Goal: Task Accomplishment & Management: Use online tool/utility

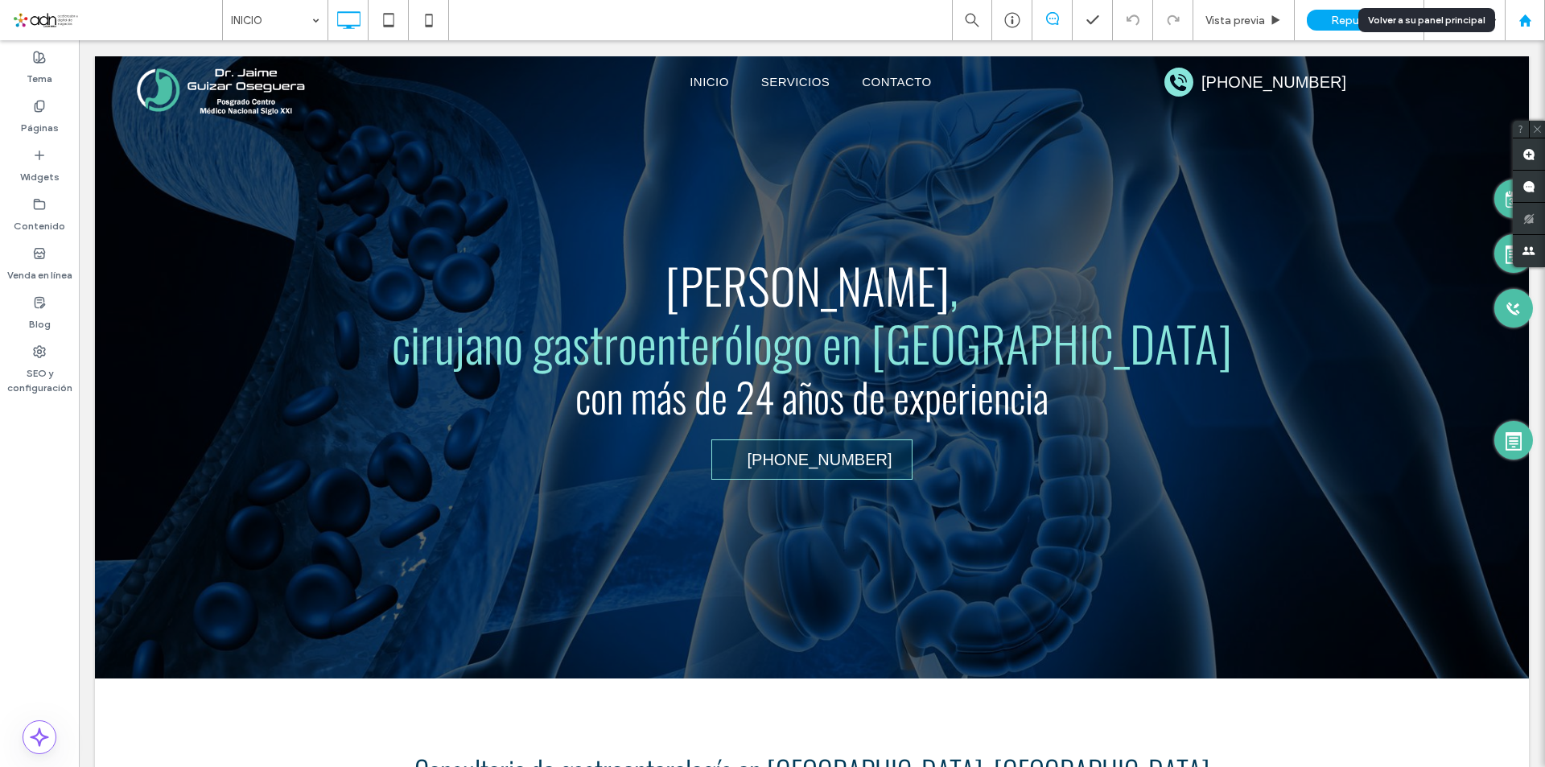
click at [1527, 21] on use at bounding box center [1525, 20] width 12 height 12
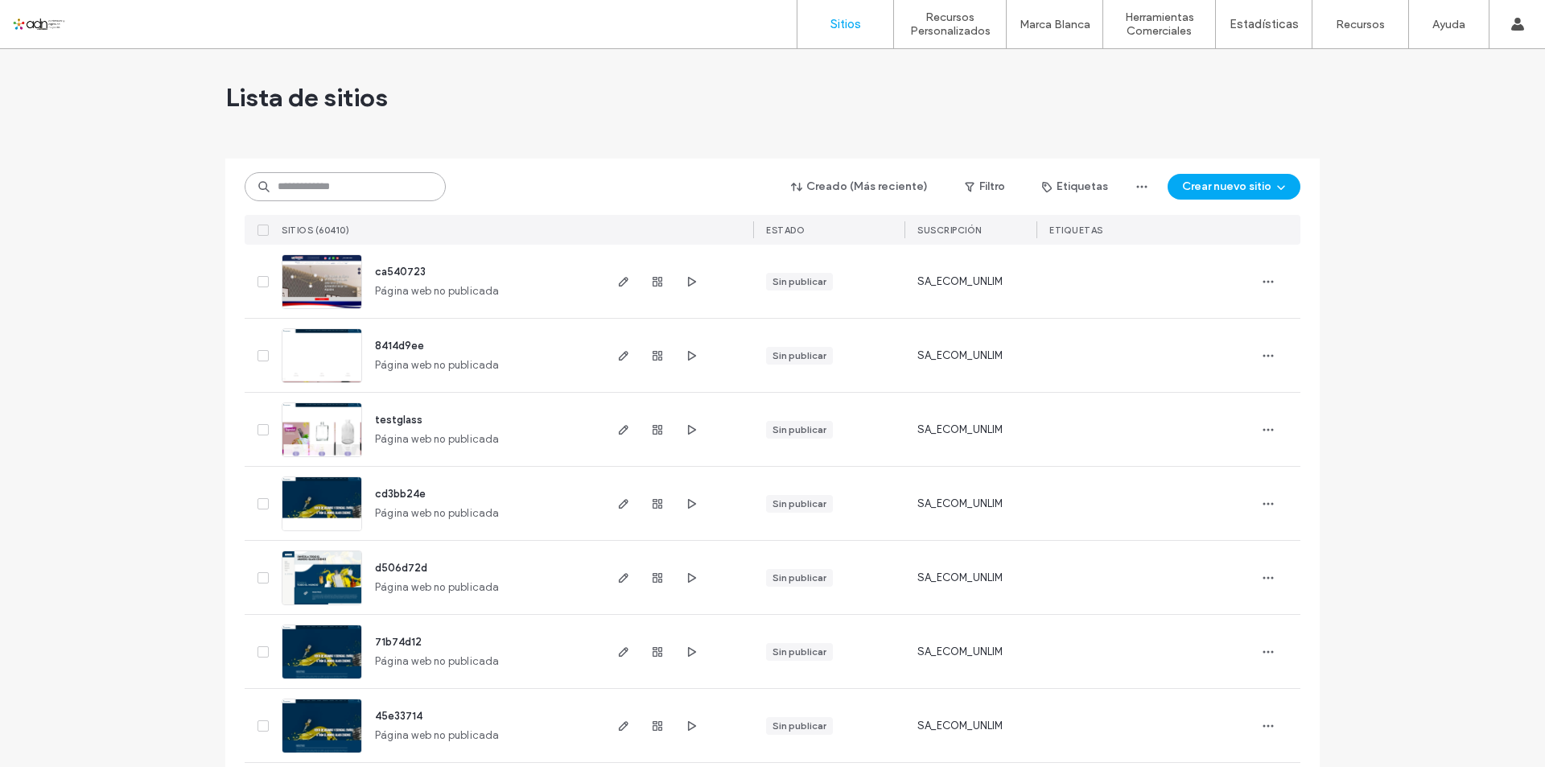
click at [332, 191] on input at bounding box center [345, 186] width 201 height 29
paste input "**********"
type input "**********"
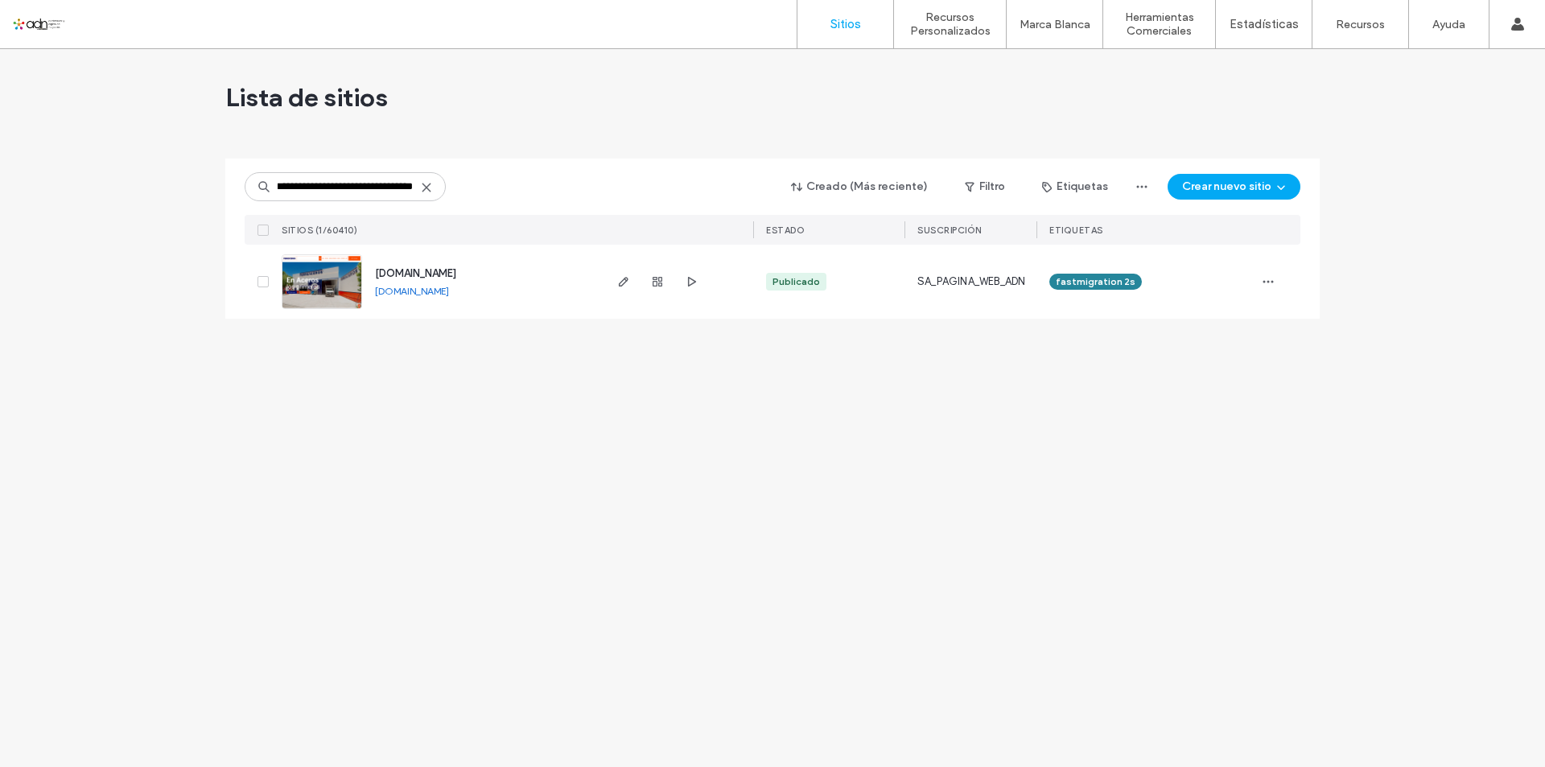
click at [315, 294] on img at bounding box center [321, 309] width 79 height 109
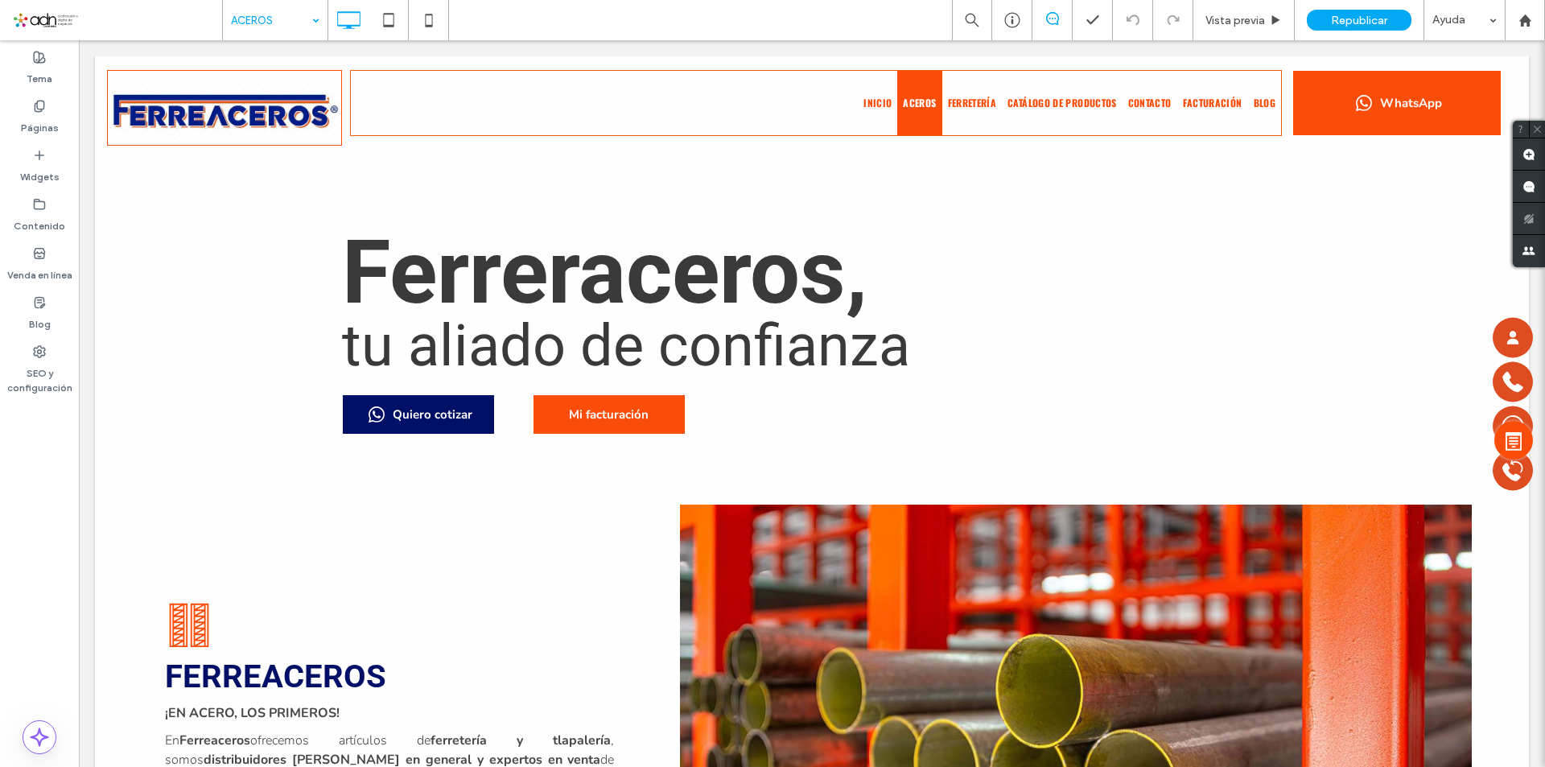
click at [313, 19] on div "ACEROS" at bounding box center [275, 20] width 105 height 40
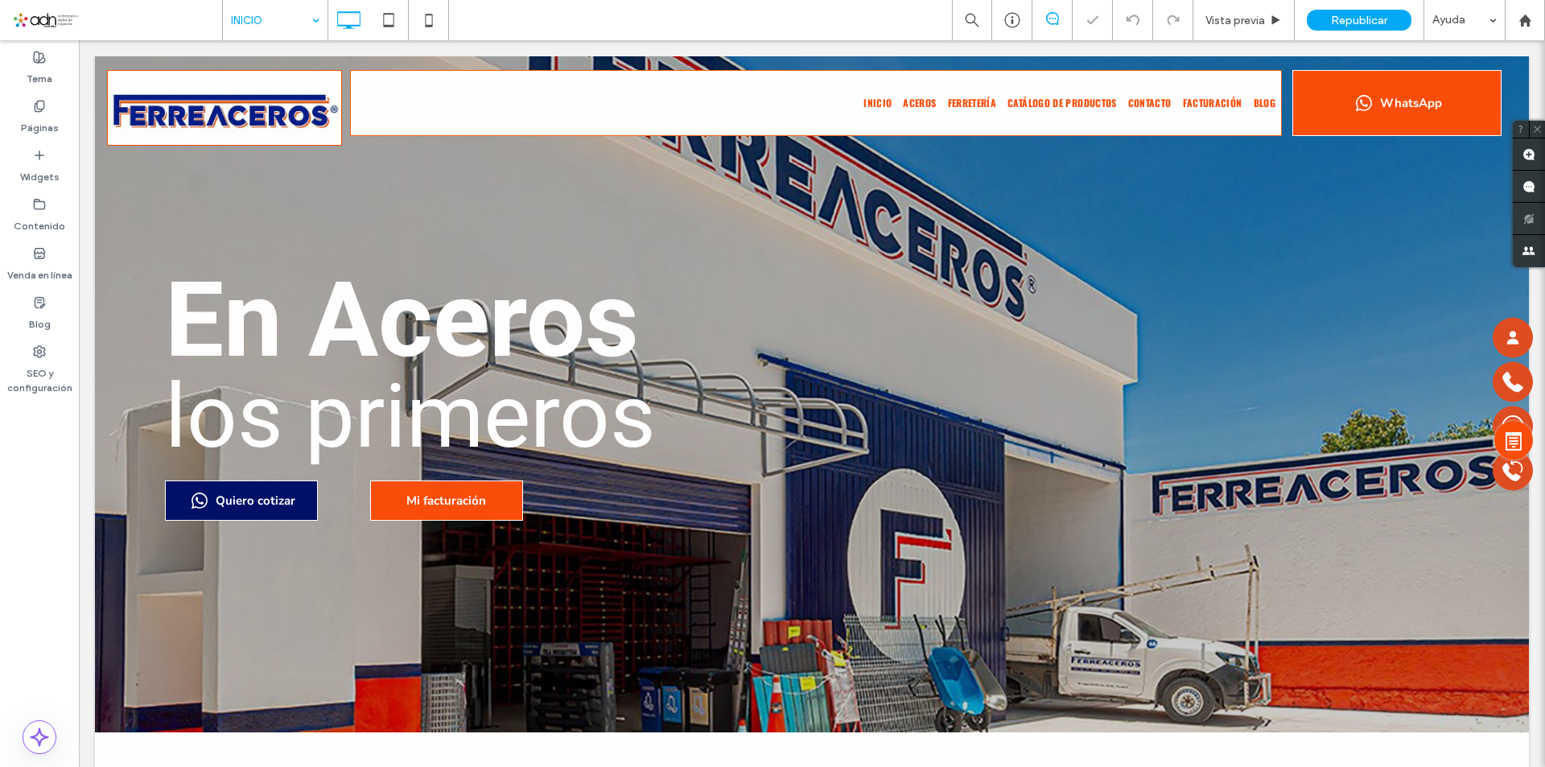
click at [750, 164] on div "encabezado" at bounding box center [812, 172] width 132 height 24
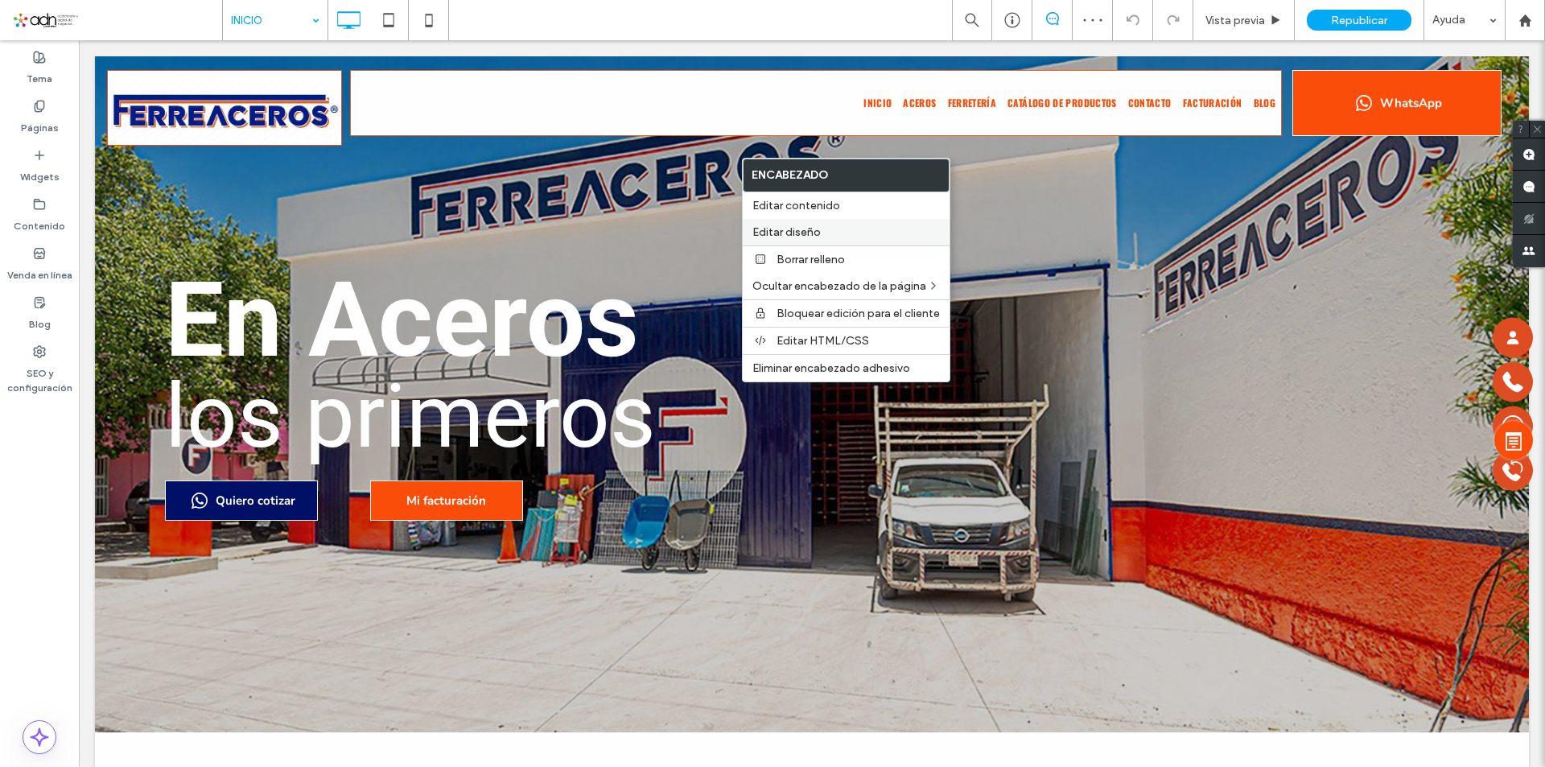
click at [792, 232] on span "Editar diseño" at bounding box center [786, 232] width 68 height 14
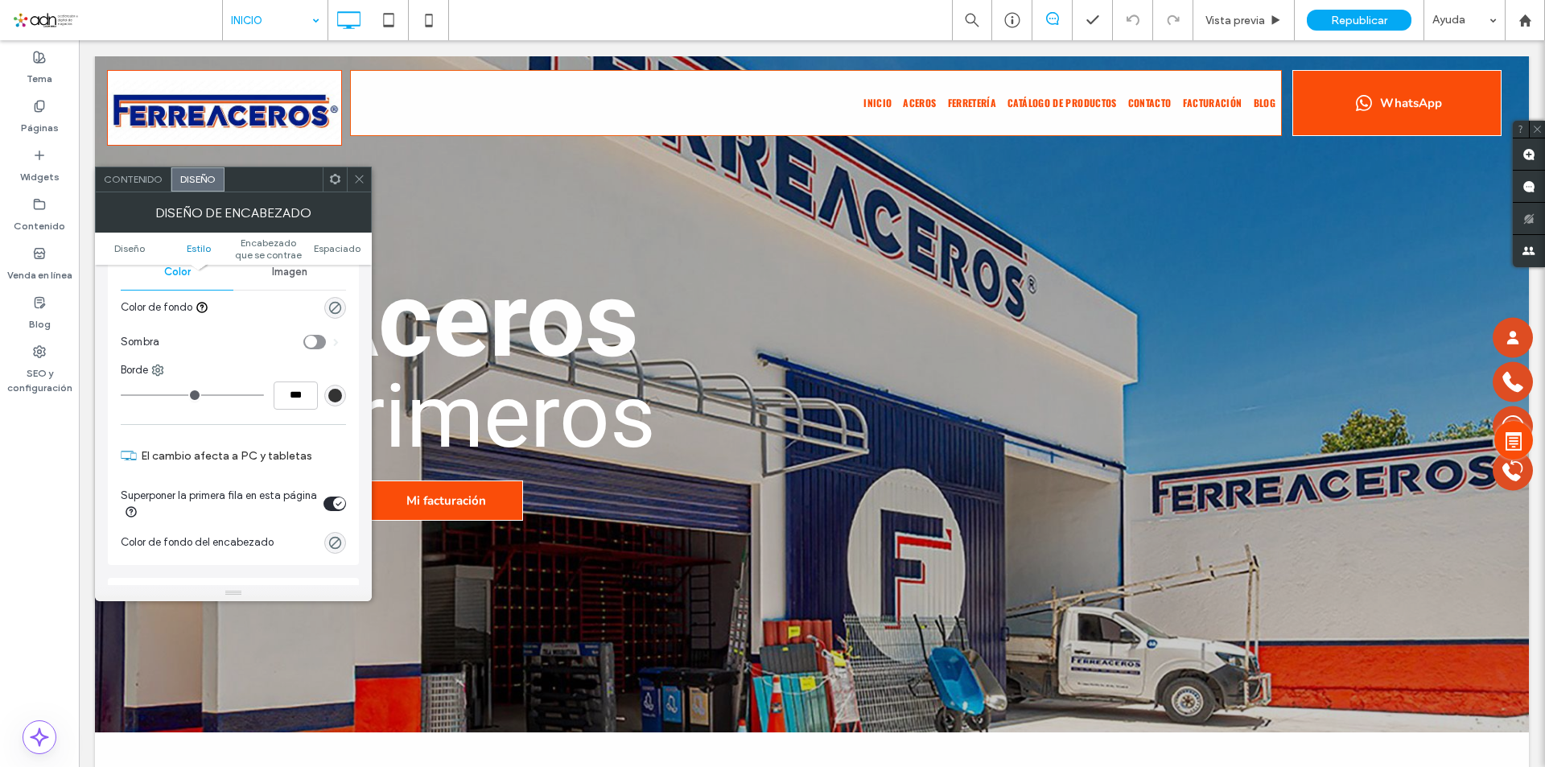
scroll to position [322, 0]
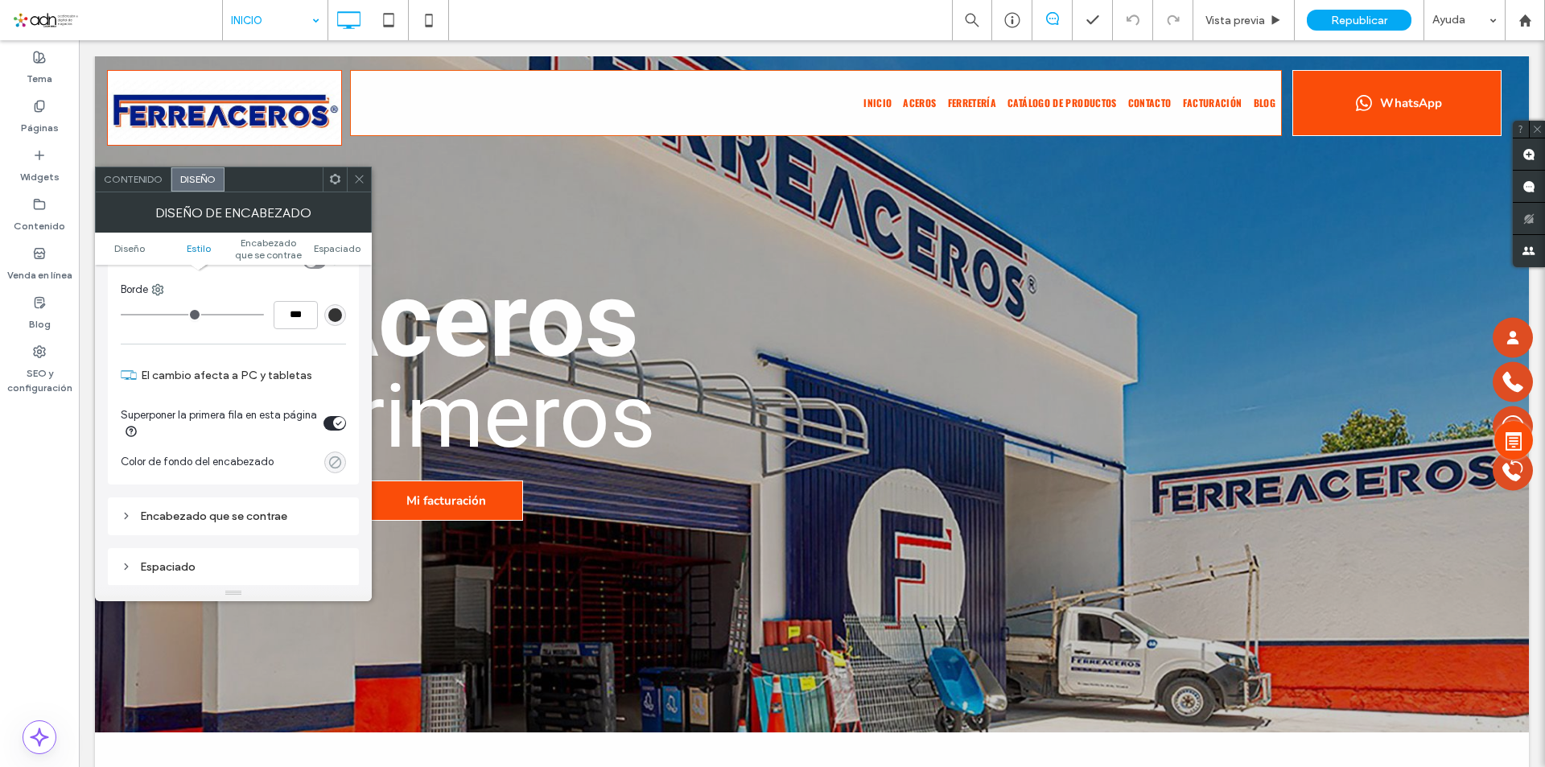
click at [336, 464] on icon "rgba(204, 164, 166, 0)" at bounding box center [335, 463] width 14 height 14
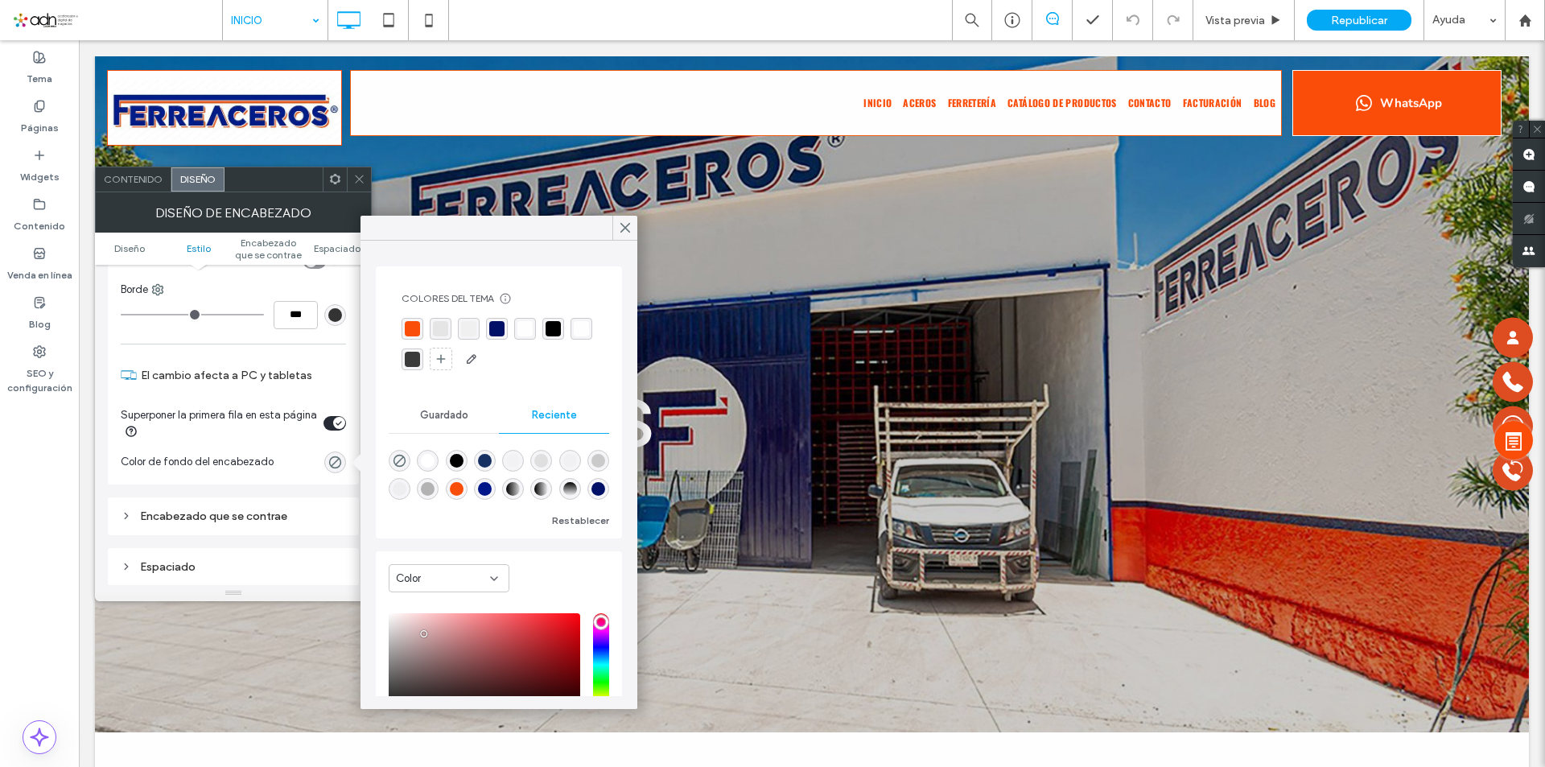
click at [574, 336] on div "rgba(254,254,254,1)" at bounding box center [581, 328] width 15 height 15
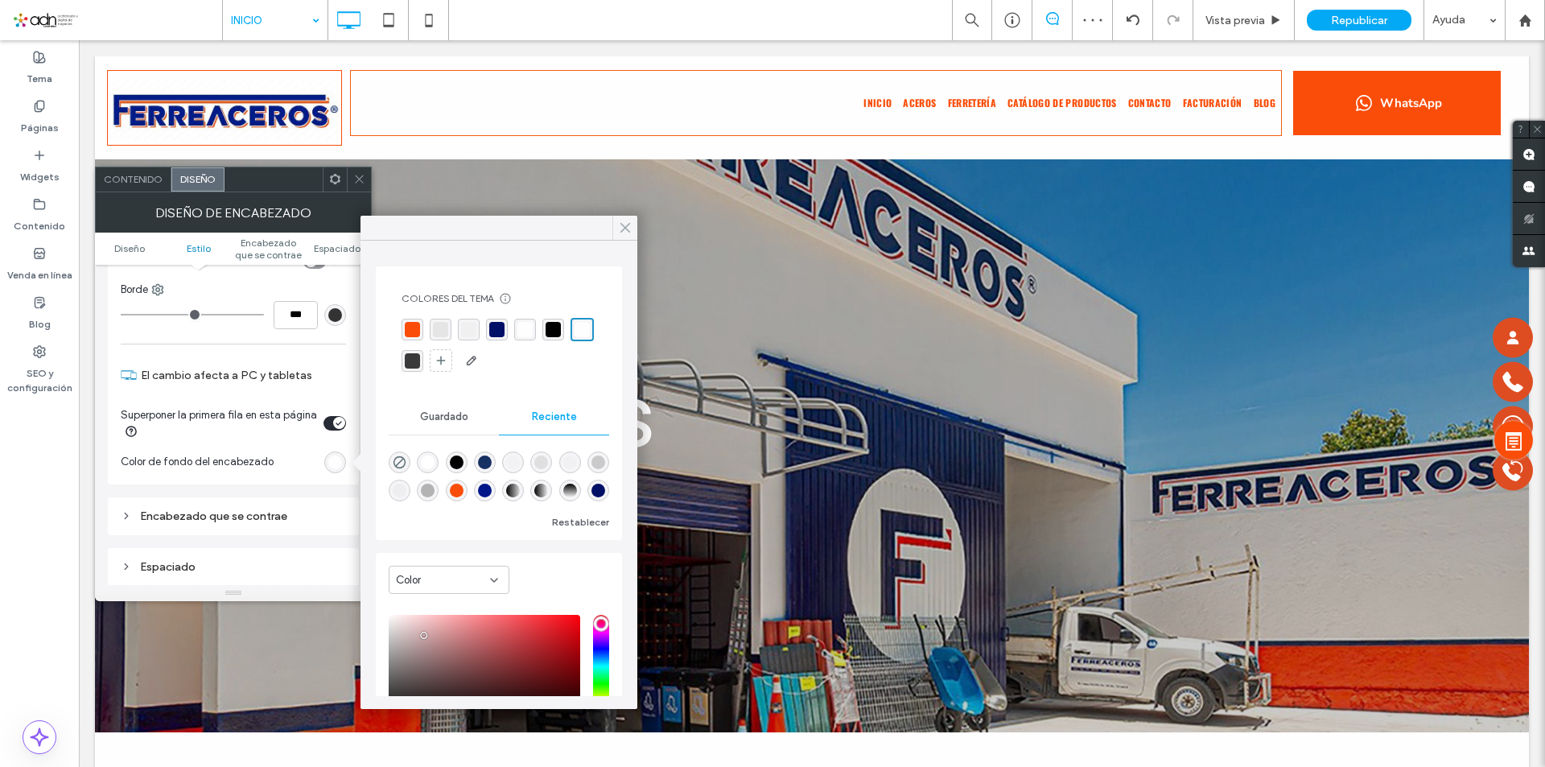
click at [626, 233] on icon at bounding box center [625, 228] width 14 height 14
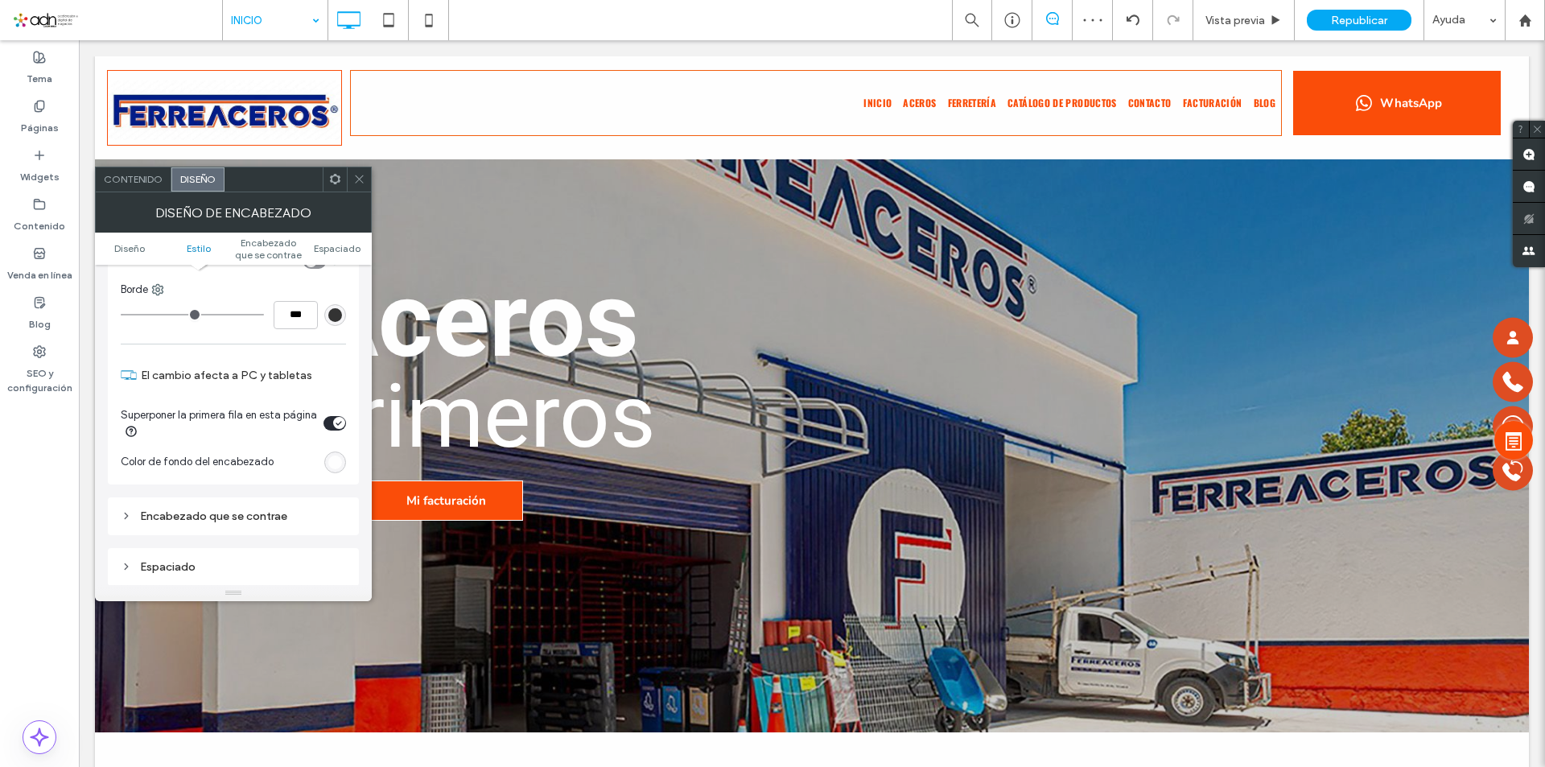
click at [357, 175] on icon at bounding box center [359, 179] width 12 height 12
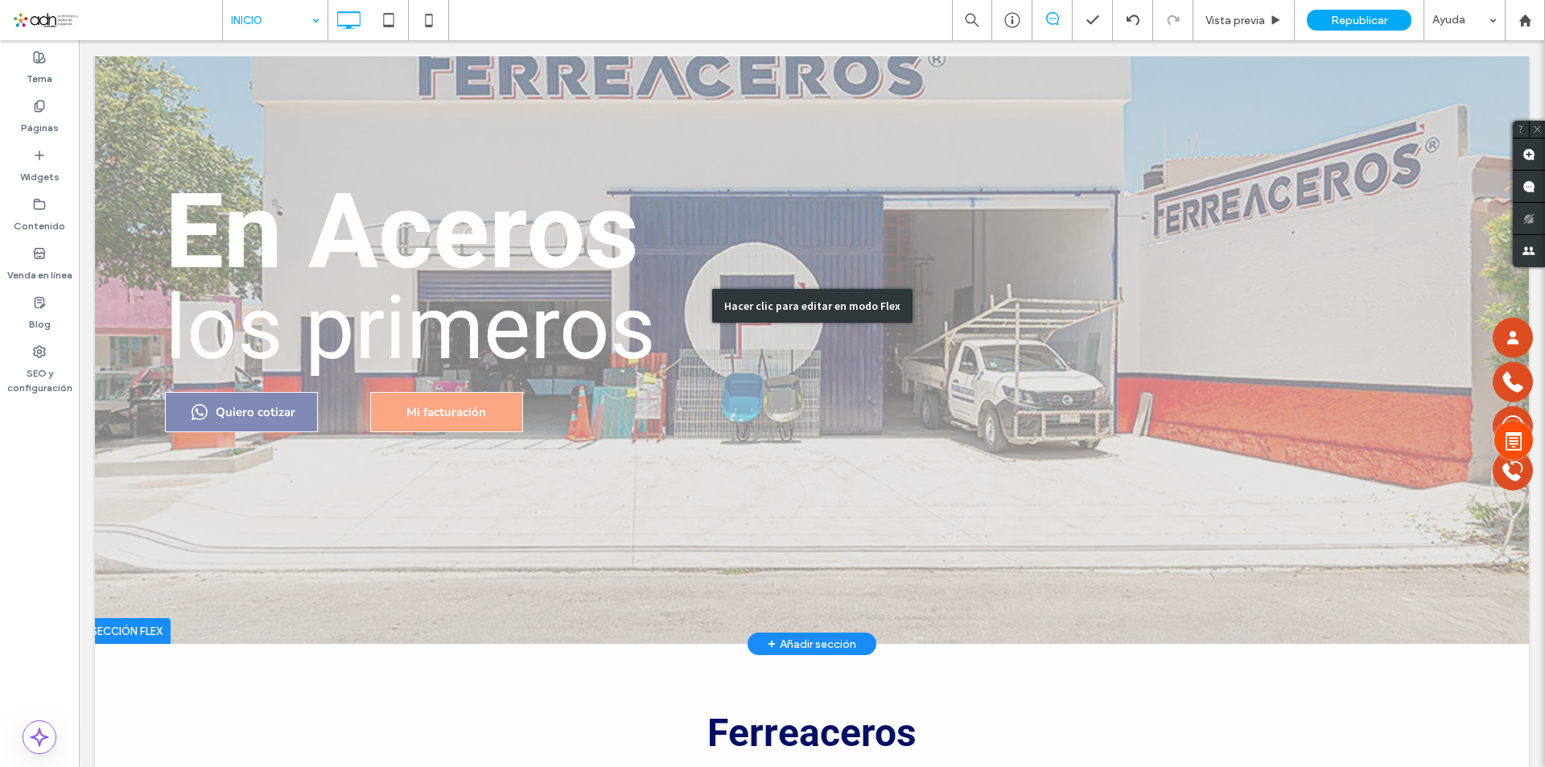
scroll to position [0, 0]
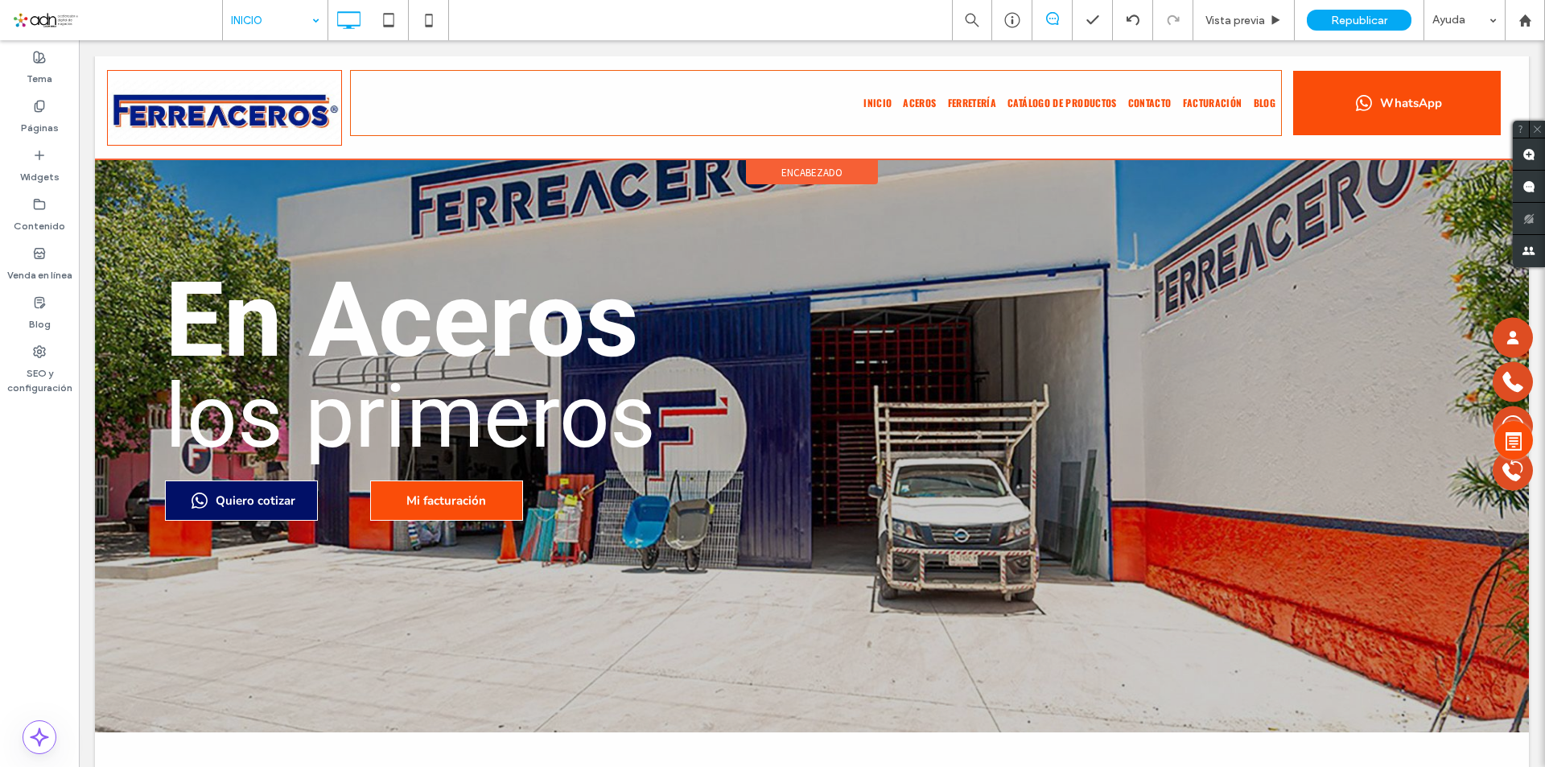
click at [807, 167] on span "encabezado" at bounding box center [811, 173] width 61 height 14
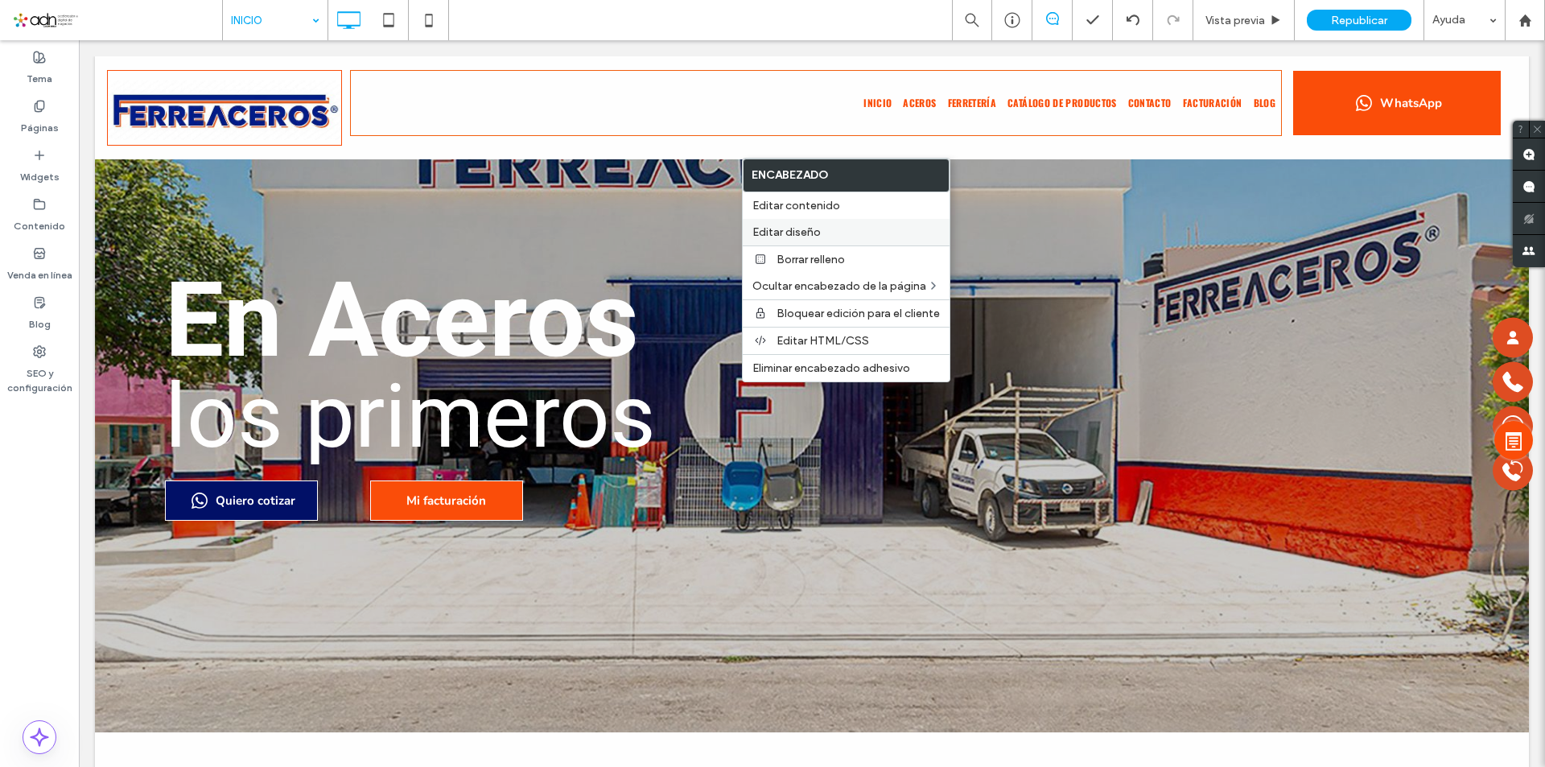
click at [787, 238] on span "Editar diseño" at bounding box center [786, 232] width 68 height 14
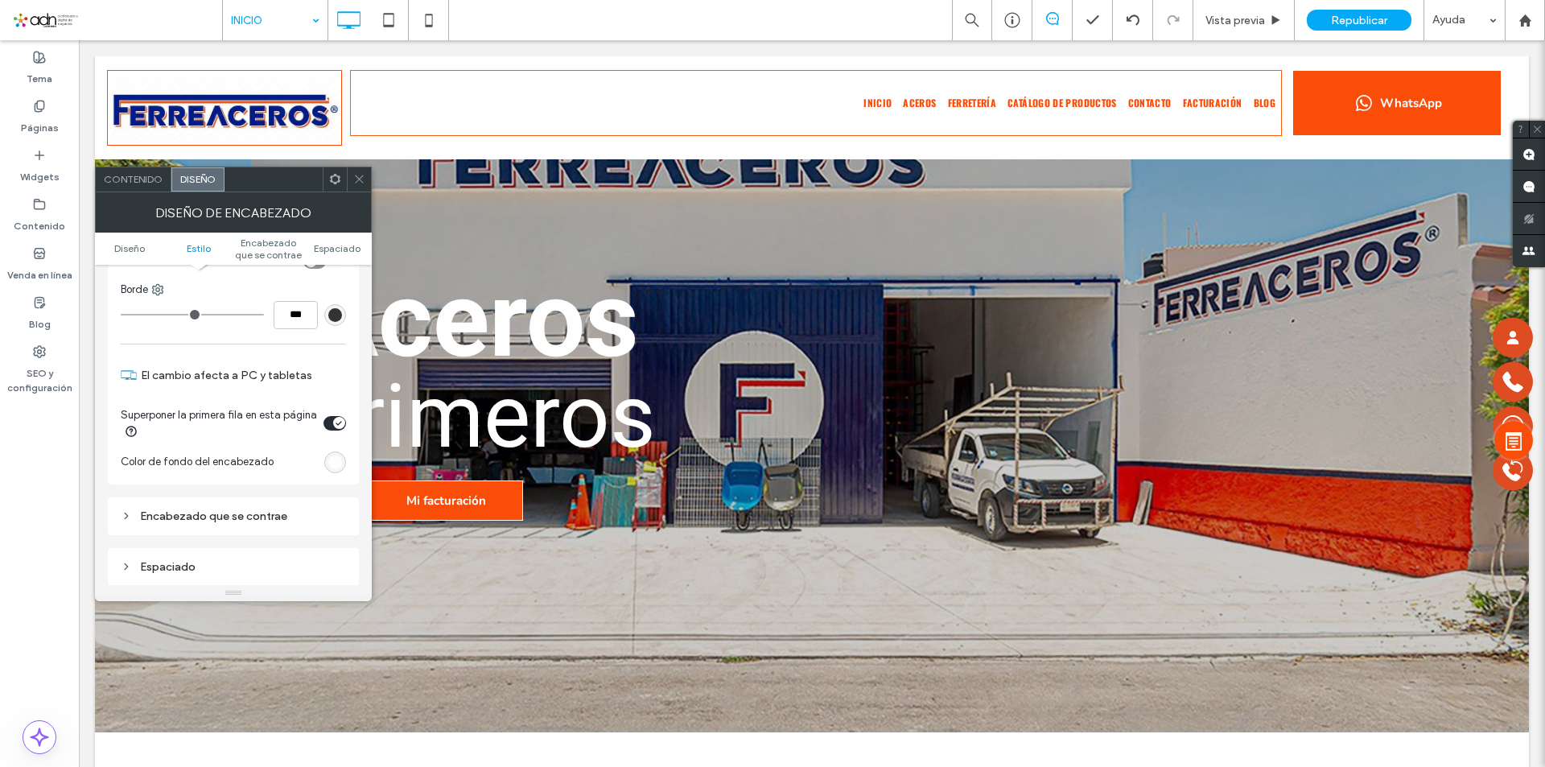
scroll to position [402, 0]
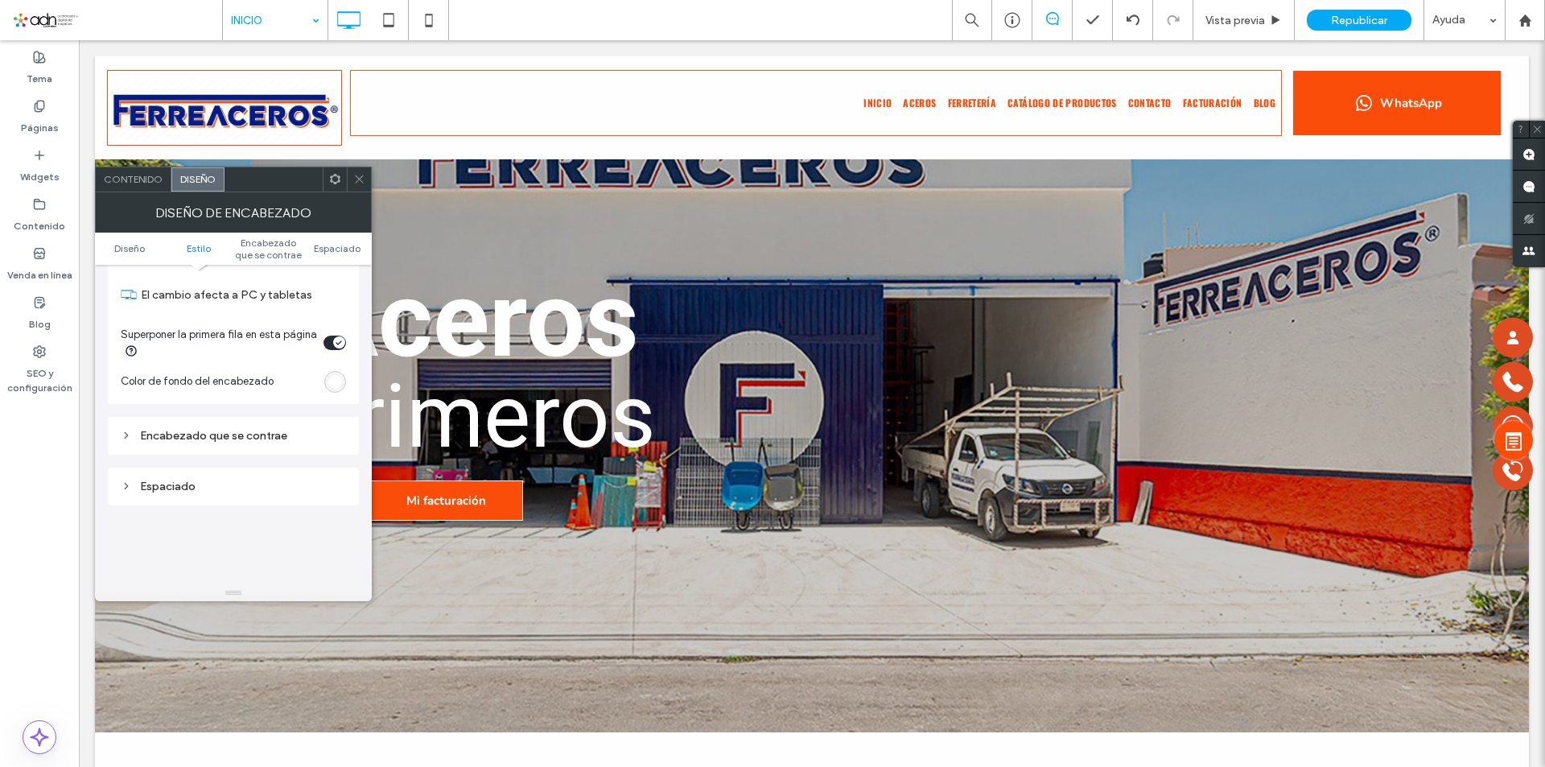
click at [255, 439] on div "Encabezado que se contrae" at bounding box center [233, 436] width 225 height 14
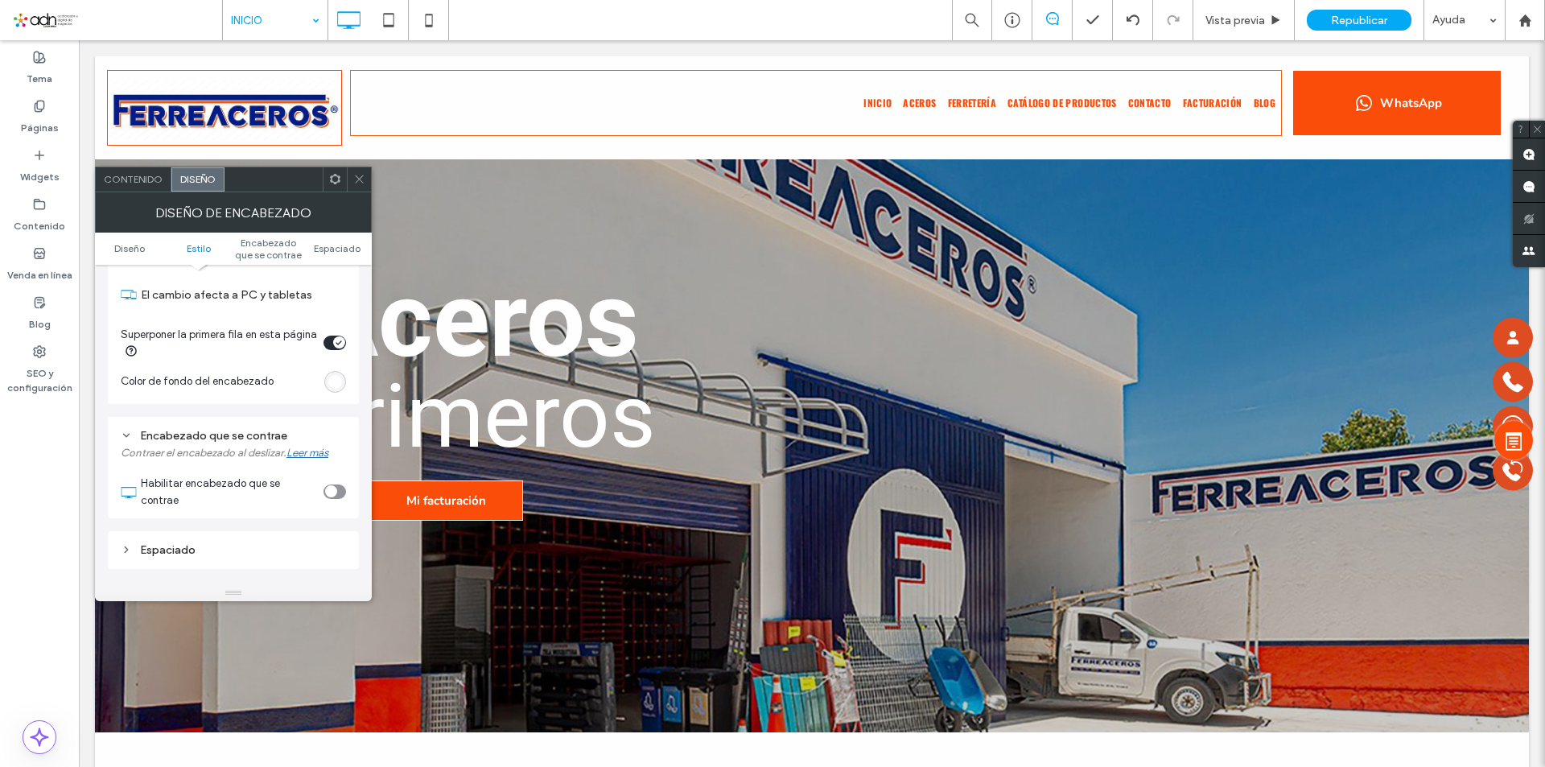
click at [255, 439] on div "Encabezado que se contrae" at bounding box center [233, 436] width 225 height 14
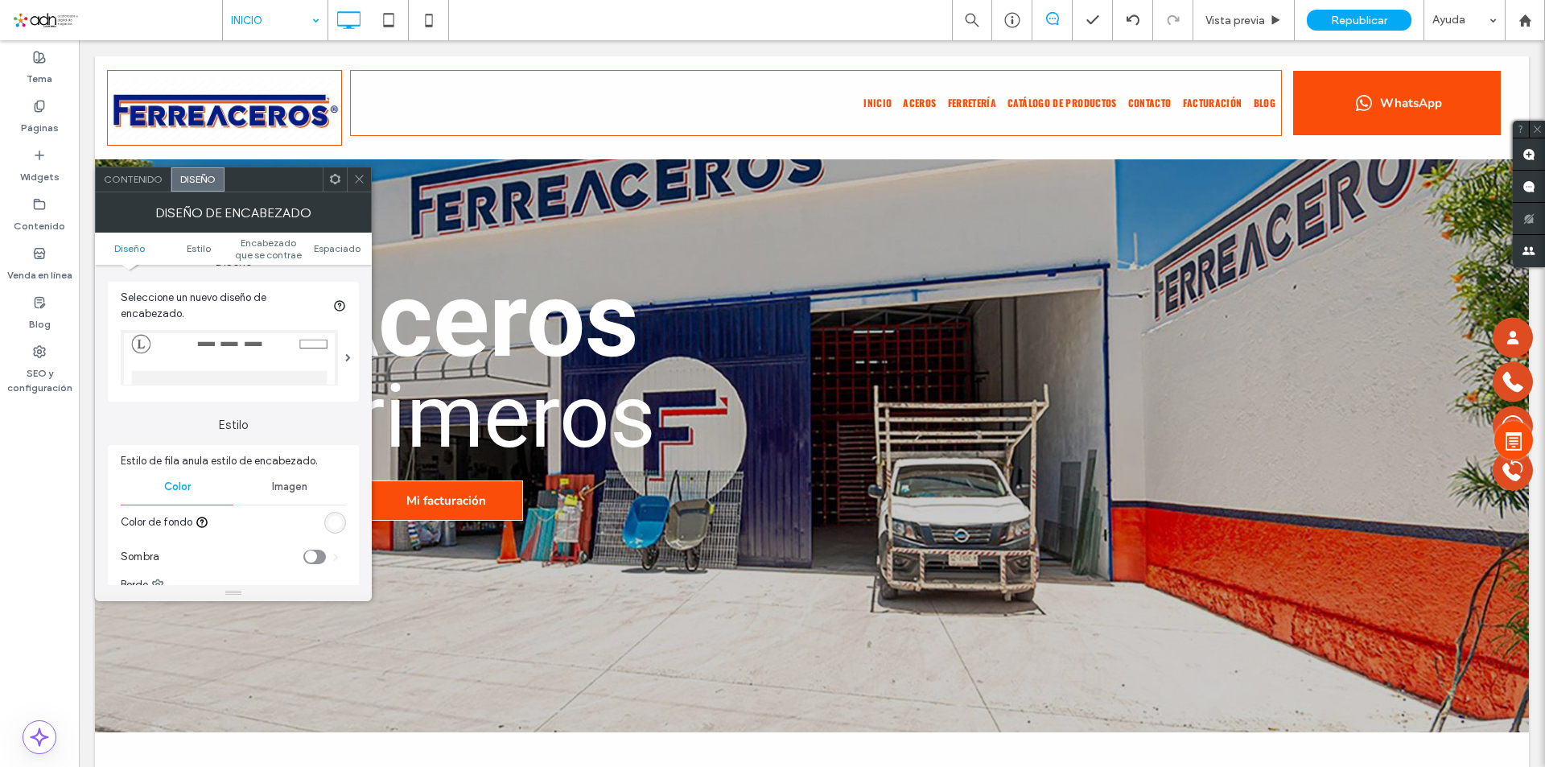
scroll to position [0, 0]
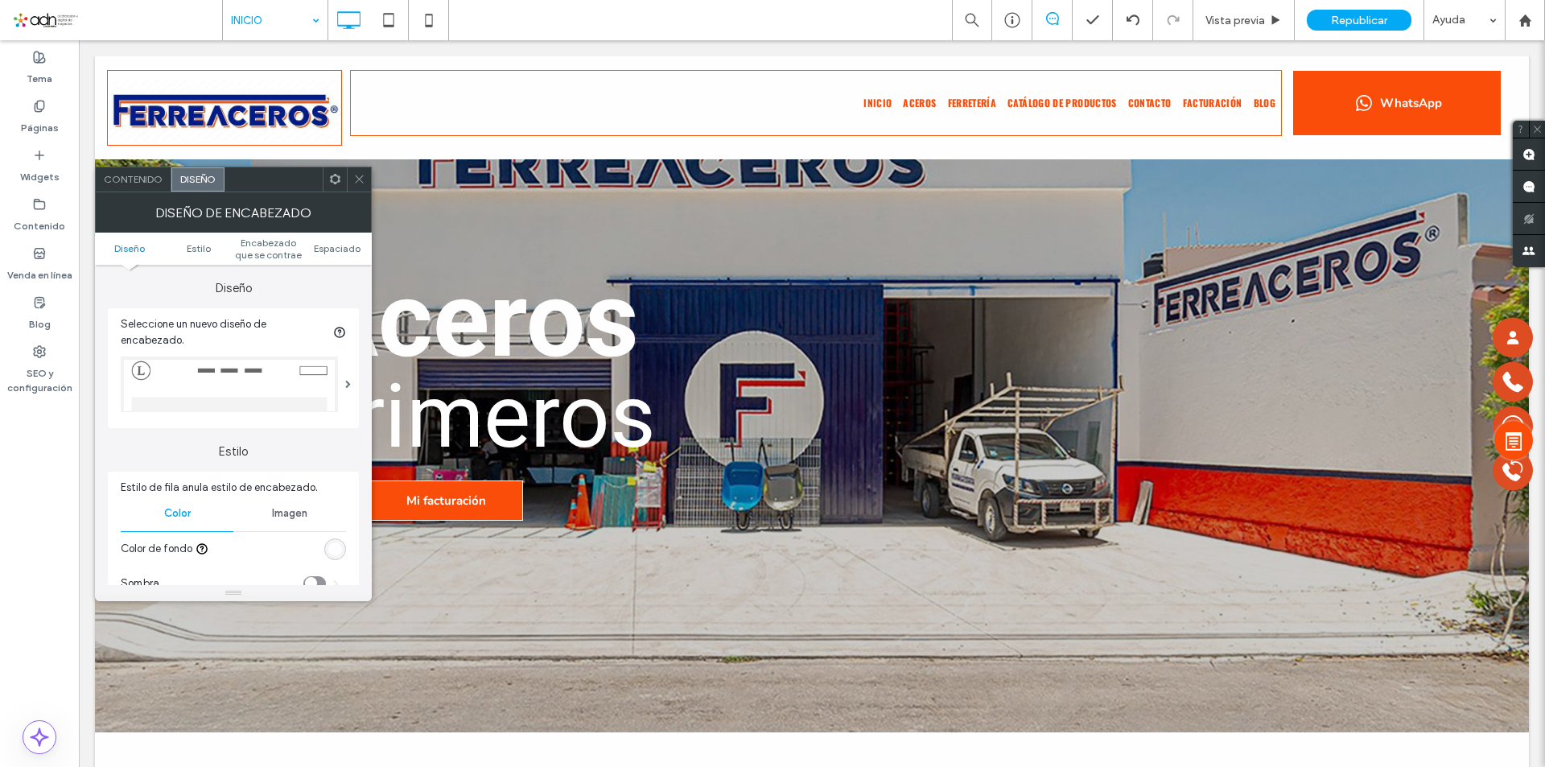
click at [357, 182] on use at bounding box center [359, 179] width 8 height 8
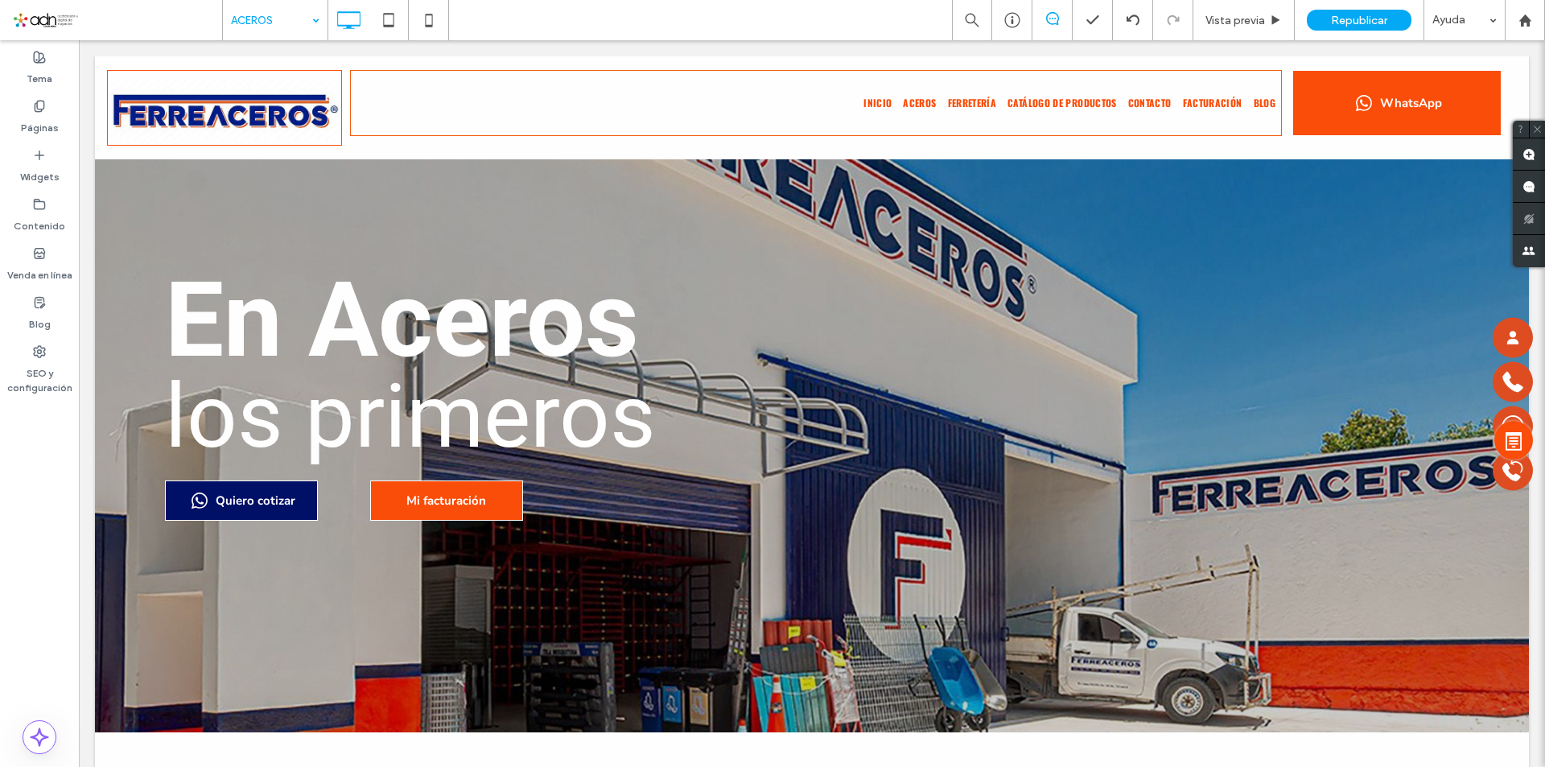
click at [295, 23] on div at bounding box center [772, 383] width 1545 height 767
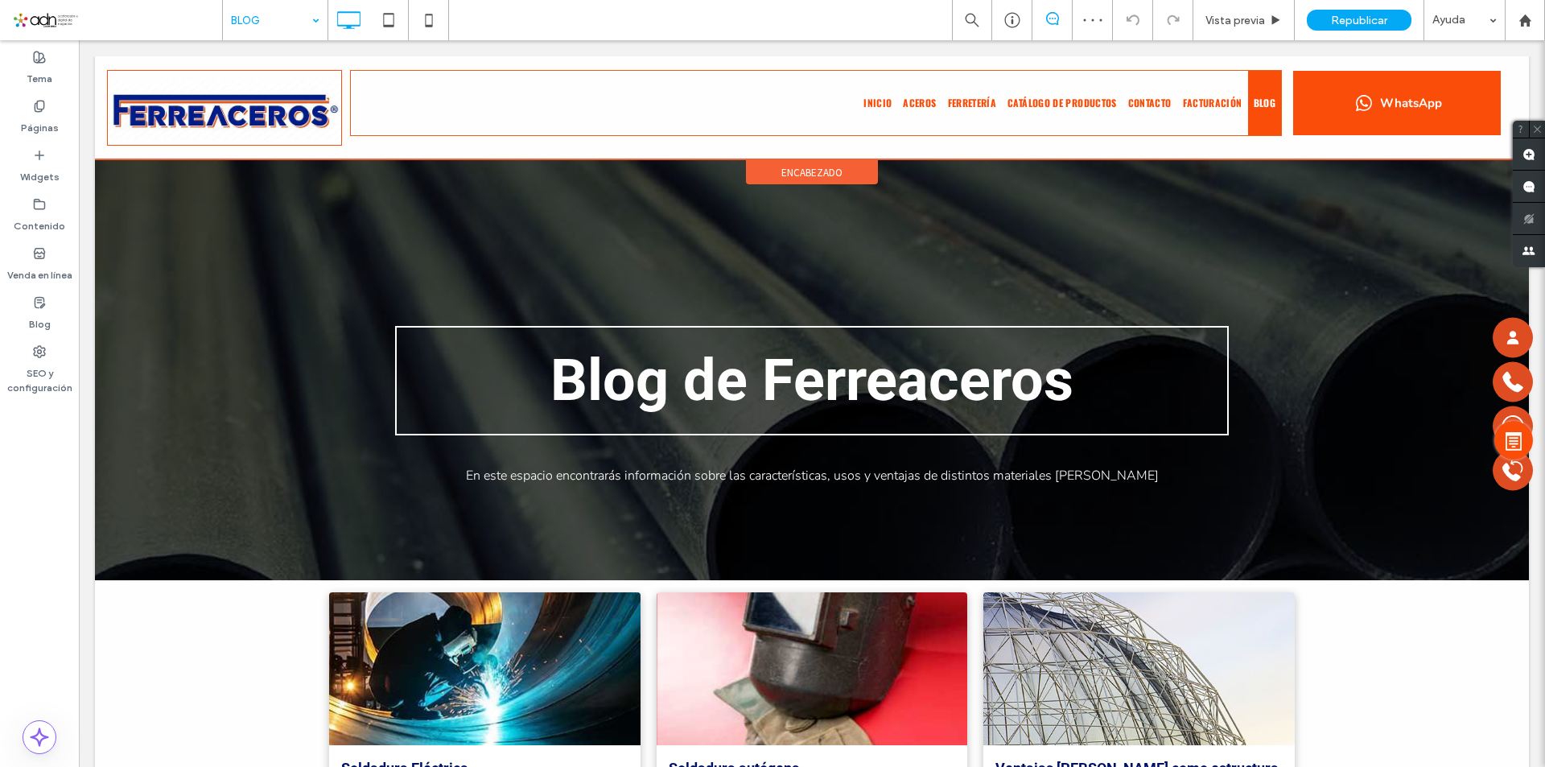
click at [769, 167] on div "encabezado" at bounding box center [812, 172] width 132 height 24
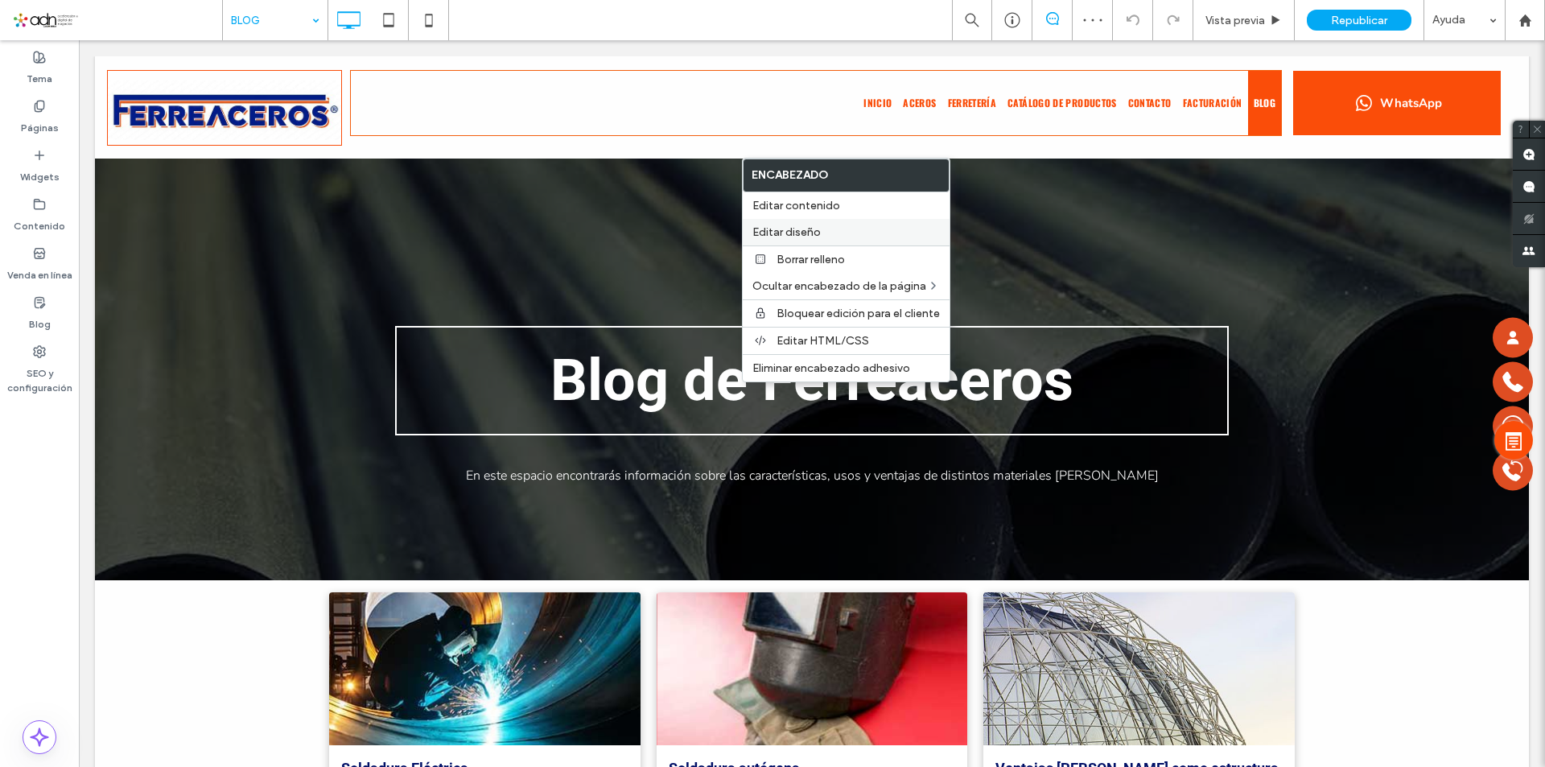
click at [776, 238] on span "Editar diseño" at bounding box center [786, 232] width 68 height 14
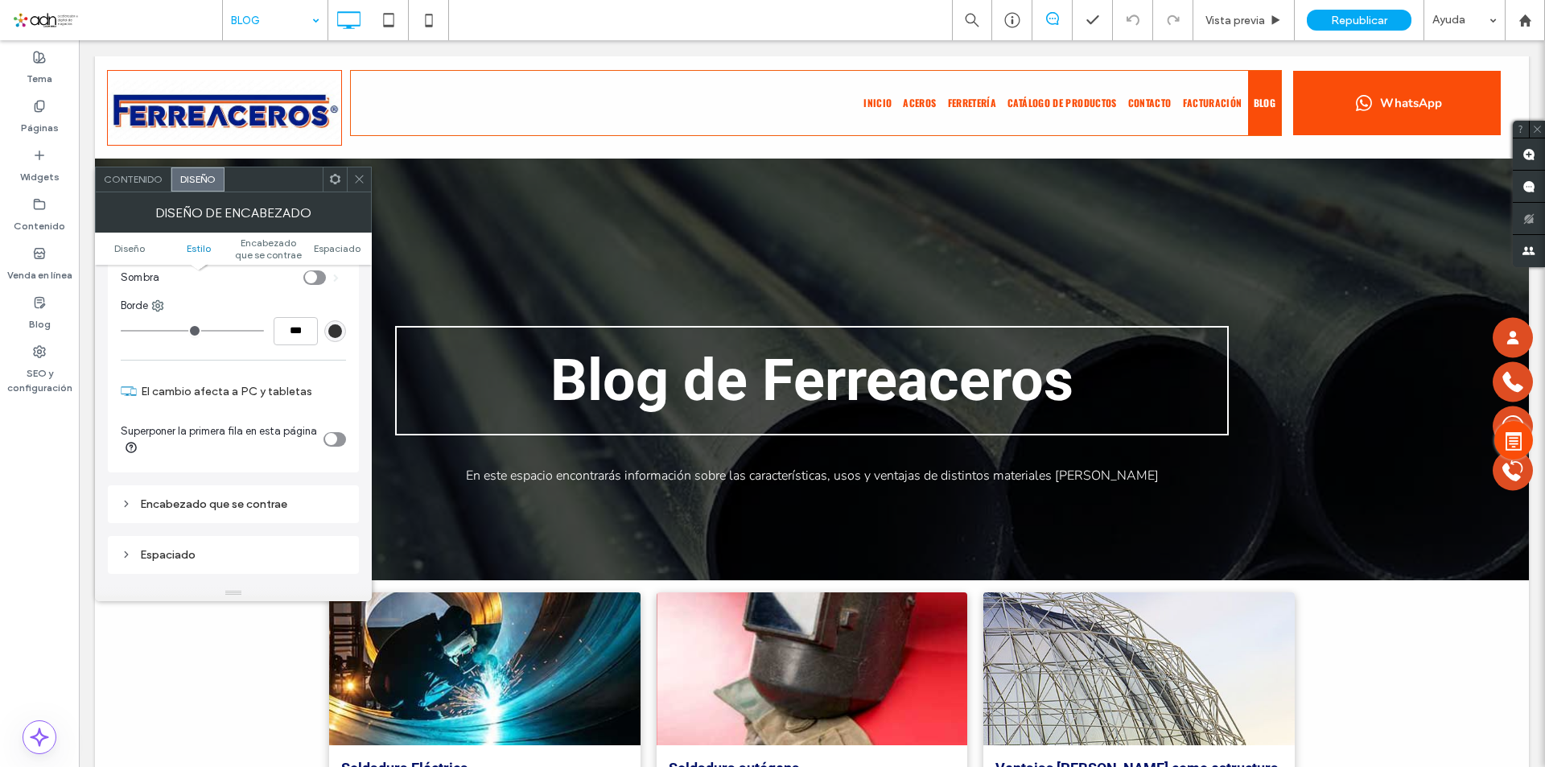
scroll to position [322, 0]
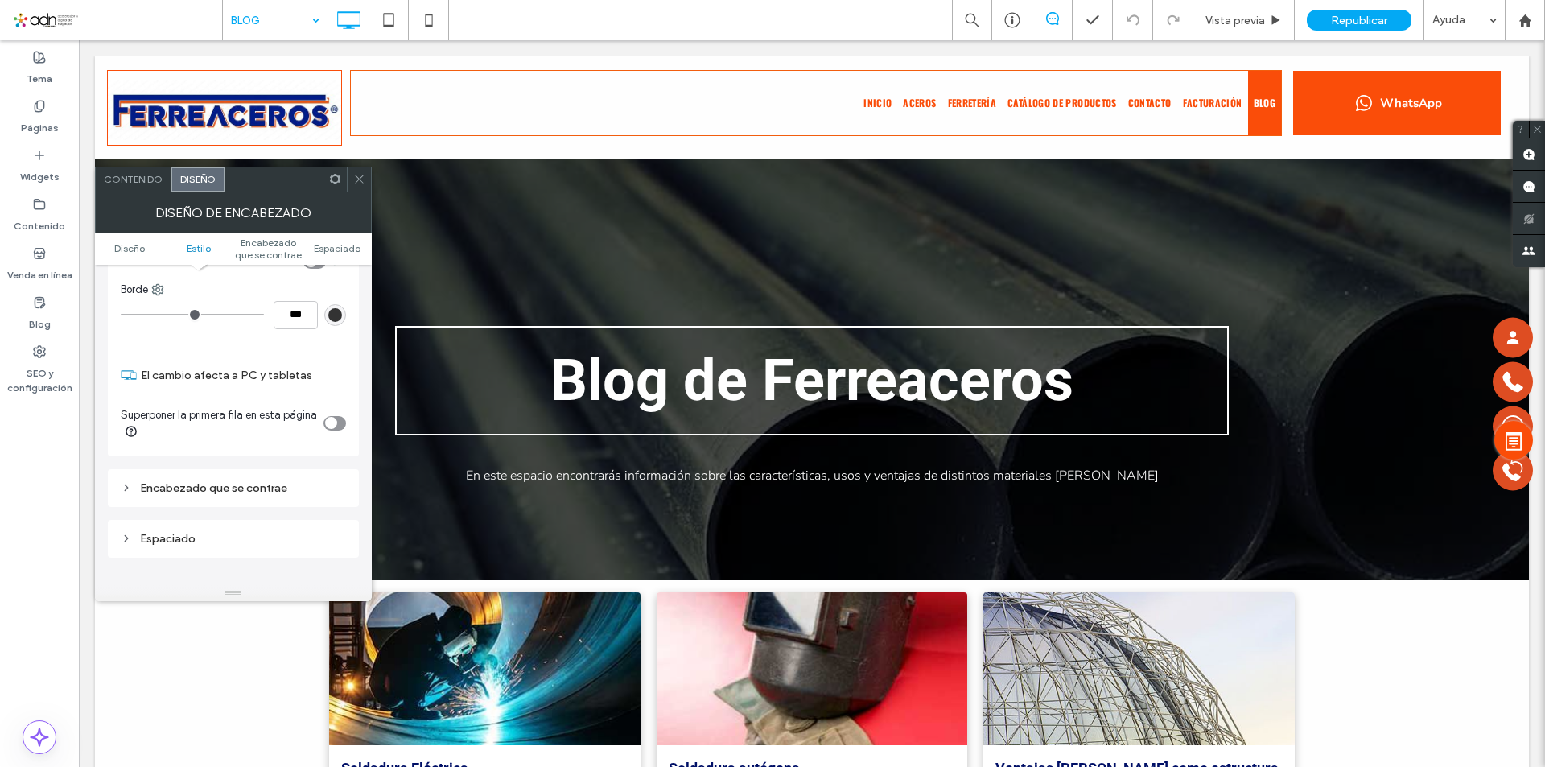
click at [359, 181] on icon at bounding box center [359, 179] width 12 height 12
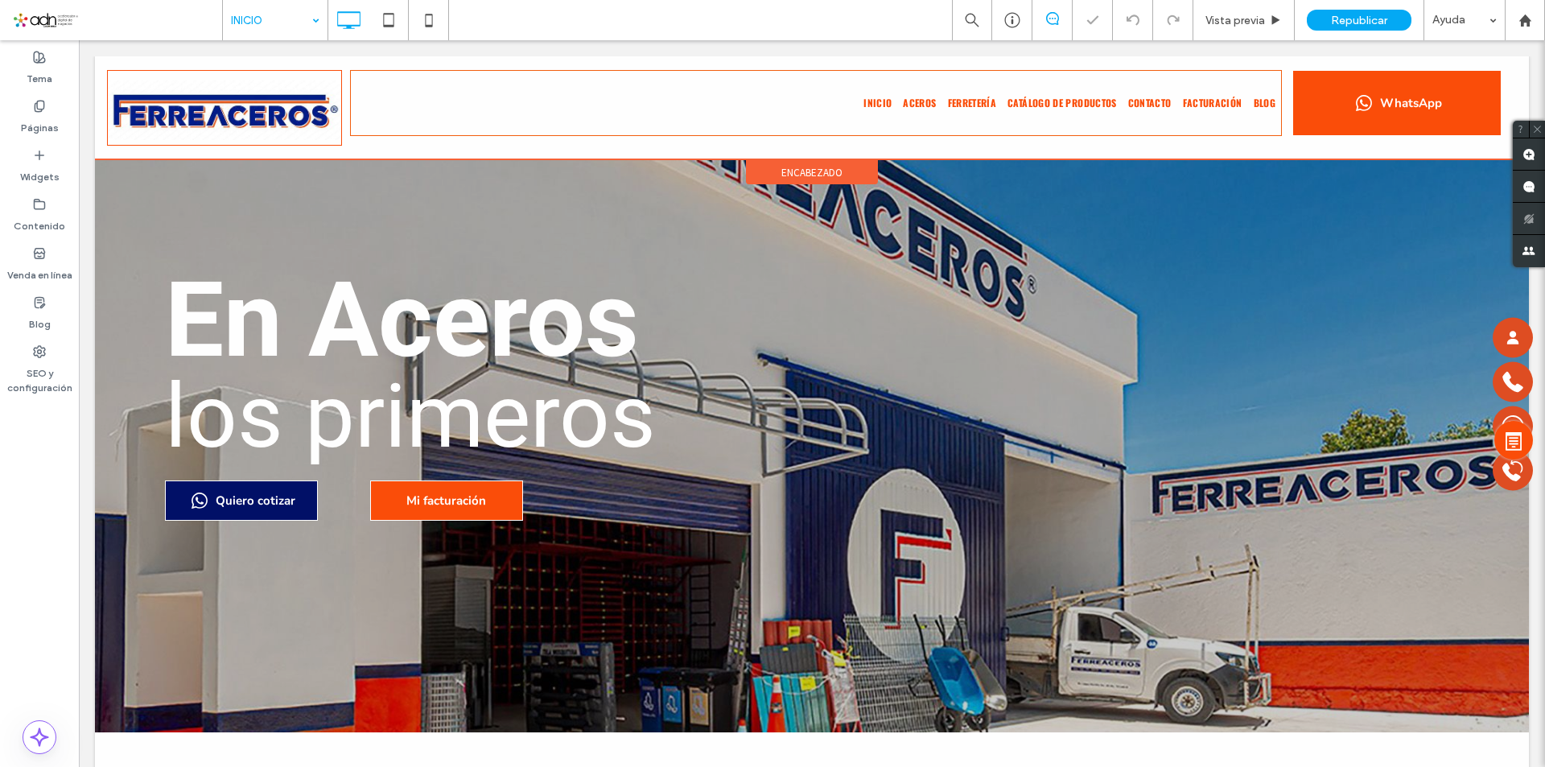
click at [789, 172] on span "encabezado" at bounding box center [811, 173] width 61 height 14
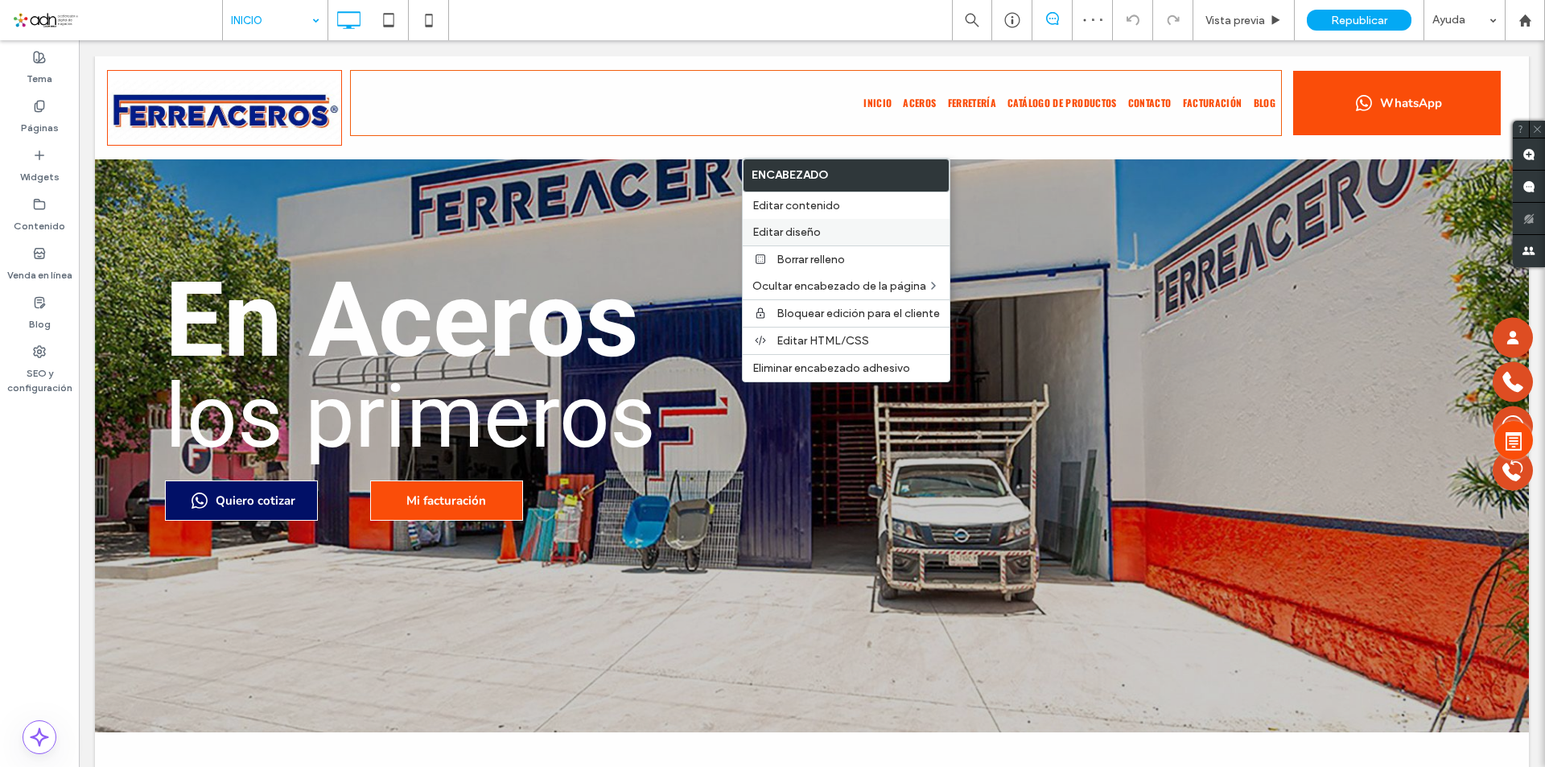
click at [808, 235] on span "Editar diseño" at bounding box center [786, 232] width 68 height 14
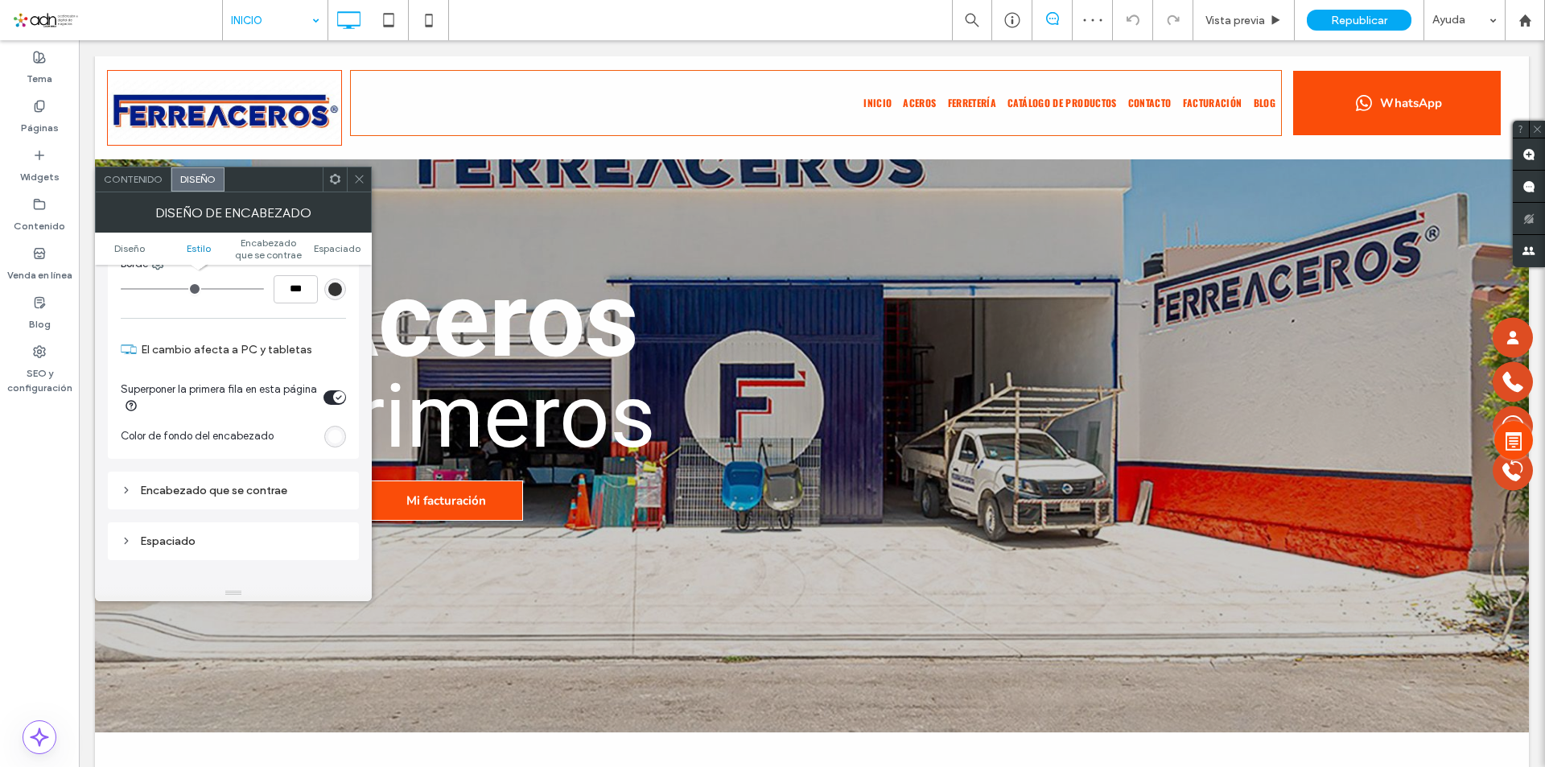
scroll to position [402, 0]
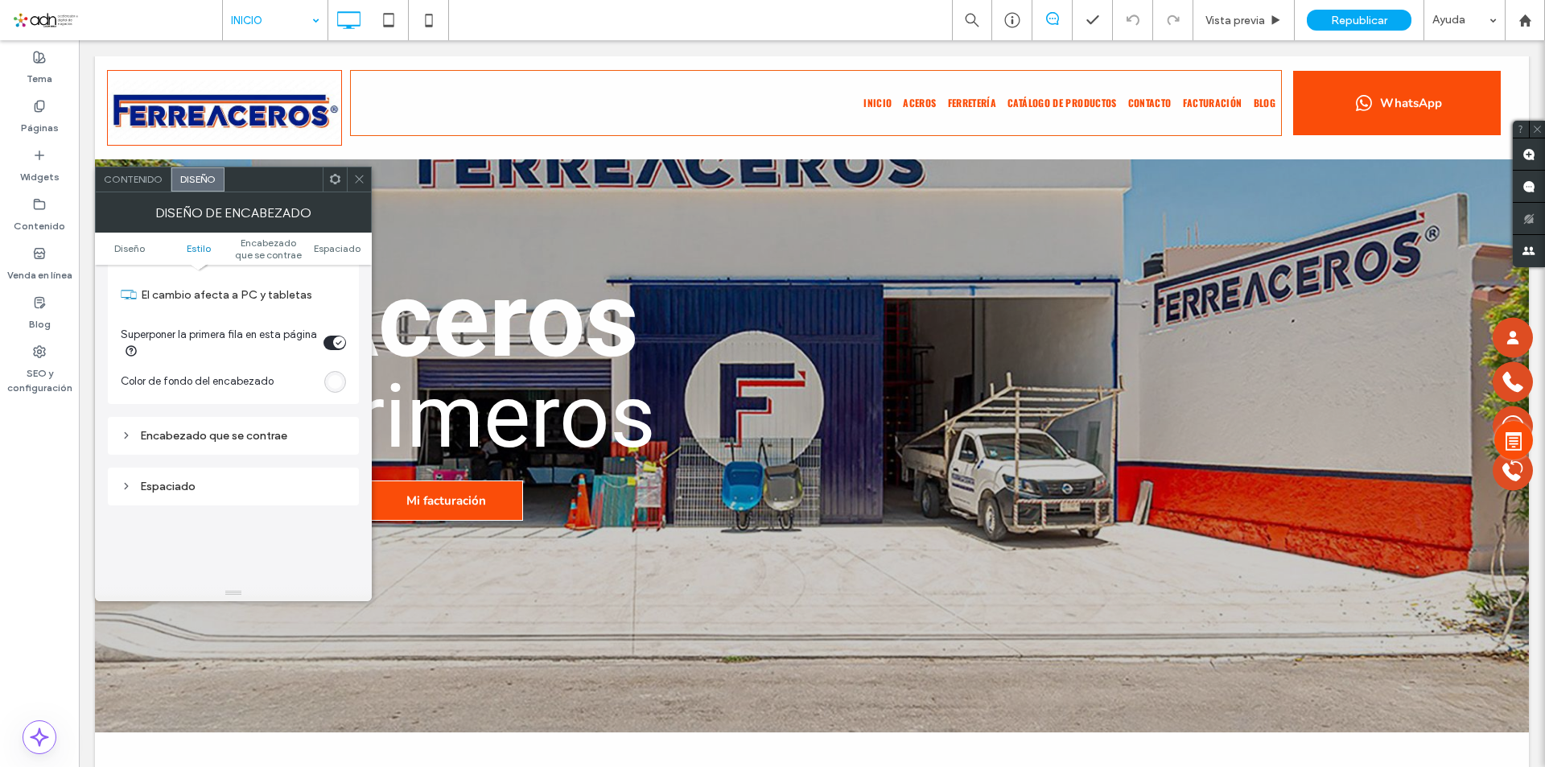
click at [338, 346] on div "toggle" at bounding box center [339, 342] width 12 height 12
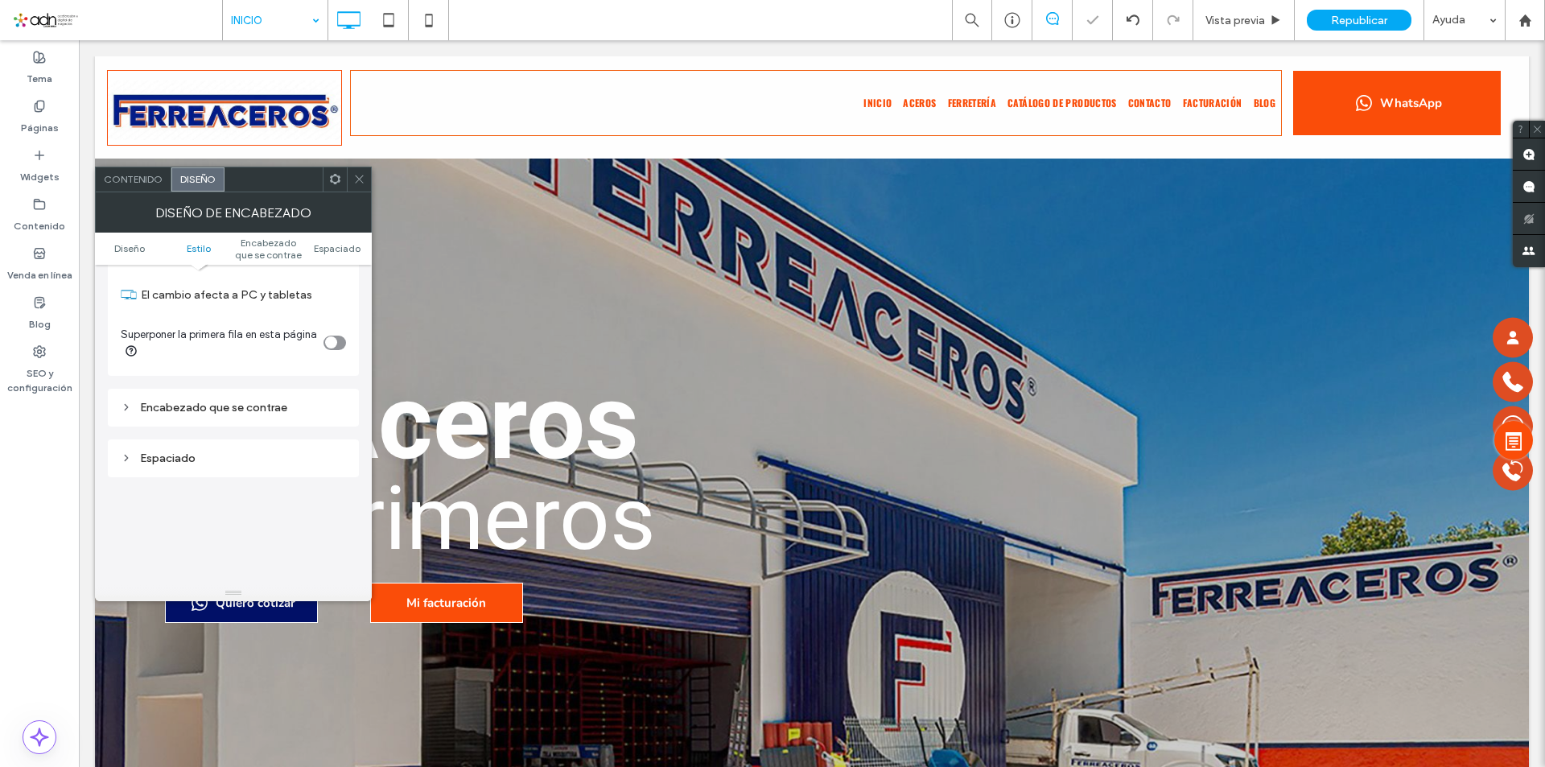
scroll to position [322, 0]
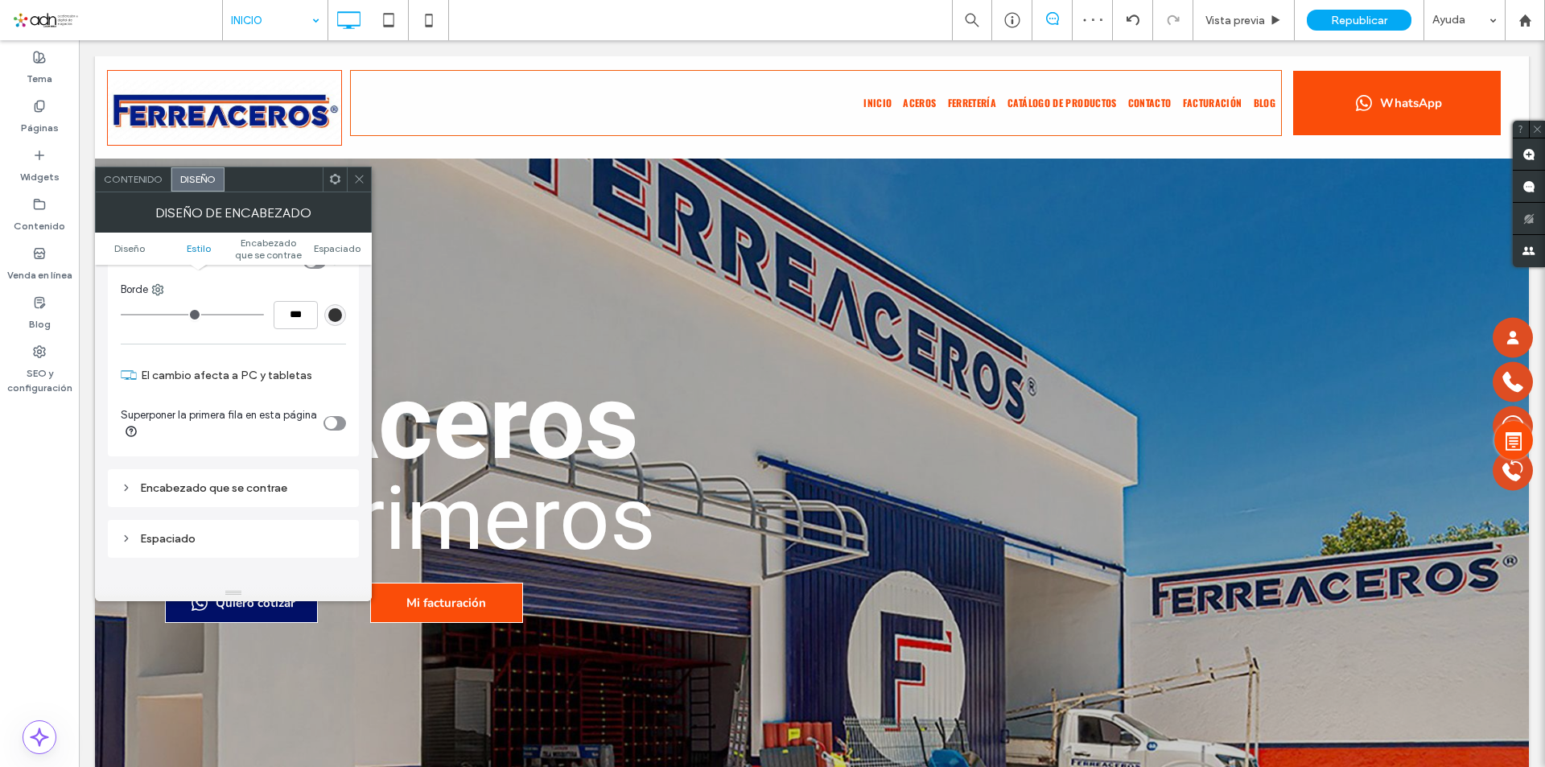
click at [362, 185] on span at bounding box center [359, 179] width 12 height 24
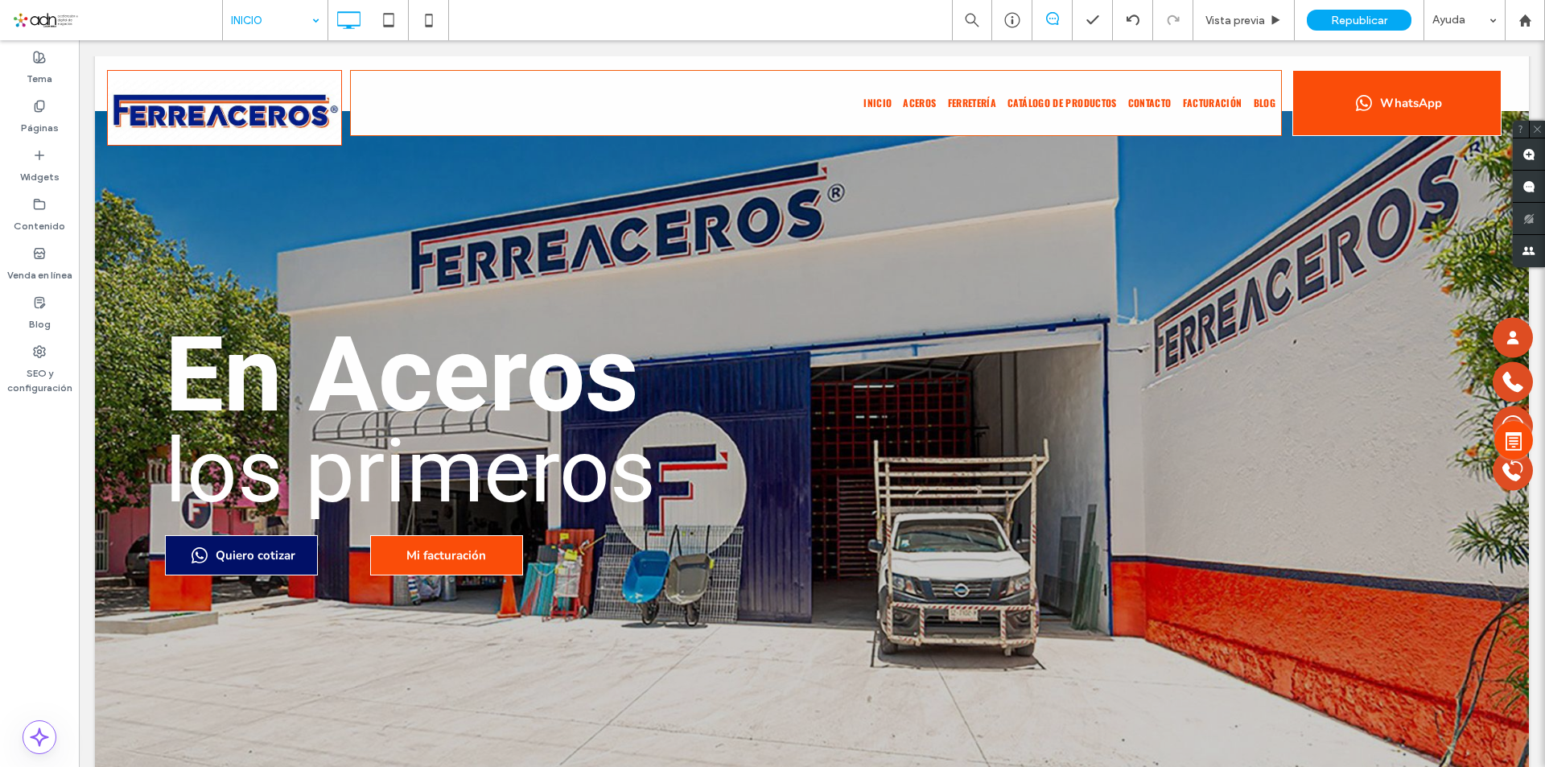
scroll to position [0, 0]
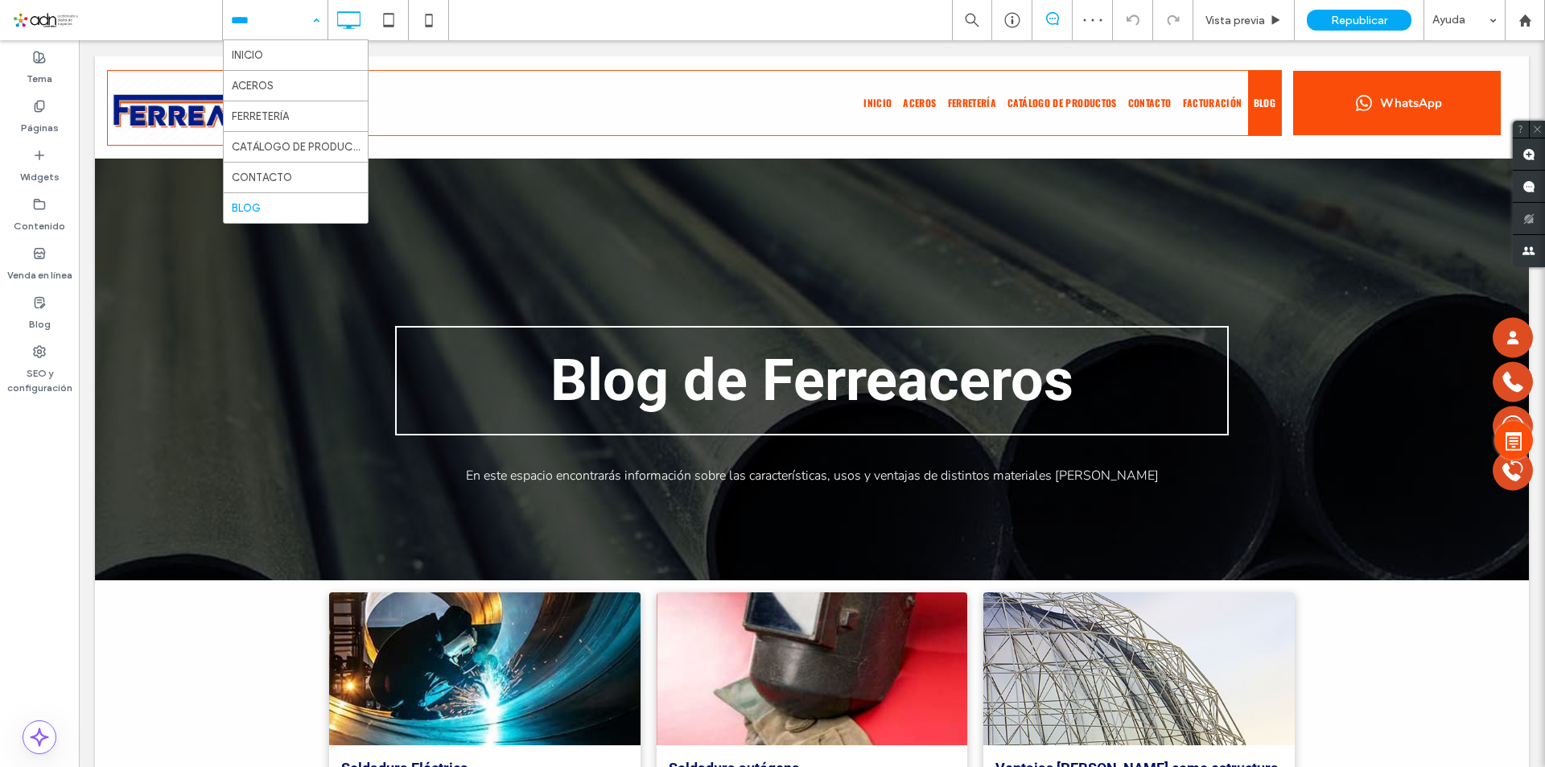
click at [317, 19] on div "INICIO ACEROS FERRETERÍA CATÁLOGO DE PRODUCTOS CONTACTO BLOG" at bounding box center [275, 20] width 105 height 40
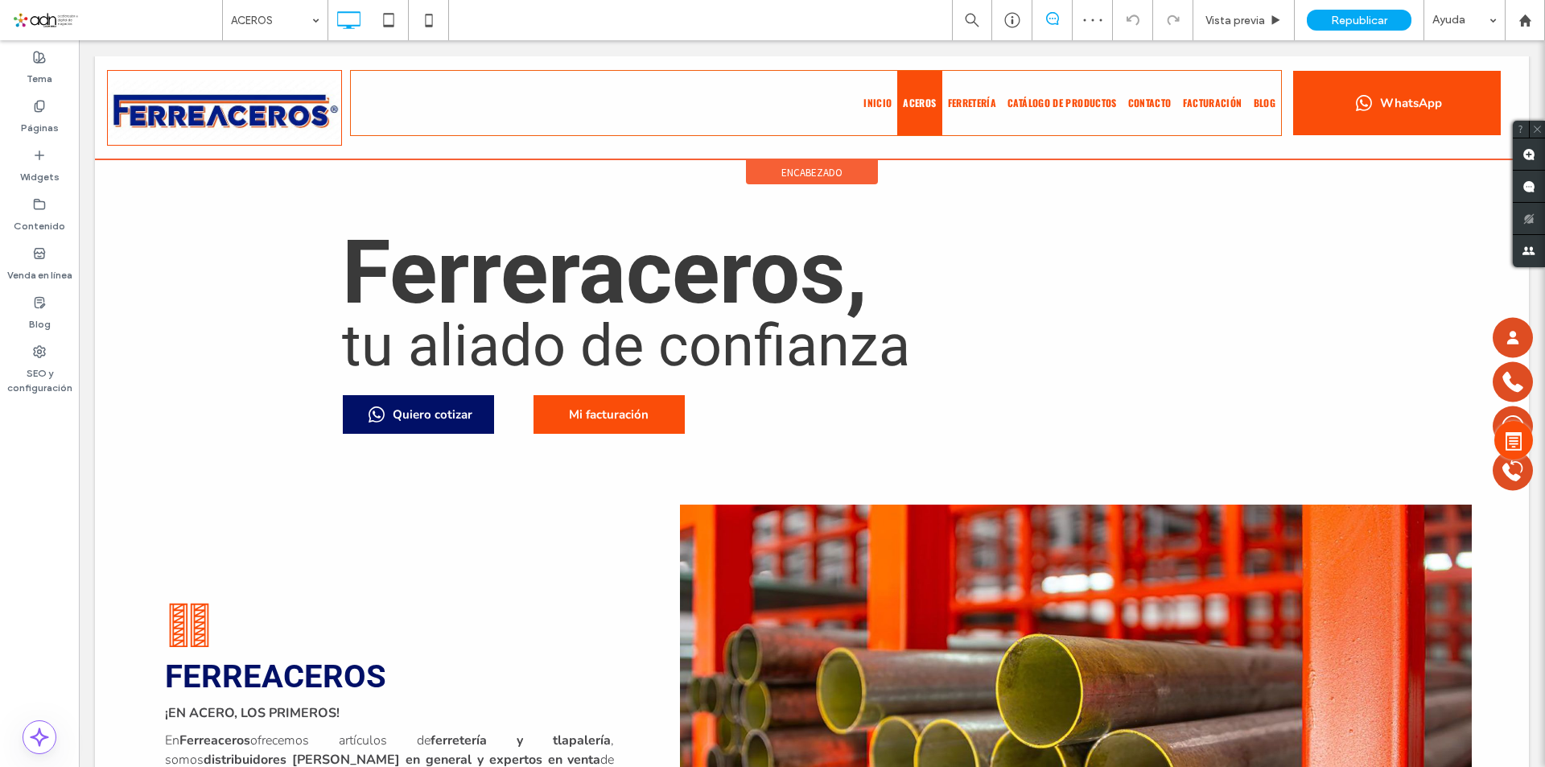
click at [791, 160] on div "encabezado" at bounding box center [812, 172] width 132 height 24
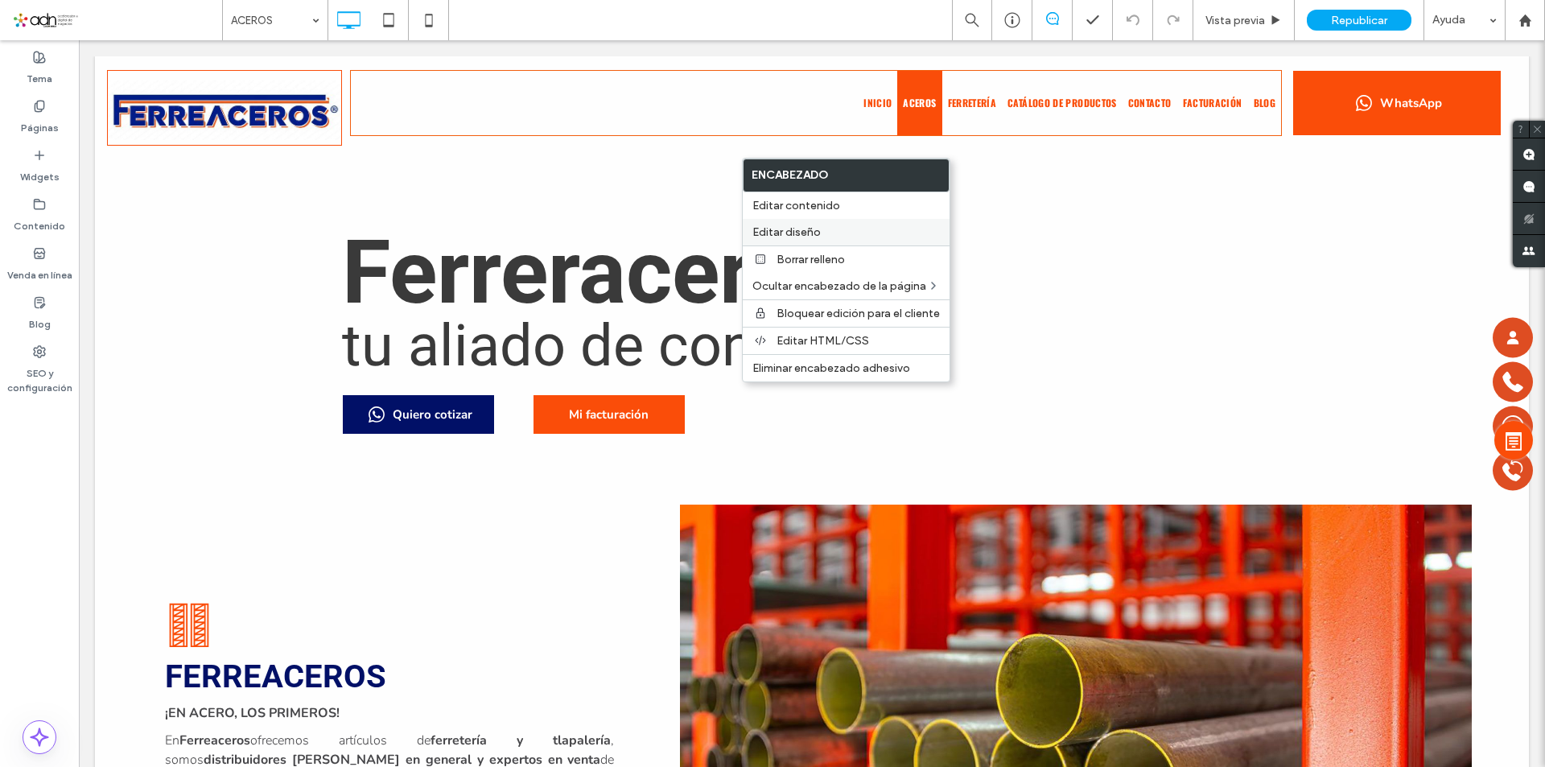
click at [791, 228] on span "Editar diseño" at bounding box center [786, 232] width 68 height 14
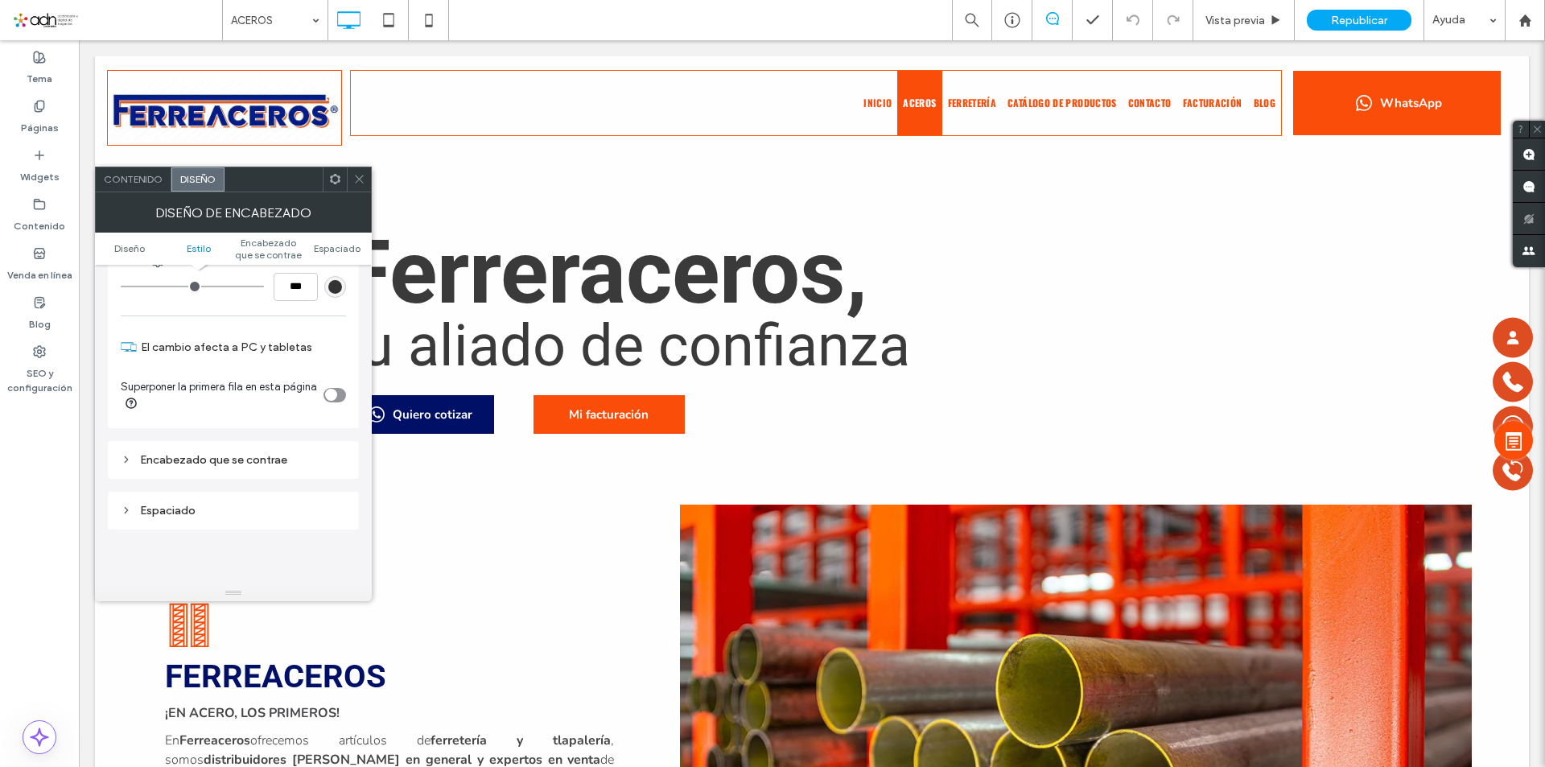
scroll to position [322, 0]
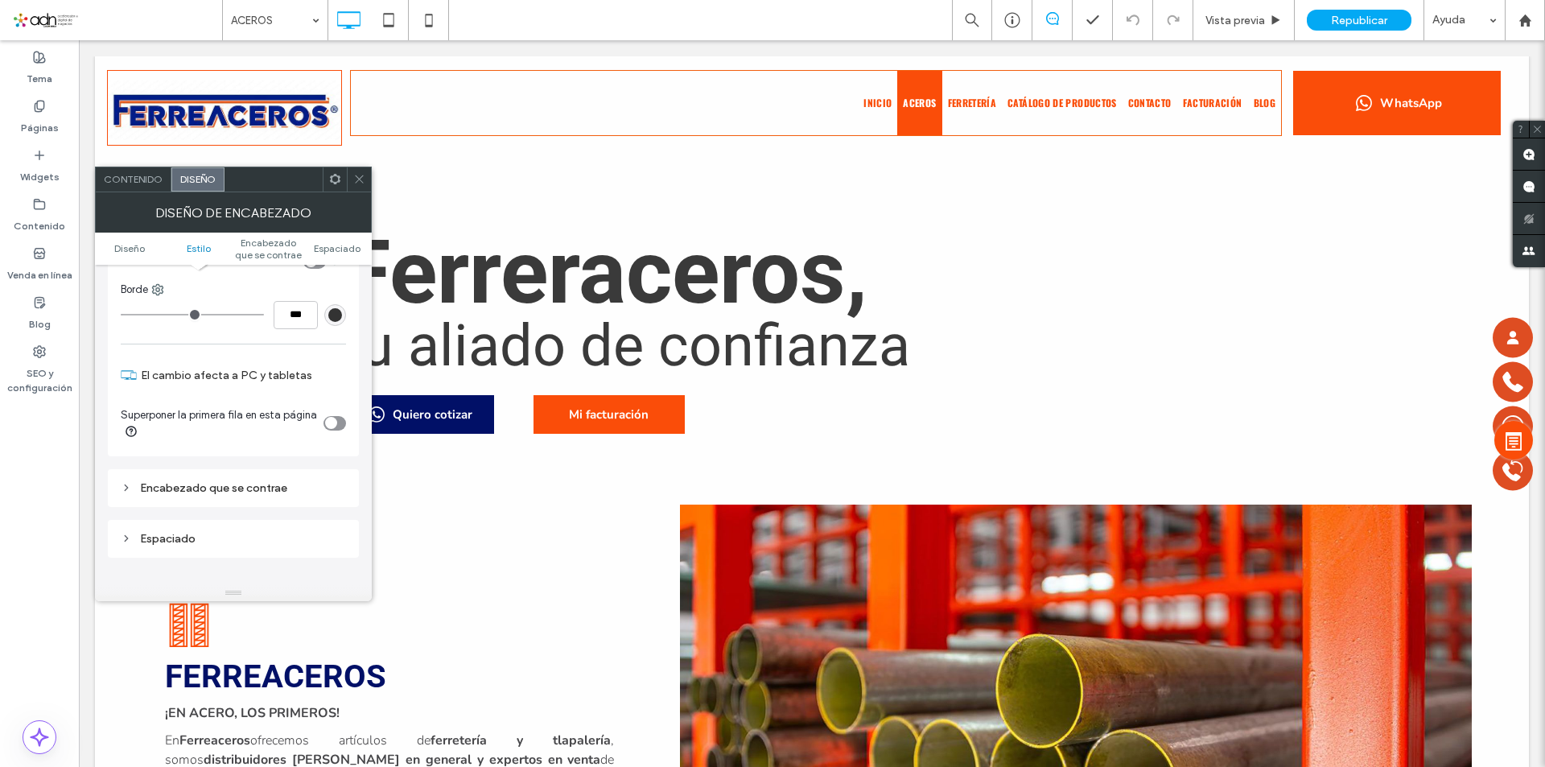
click at [365, 180] on icon at bounding box center [359, 179] width 12 height 12
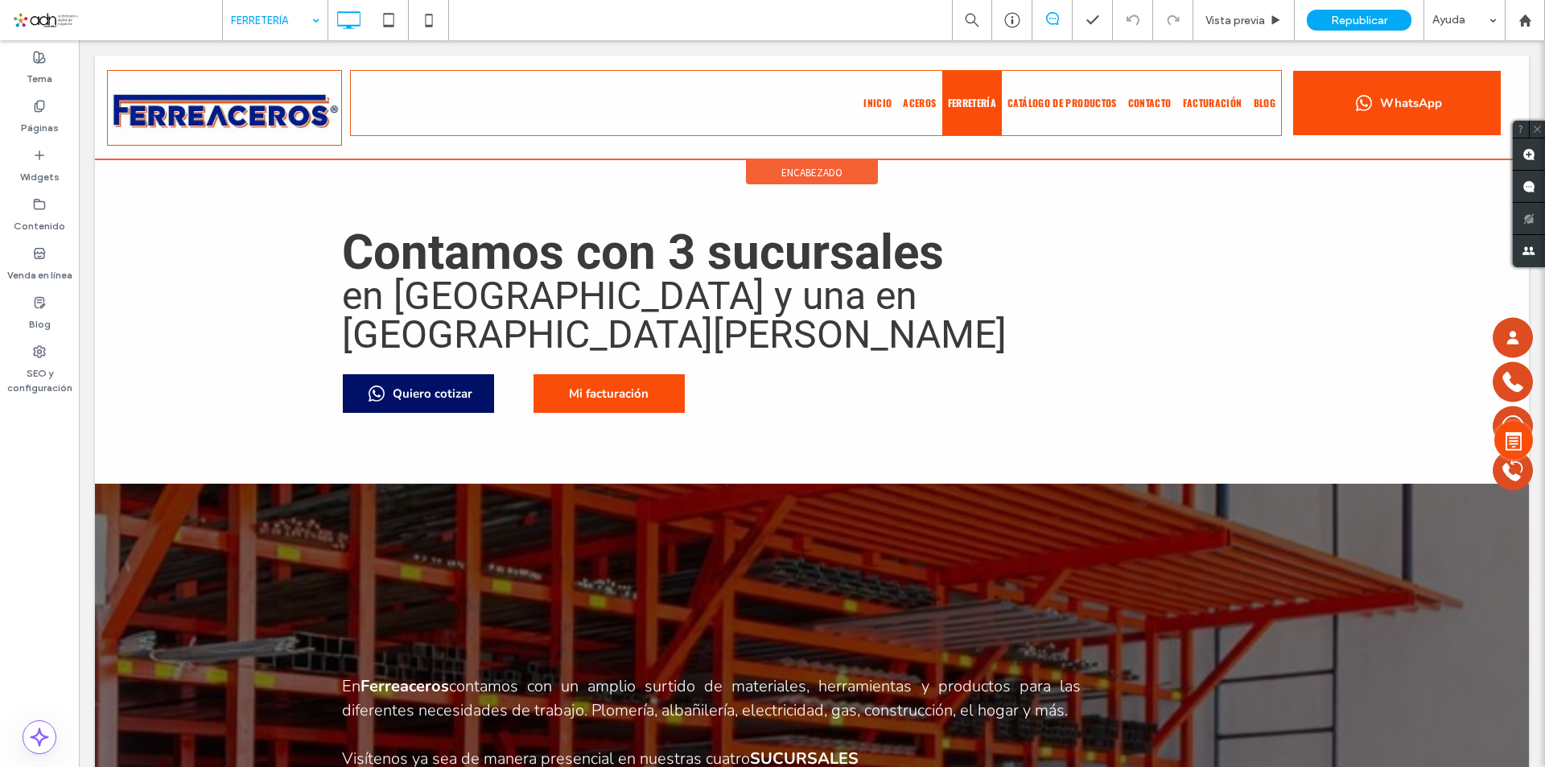
click at [783, 170] on span "encabezado" at bounding box center [811, 173] width 61 height 14
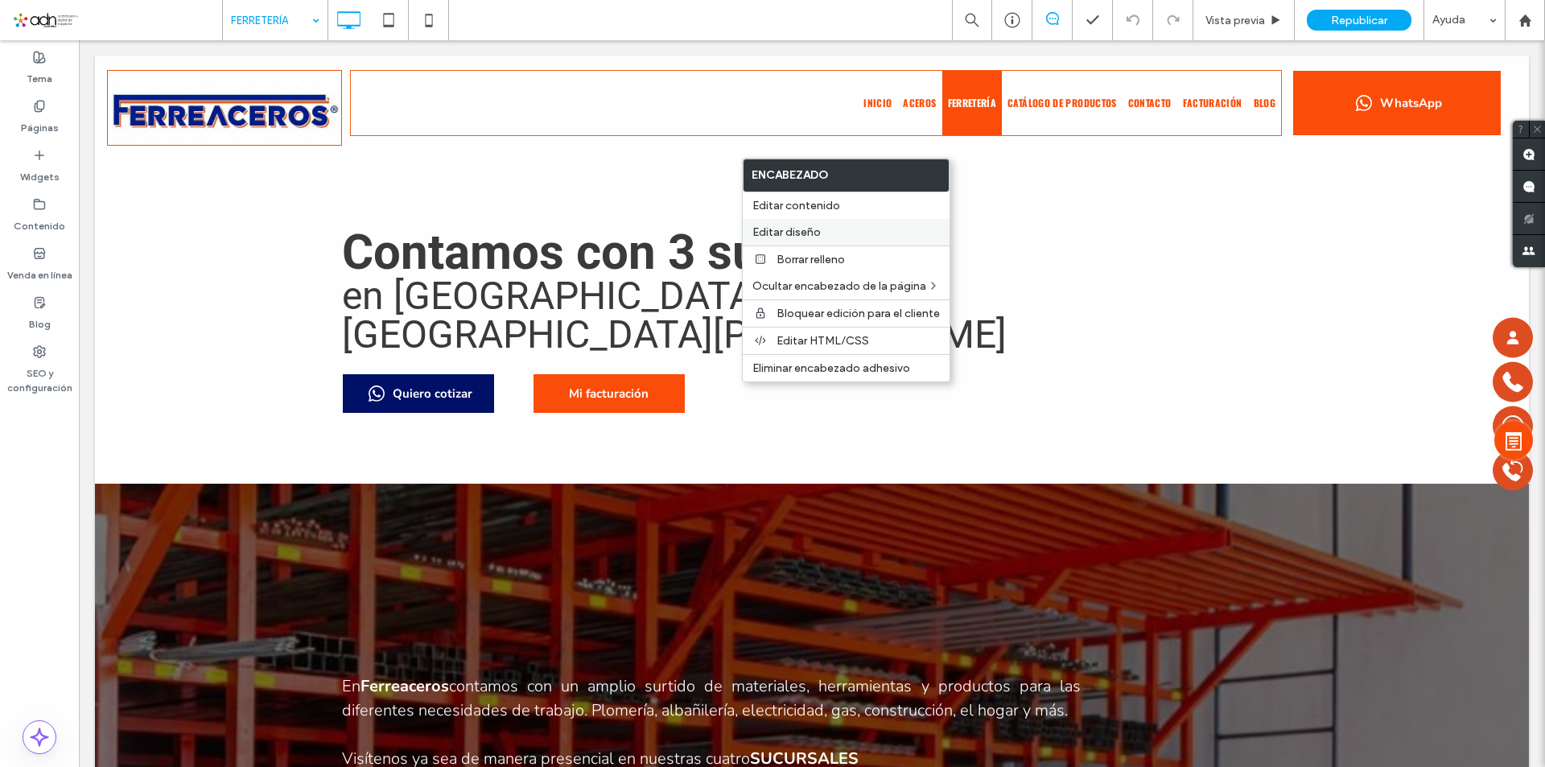
click at [788, 240] on div "Editar diseño" at bounding box center [846, 232] width 207 height 27
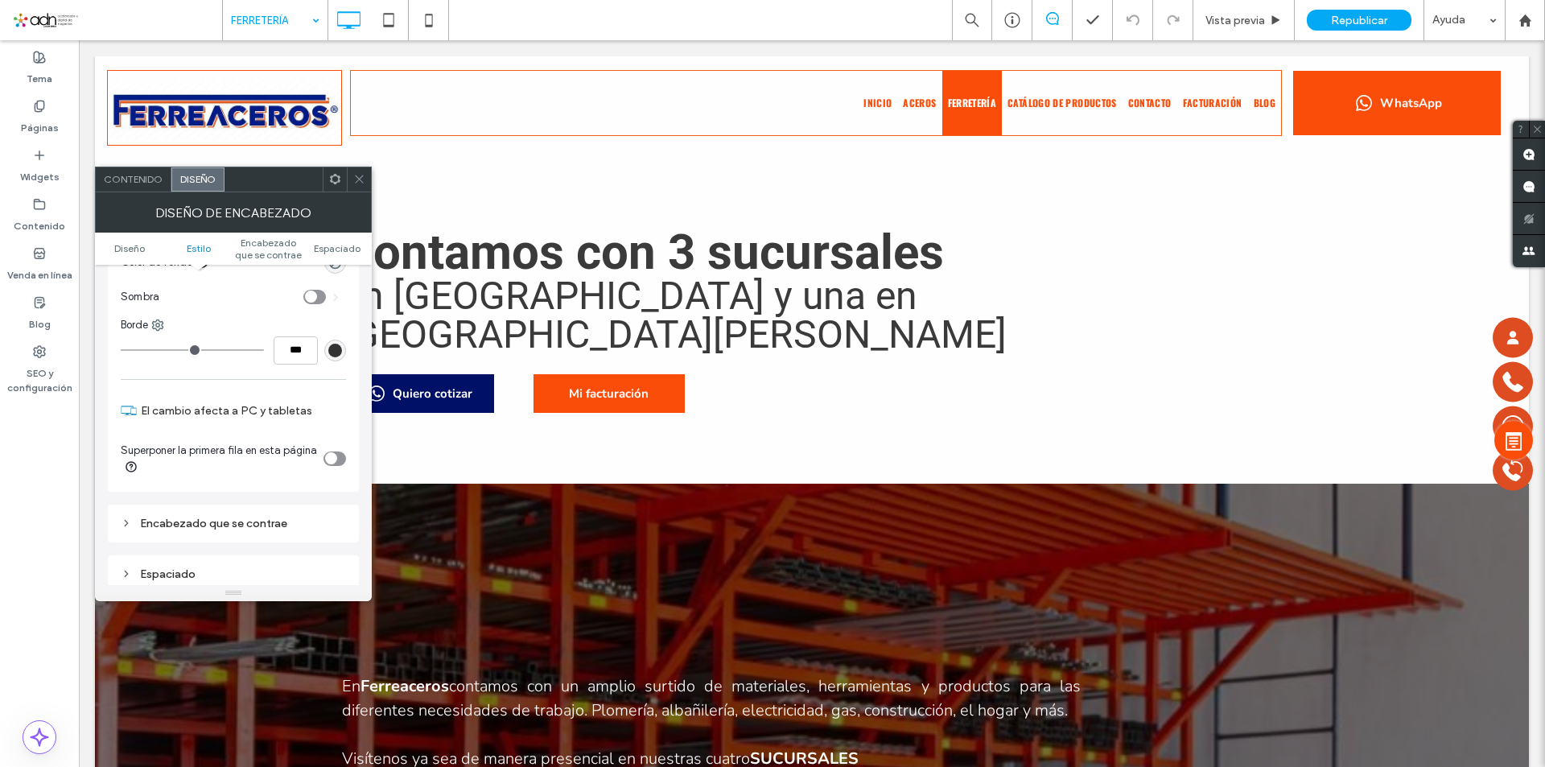
scroll to position [322, 0]
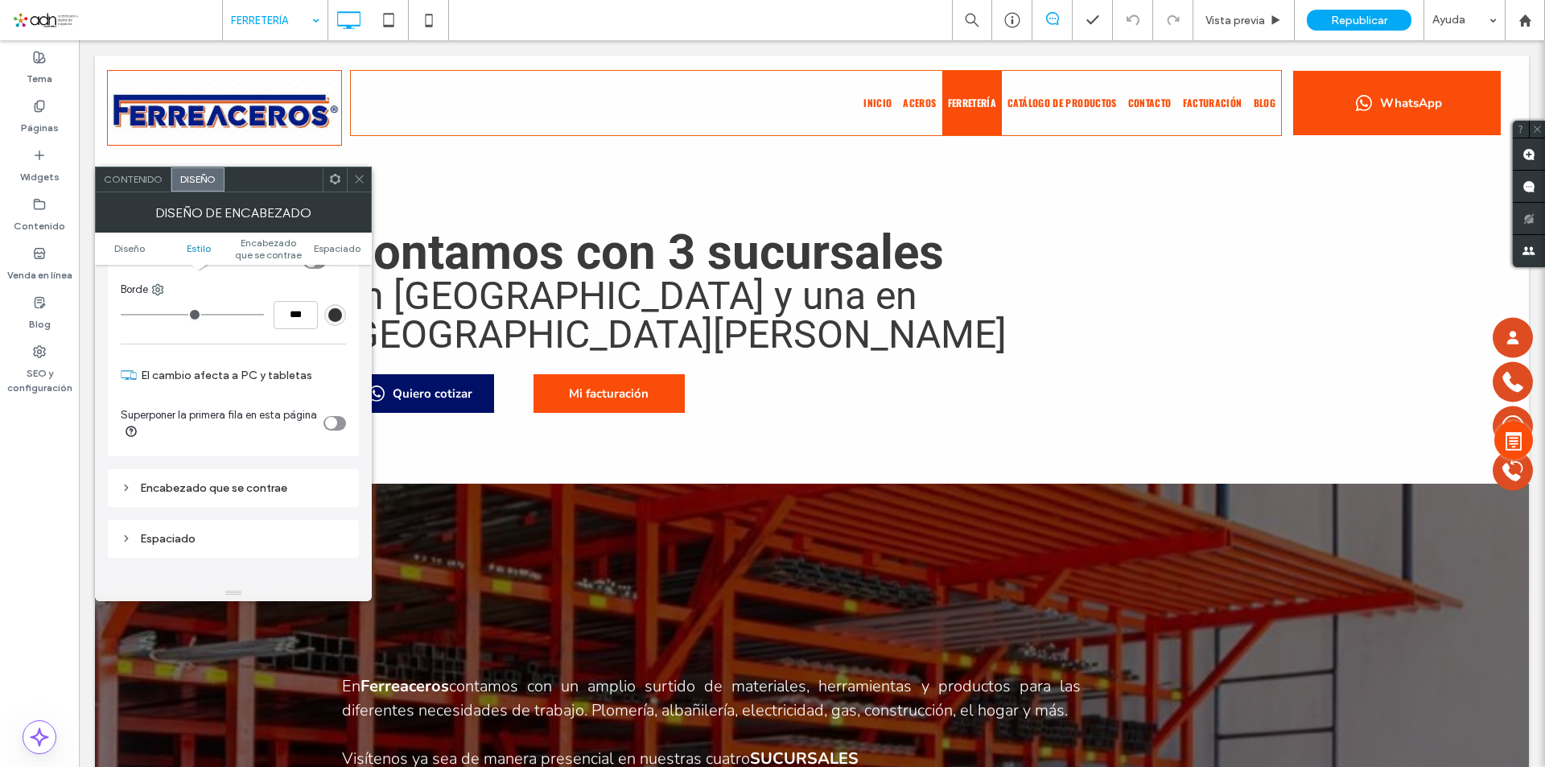
click at [362, 177] on icon at bounding box center [359, 179] width 12 height 12
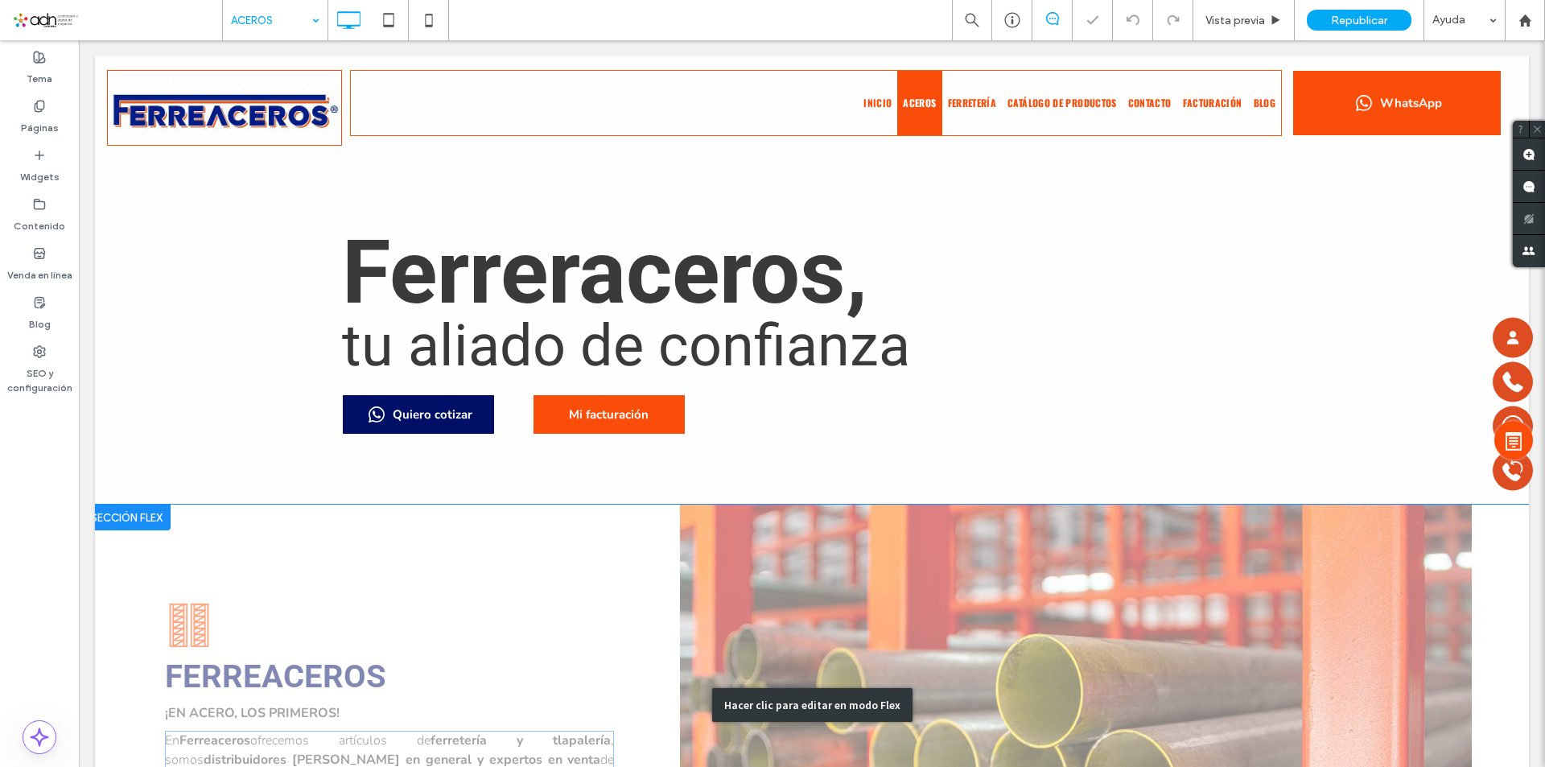
click at [357, 541] on div "Hacer clic para editar en modo Flex" at bounding box center [812, 705] width 1434 height 400
click at [357, 751] on span "de variedad de materiales para proyectos en general." at bounding box center [389, 769] width 449 height 37
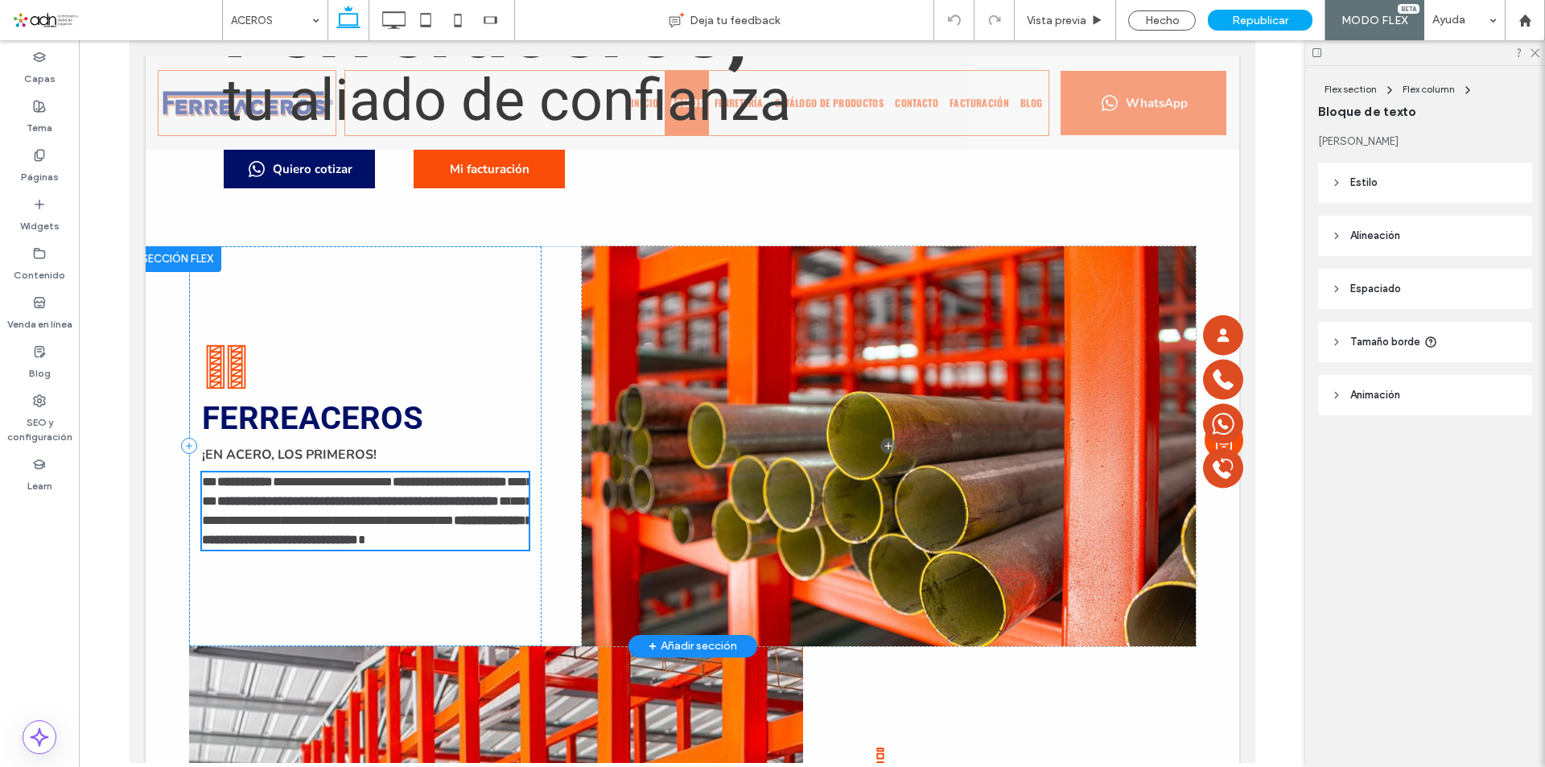
scroll to position [228, 0]
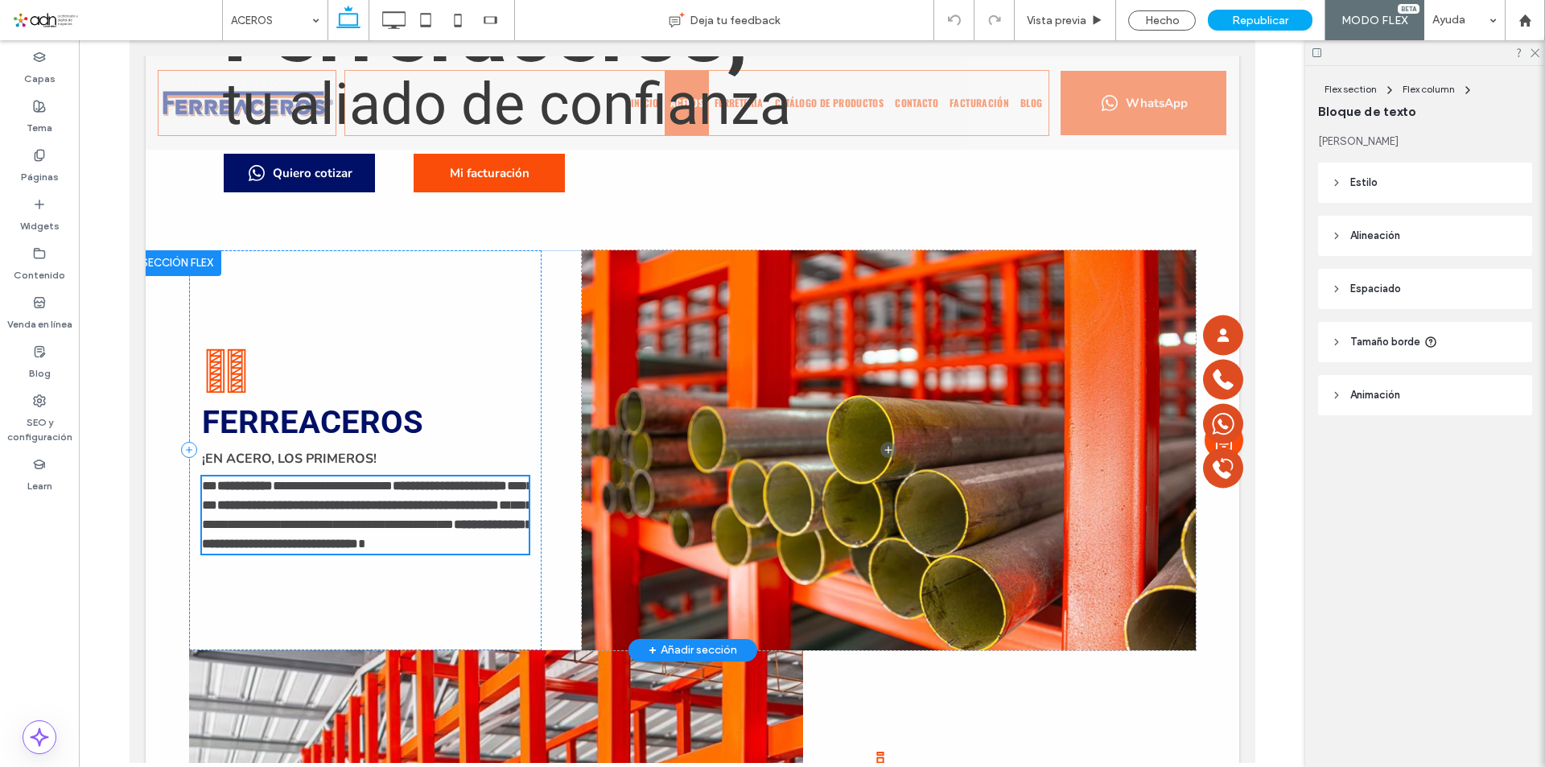
type input "******"
type input "**"
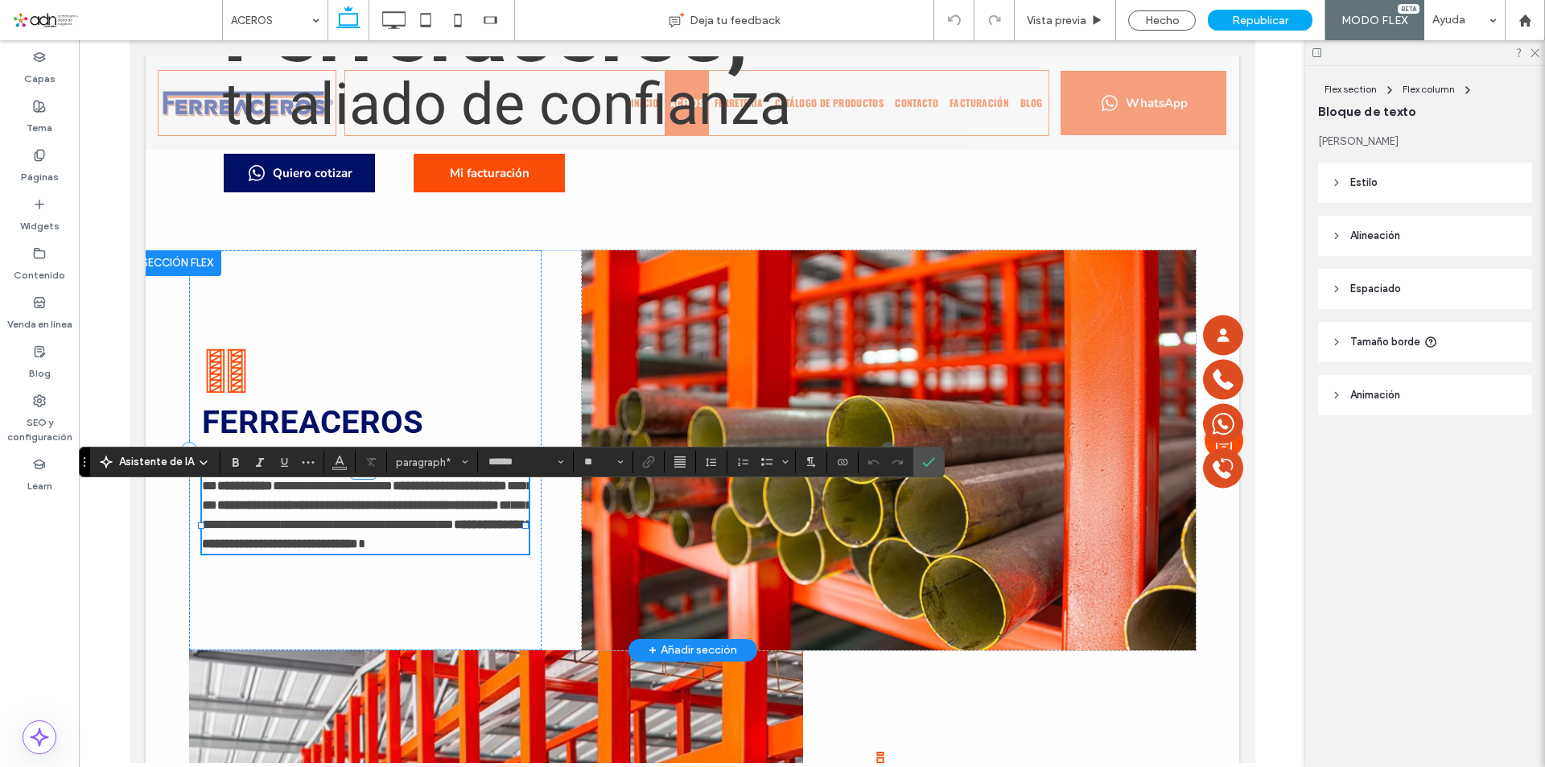
click at [392, 492] on strong "**********" at bounding box center [449, 486] width 114 height 12
click at [929, 466] on icon "Confirmar" at bounding box center [928, 462] width 13 height 13
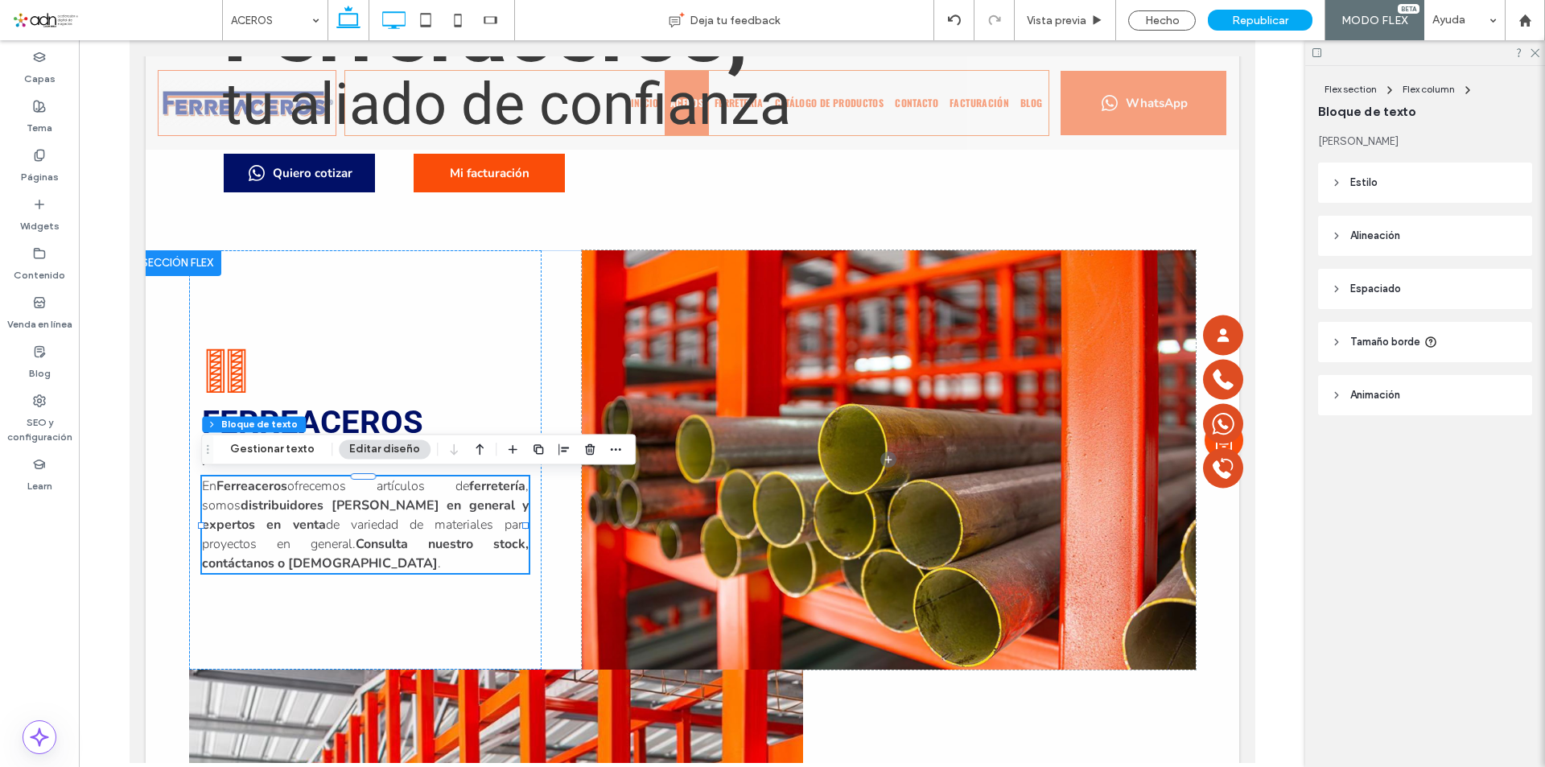
click at [381, 23] on icon at bounding box center [393, 20] width 32 height 32
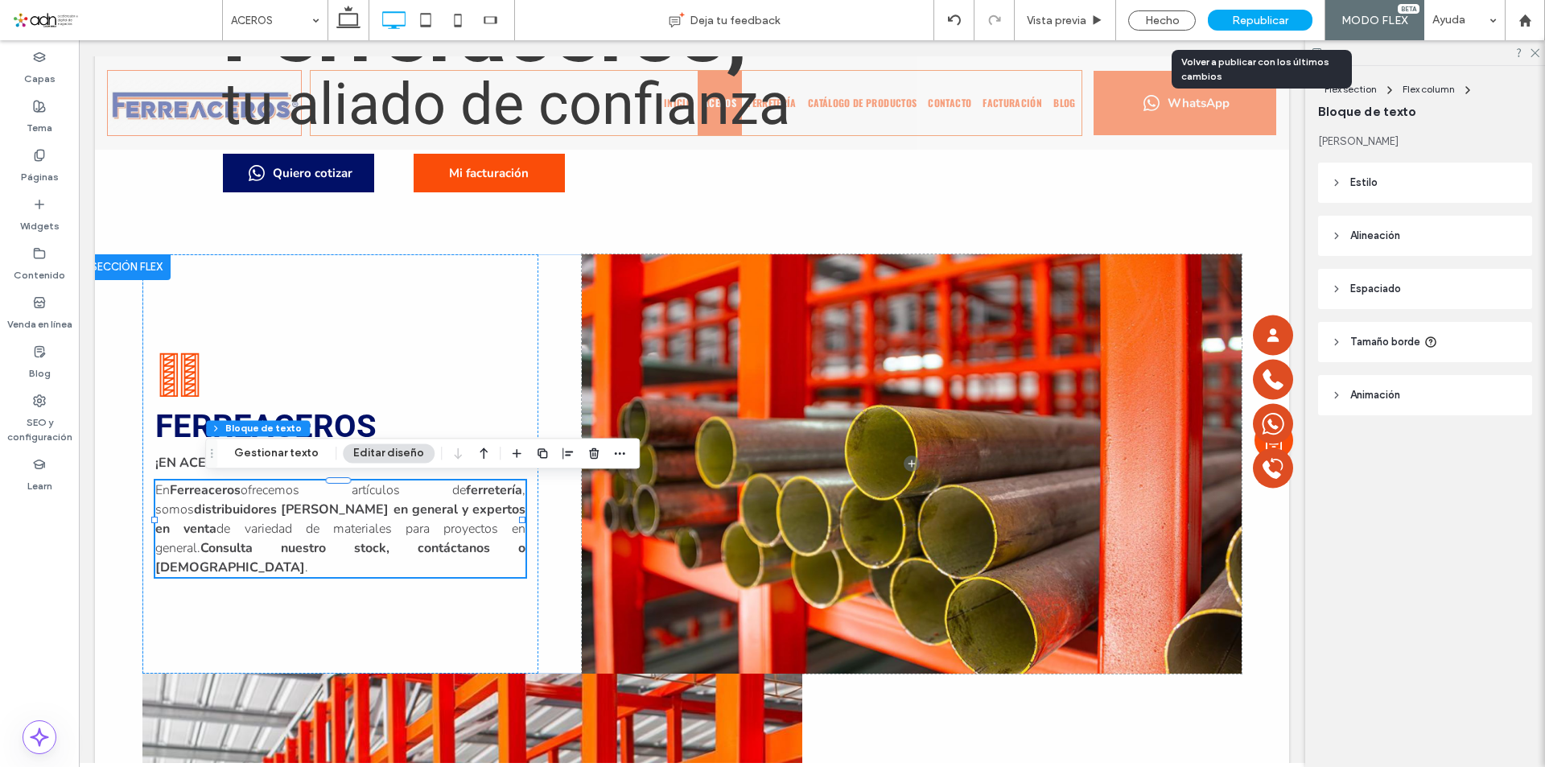
click at [1249, 25] on span "Republicar" at bounding box center [1260, 21] width 56 height 14
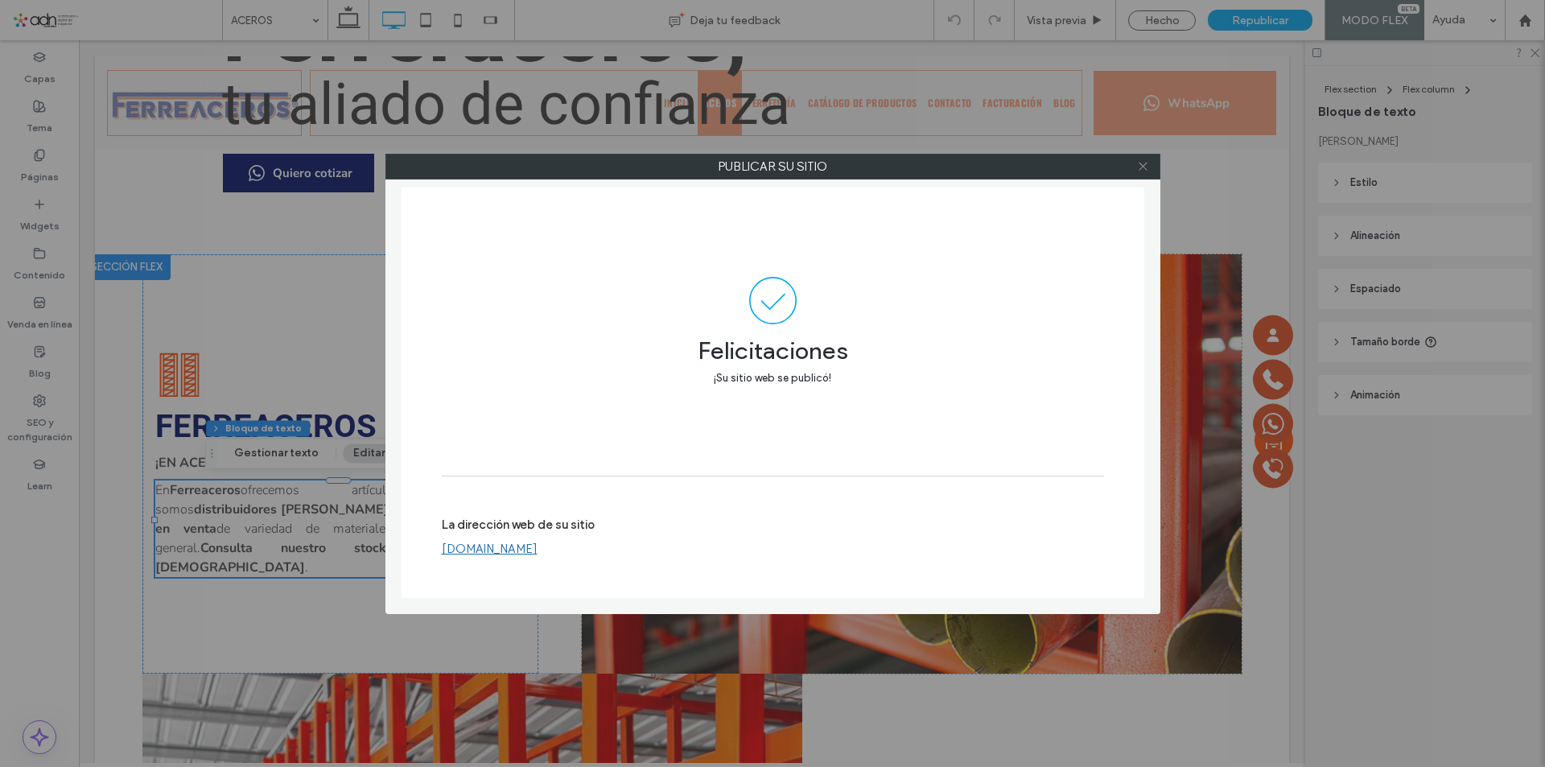
click at [1140, 167] on icon at bounding box center [1143, 166] width 12 height 12
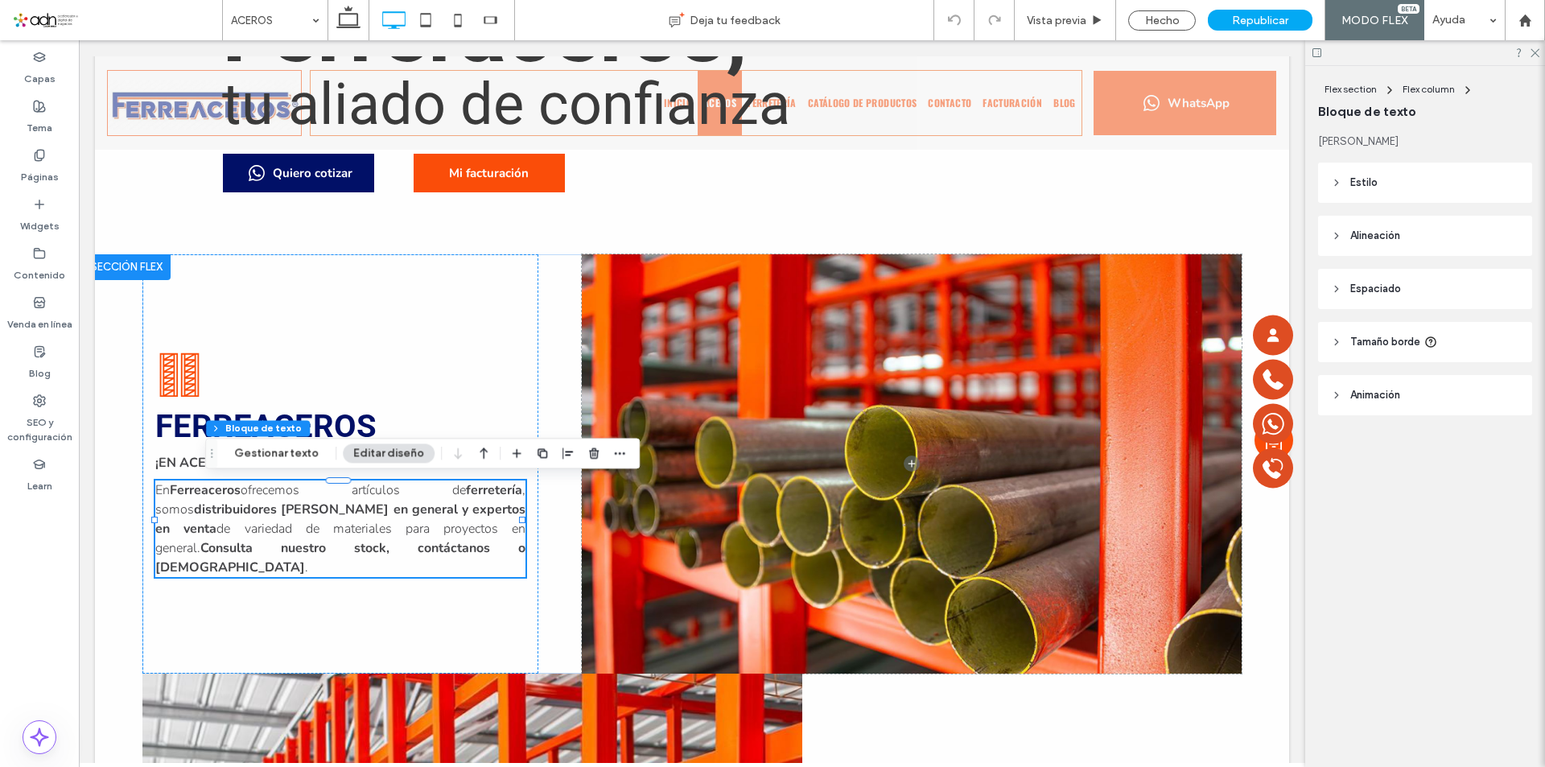
scroll to position [232, 0]
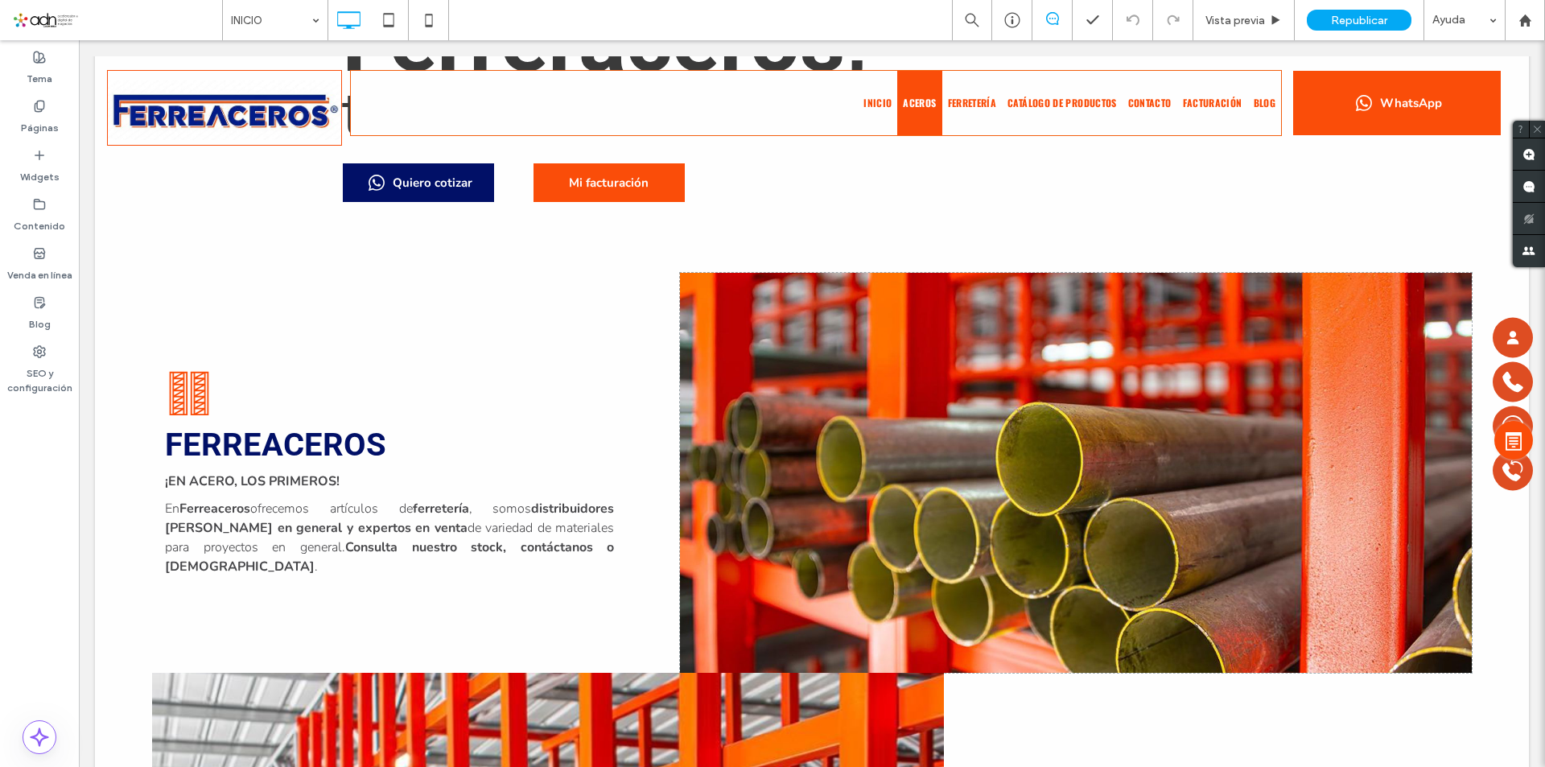
click at [1536, 129] on use at bounding box center [1537, 129] width 7 height 7
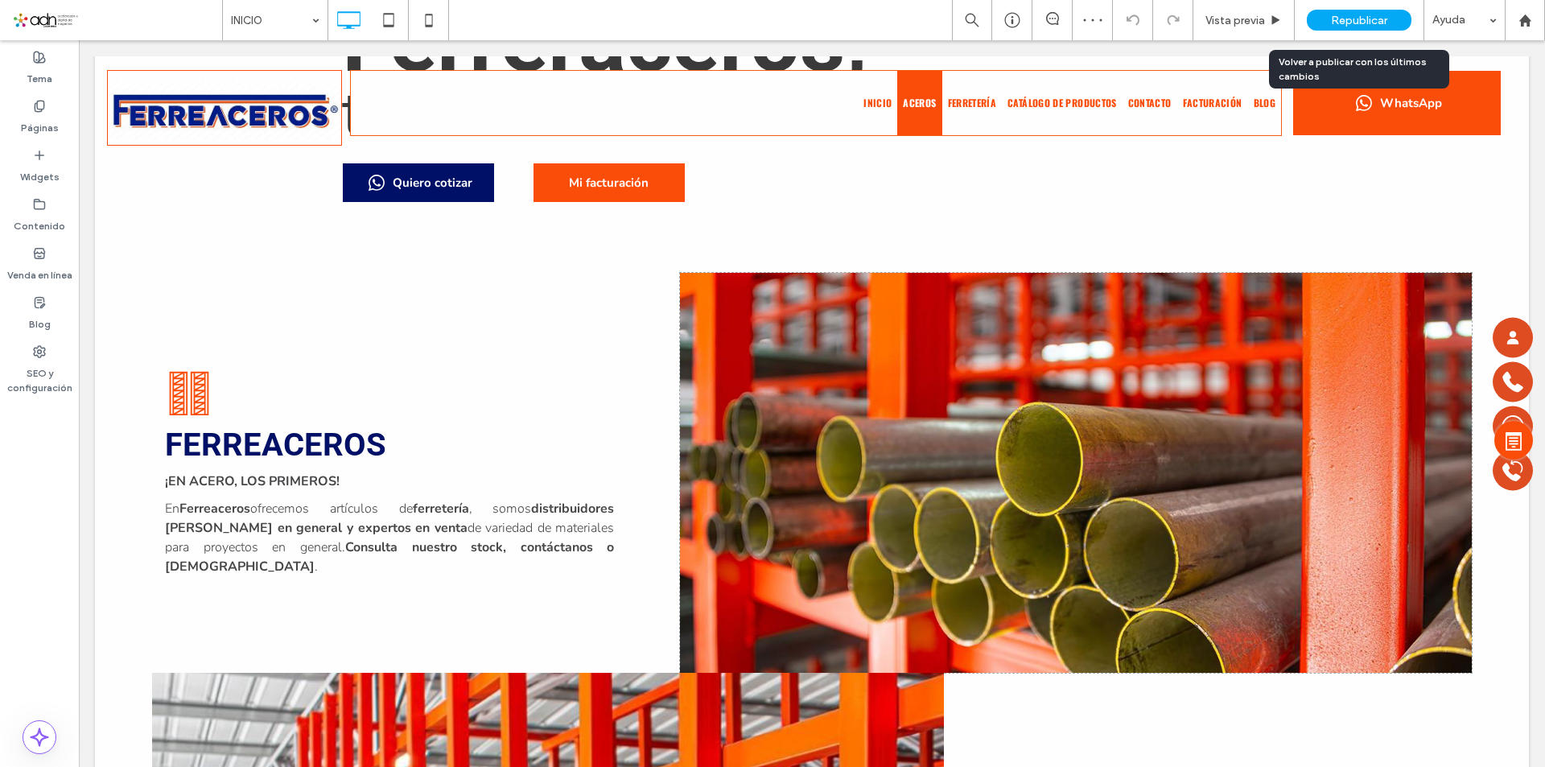
click at [1378, 19] on span "Republicar" at bounding box center [1359, 21] width 56 height 14
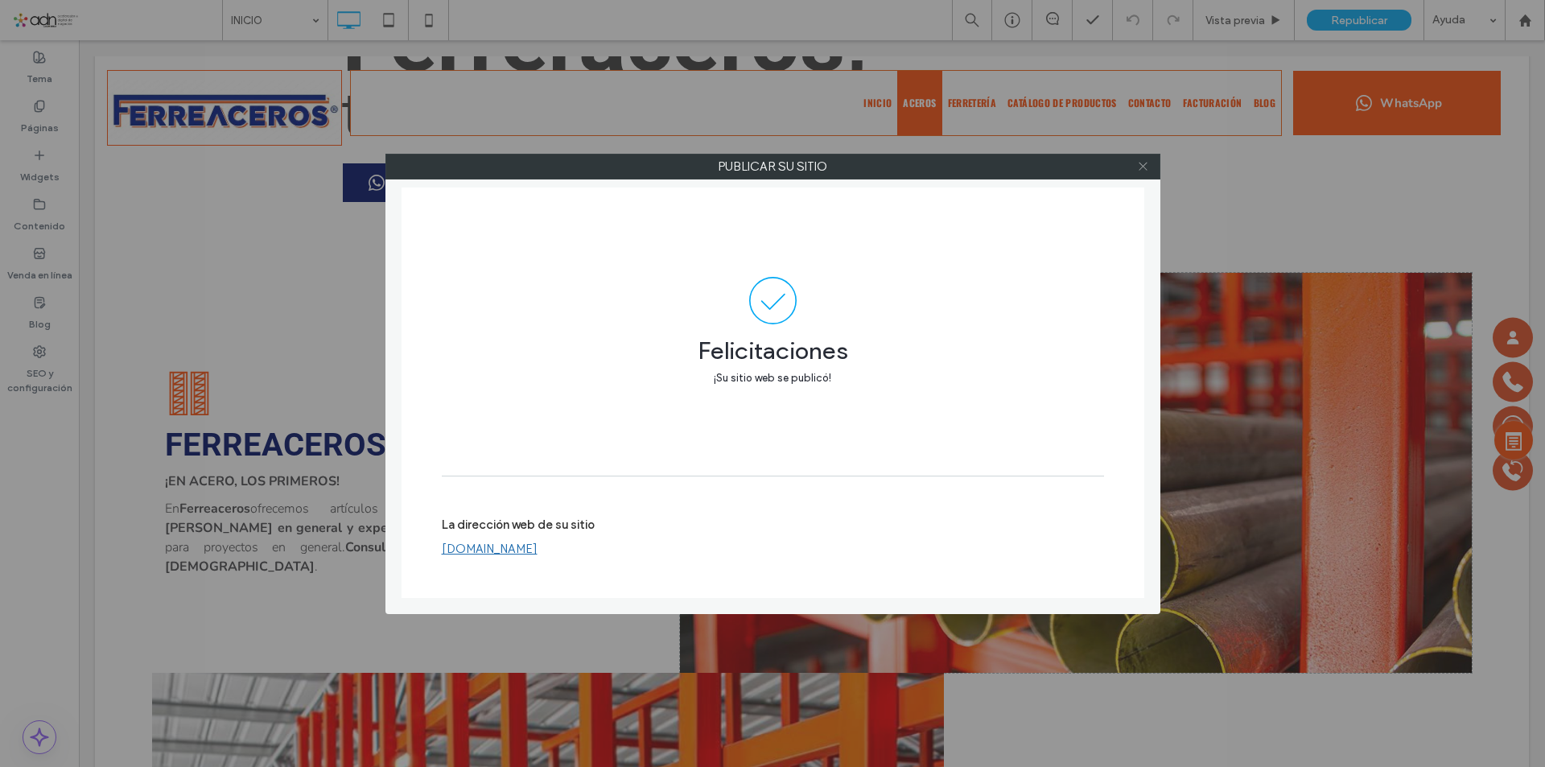
click at [1143, 163] on icon at bounding box center [1143, 166] width 12 height 12
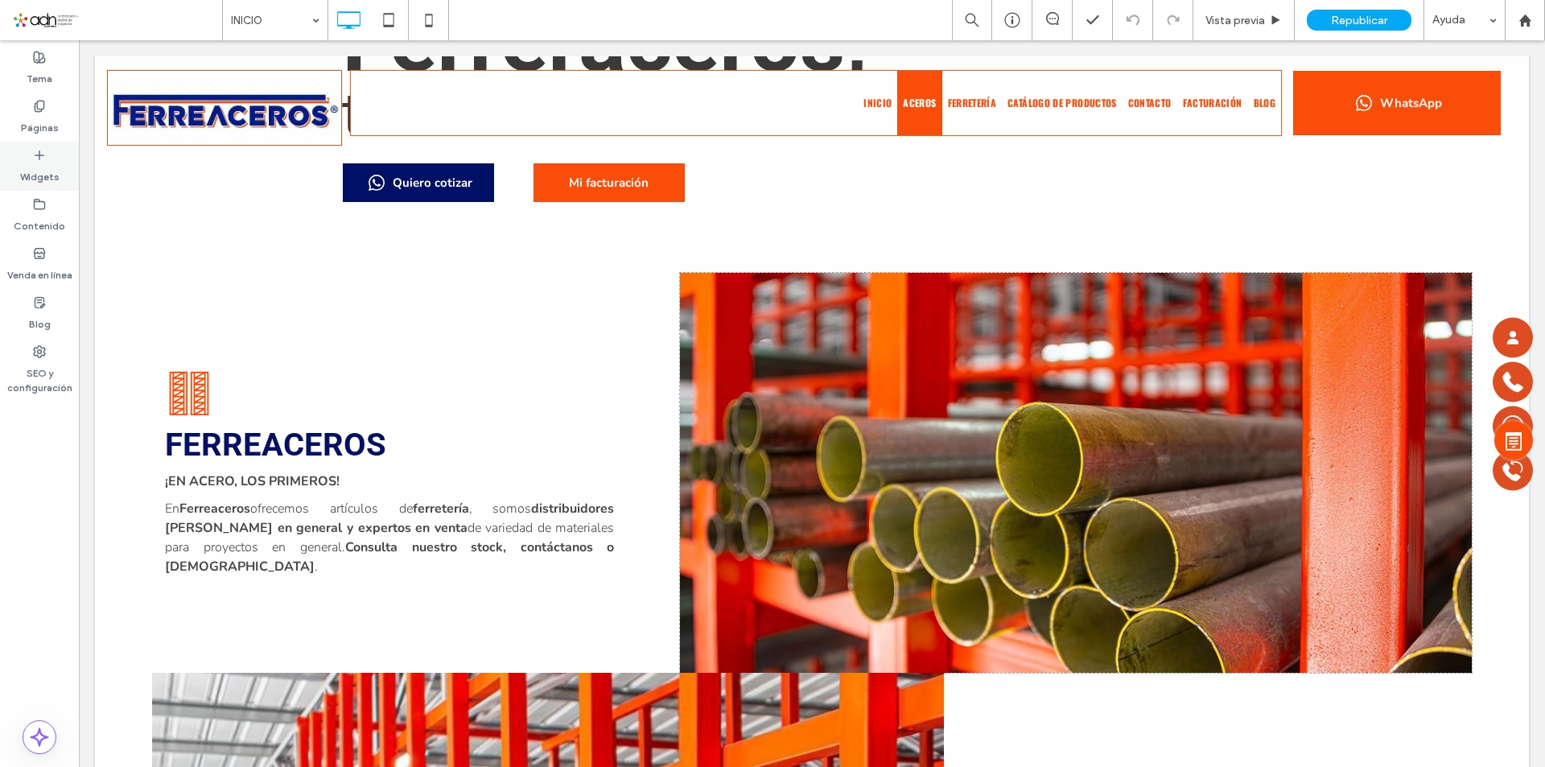
click at [44, 170] on label "Widgets" at bounding box center [39, 173] width 39 height 23
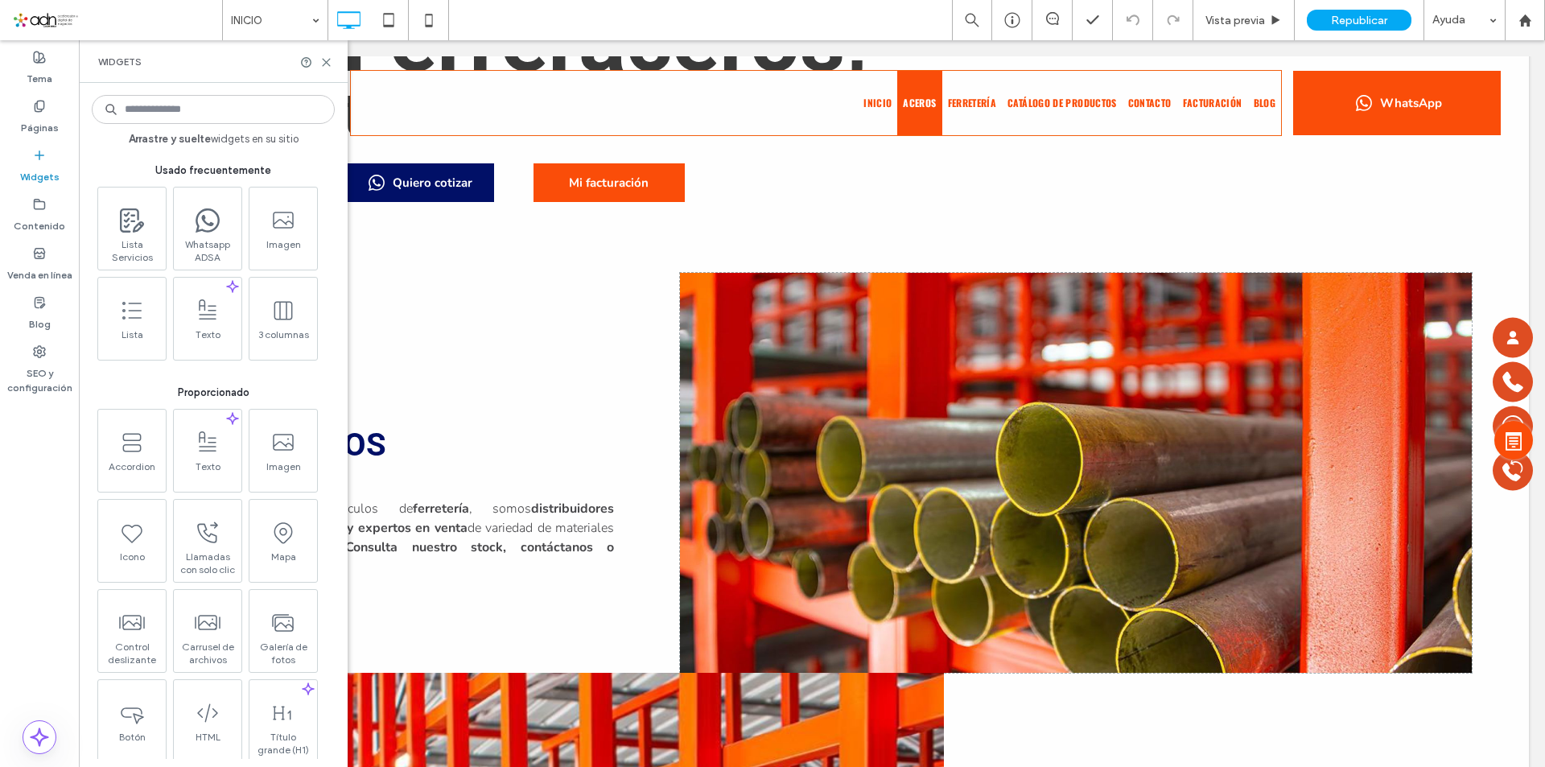
click at [204, 114] on input at bounding box center [213, 109] width 243 height 29
type input "*"
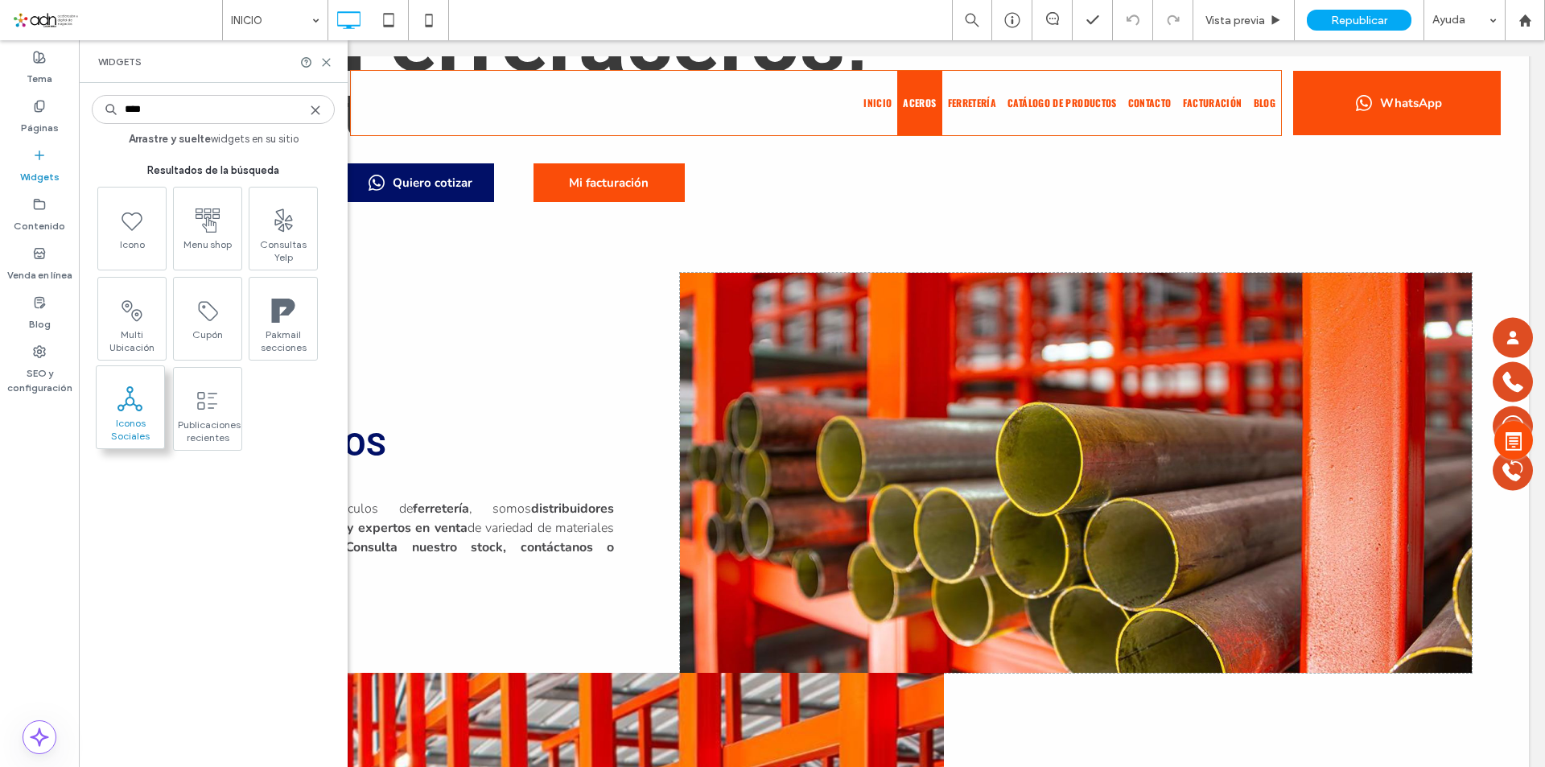
type input "****"
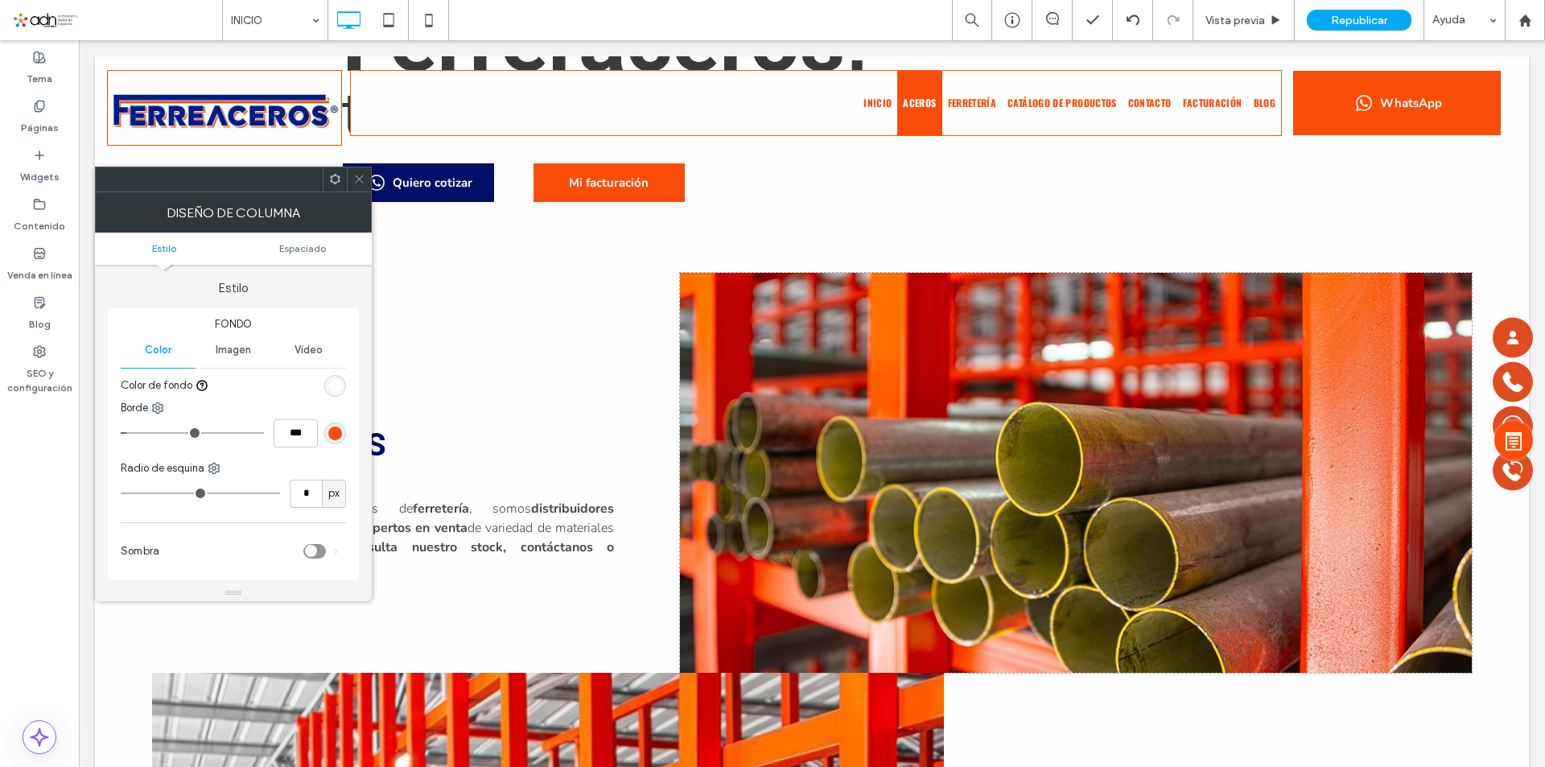
click at [357, 178] on icon at bounding box center [359, 179] width 12 height 12
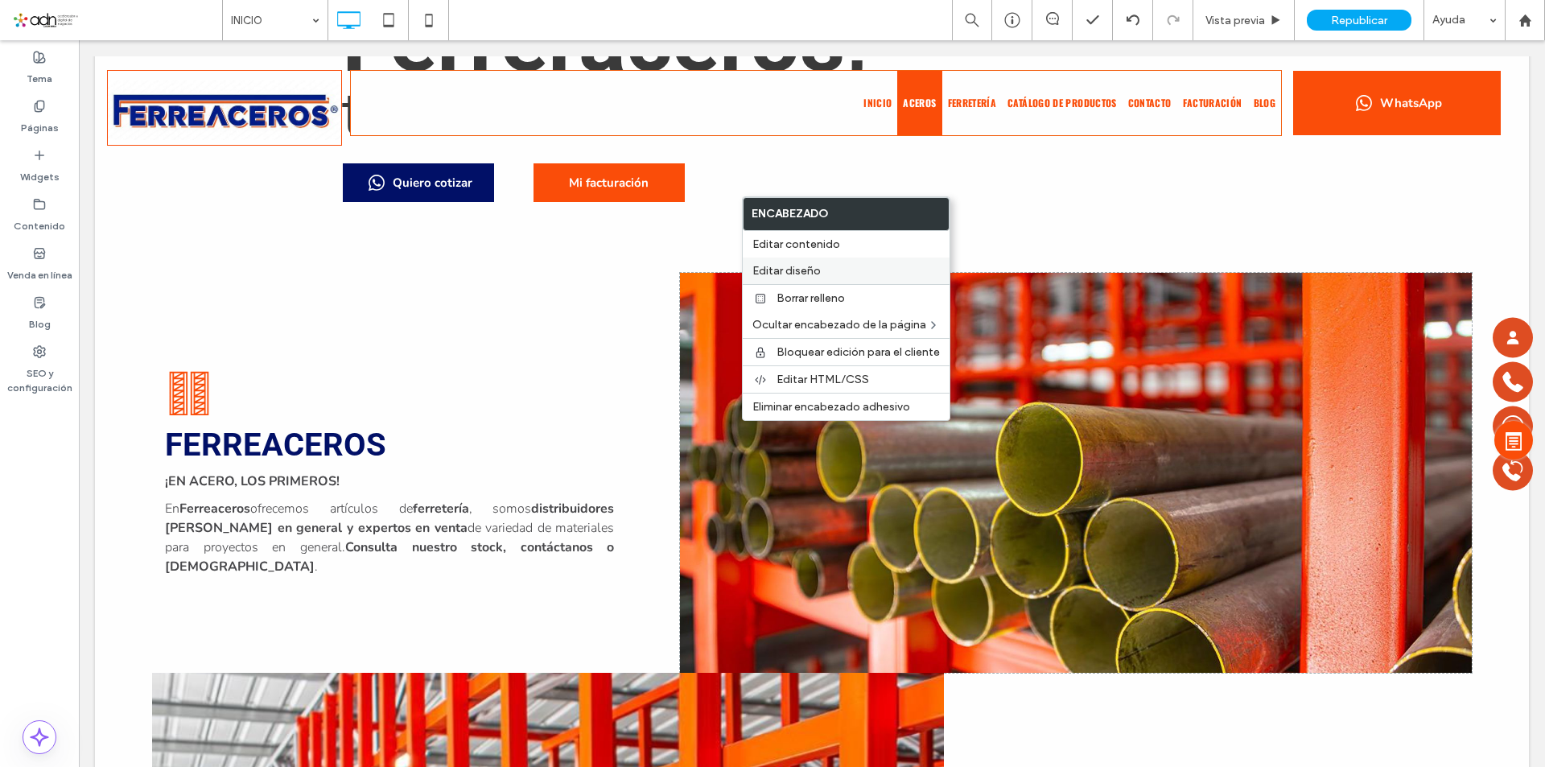
click at [798, 266] on span "Editar diseño" at bounding box center [786, 271] width 68 height 14
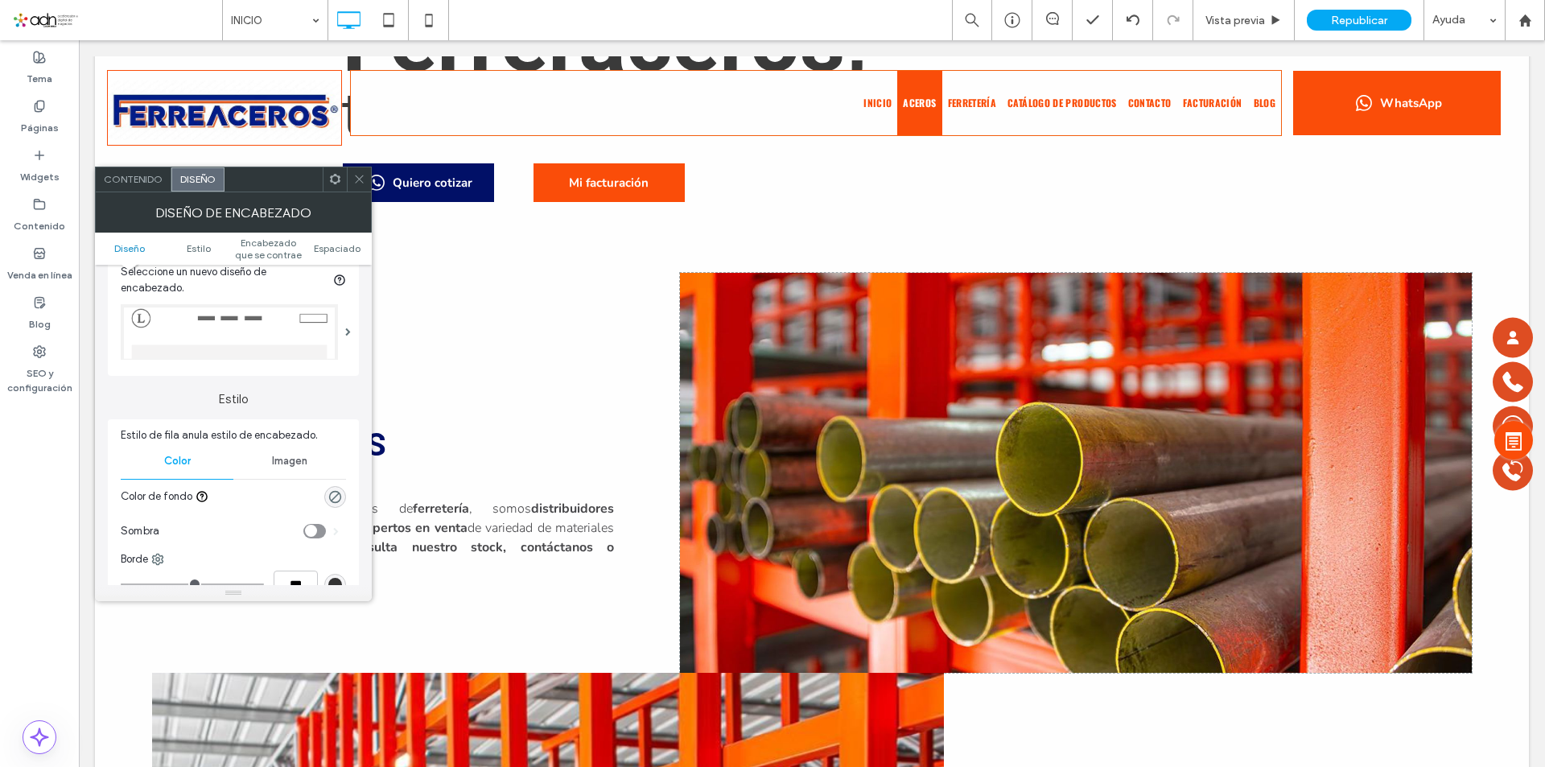
scroll to position [80, 0]
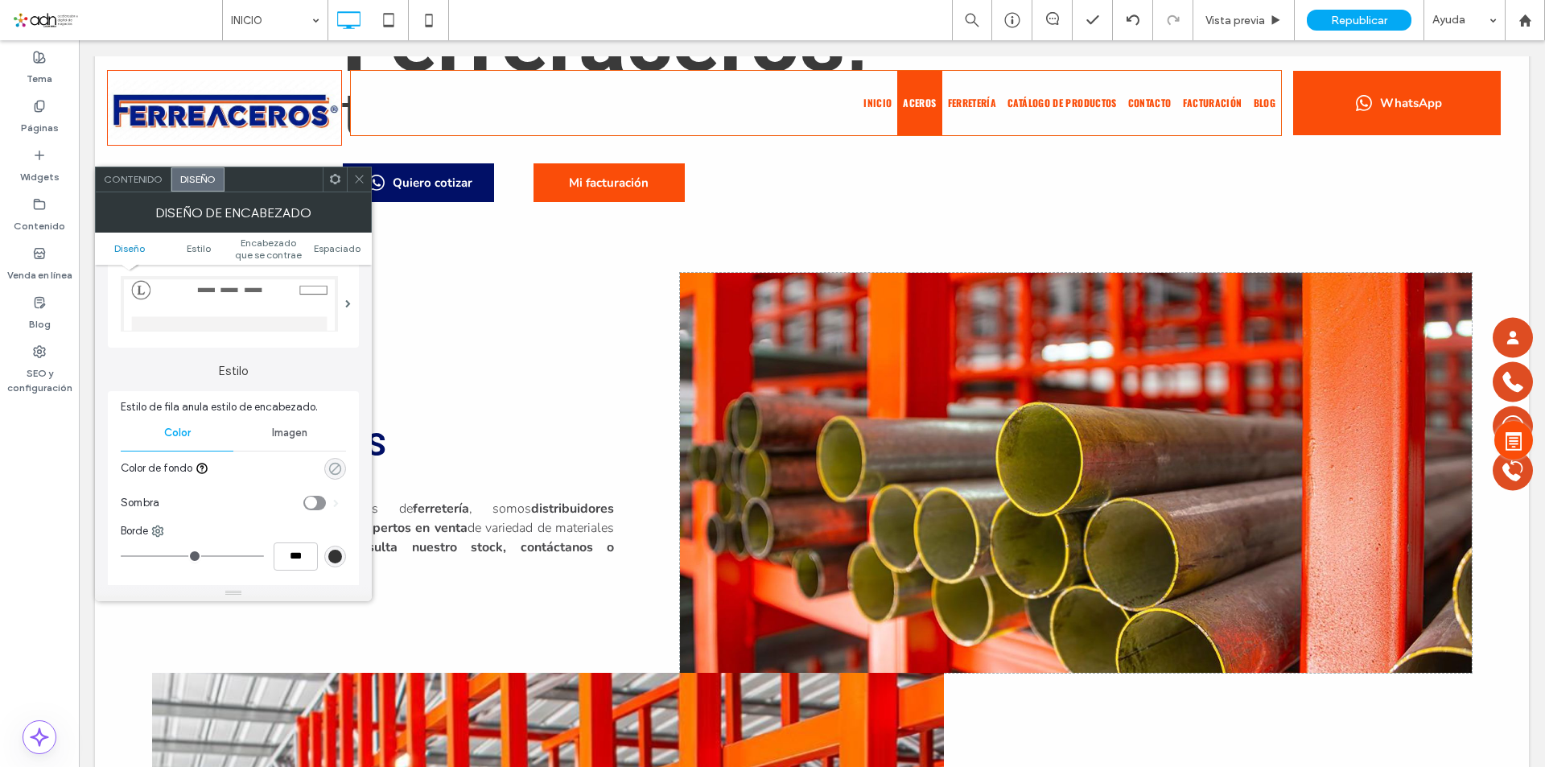
click at [336, 471] on icon "rgba(204, 164, 166, 0)" at bounding box center [335, 469] width 14 height 14
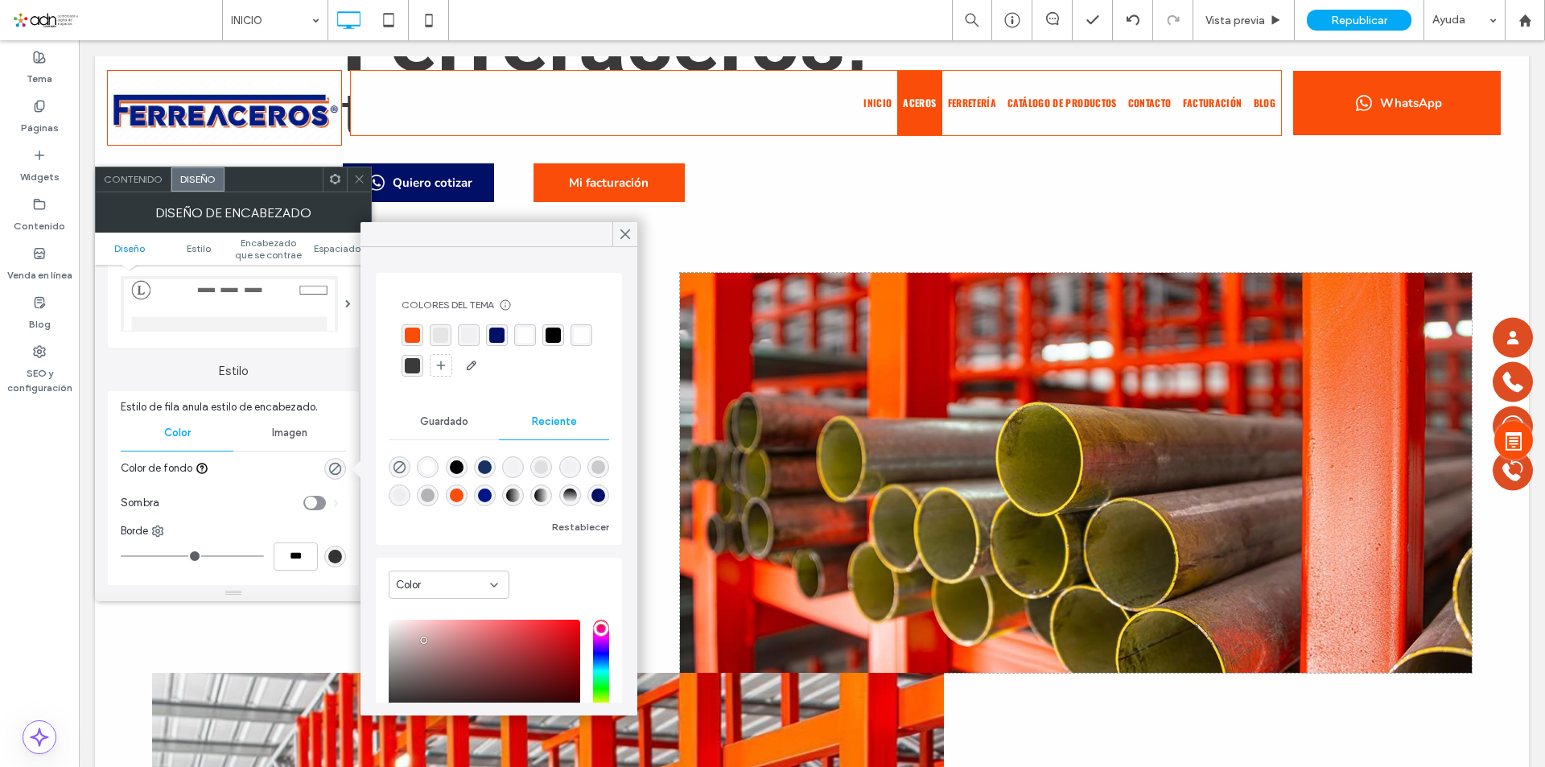
click at [574, 343] on div "rgba(254,254,254,1)" at bounding box center [581, 335] width 15 height 15
click at [365, 184] on div at bounding box center [359, 179] width 24 height 24
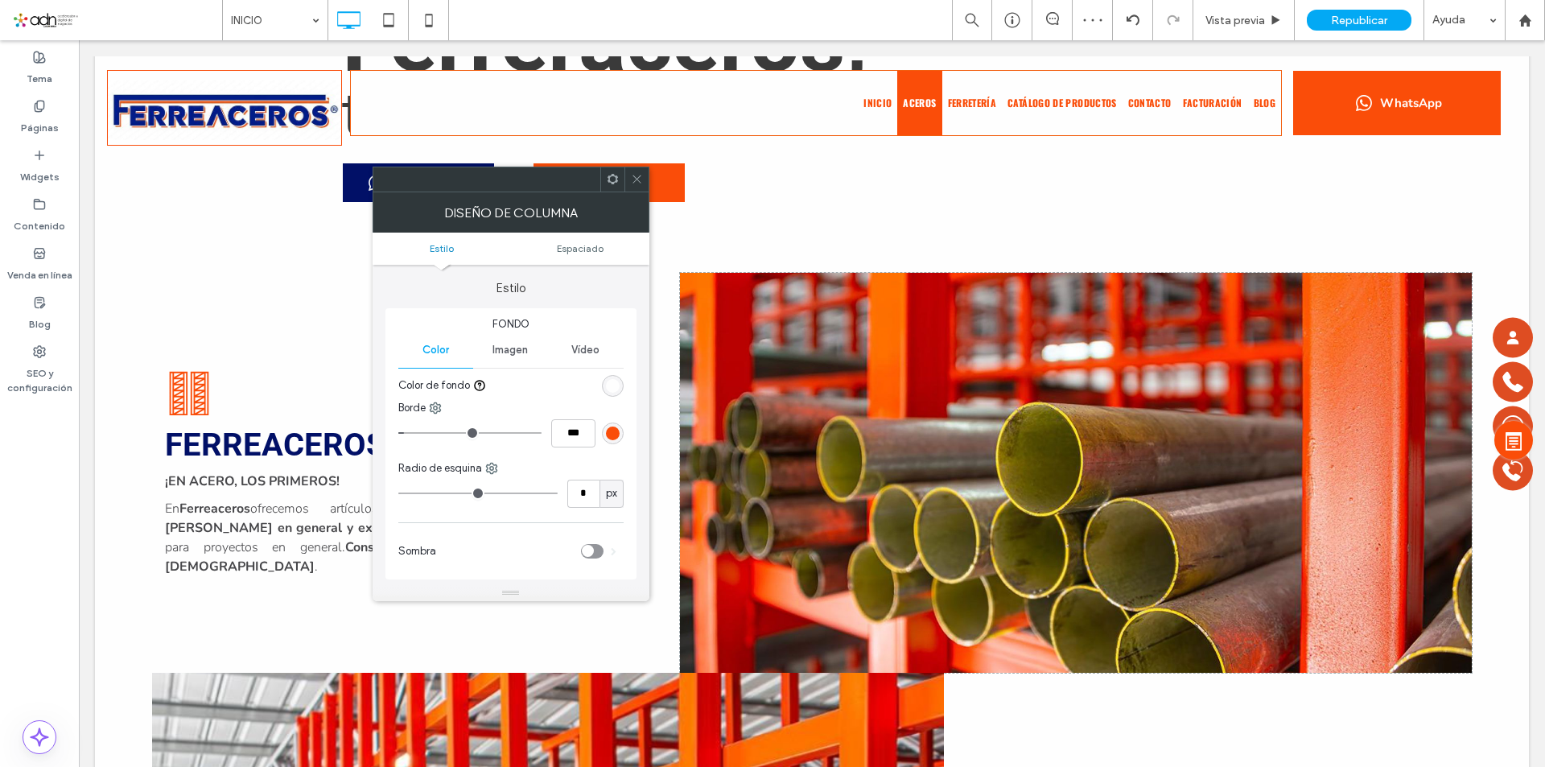
click at [635, 179] on icon at bounding box center [637, 179] width 12 height 12
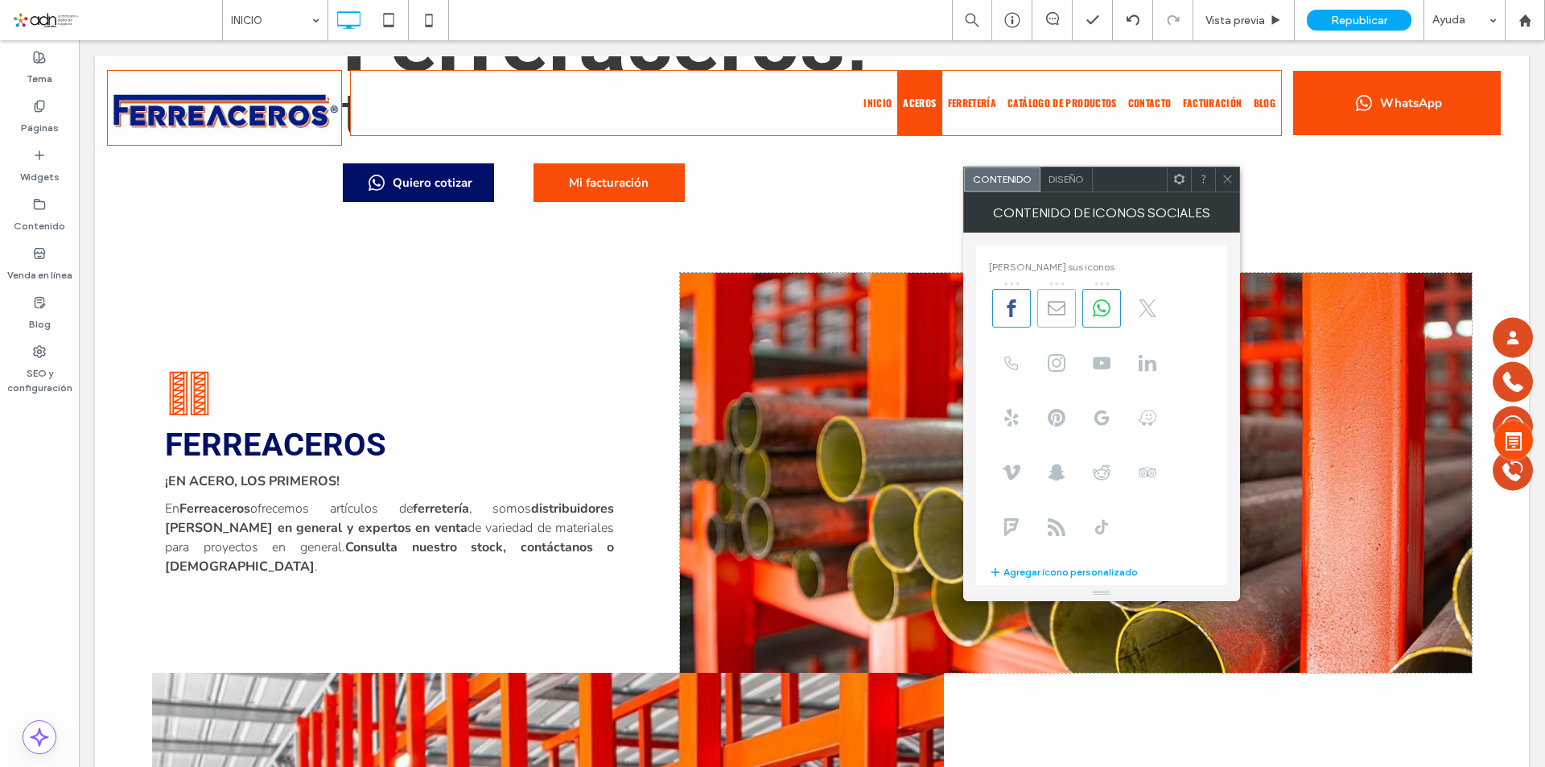
click at [1055, 317] on span at bounding box center [1056, 308] width 39 height 39
drag, startPoint x: 1105, startPoint y: 318, endPoint x: 1045, endPoint y: 316, distance: 60.4
click at [1060, 377] on span at bounding box center [1056, 363] width 39 height 39
click at [1060, 315] on use at bounding box center [1057, 308] width 18 height 18
click at [1095, 526] on icon at bounding box center [1102, 527] width 18 height 18
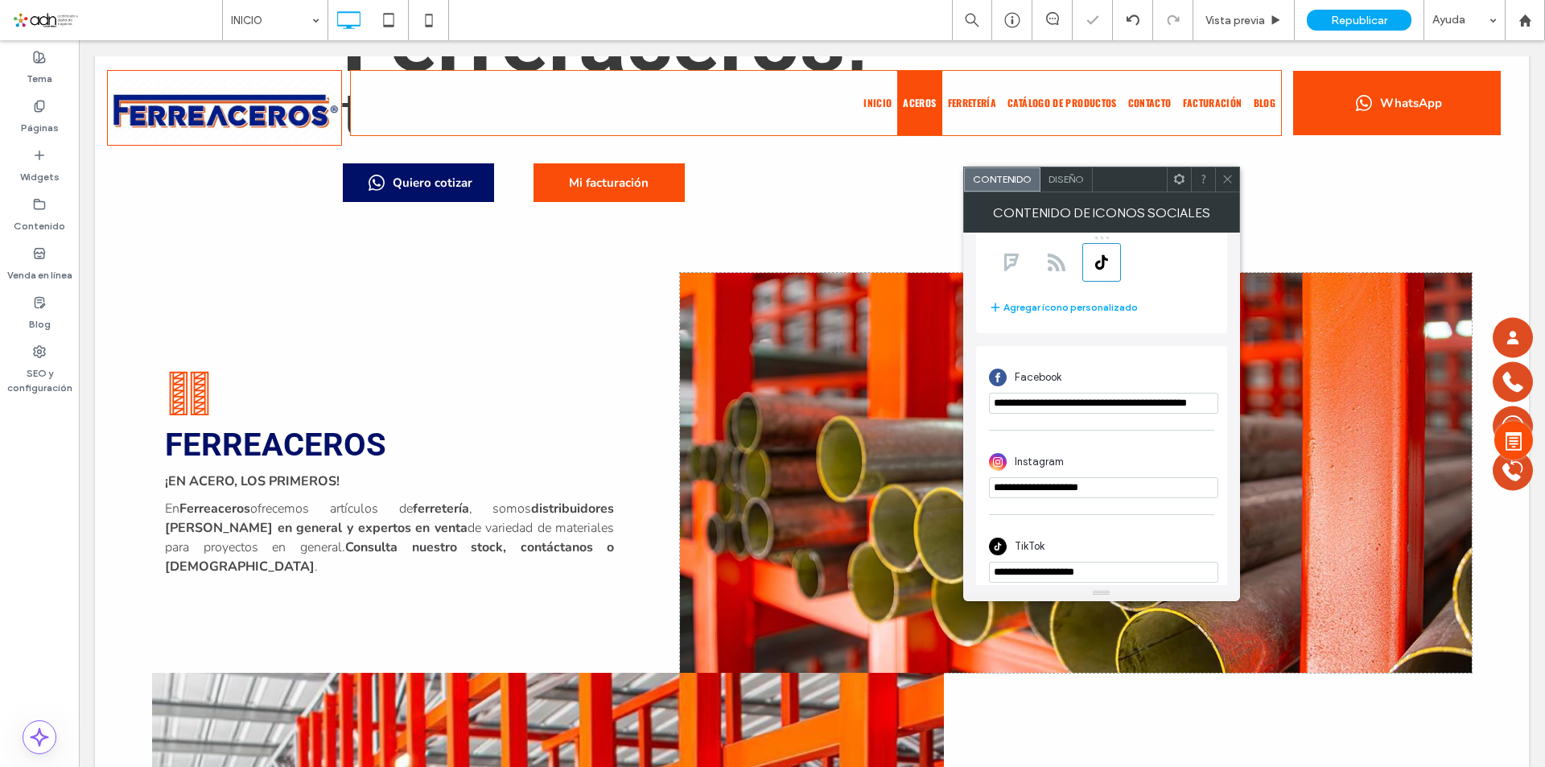
scroll to position [281, 0]
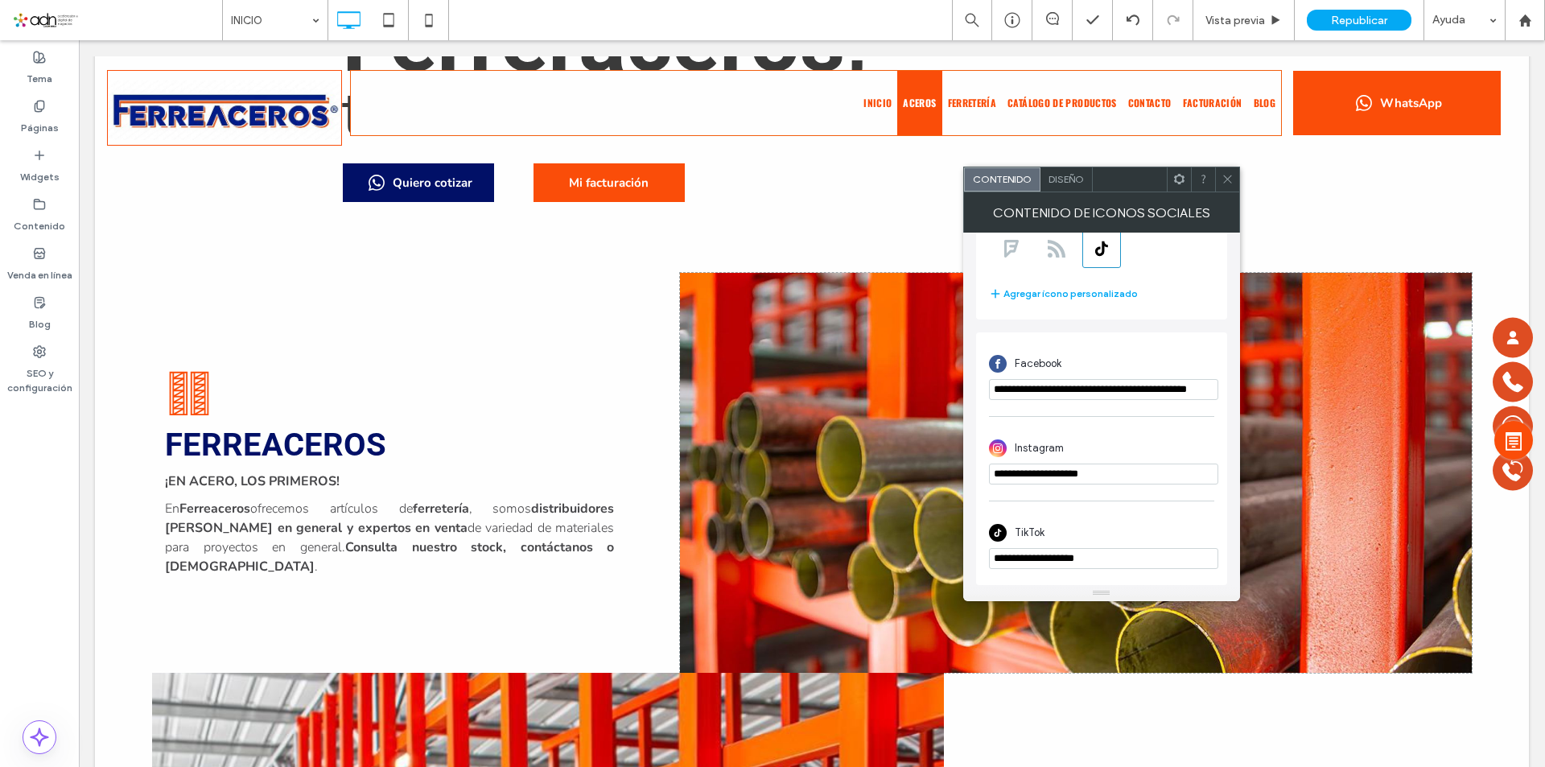
paste input "**********"
type input "**********"
click at [1019, 392] on input "**********" at bounding box center [1103, 388] width 229 height 21
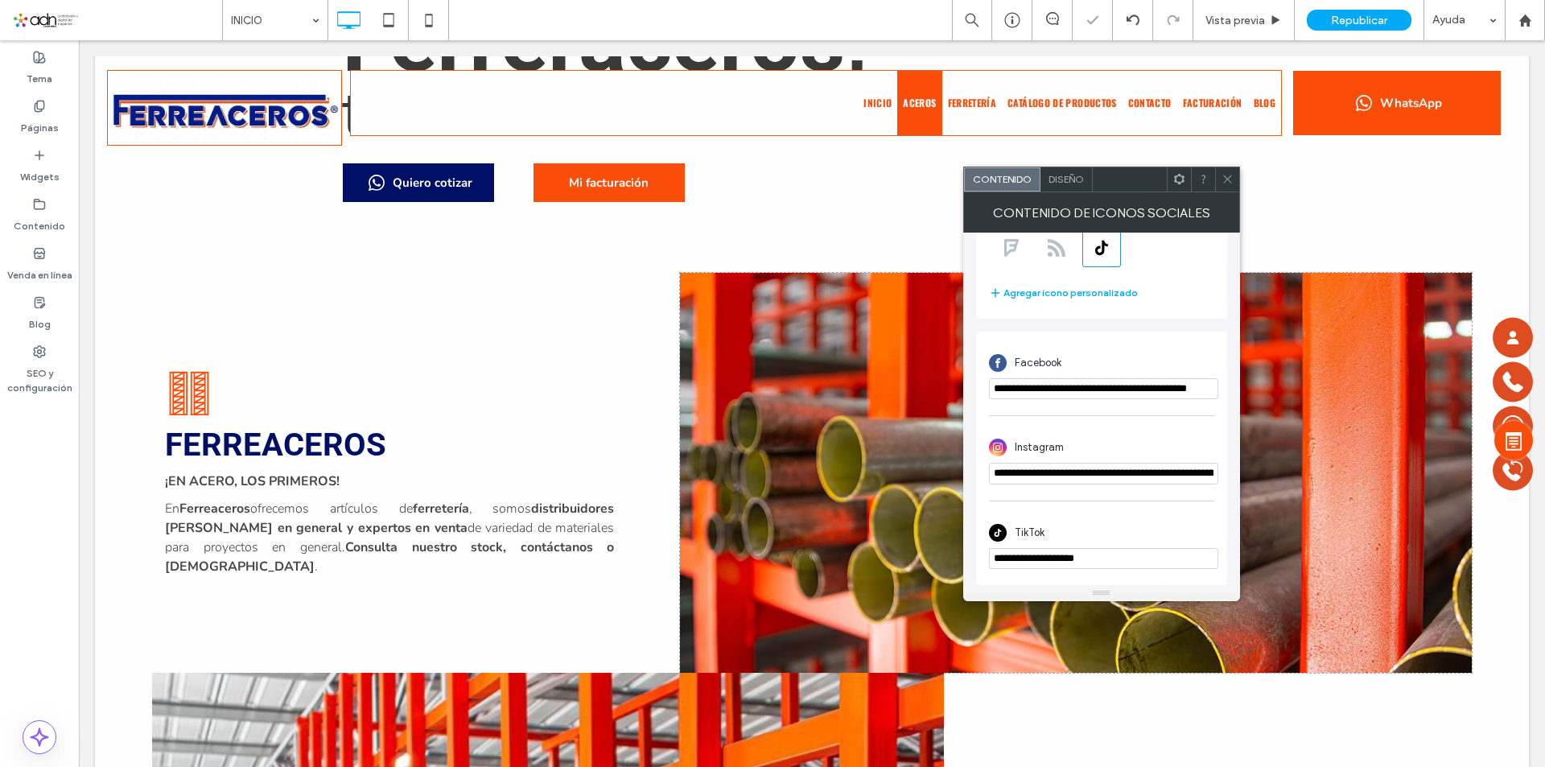
click at [1019, 392] on input "**********" at bounding box center [1103, 388] width 229 height 21
paste input "**********"
type input "**********"
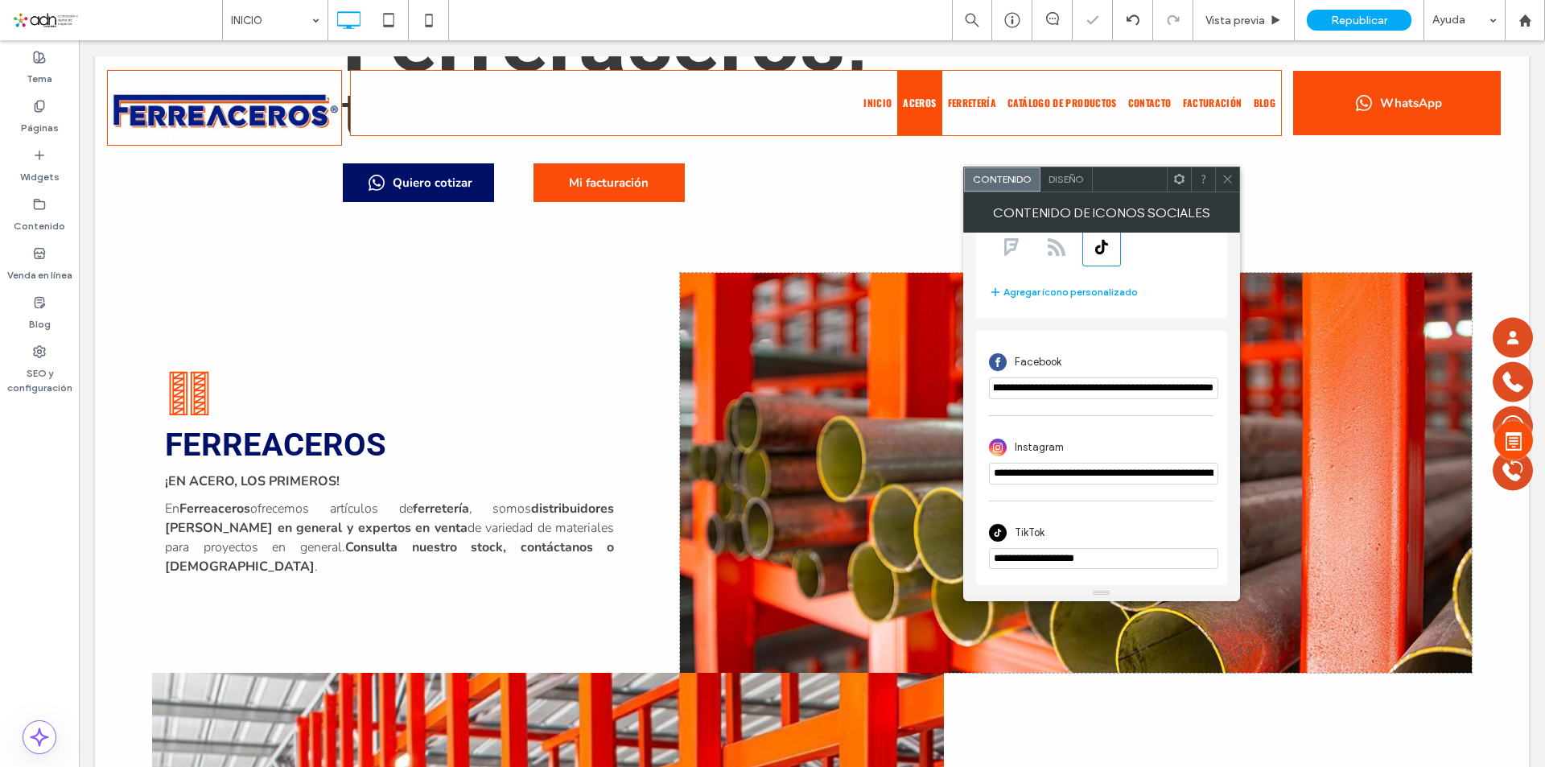
scroll to position [0, 0]
paste input "**********"
type input "**********"
click at [1104, 531] on div "TikTok" at bounding box center [1101, 532] width 225 height 31
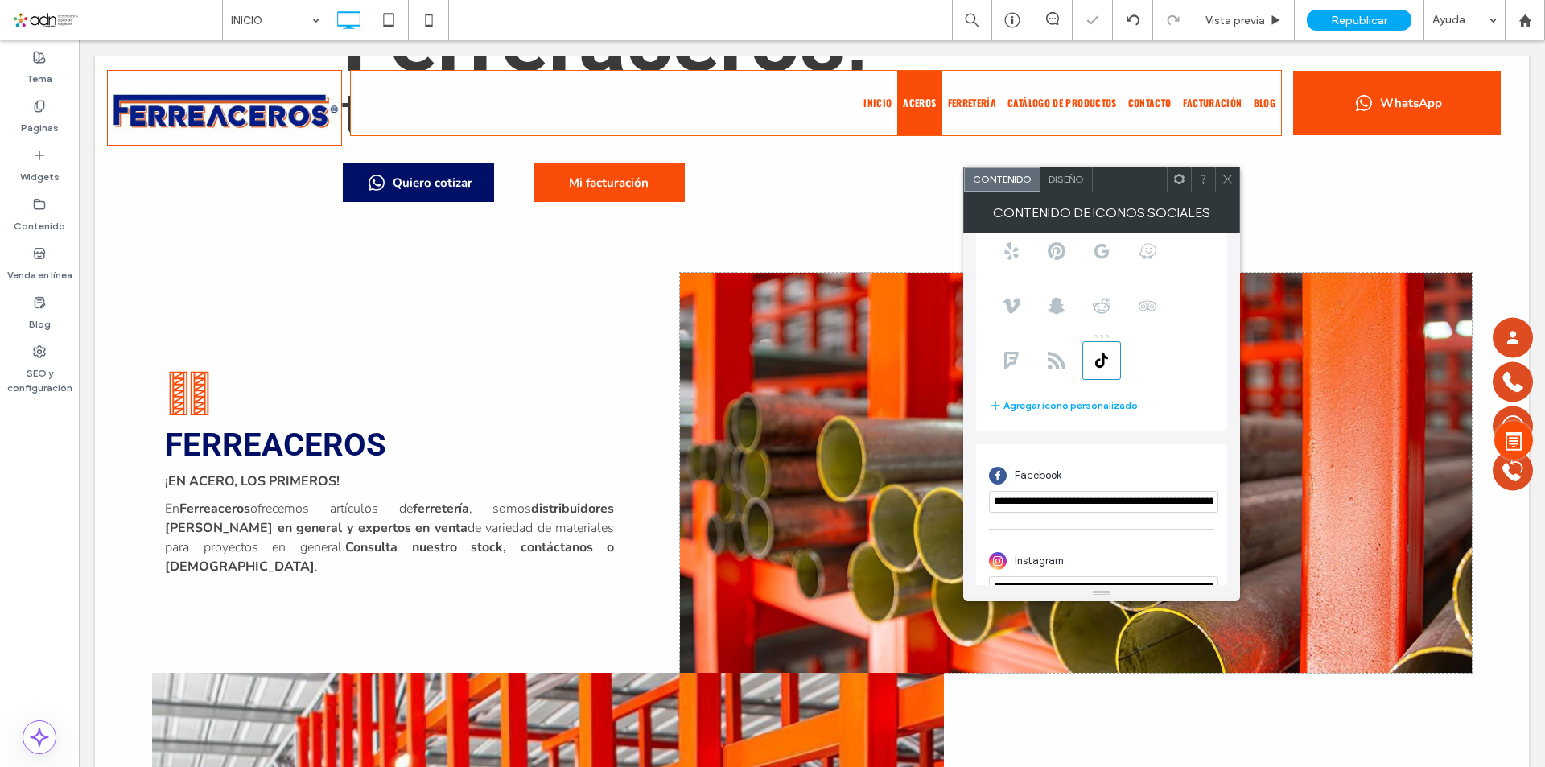
scroll to position [0, 0]
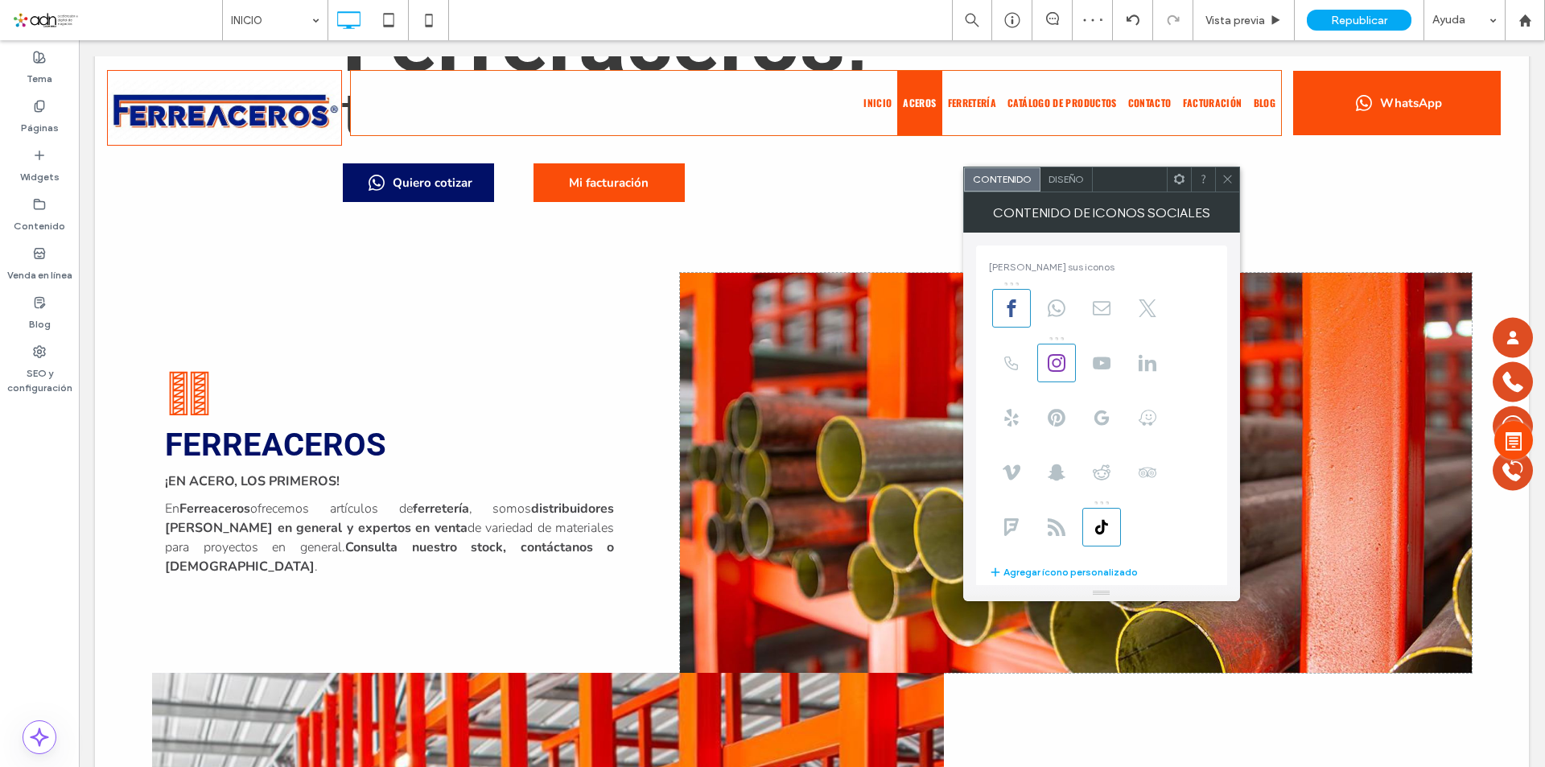
click at [1226, 186] on span at bounding box center [1228, 179] width 12 height 24
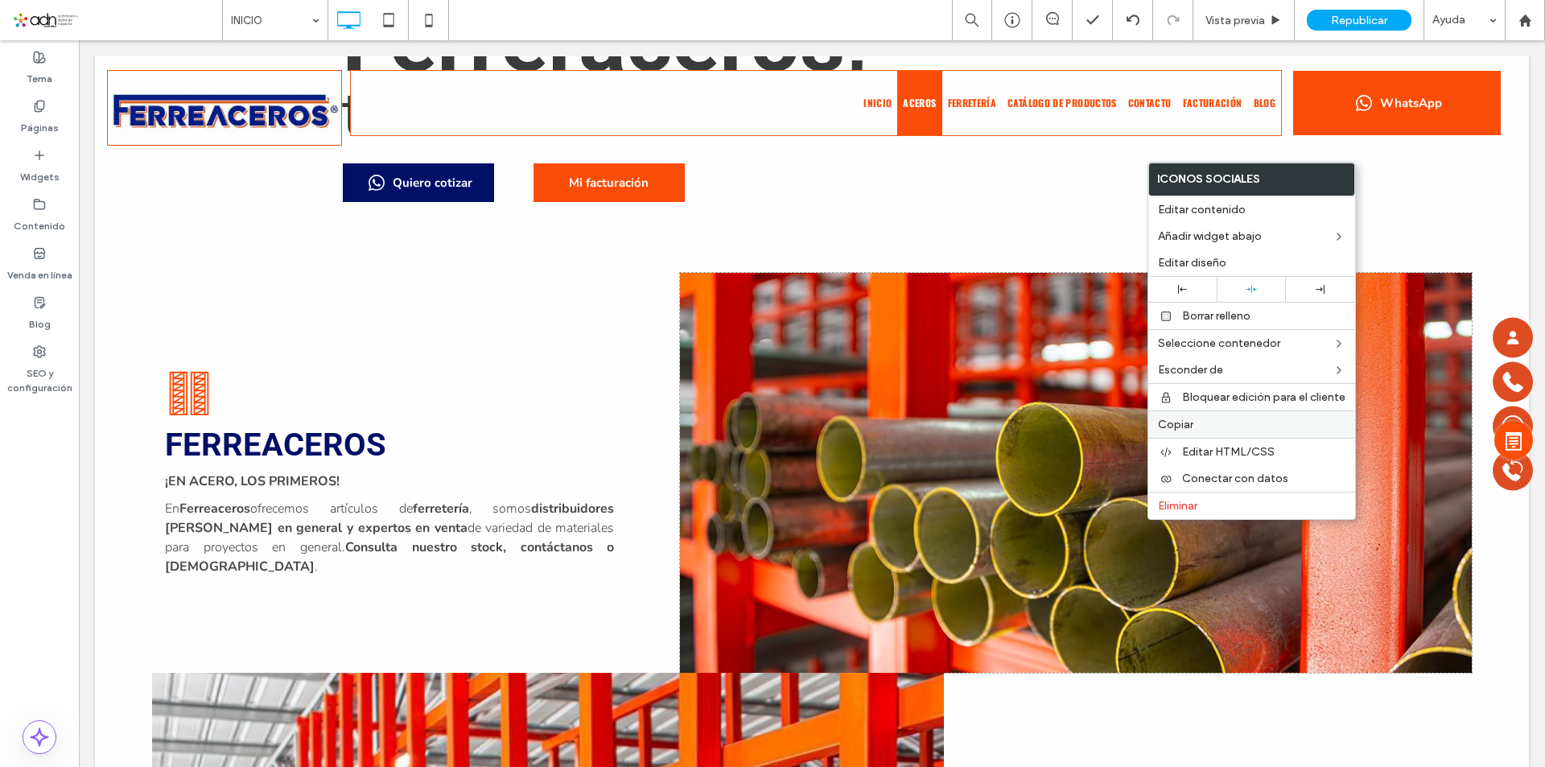
click at [1186, 417] on div "Copiar" at bounding box center [1251, 423] width 207 height 27
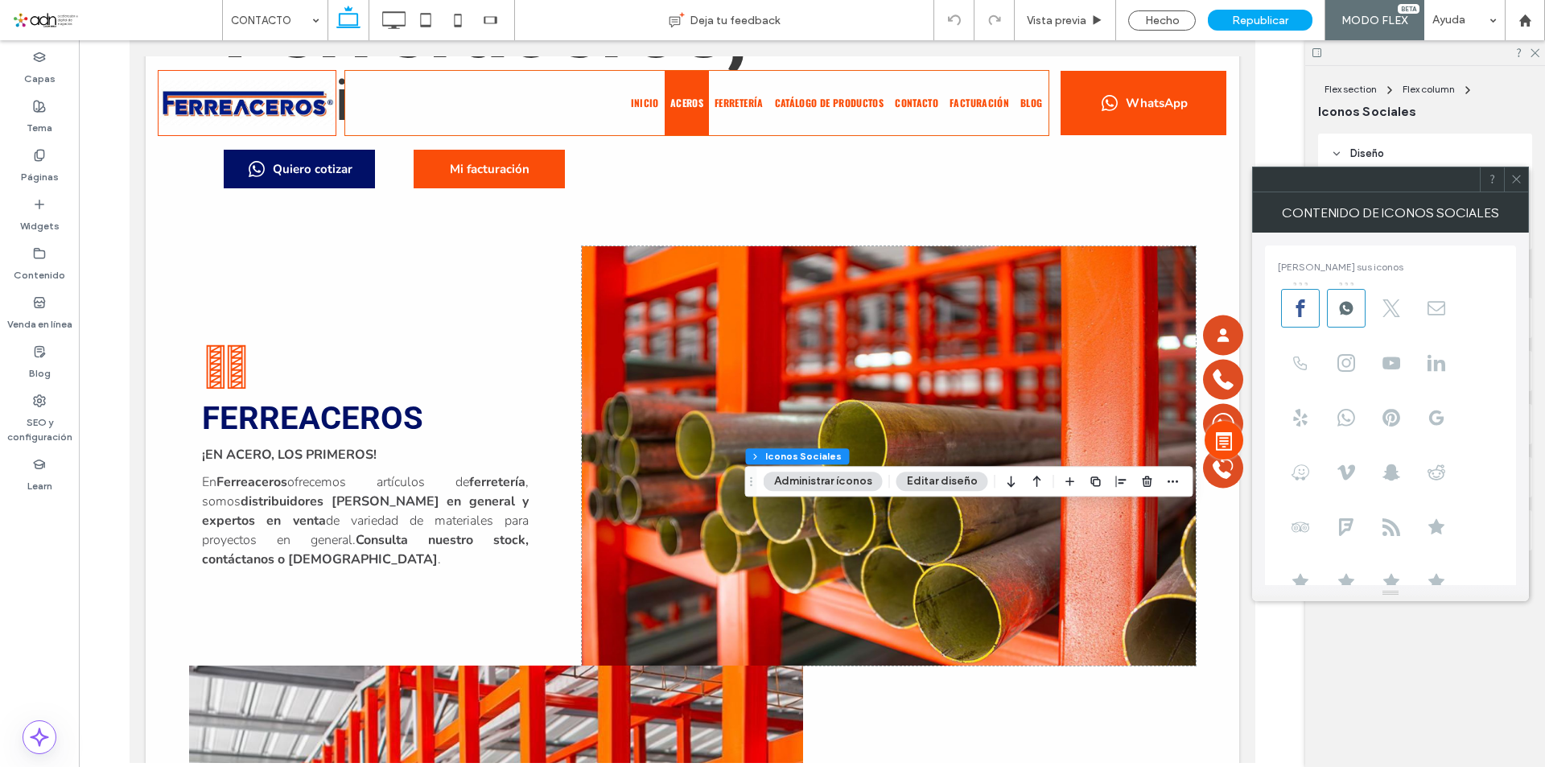
click at [1515, 180] on use at bounding box center [1516, 179] width 8 height 8
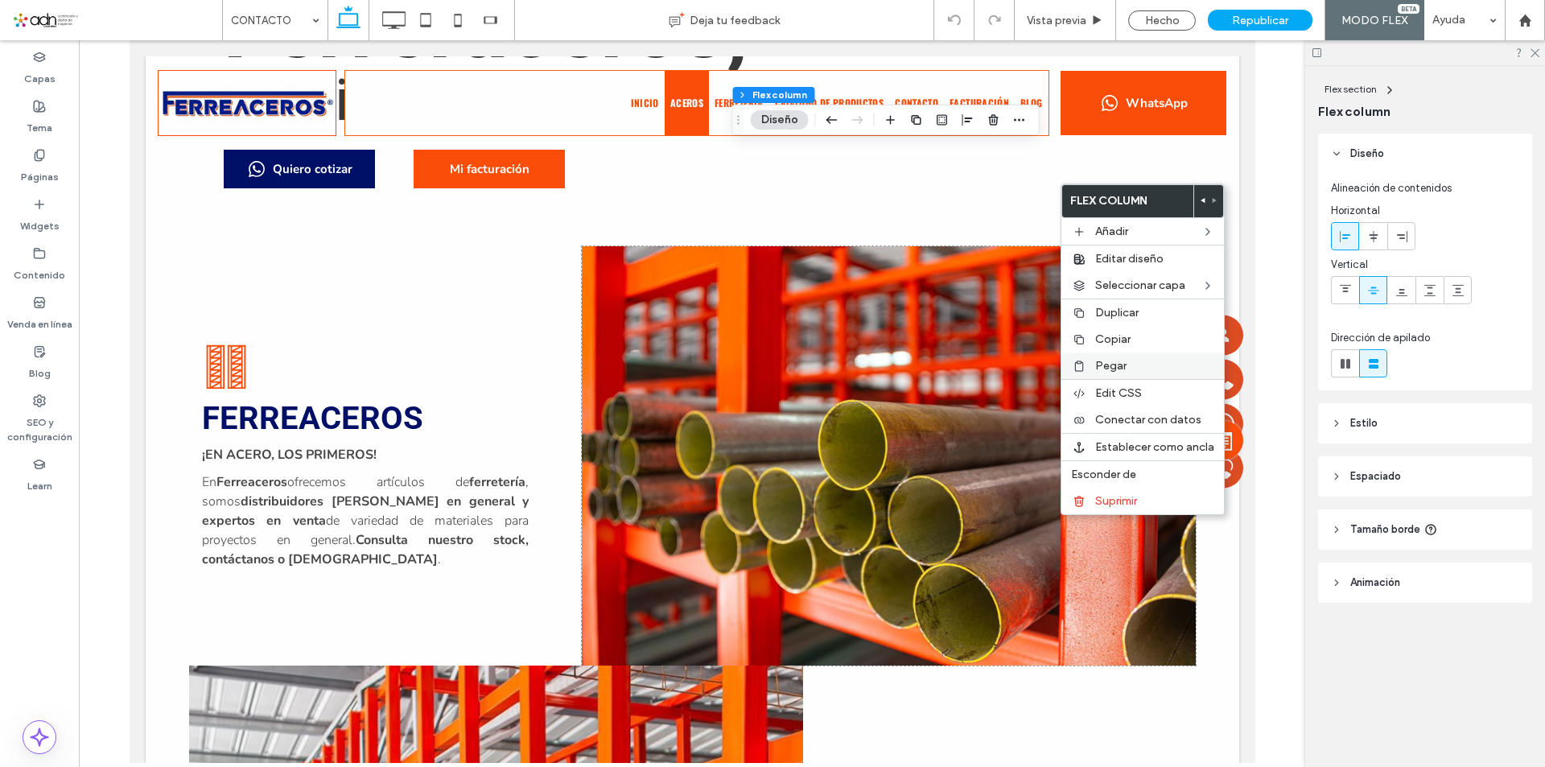
click at [1132, 363] on label "Pegar" at bounding box center [1154, 366] width 119 height 14
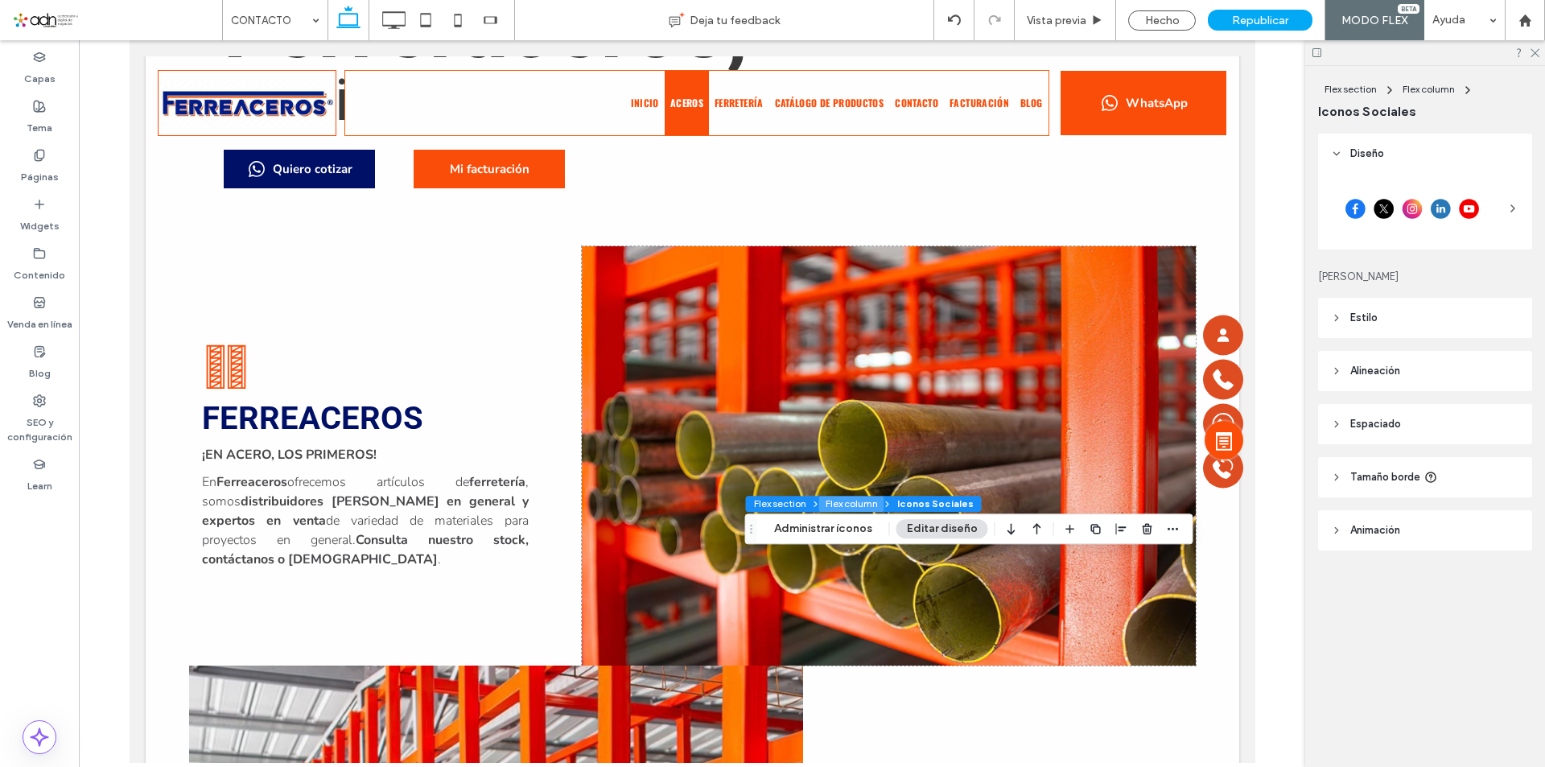
click at [847, 502] on button "Flex column" at bounding box center [851, 504] width 65 height 16
click at [810, 505] on button "Flex section" at bounding box center [779, 504] width 67 height 16
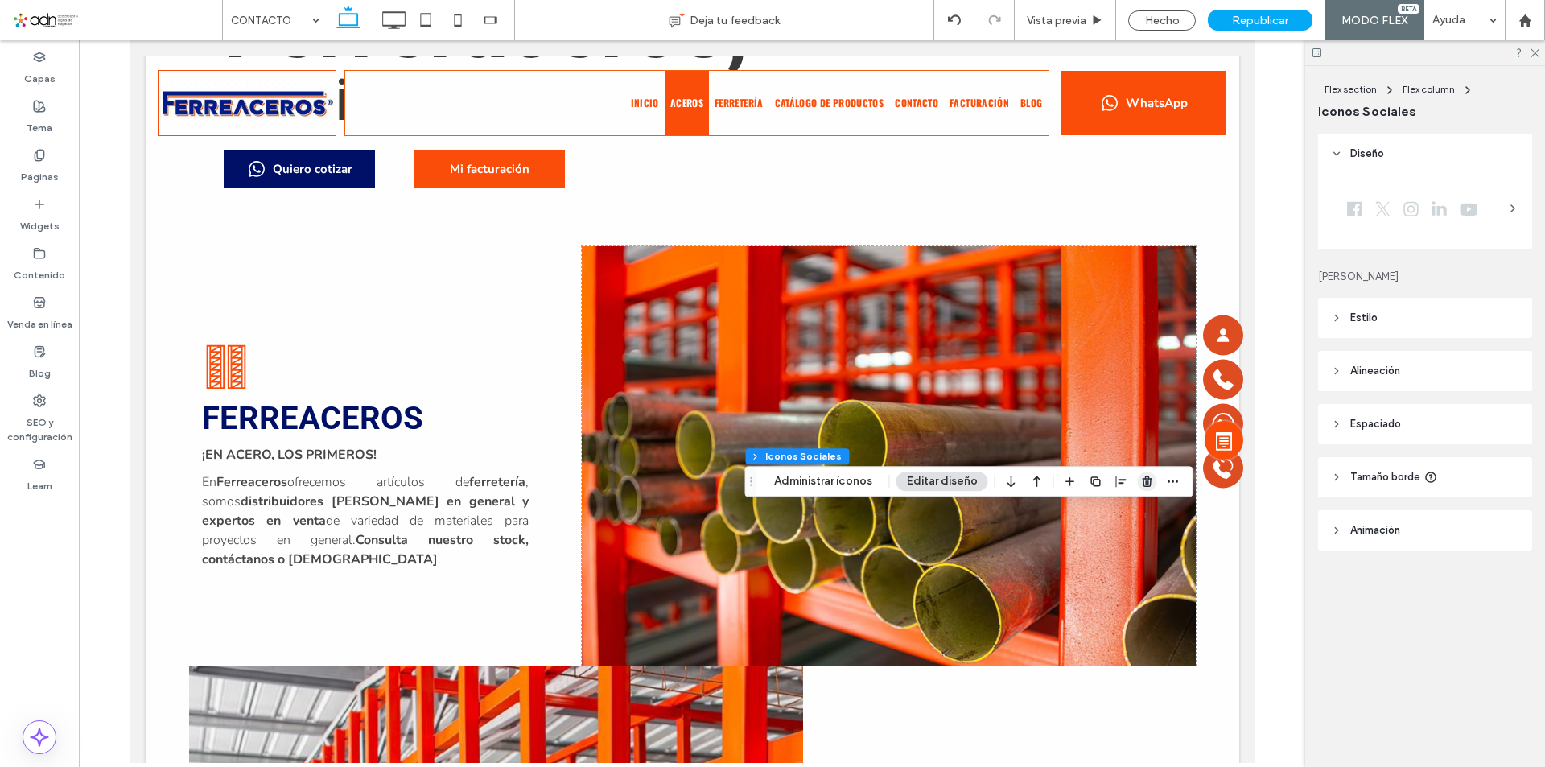
click at [1148, 484] on icon "button" at bounding box center [1147, 481] width 13 height 13
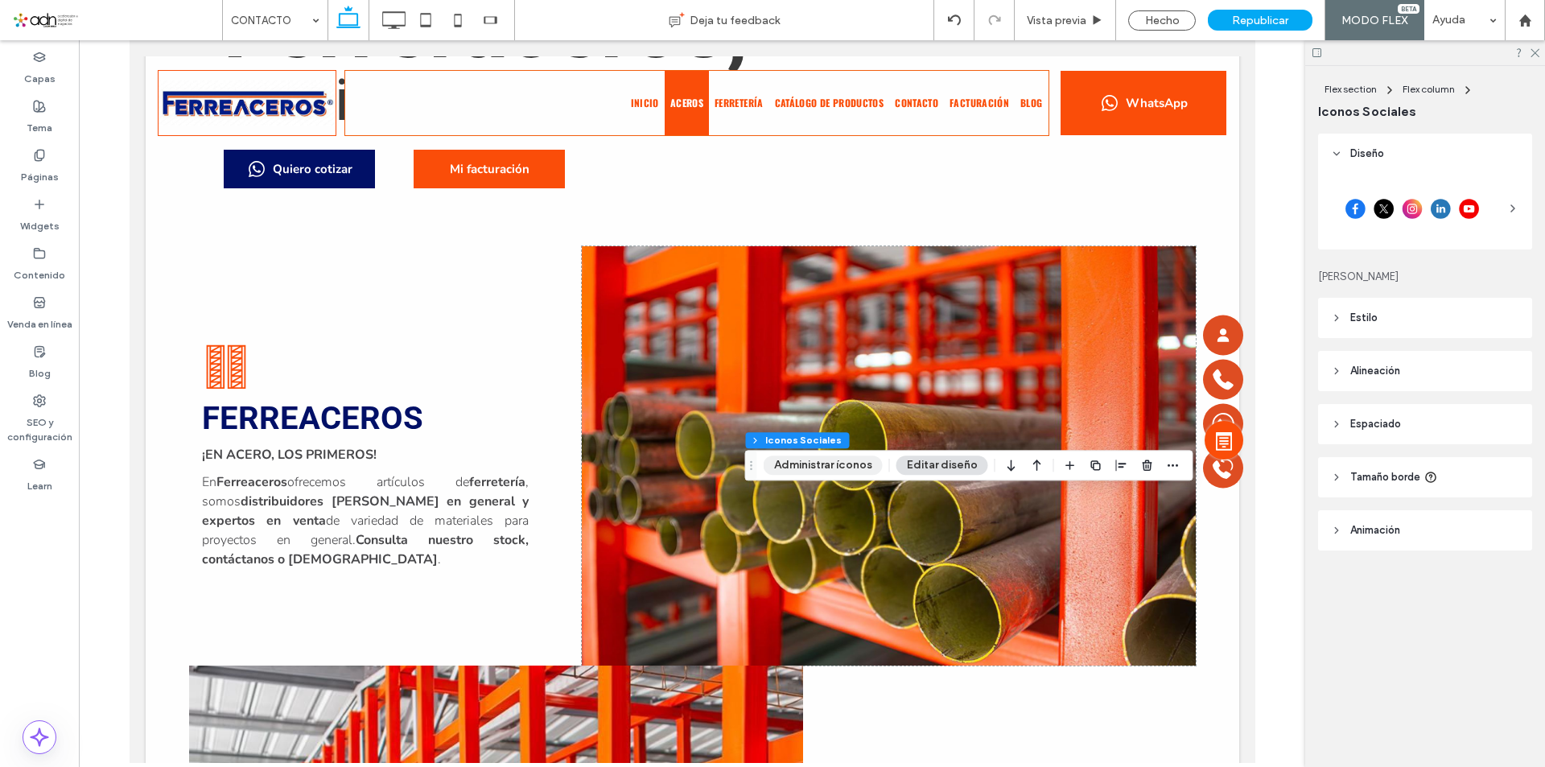
click at [850, 464] on button "Administrar íconos" at bounding box center [823, 465] width 119 height 19
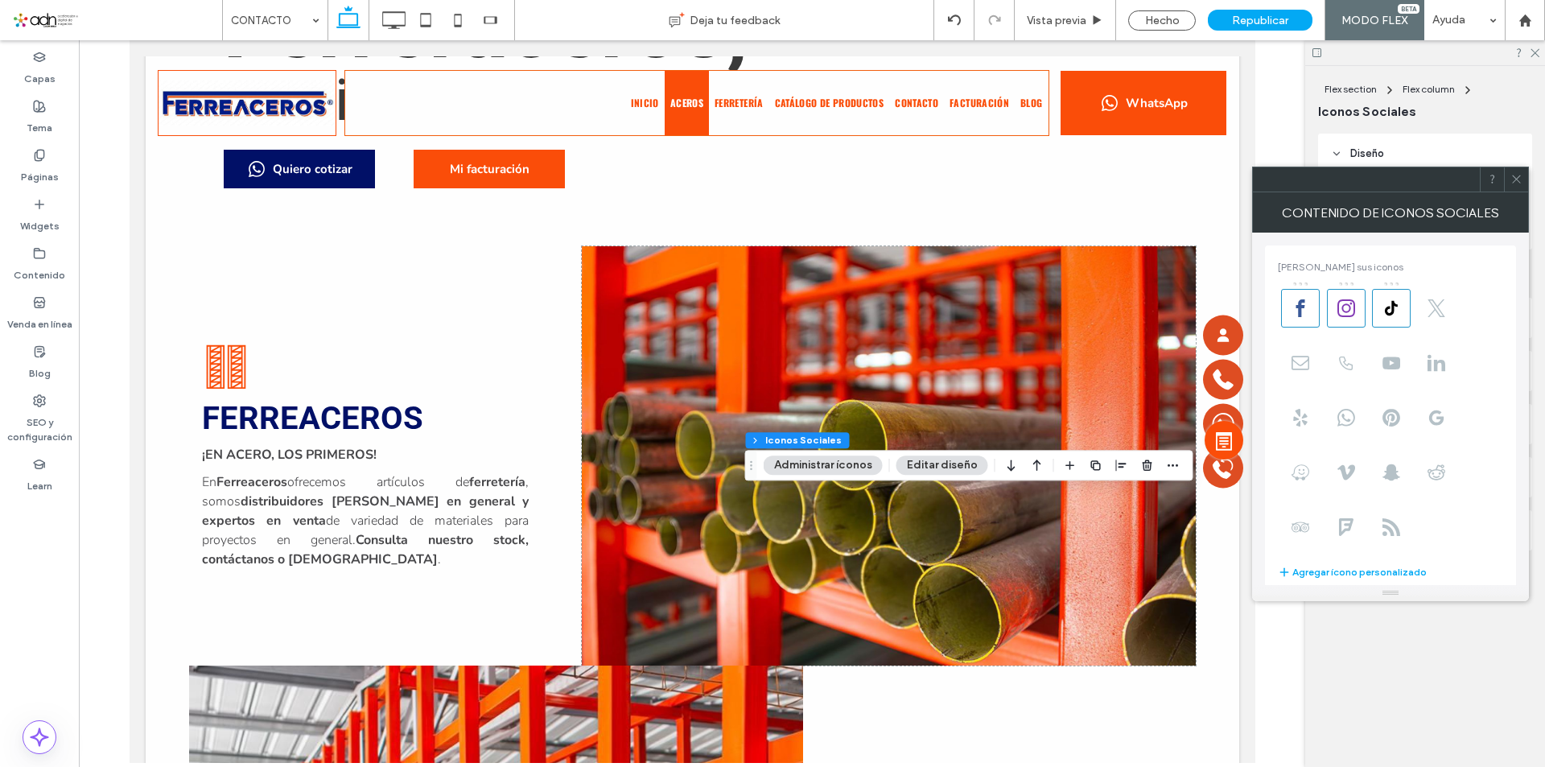
click at [1512, 183] on icon at bounding box center [1517, 179] width 12 height 12
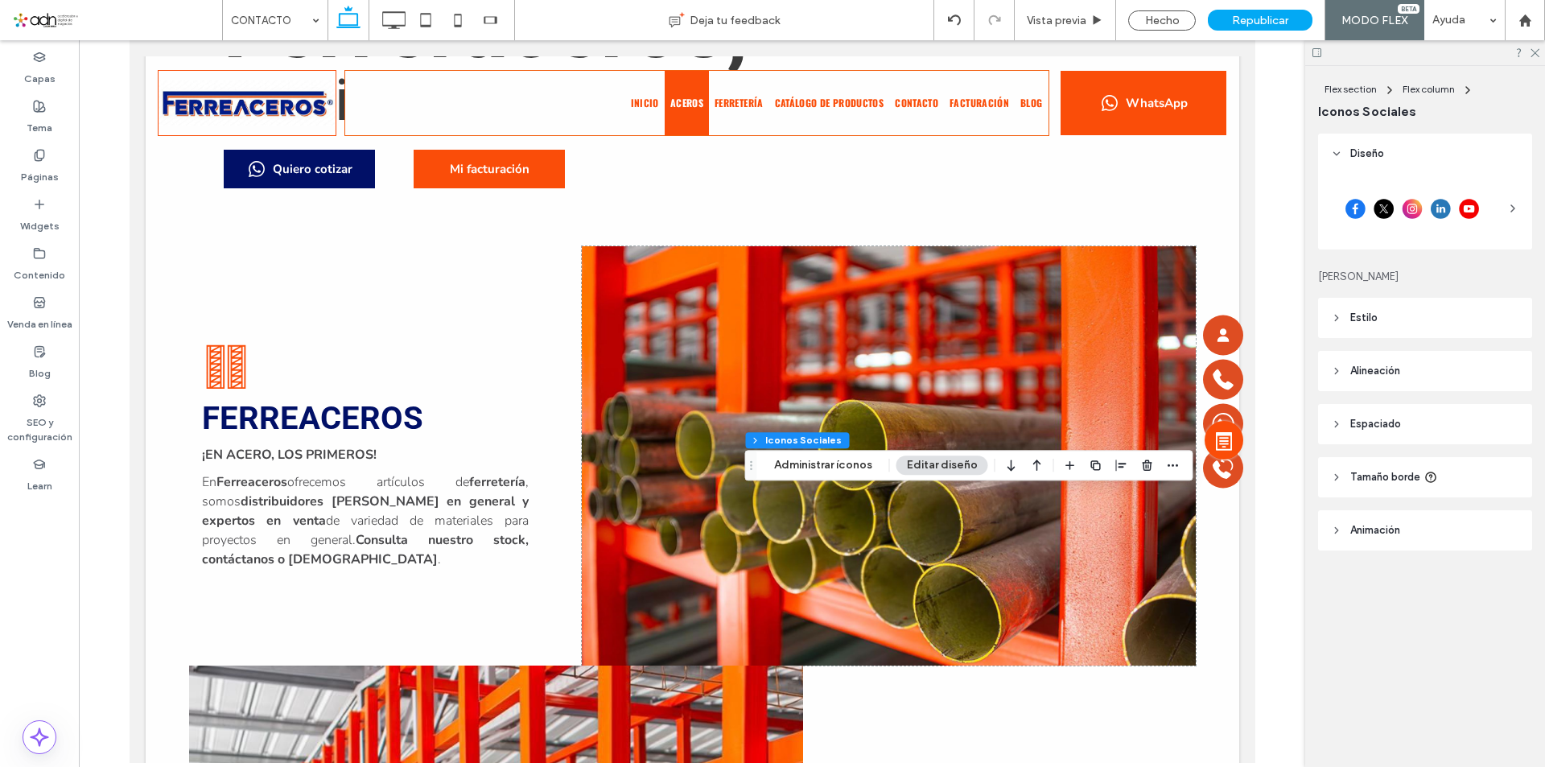
click at [1433, 224] on div at bounding box center [1412, 208] width 163 height 40
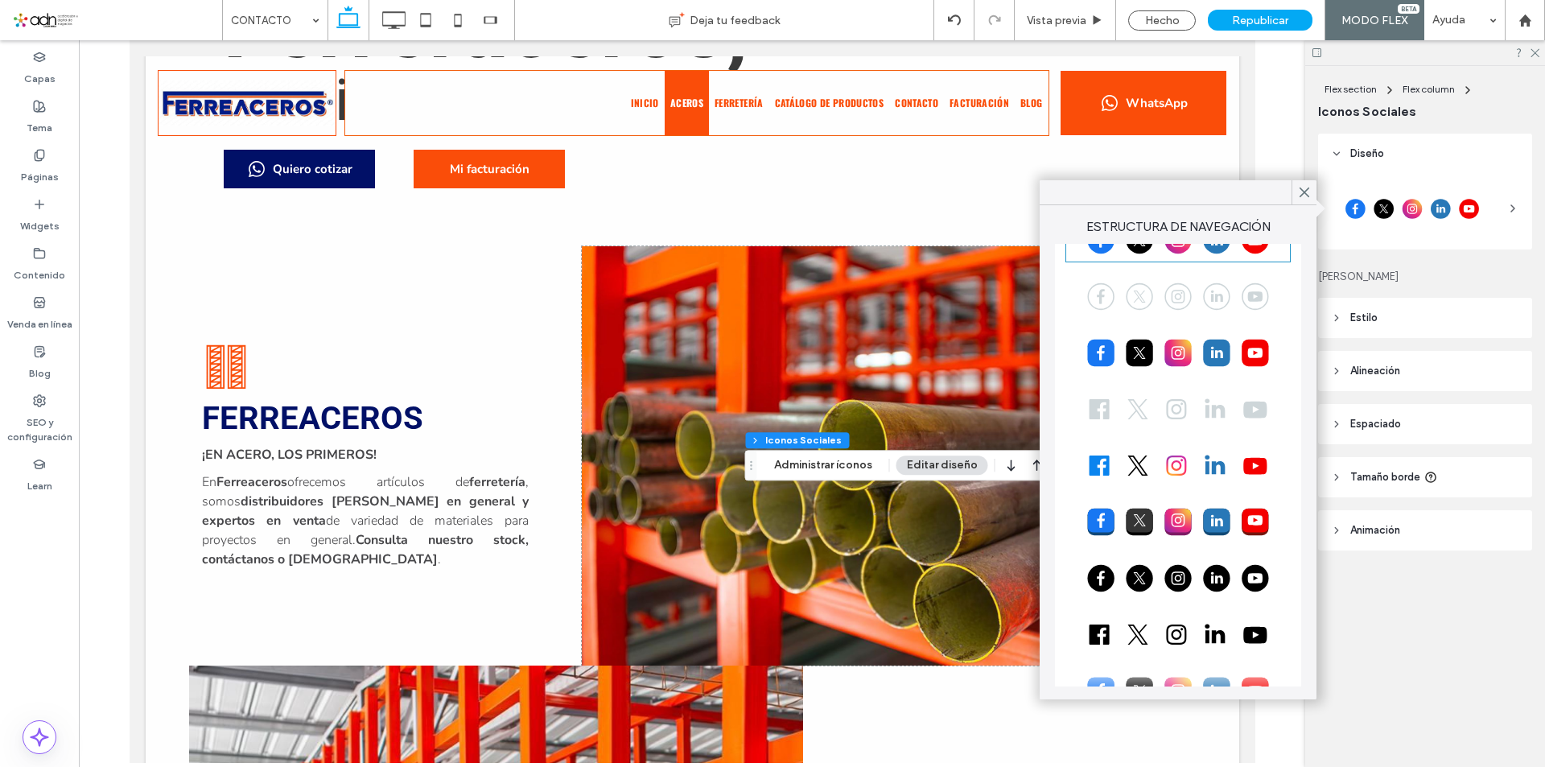
scroll to position [90, 0]
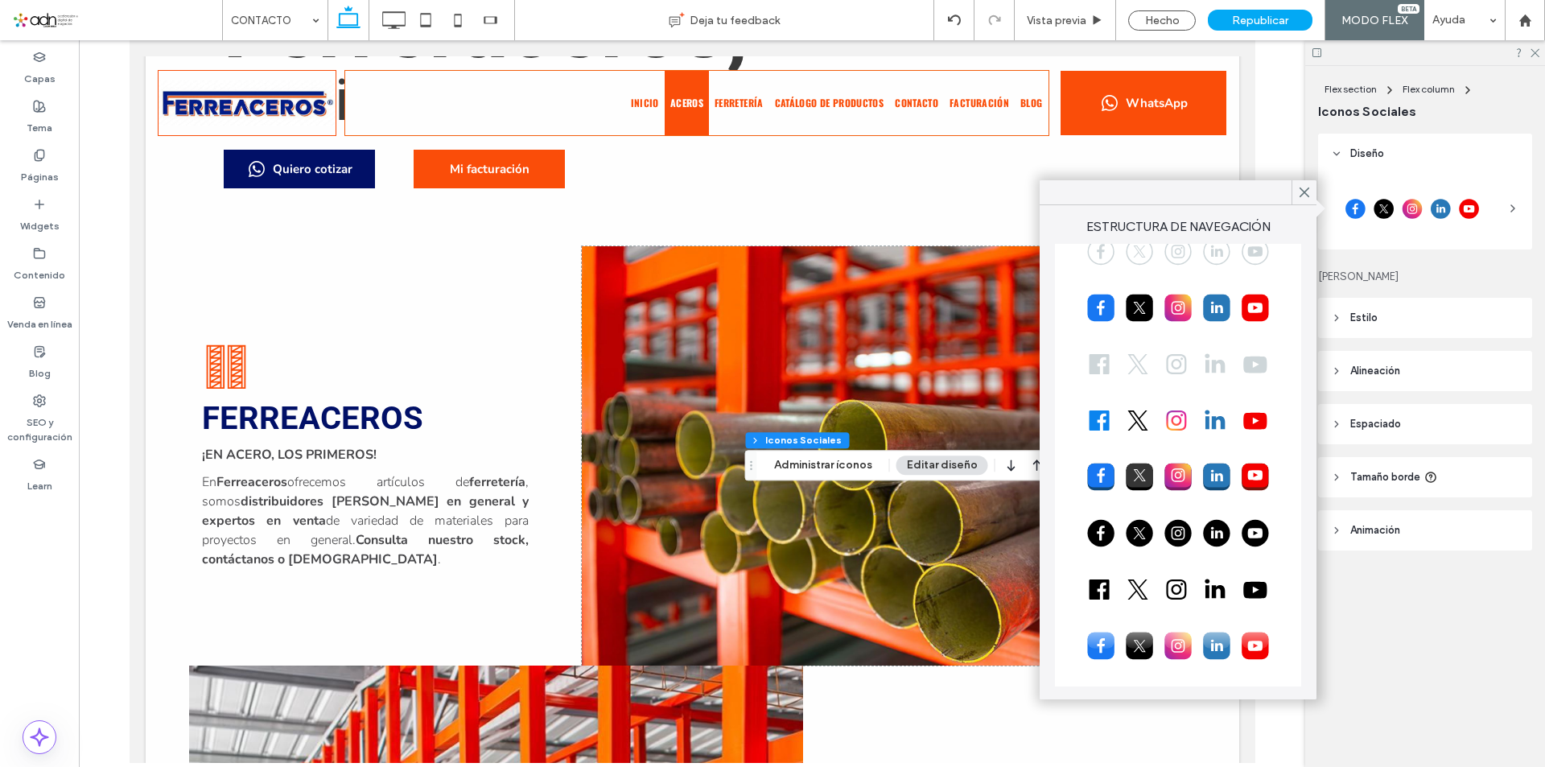
click at [1148, 584] on div at bounding box center [1178, 589] width 221 height 40
click at [1158, 533] on div at bounding box center [1178, 533] width 221 height 40
click at [1153, 575] on div at bounding box center [1178, 589] width 221 height 40
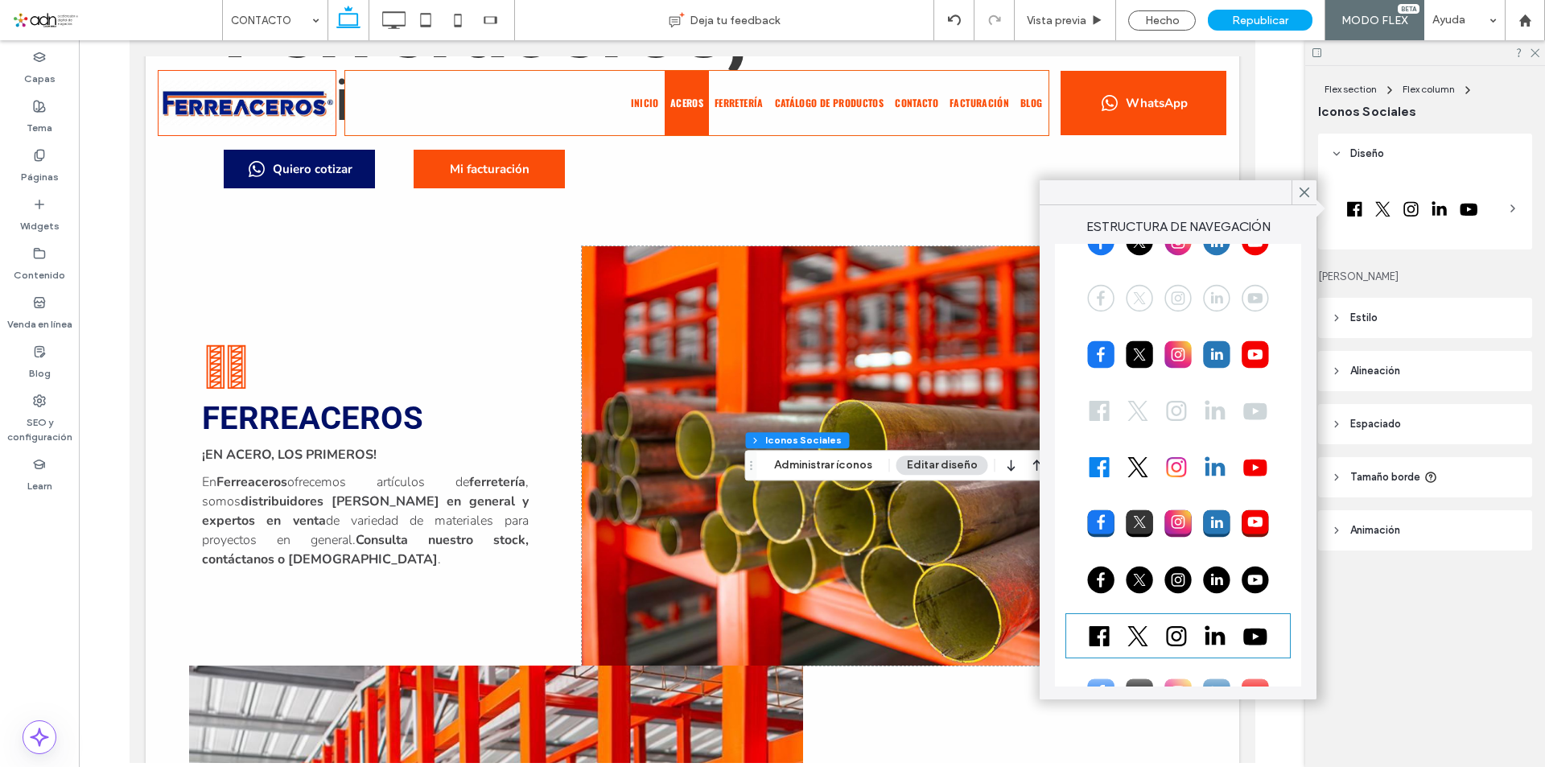
scroll to position [0, 0]
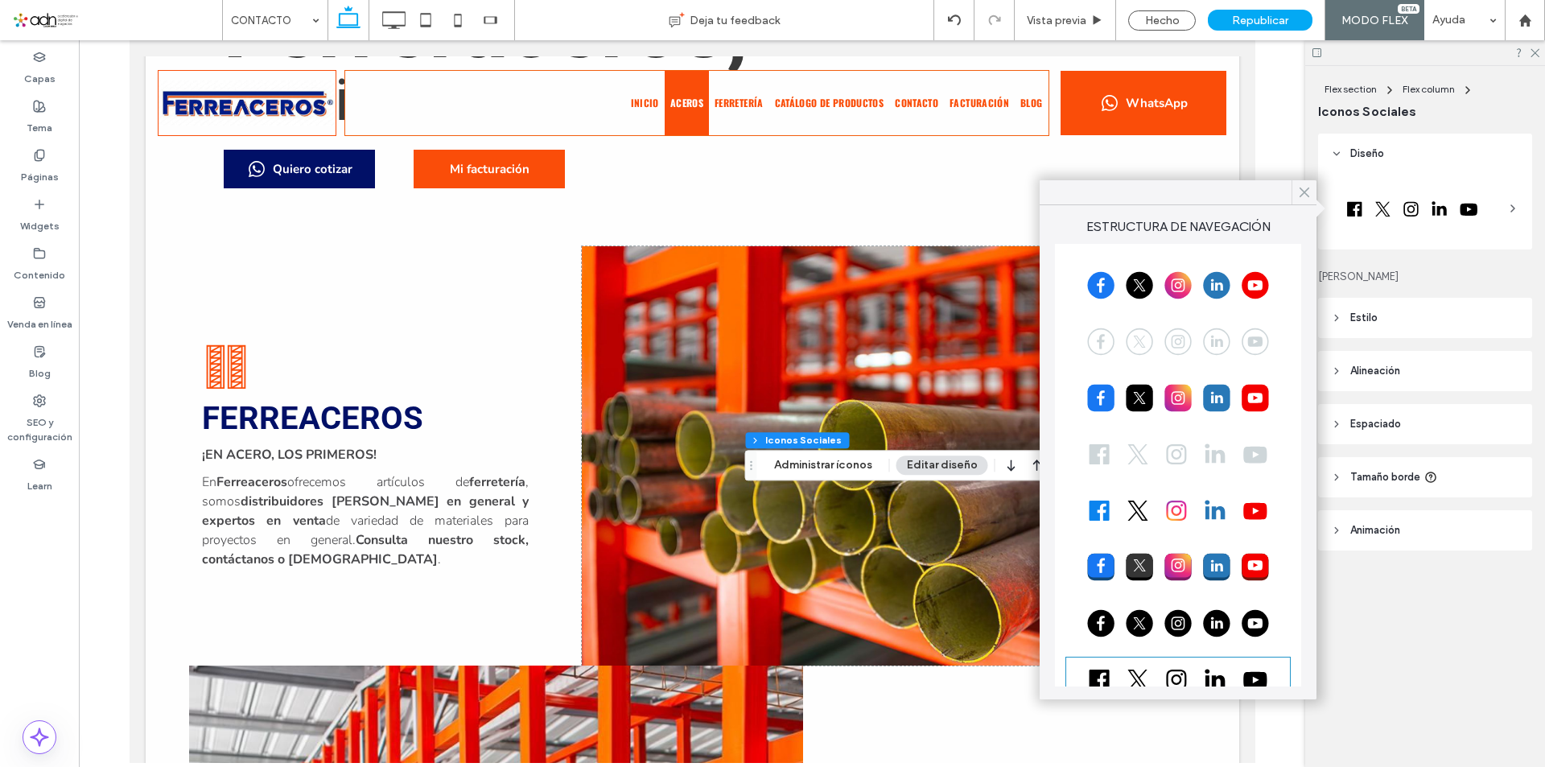
click at [1300, 192] on icon at bounding box center [1304, 192] width 14 height 14
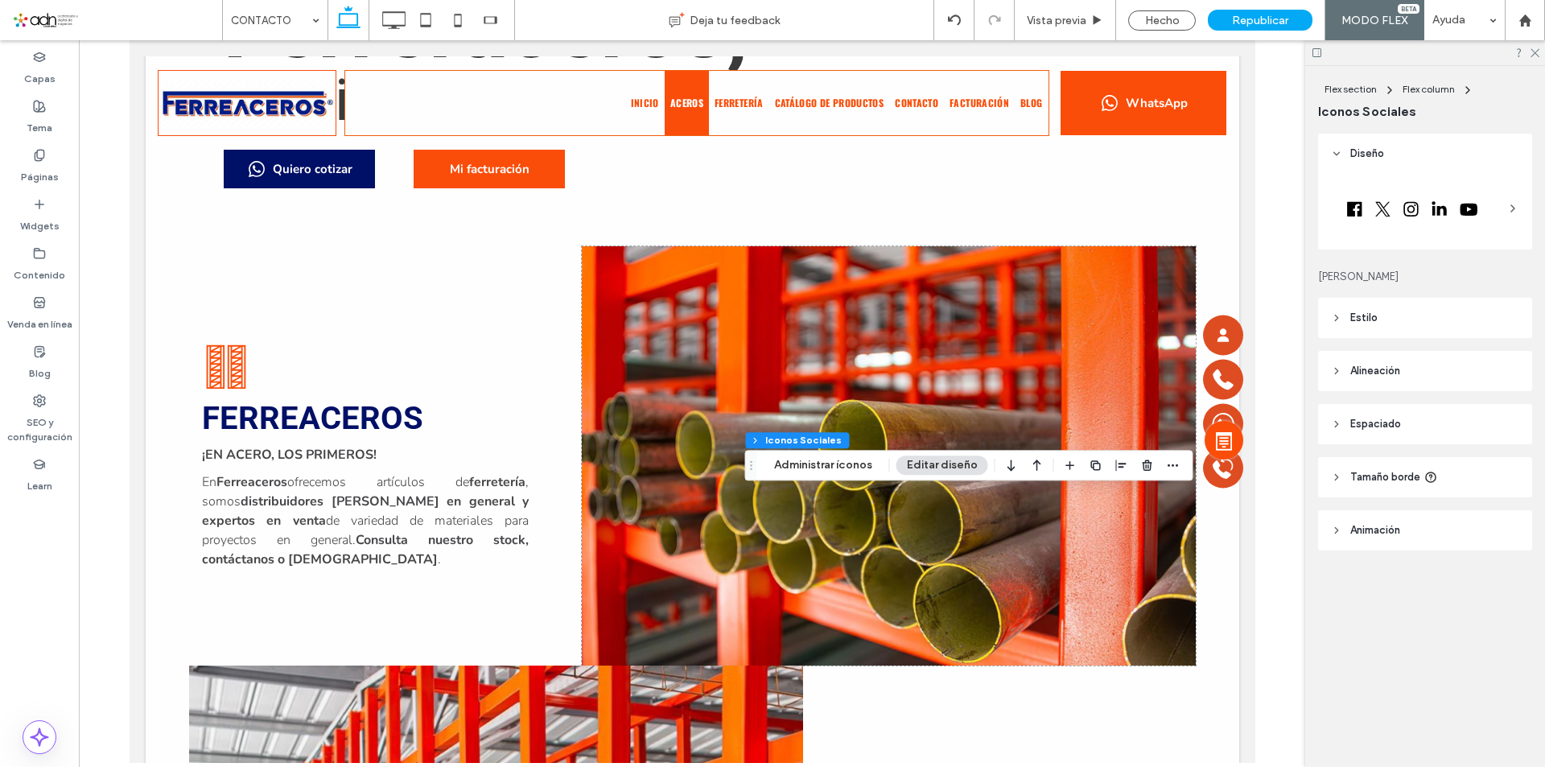
click at [1426, 206] on div at bounding box center [1412, 208] width 163 height 40
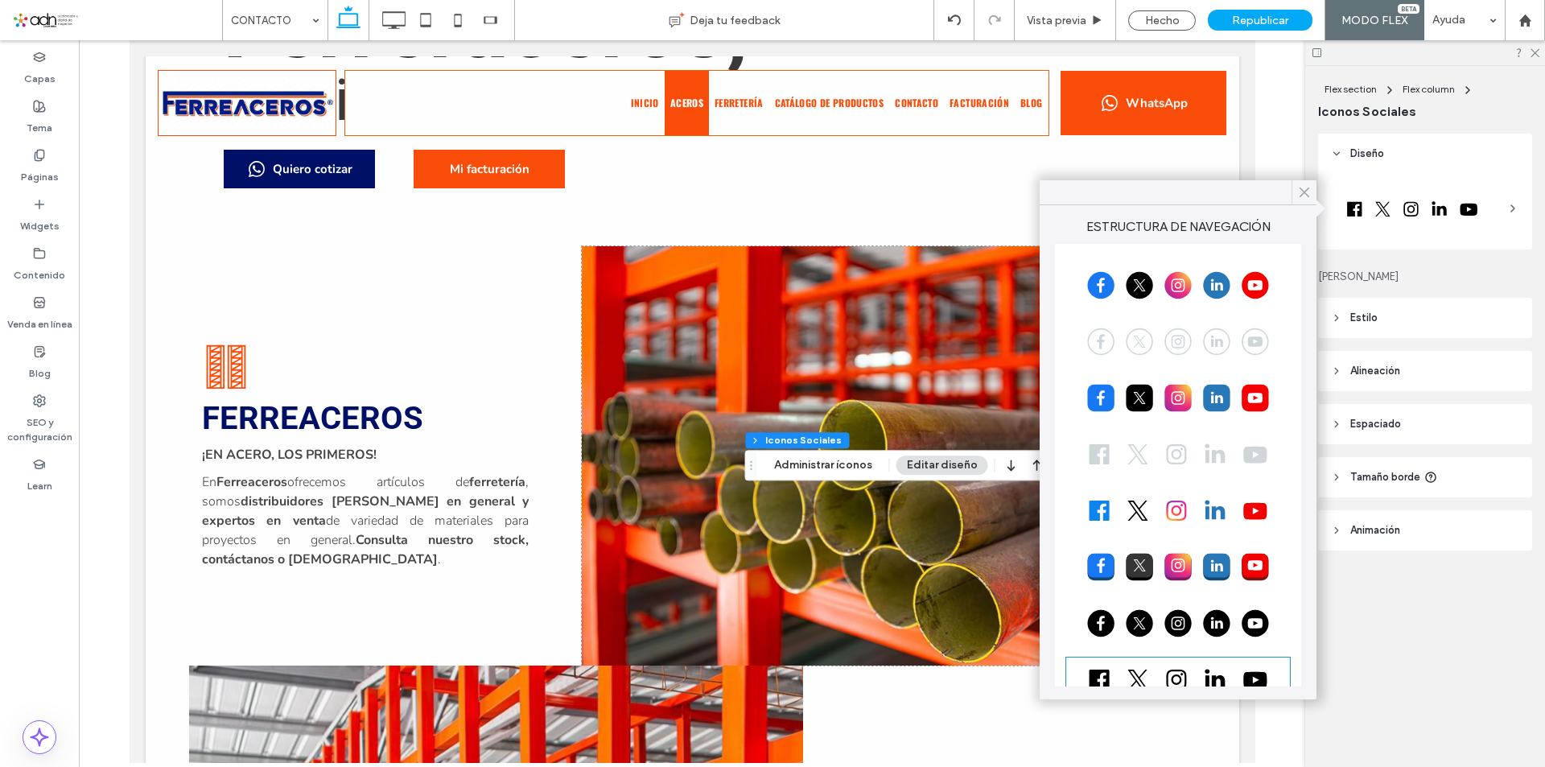
click at [1309, 188] on use at bounding box center [1305, 192] width 8 height 9
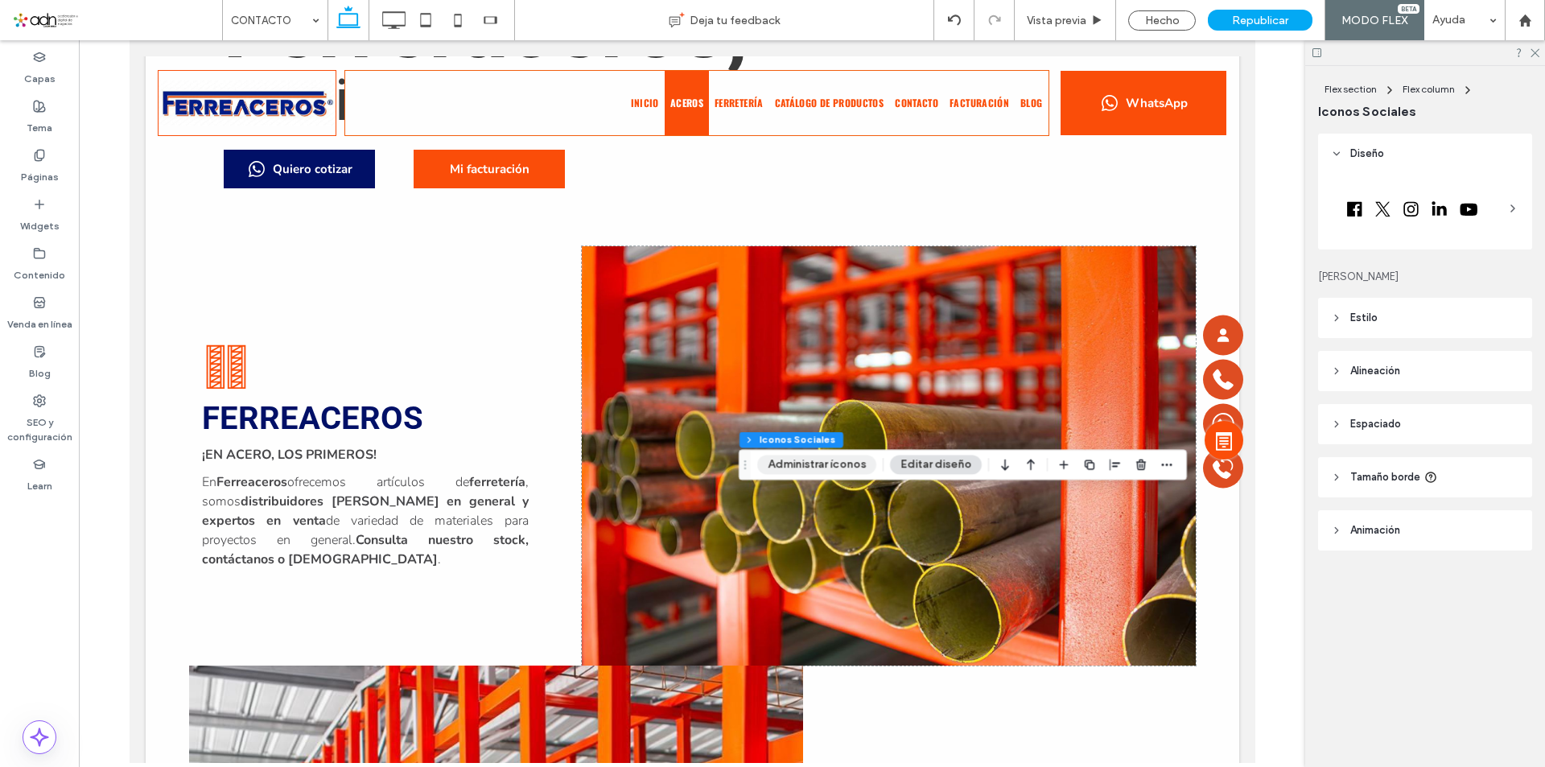
click at [852, 464] on button "Administrar íconos" at bounding box center [816, 465] width 119 height 19
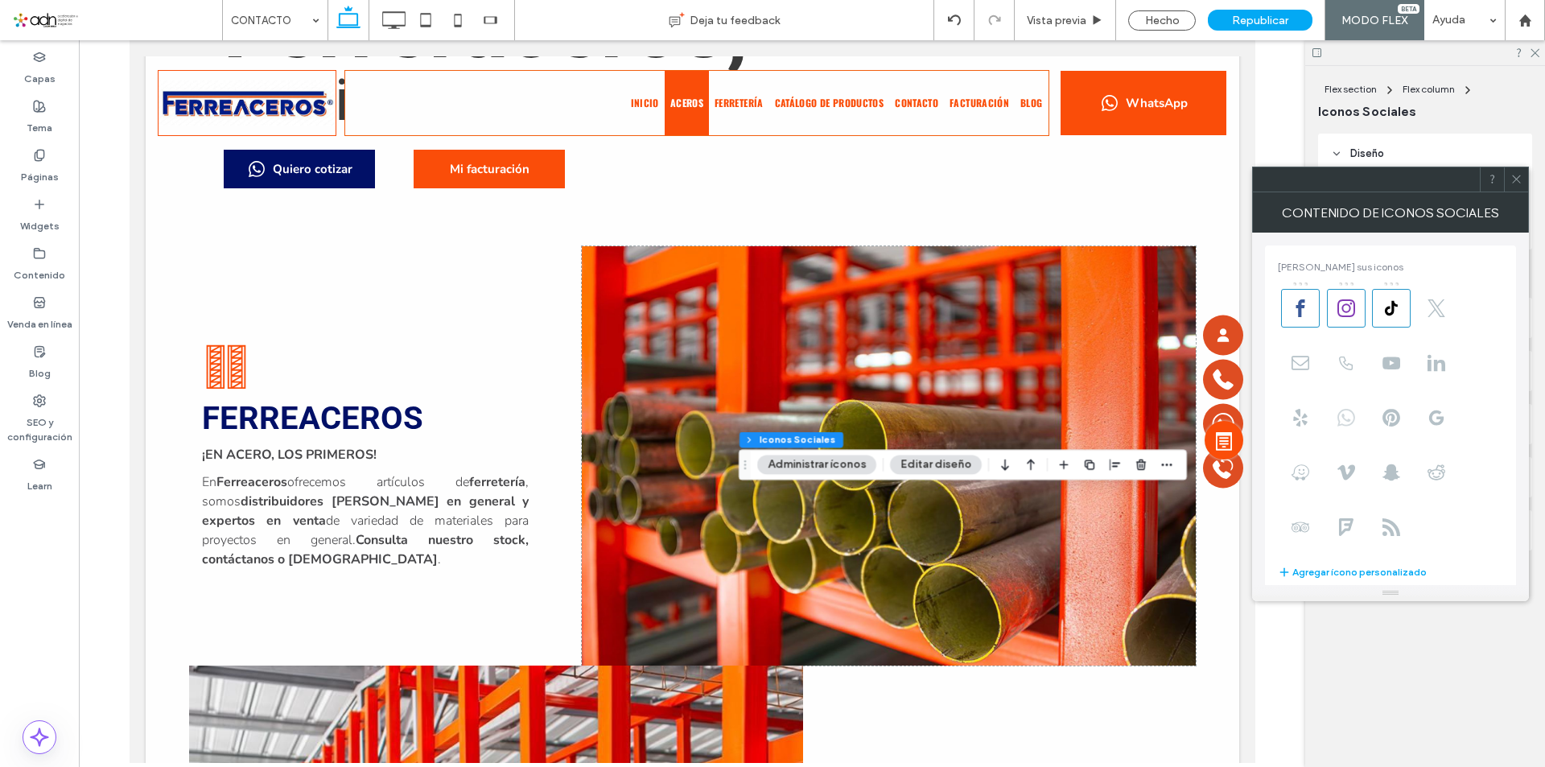
click at [1350, 422] on icon at bounding box center [1347, 418] width 18 height 18
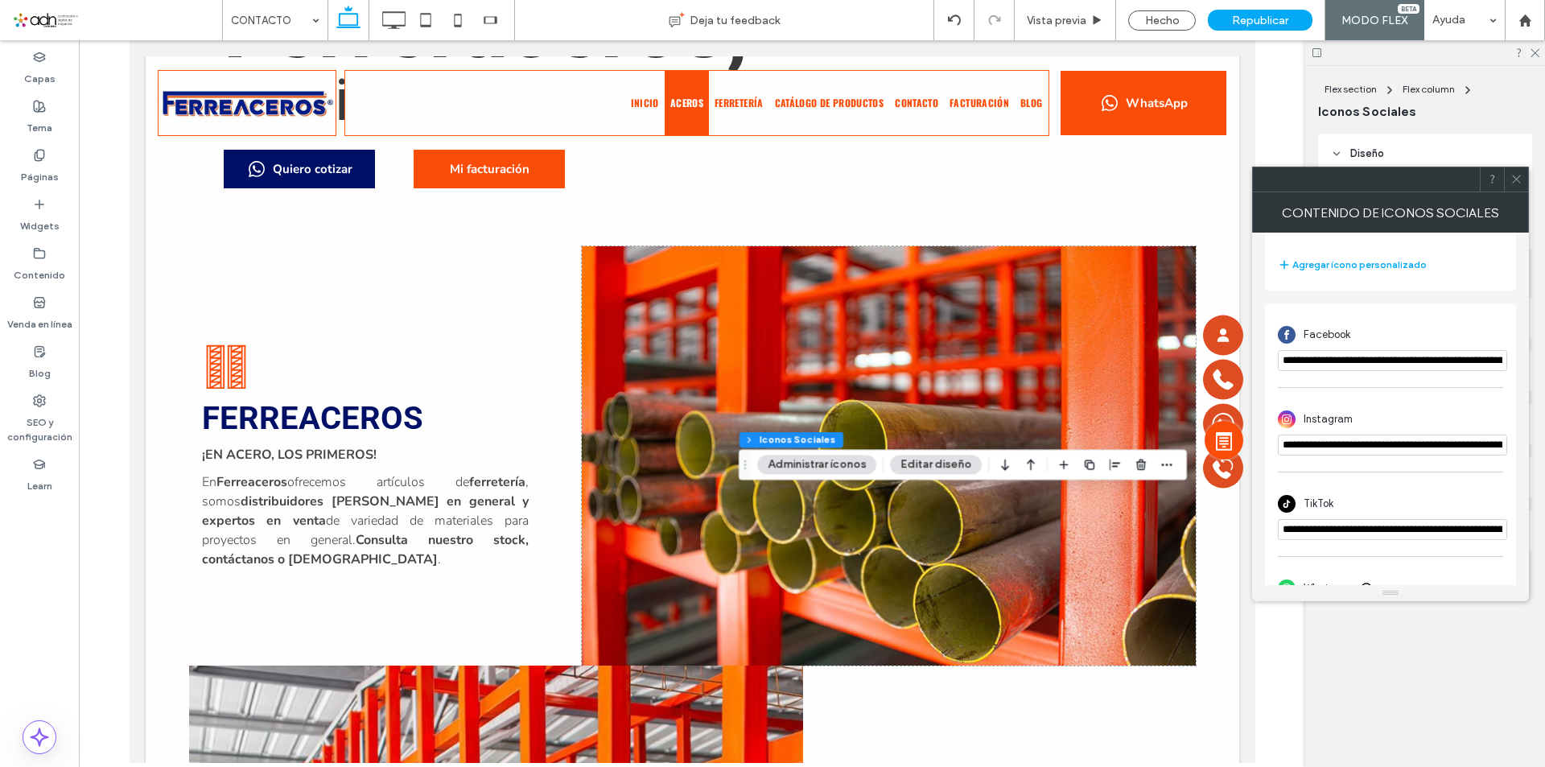
scroll to position [366, 0]
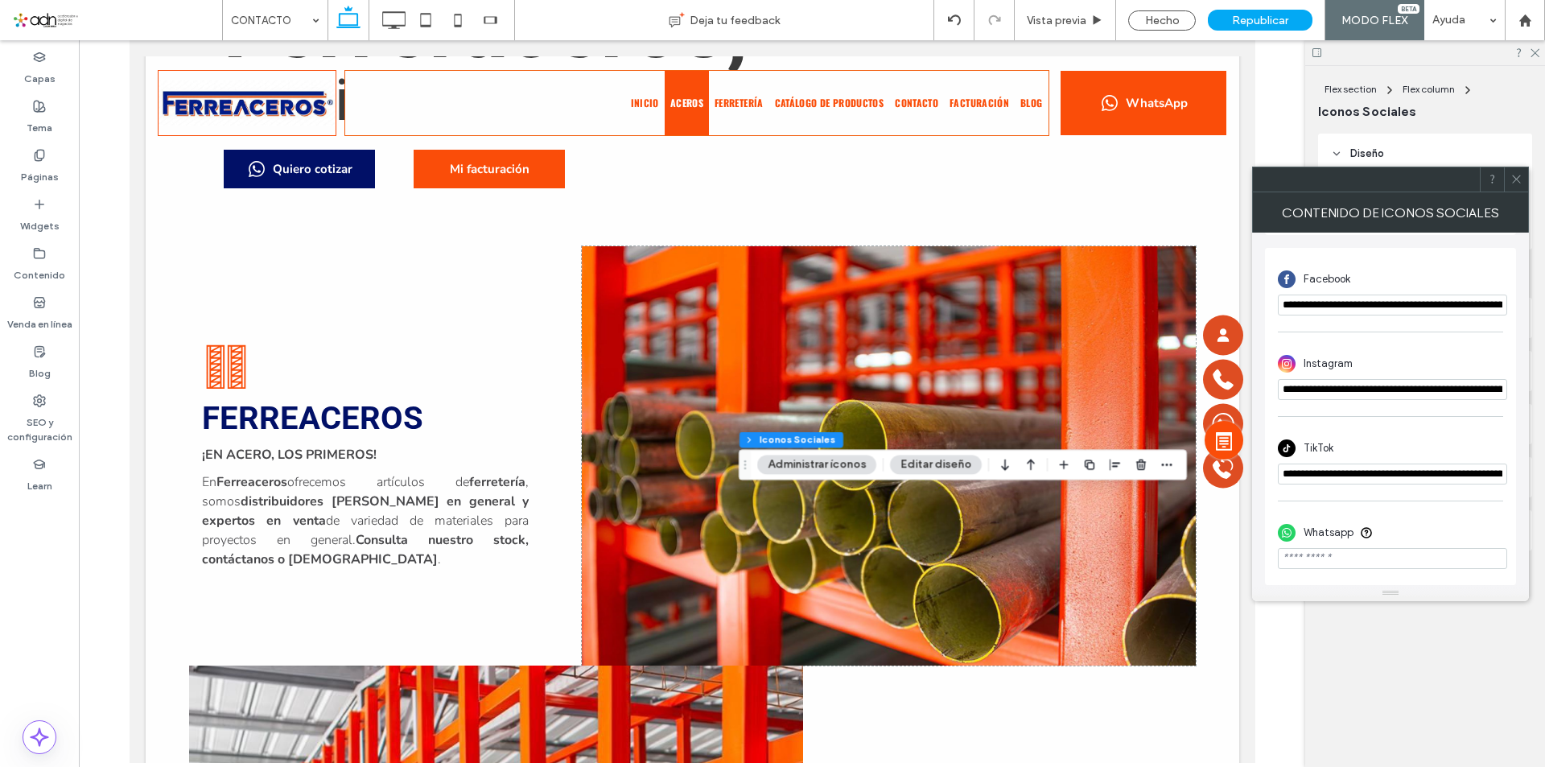
click at [1384, 550] on input "phone" at bounding box center [1392, 558] width 229 height 21
paste input "**********"
type input "**********"
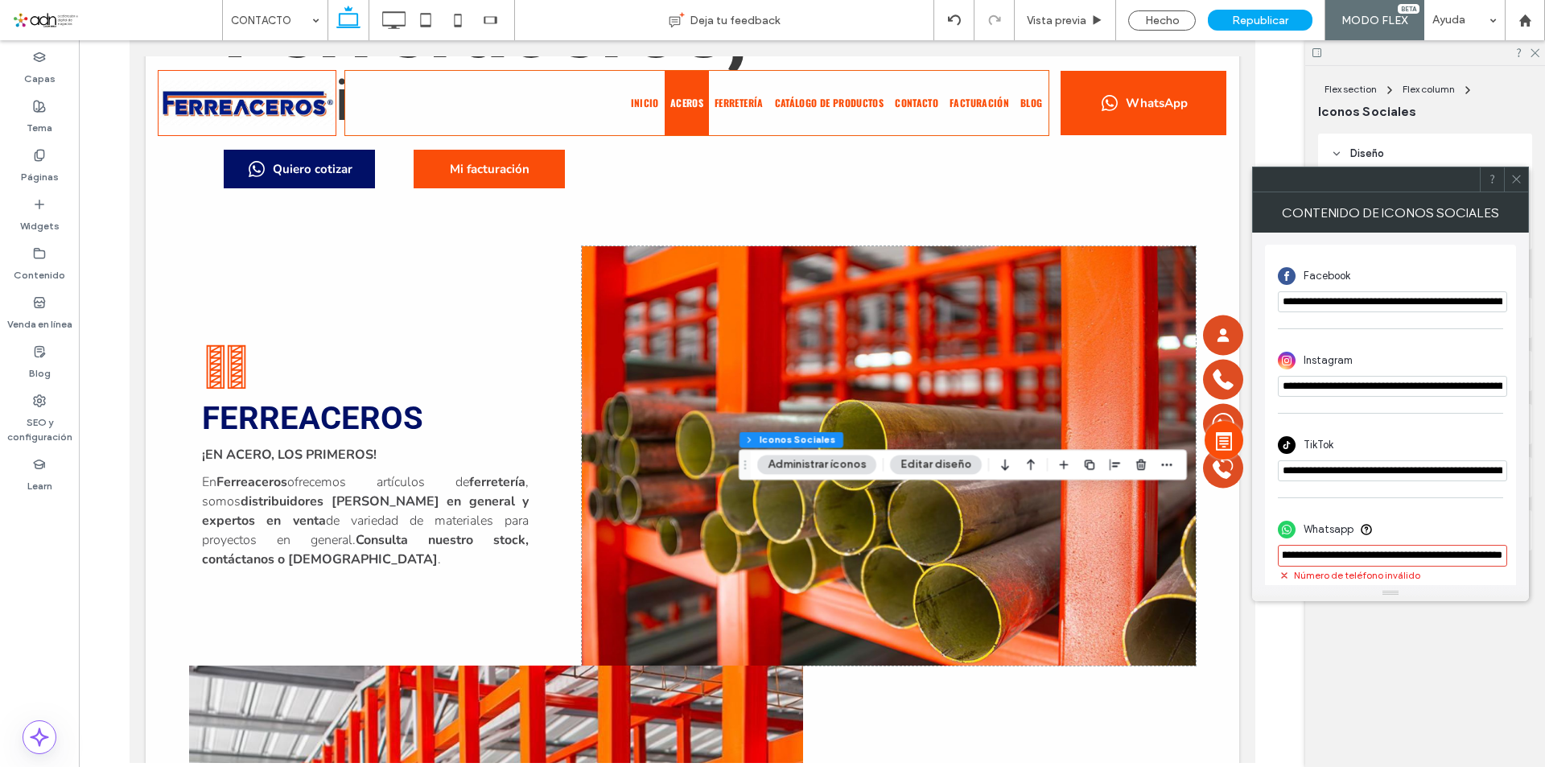
click at [1401, 519] on div "Whatsapp" at bounding box center [1390, 529] width 225 height 31
click at [1393, 562] on input "phone" at bounding box center [1392, 556] width 229 height 22
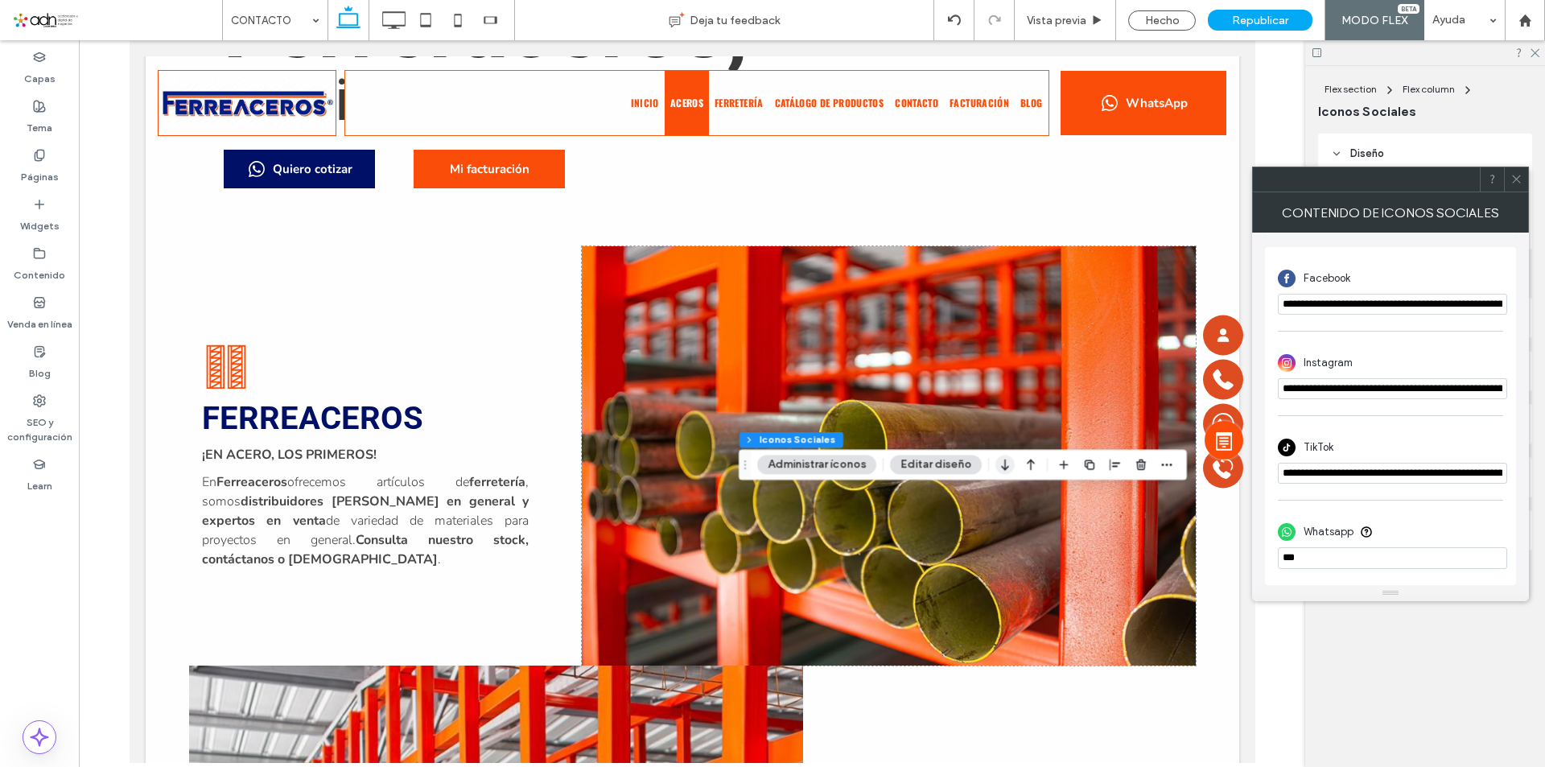
paste input "**********"
type input "**********"
click at [1517, 177] on icon at bounding box center [1517, 179] width 12 height 12
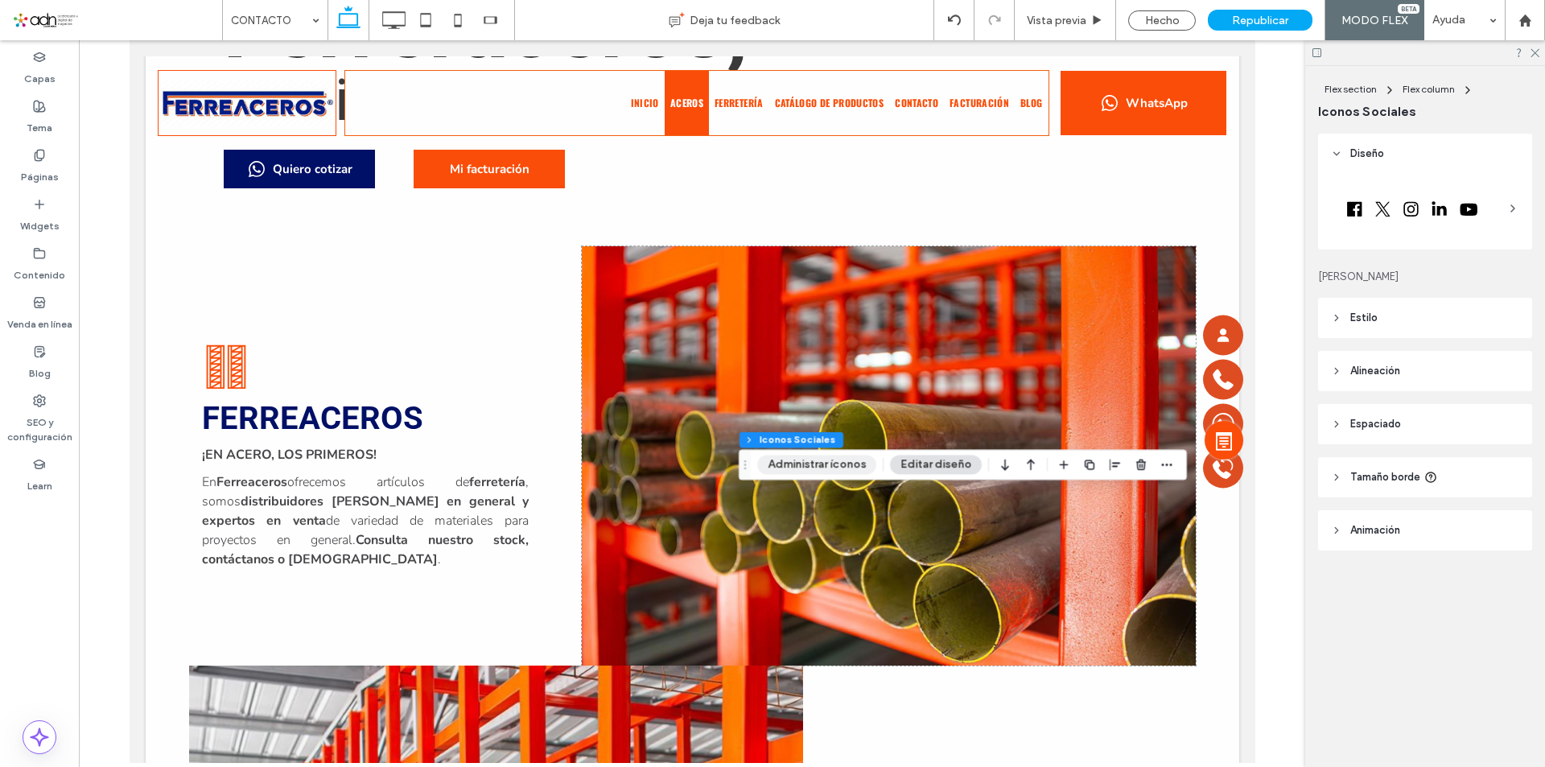
click at [855, 459] on button "Administrar íconos" at bounding box center [816, 465] width 119 height 19
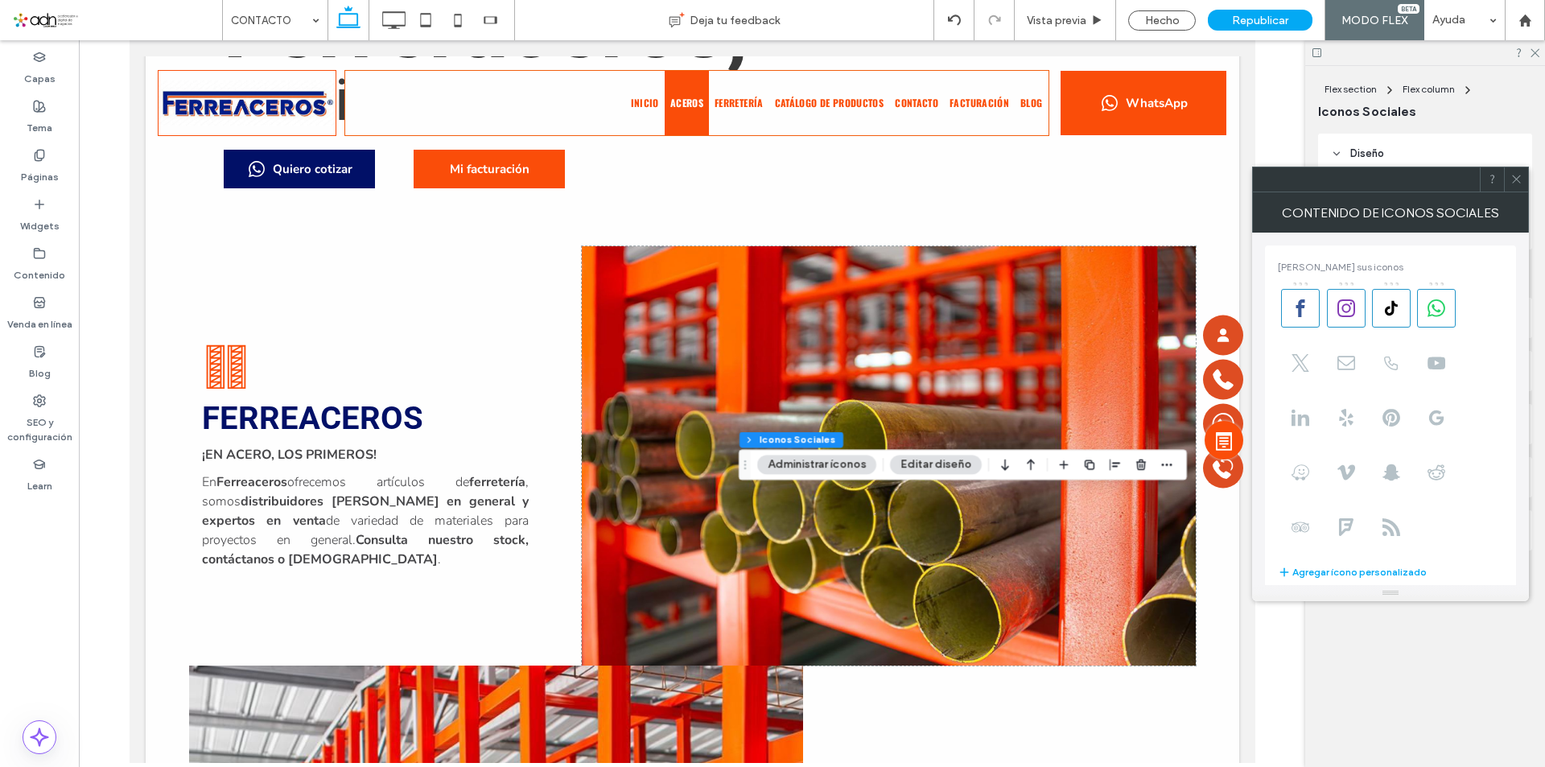
click at [930, 460] on button "Editar diseño" at bounding box center [936, 465] width 92 height 19
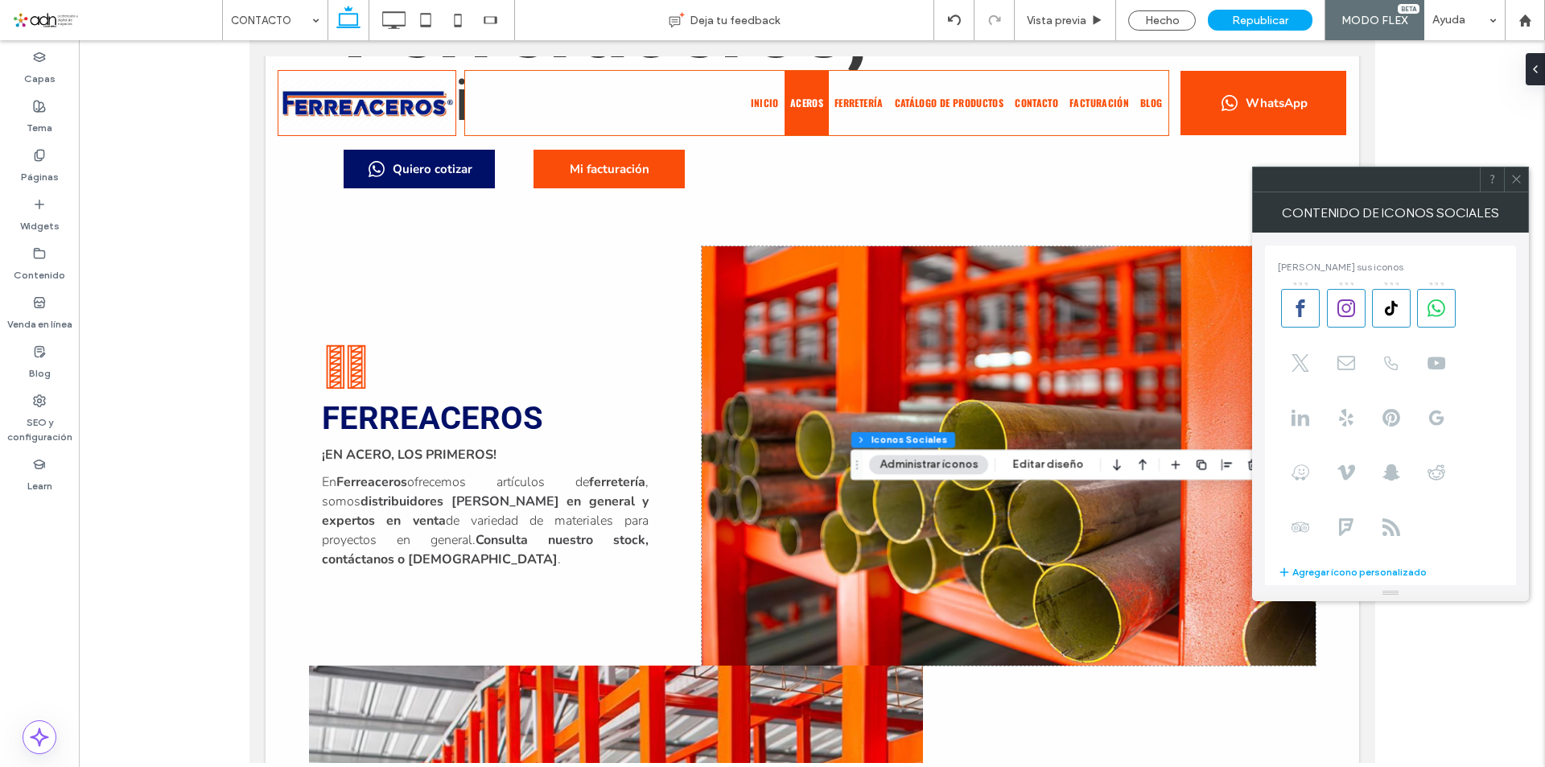
click at [1515, 182] on icon at bounding box center [1517, 179] width 12 height 12
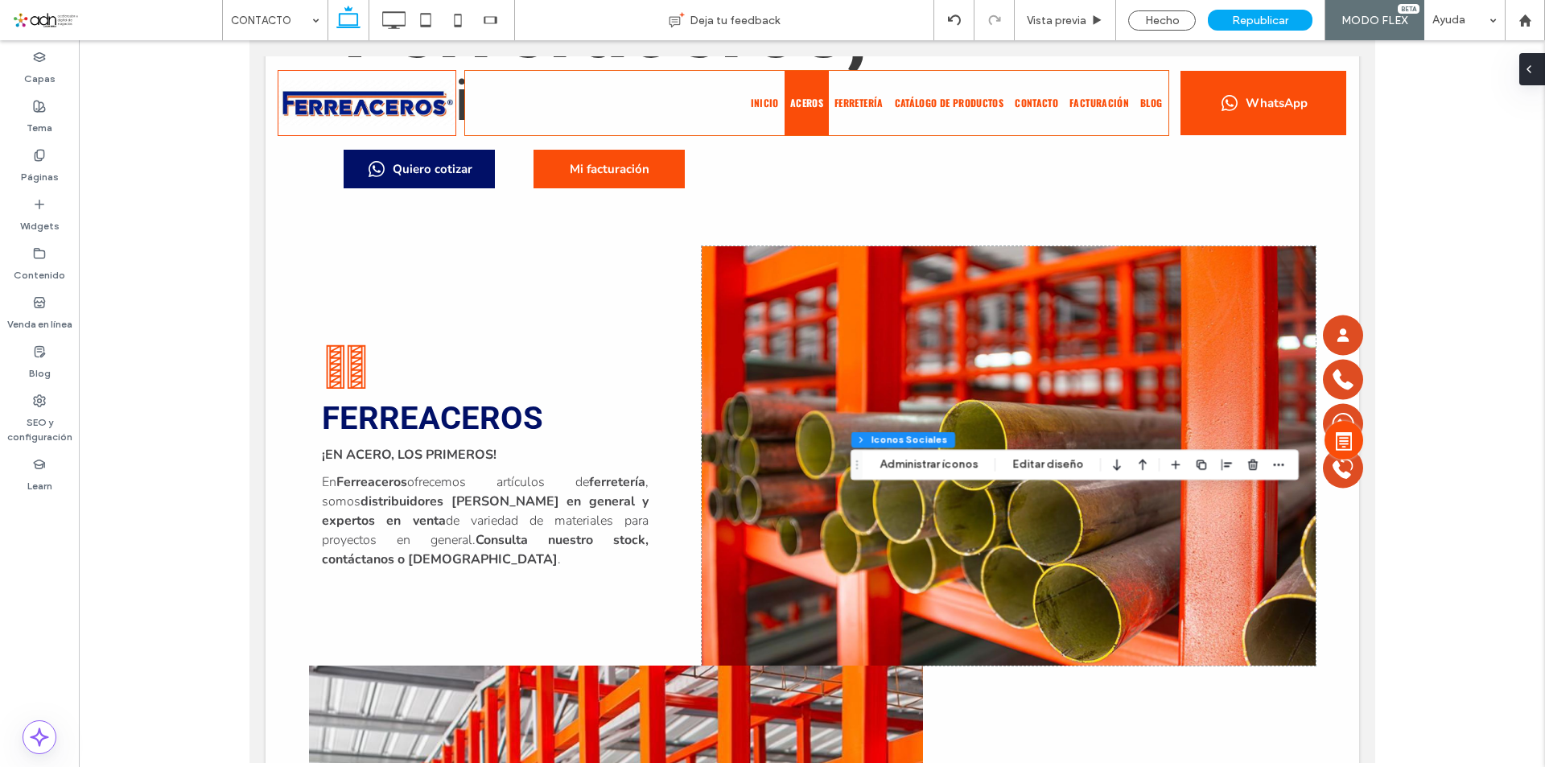
click at [1543, 71] on div at bounding box center [1532, 69] width 26 height 32
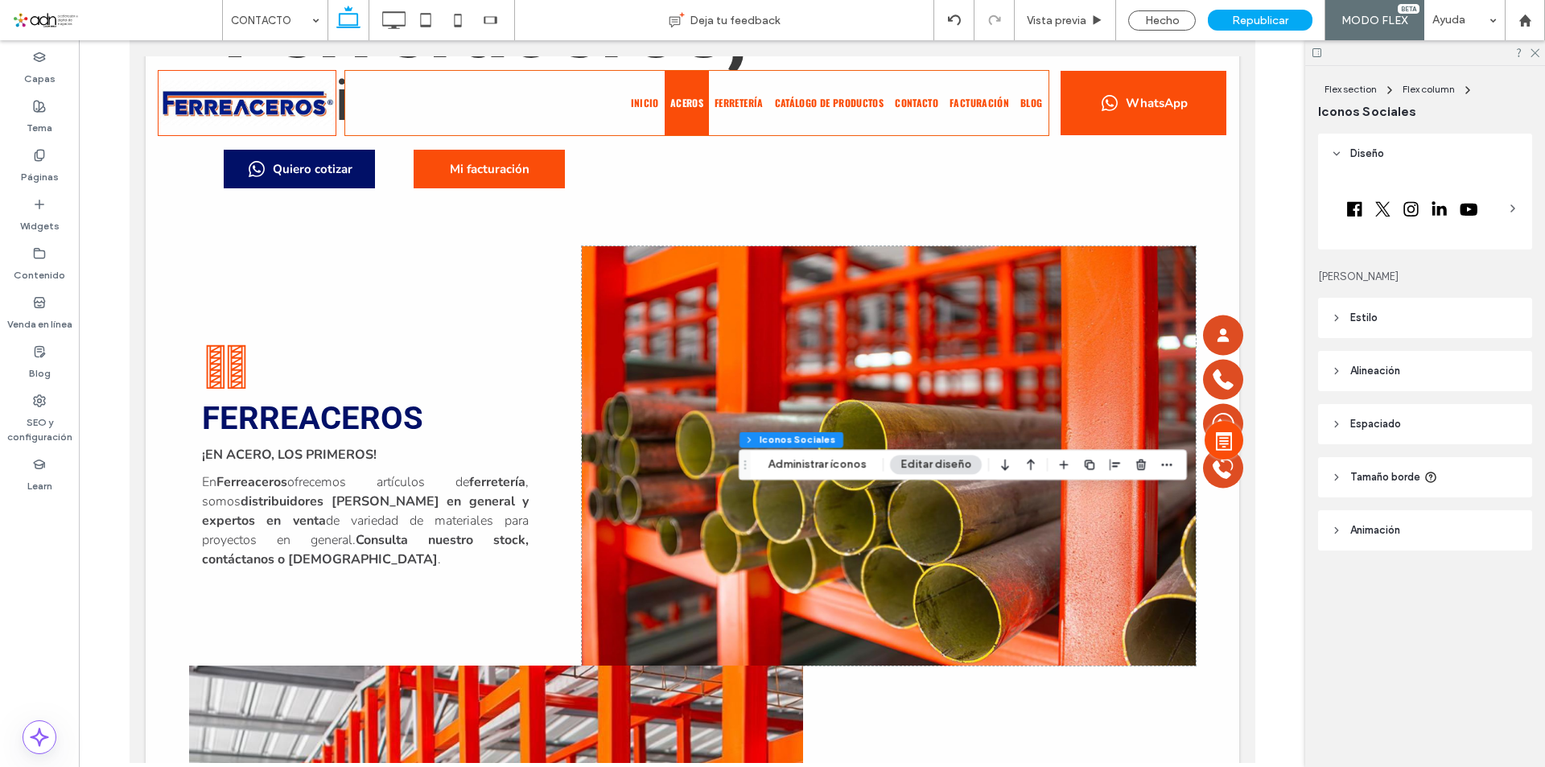
click at [1428, 233] on div at bounding box center [1425, 208] width 188 height 56
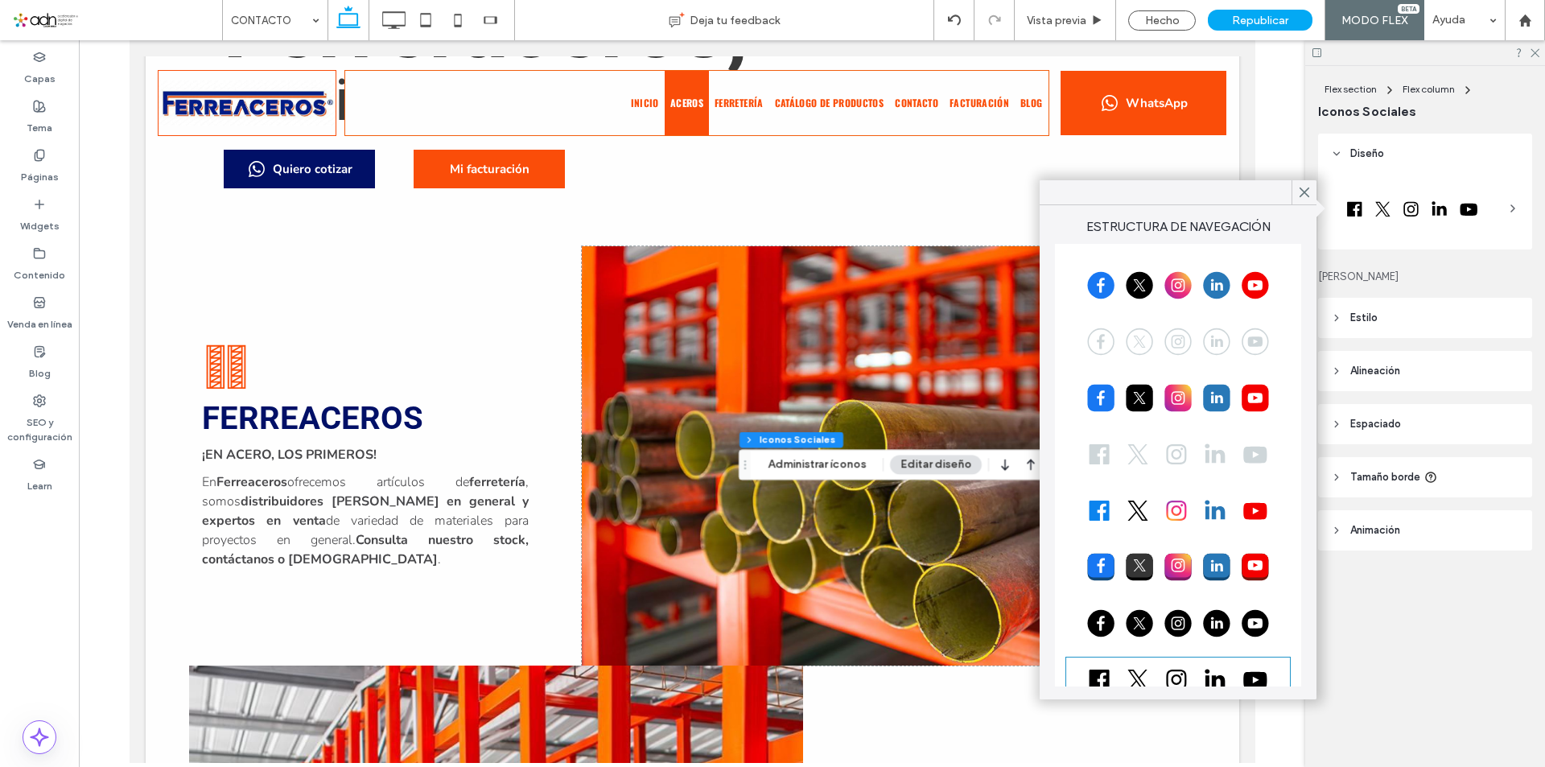
click at [1156, 338] on div at bounding box center [1178, 341] width 221 height 40
click at [1154, 449] on div at bounding box center [1178, 454] width 221 height 40
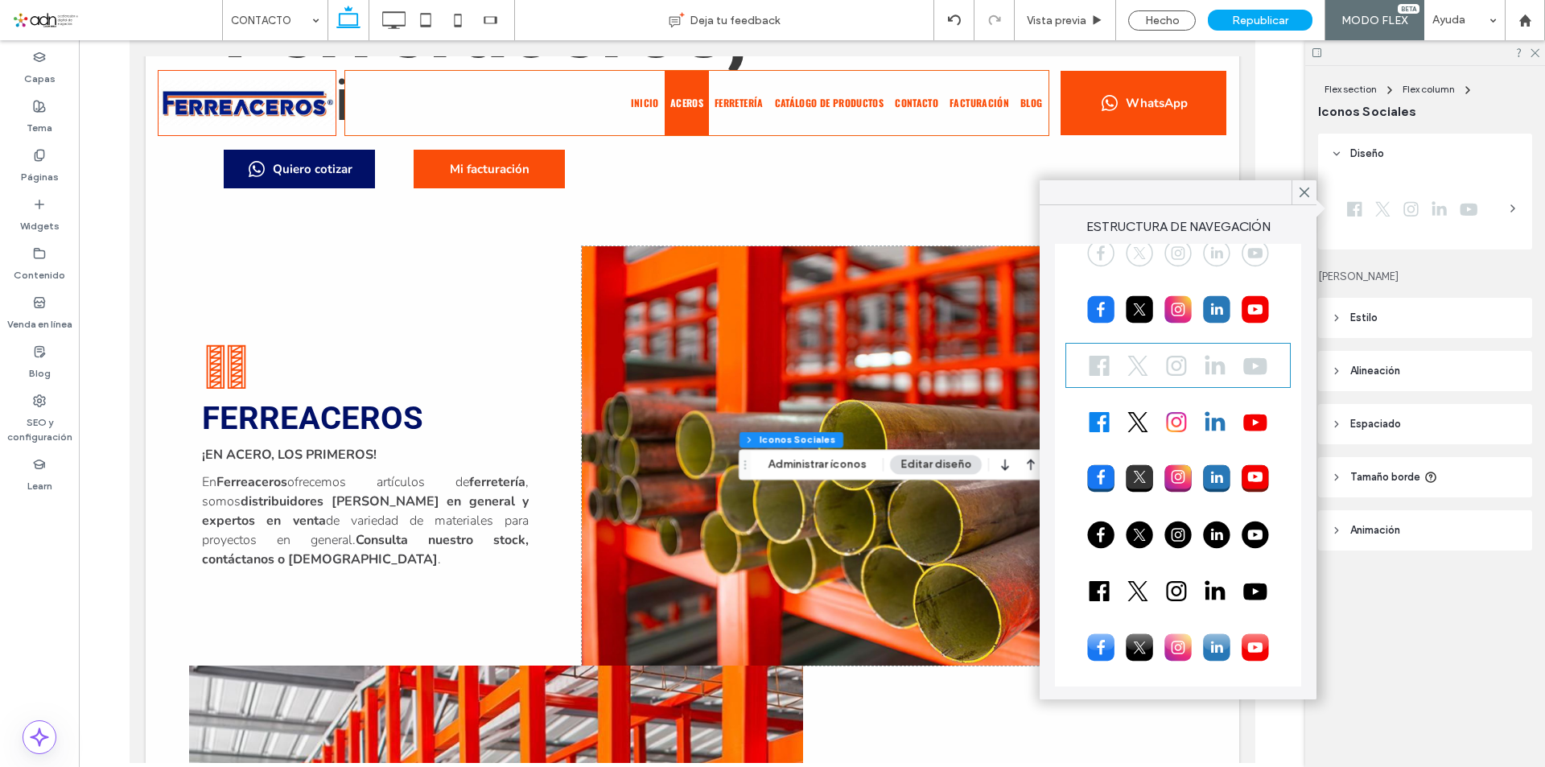
scroll to position [90, 0]
click at [1185, 538] on div at bounding box center [1178, 533] width 221 height 40
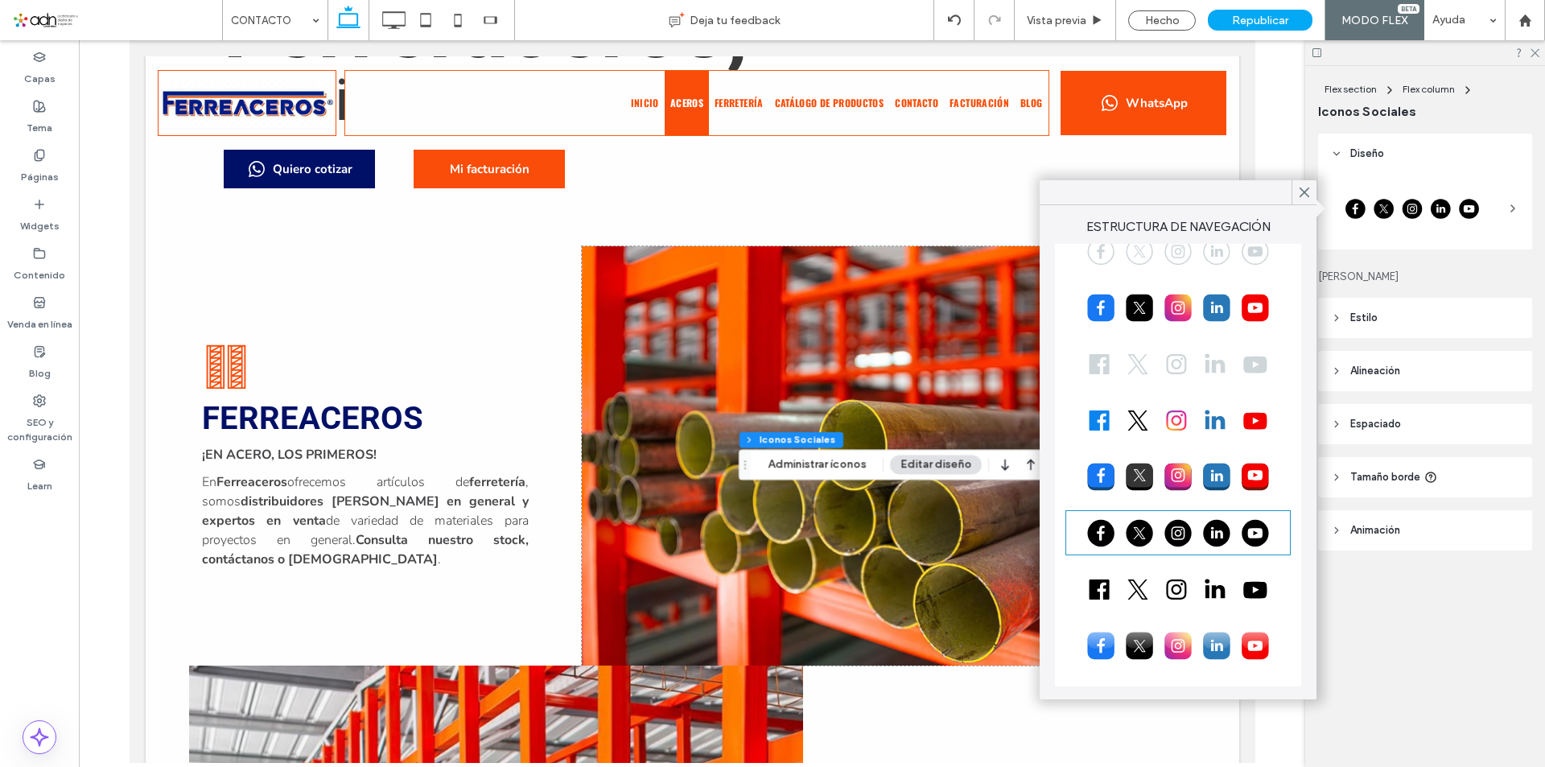
click at [1210, 580] on div at bounding box center [1178, 589] width 221 height 40
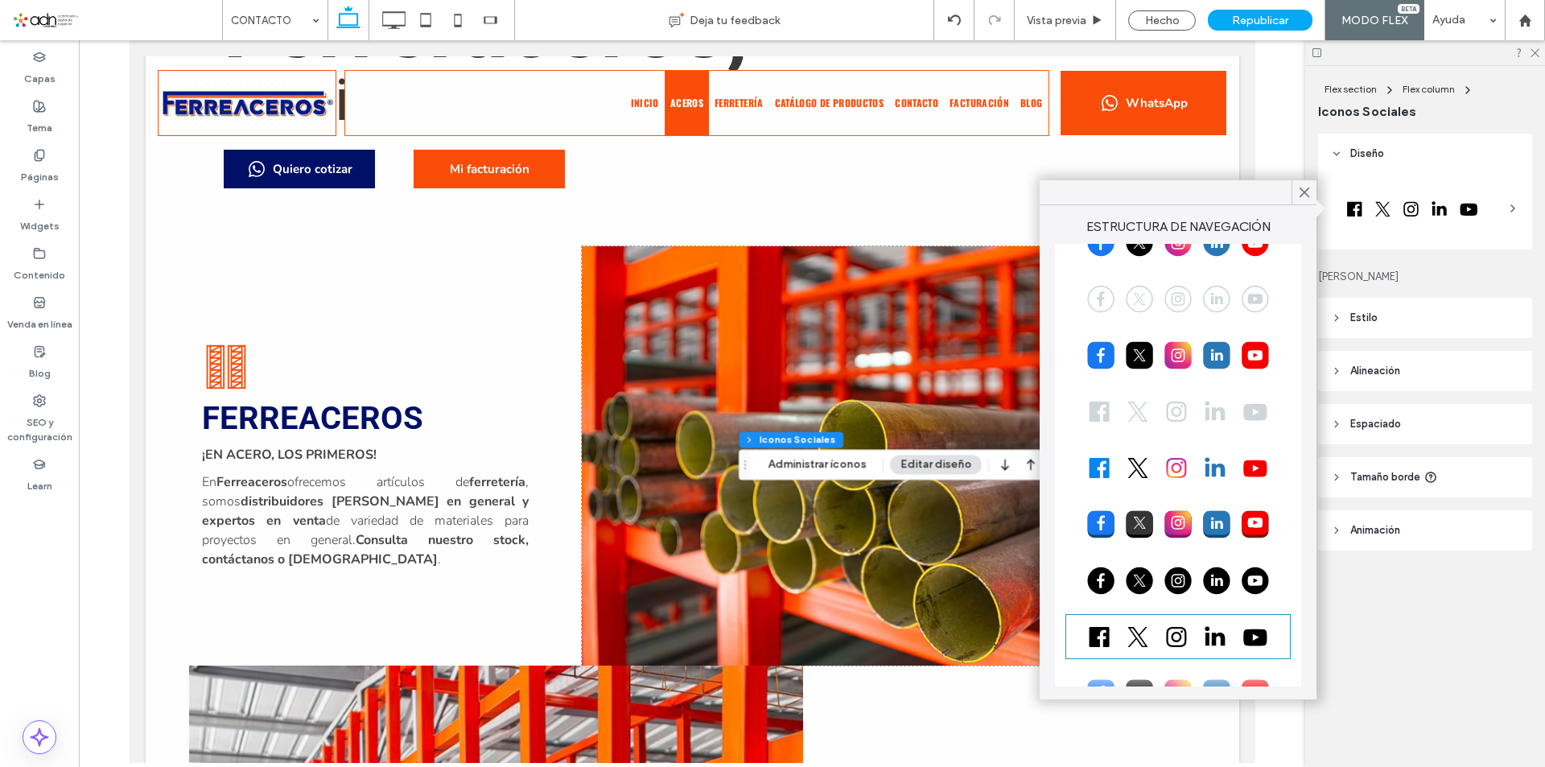
scroll to position [0, 0]
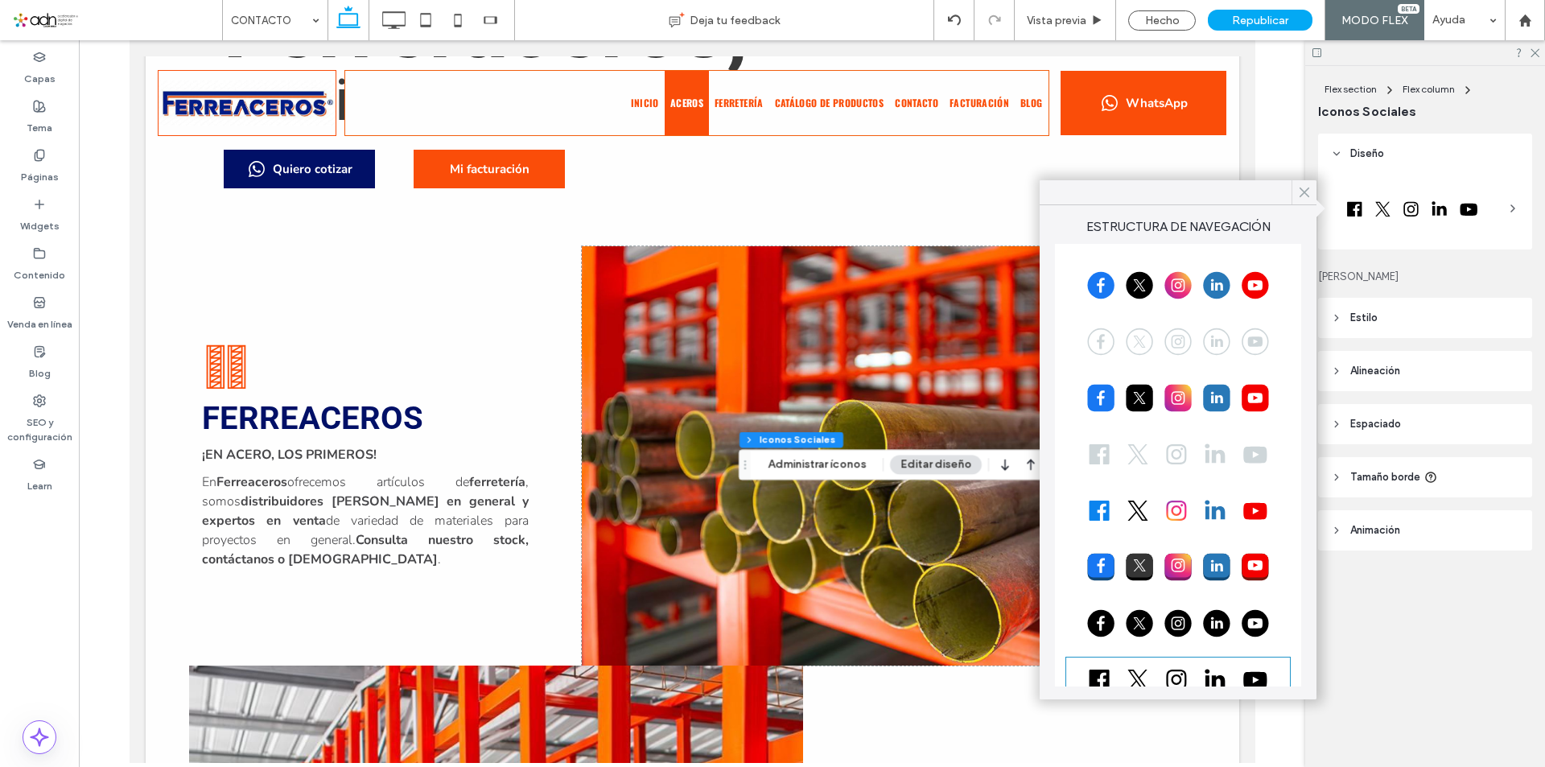
click at [1302, 194] on use at bounding box center [1305, 192] width 8 height 9
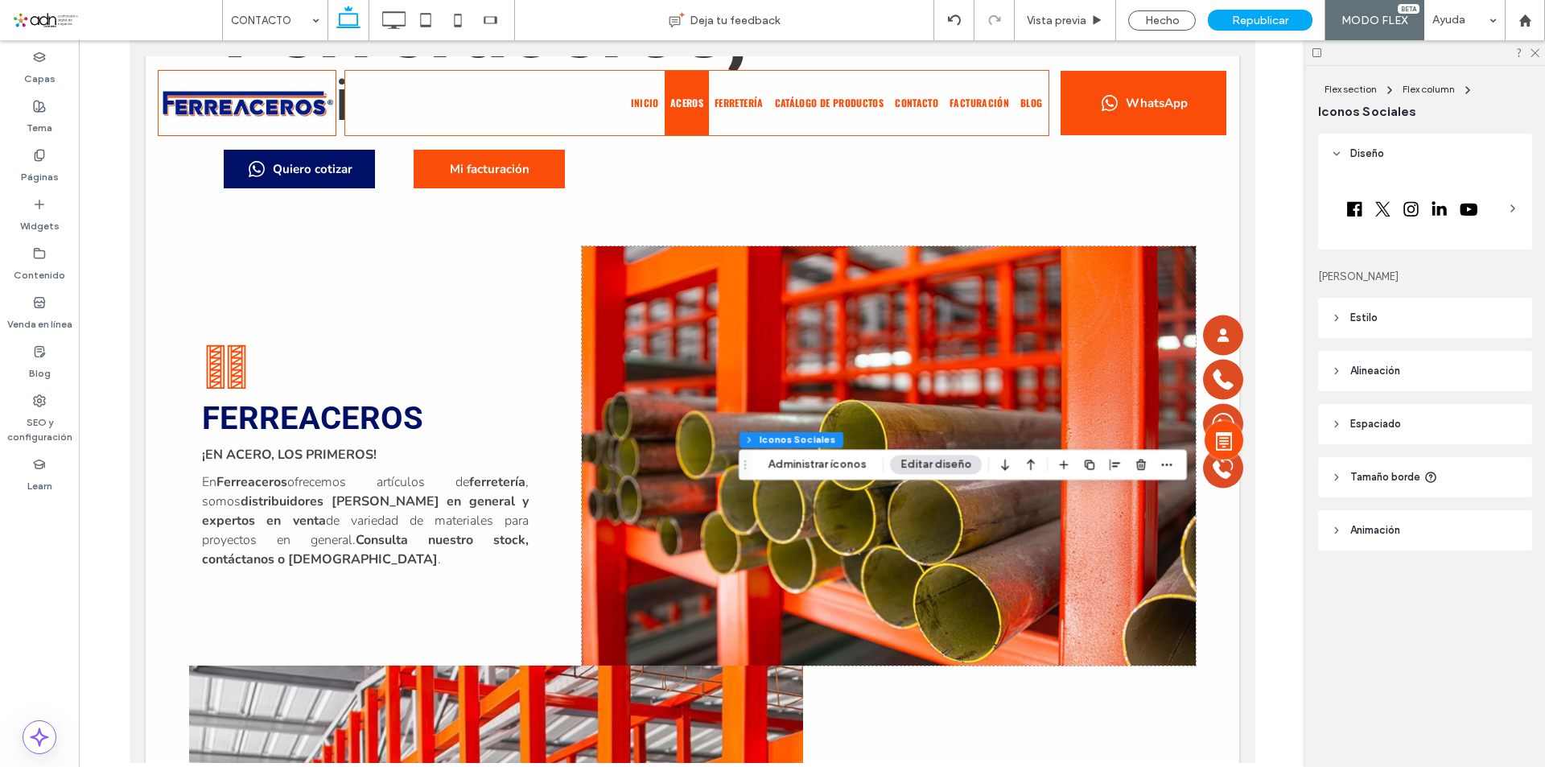
click at [1408, 318] on header "Estilo" at bounding box center [1425, 318] width 214 height 40
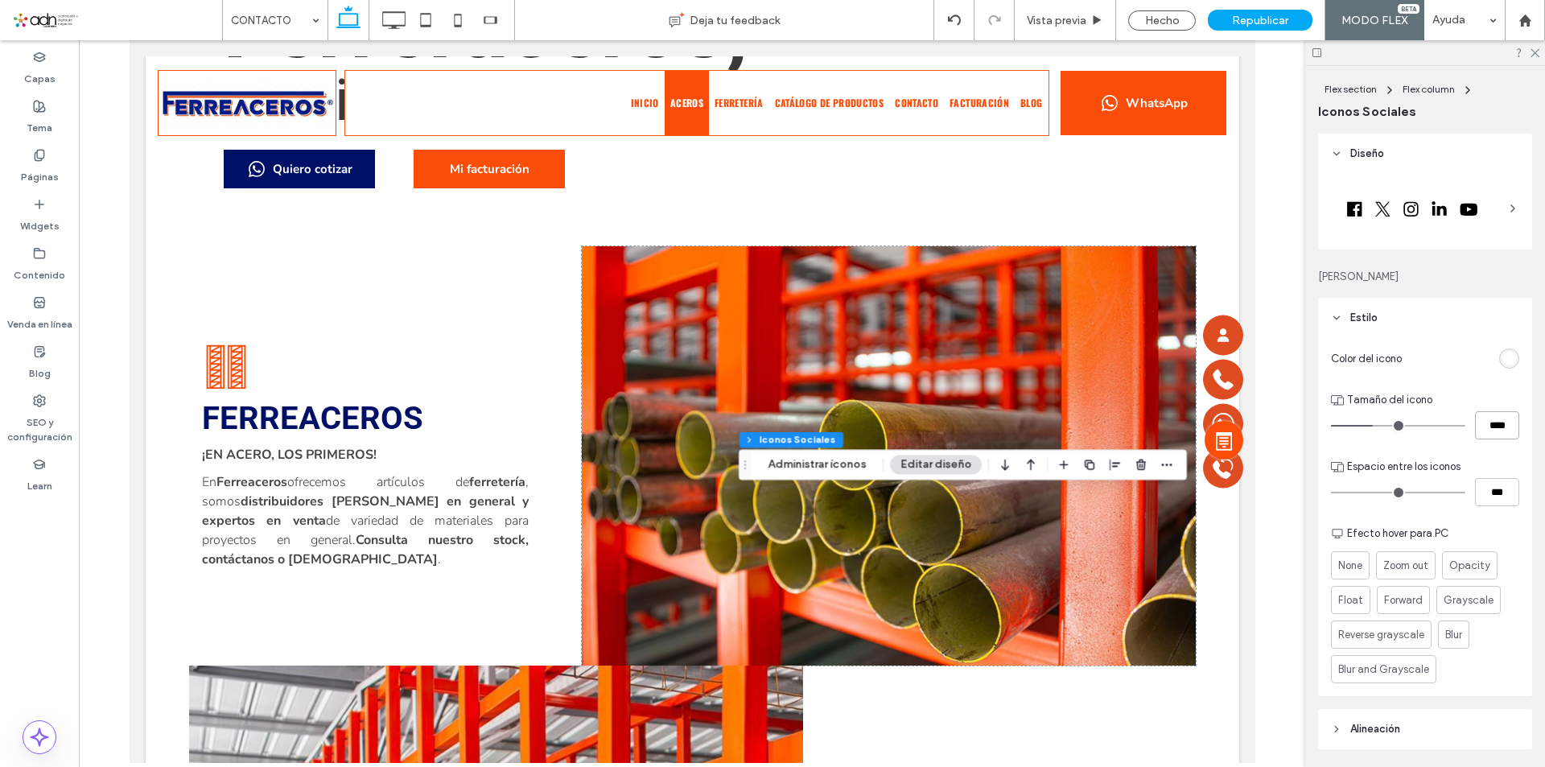
click at [1484, 427] on input "****" at bounding box center [1497, 425] width 44 height 28
type input "**"
type input "****"
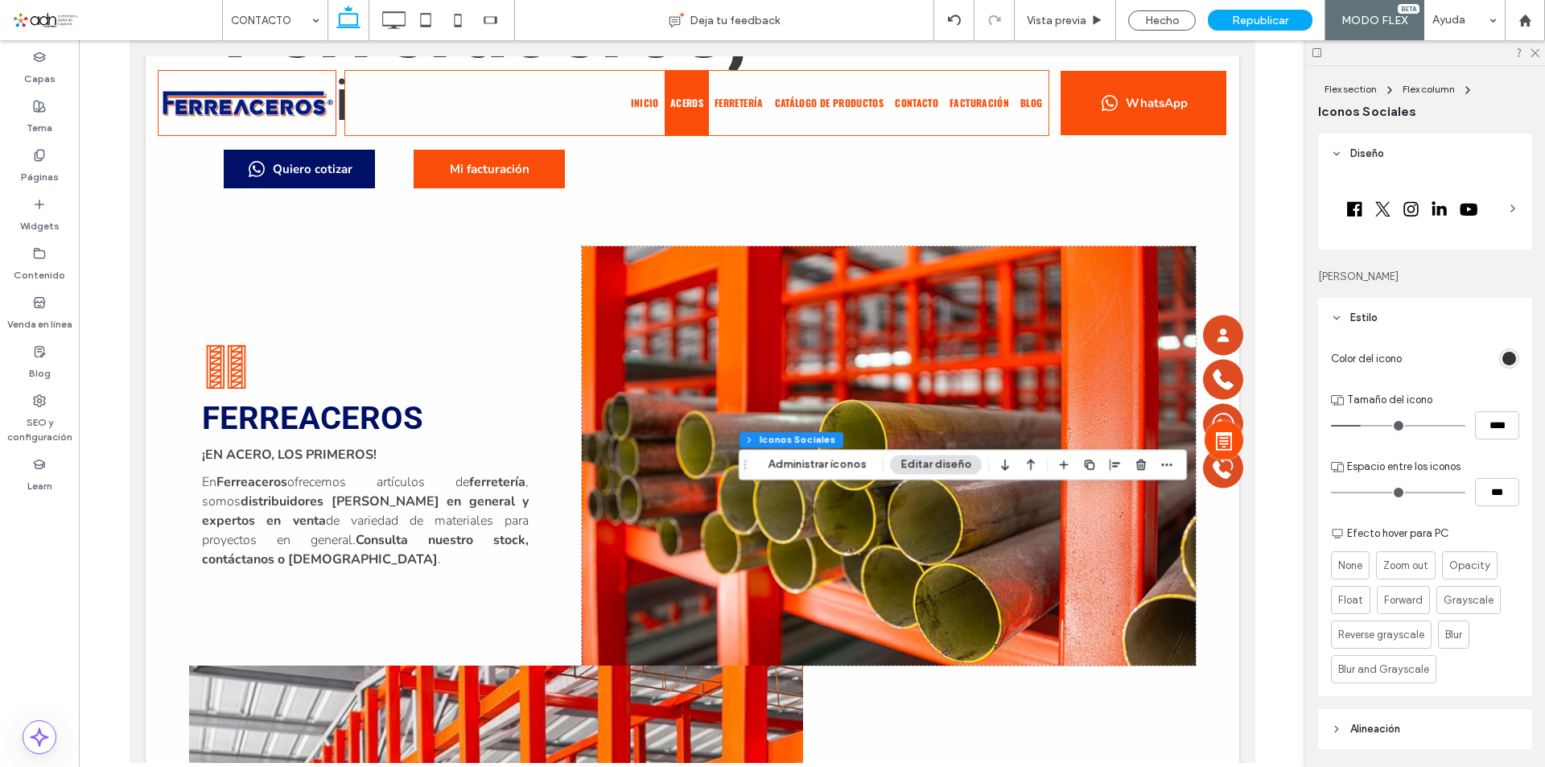
click at [1536, 45] on div at bounding box center [1425, 52] width 240 height 25
click at [1536, 47] on icon at bounding box center [1534, 52] width 10 height 10
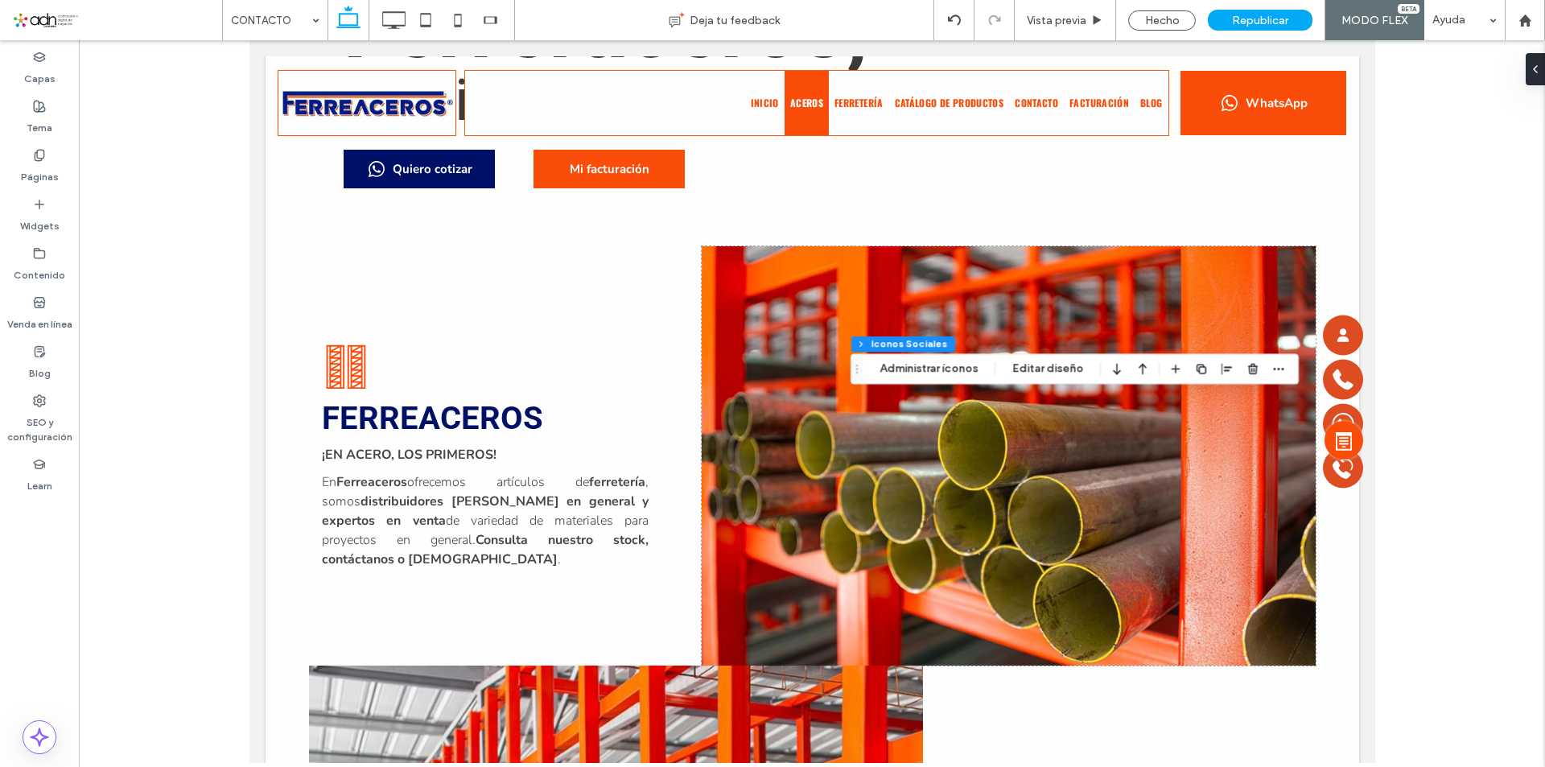
click at [1252, 16] on span "Republicar" at bounding box center [1260, 21] width 56 height 14
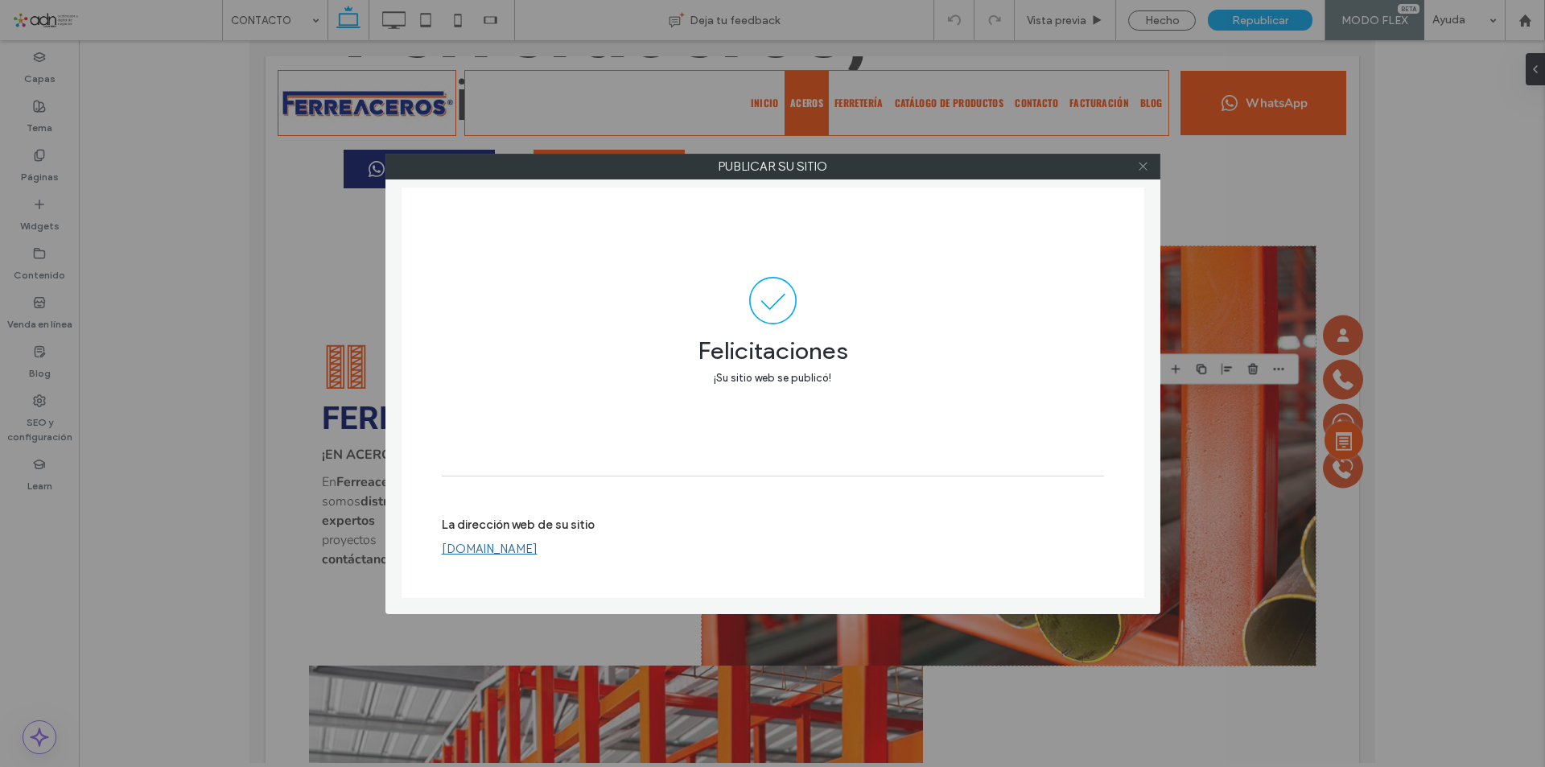
click at [1144, 170] on icon at bounding box center [1143, 166] width 12 height 12
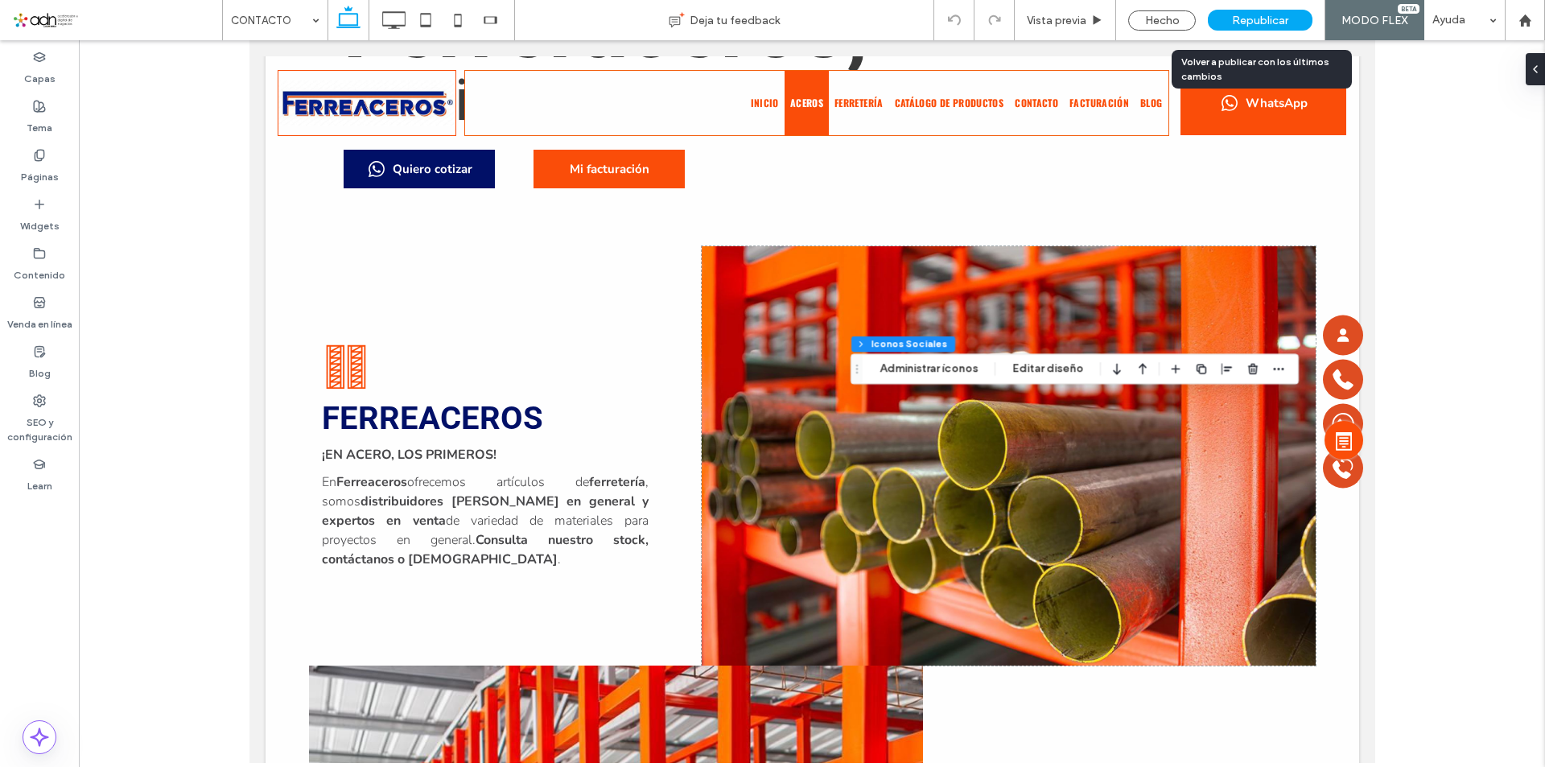
click at [1288, 31] on div "Republicar" at bounding box center [1260, 20] width 105 height 40
click at [1270, 19] on span "Republicar" at bounding box center [1260, 21] width 56 height 14
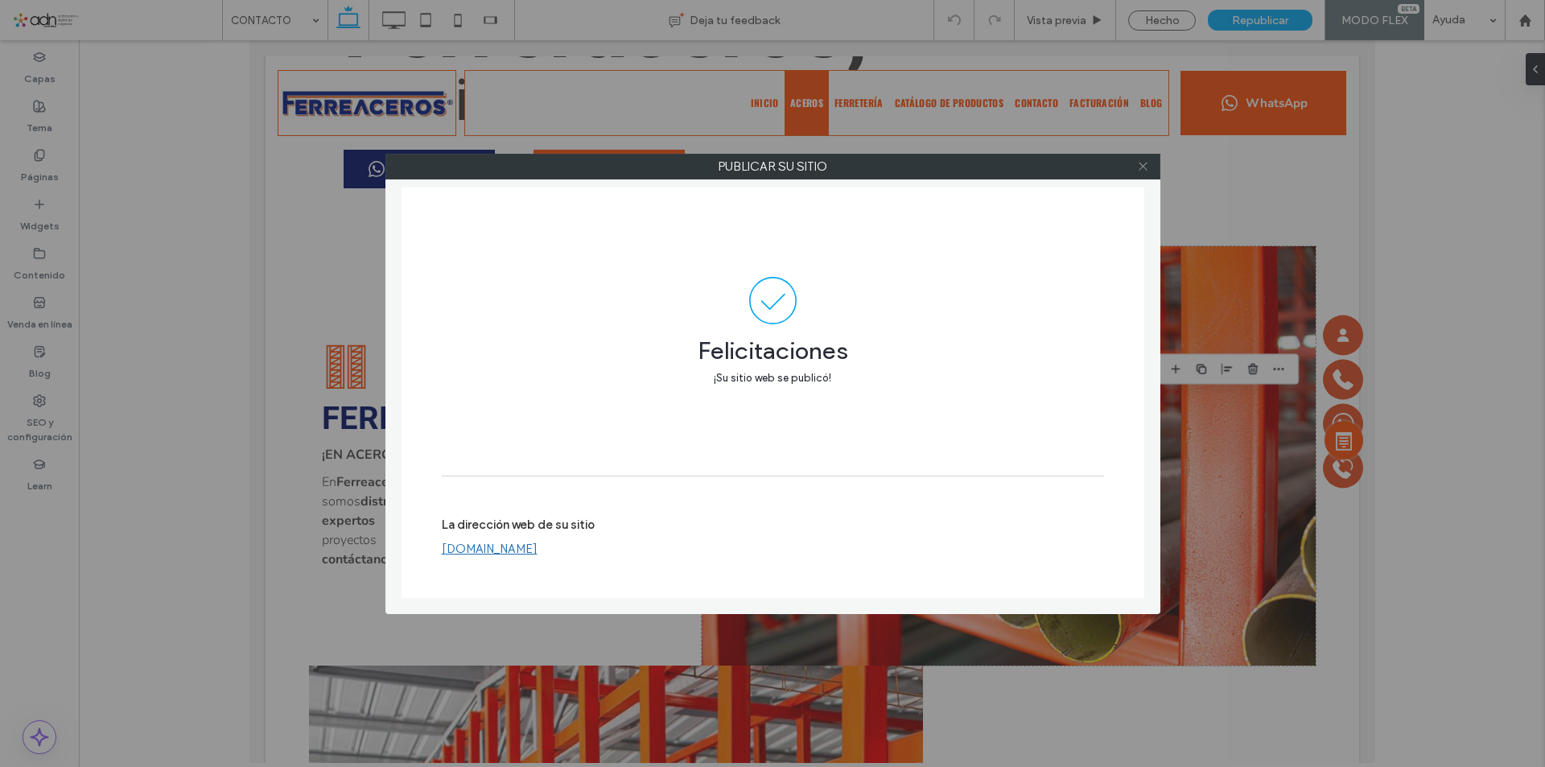
click at [1142, 167] on use at bounding box center [1143, 167] width 8 height 8
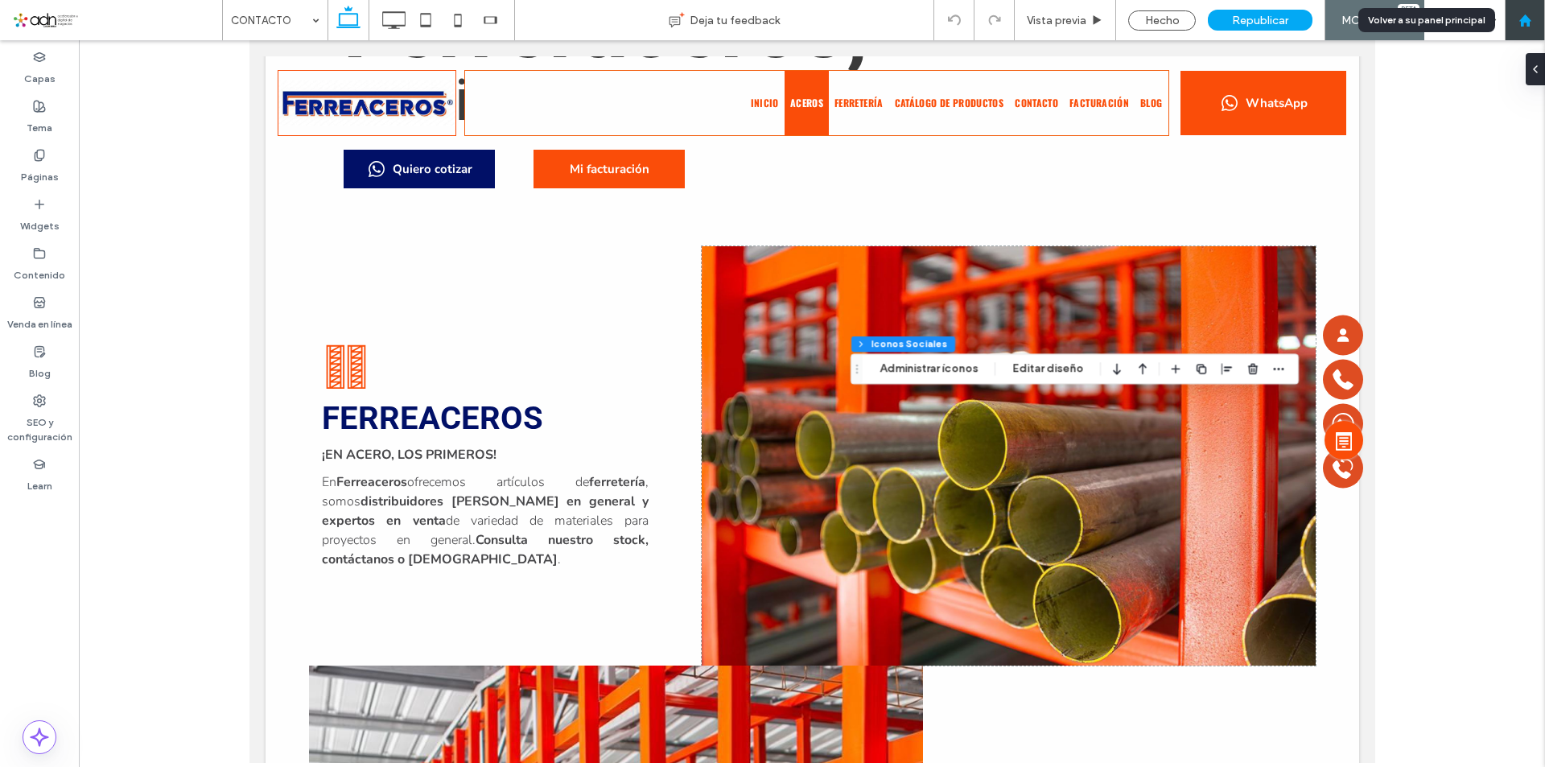
click at [1540, 21] on div at bounding box center [1525, 21] width 39 height 14
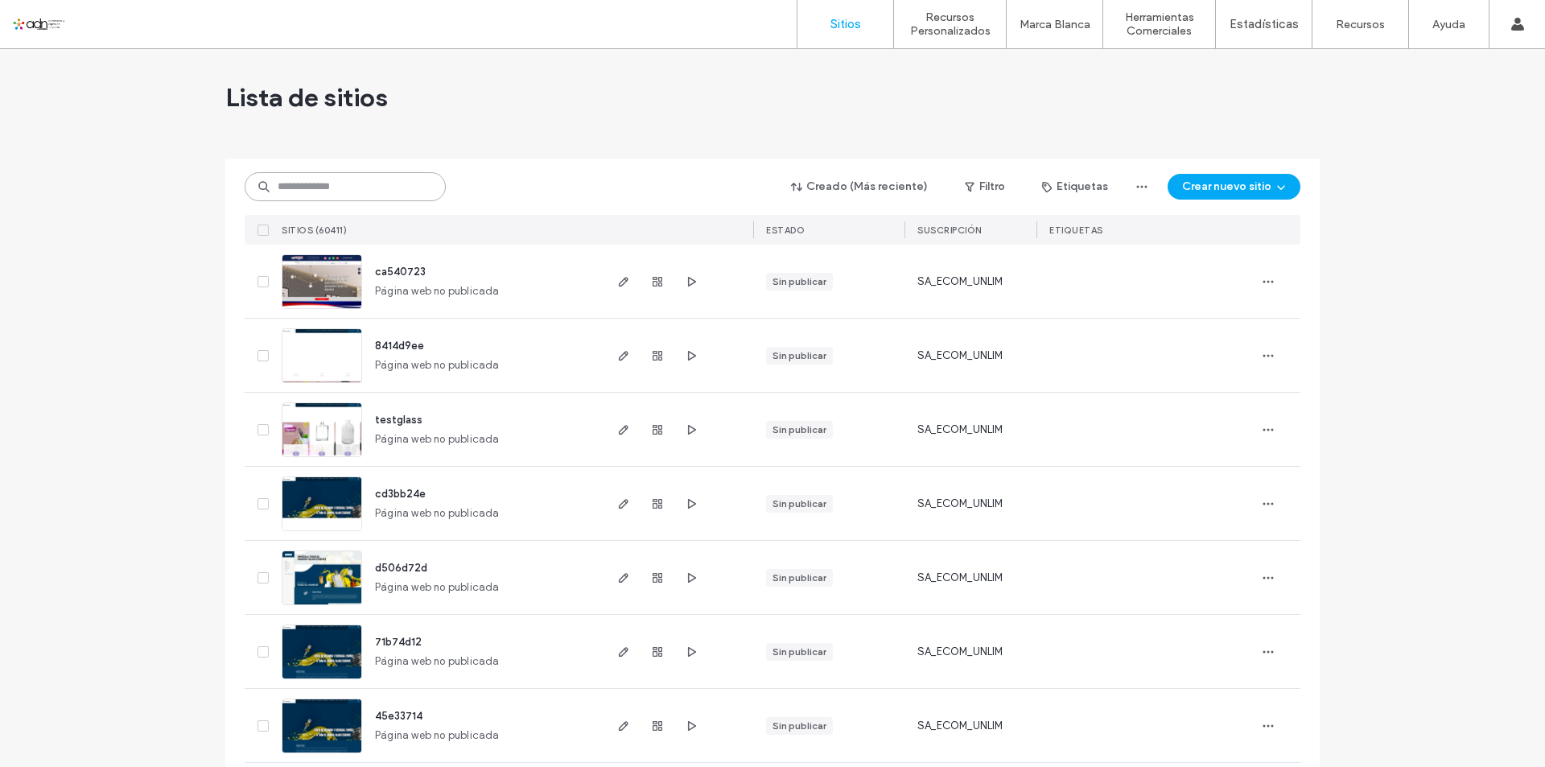
click at [374, 183] on input at bounding box center [345, 186] width 201 height 29
paste input "**********"
type input "**********"
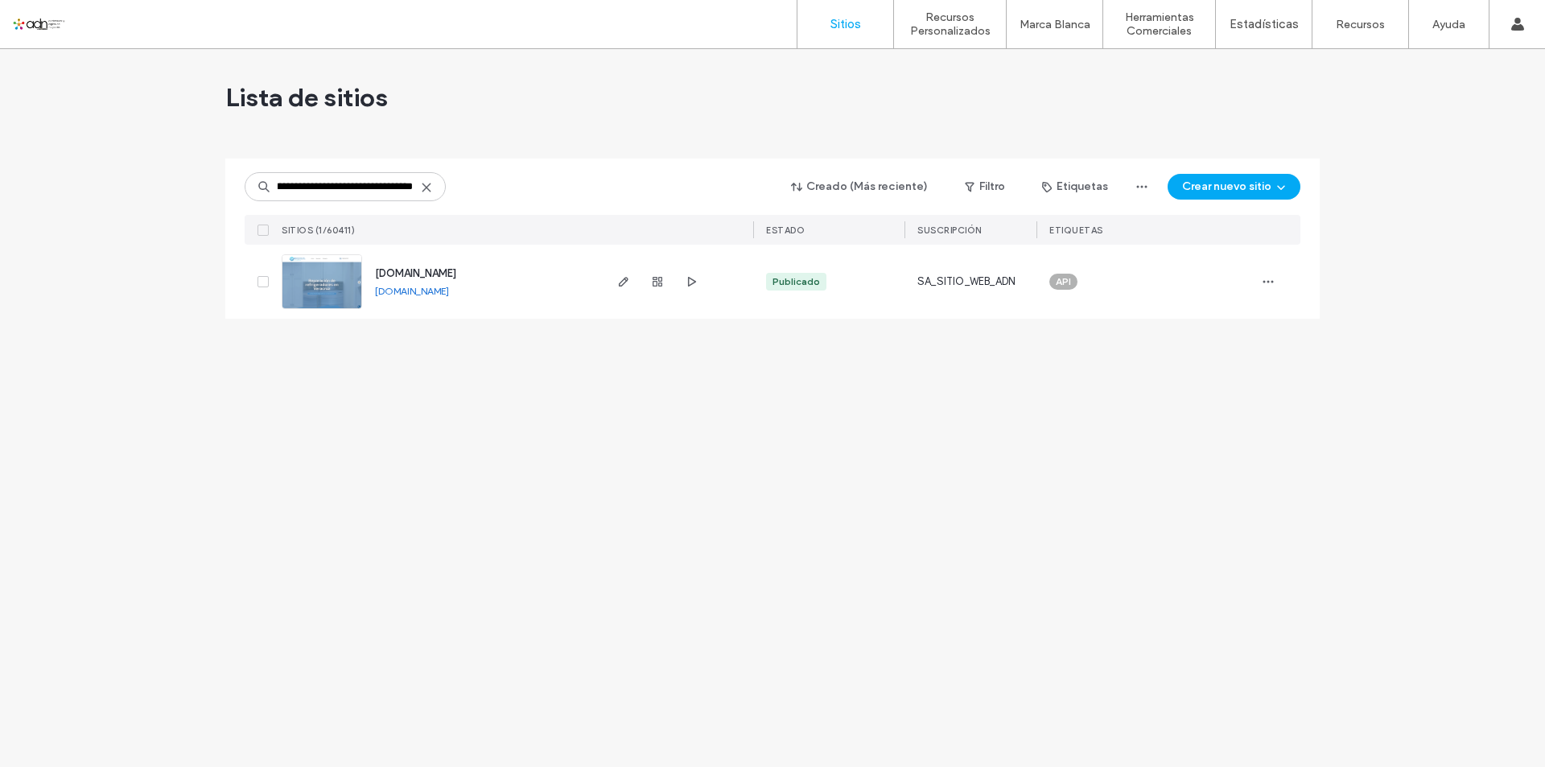
click at [344, 282] on img at bounding box center [321, 309] width 79 height 109
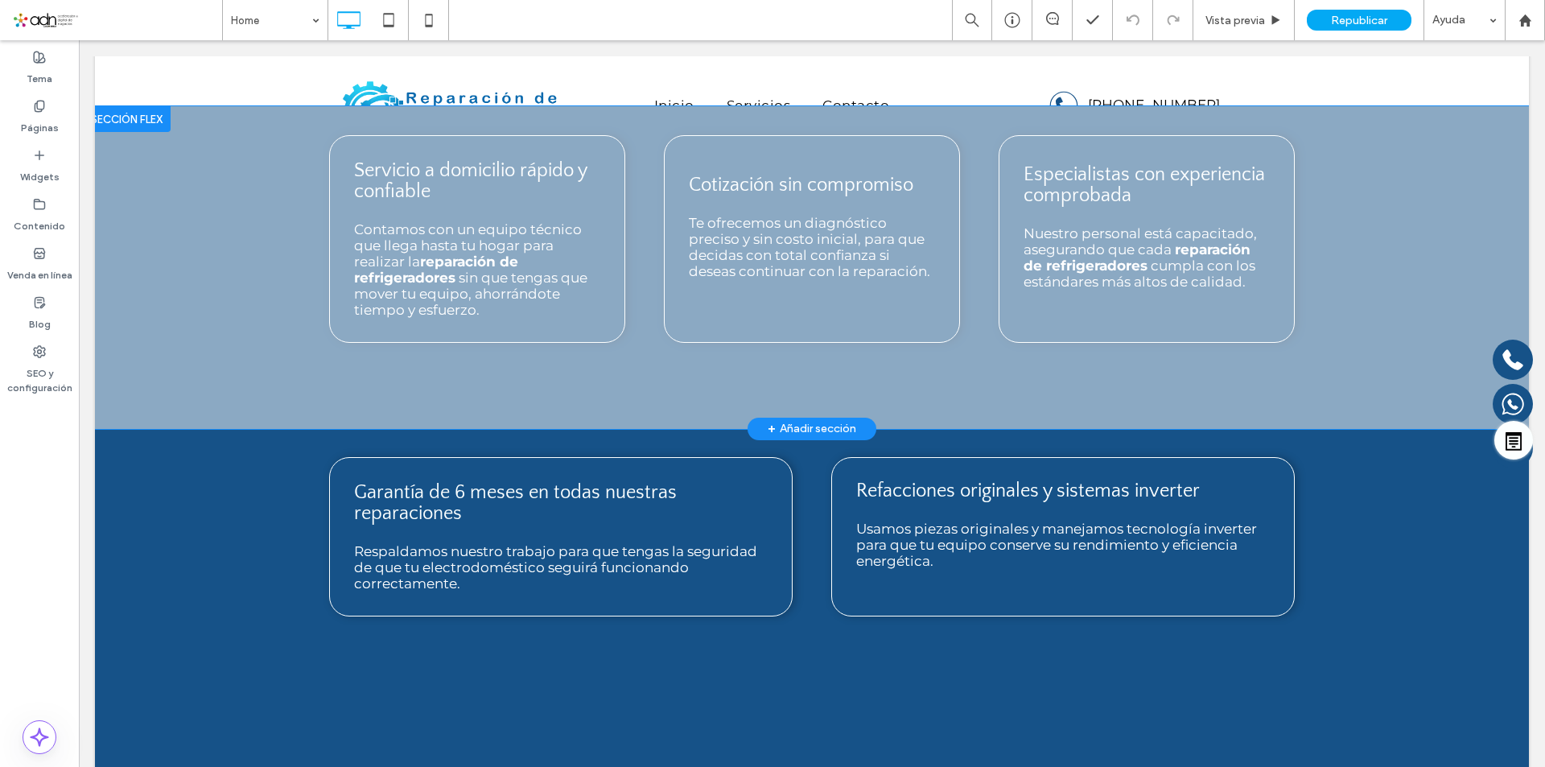
scroll to position [1288, 0]
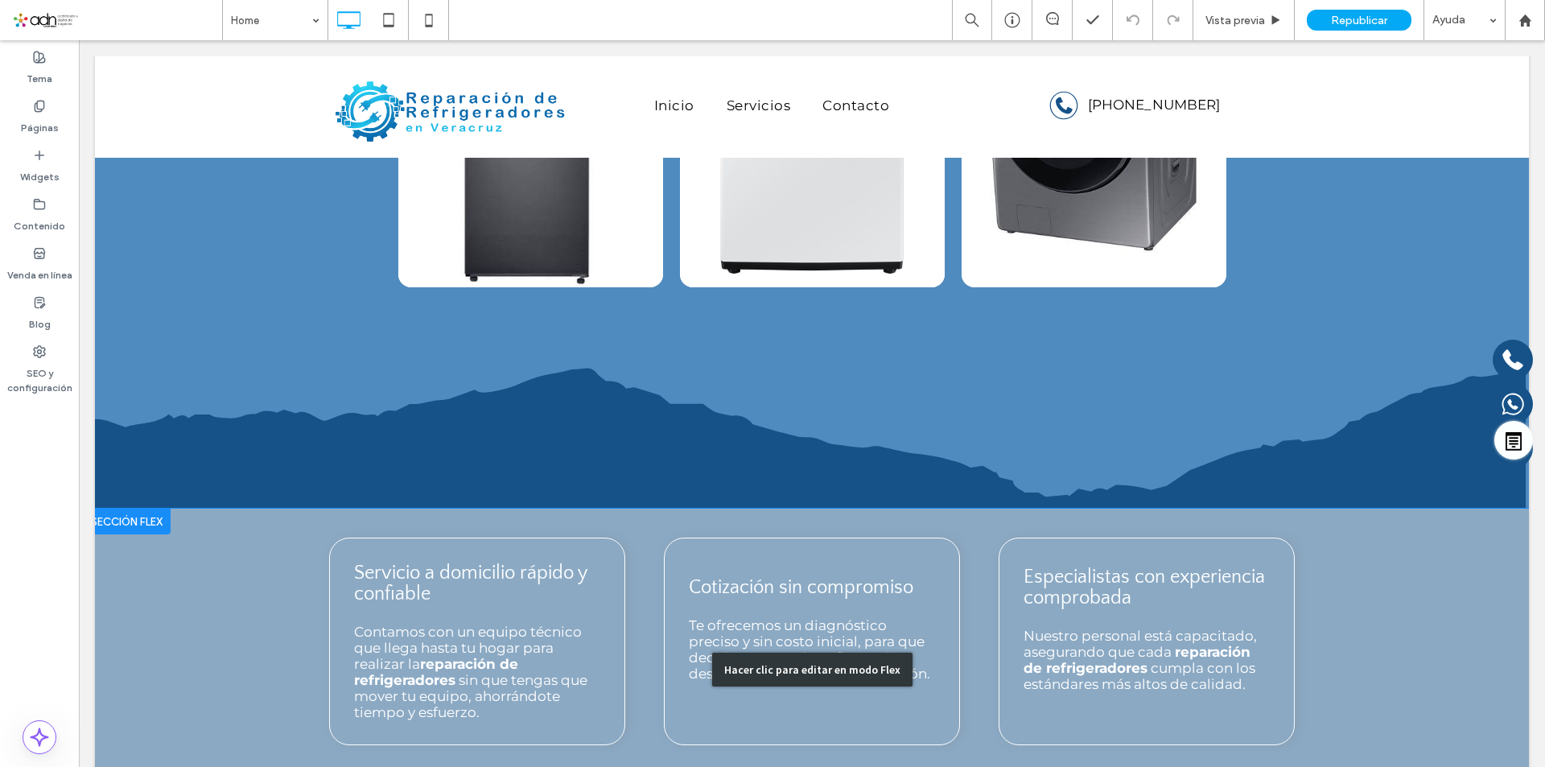
click at [781, 559] on div "Hacer clic para editar en modo Flex" at bounding box center [812, 670] width 1434 height 323
click at [781, 577] on span "Cotización sin compromiso" at bounding box center [801, 587] width 225 height 21
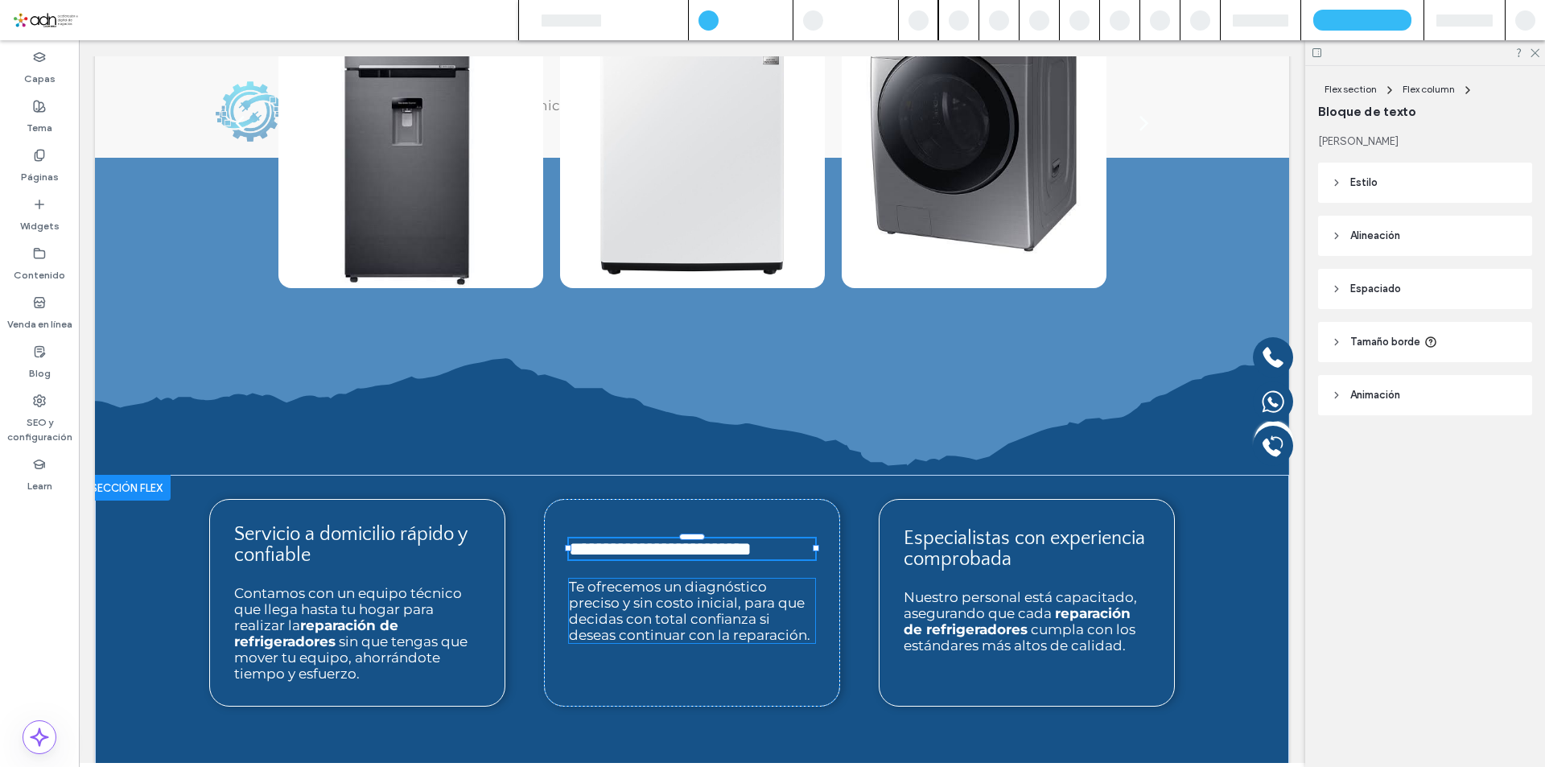
scroll to position [1202, 0]
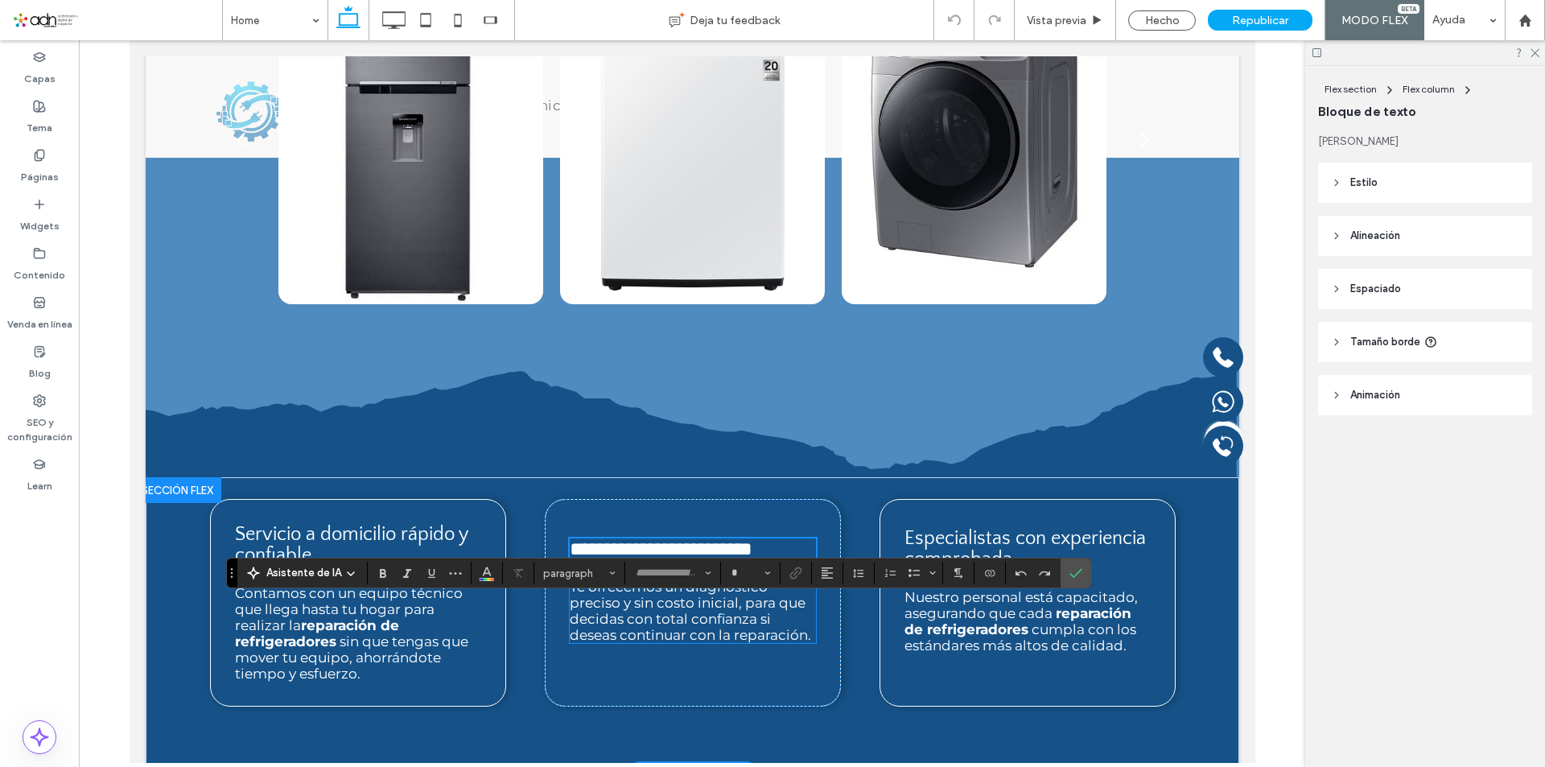
type input "**********"
type input "**"
click at [129, 40] on lt-div at bounding box center [129, 40] width 0 height 0
click at [798, 546] on div "**********" at bounding box center [692, 603] width 296 height 208
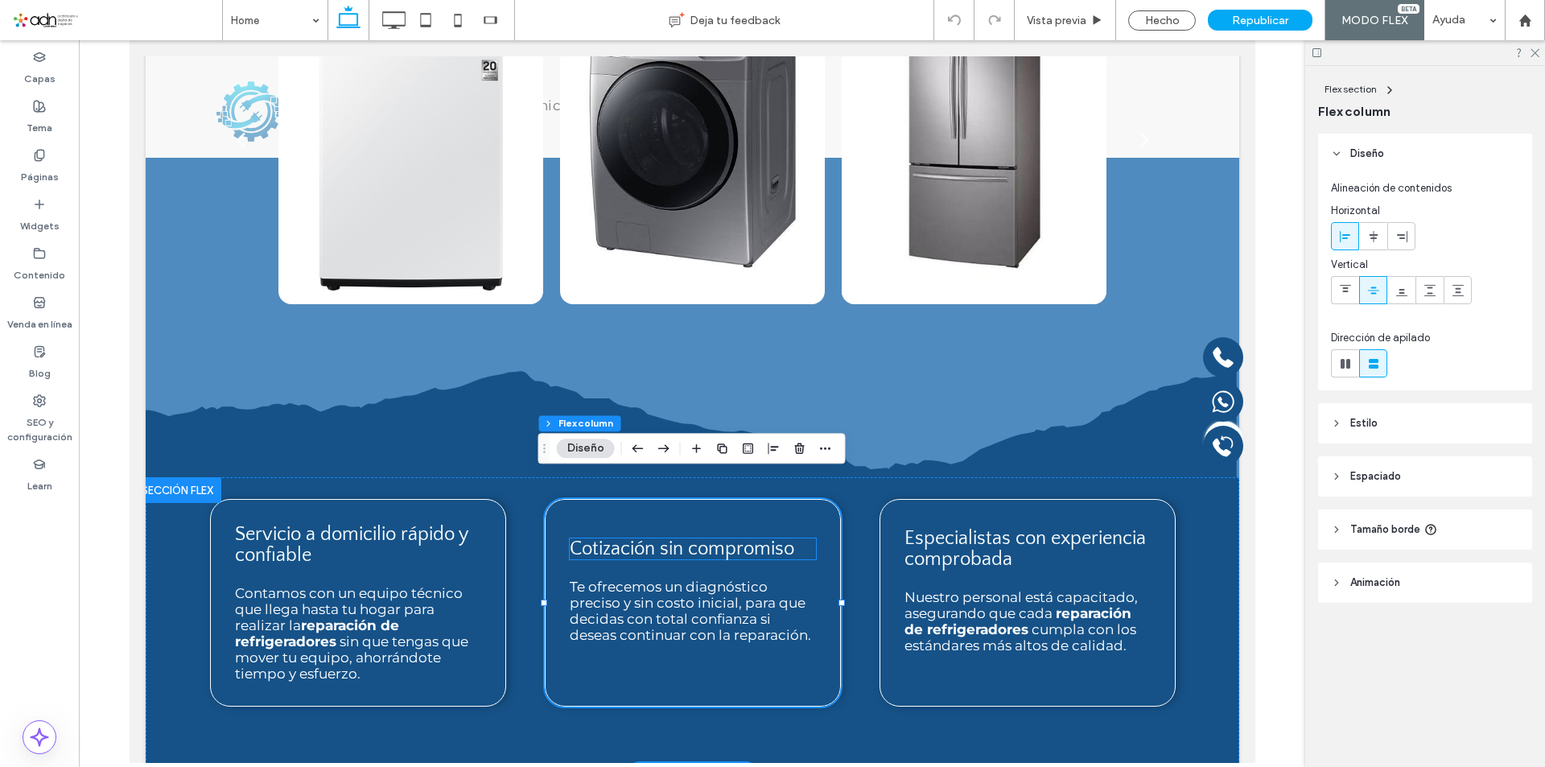
click at [710, 538] on span "Cotización sin compromiso" at bounding box center [681, 548] width 225 height 21
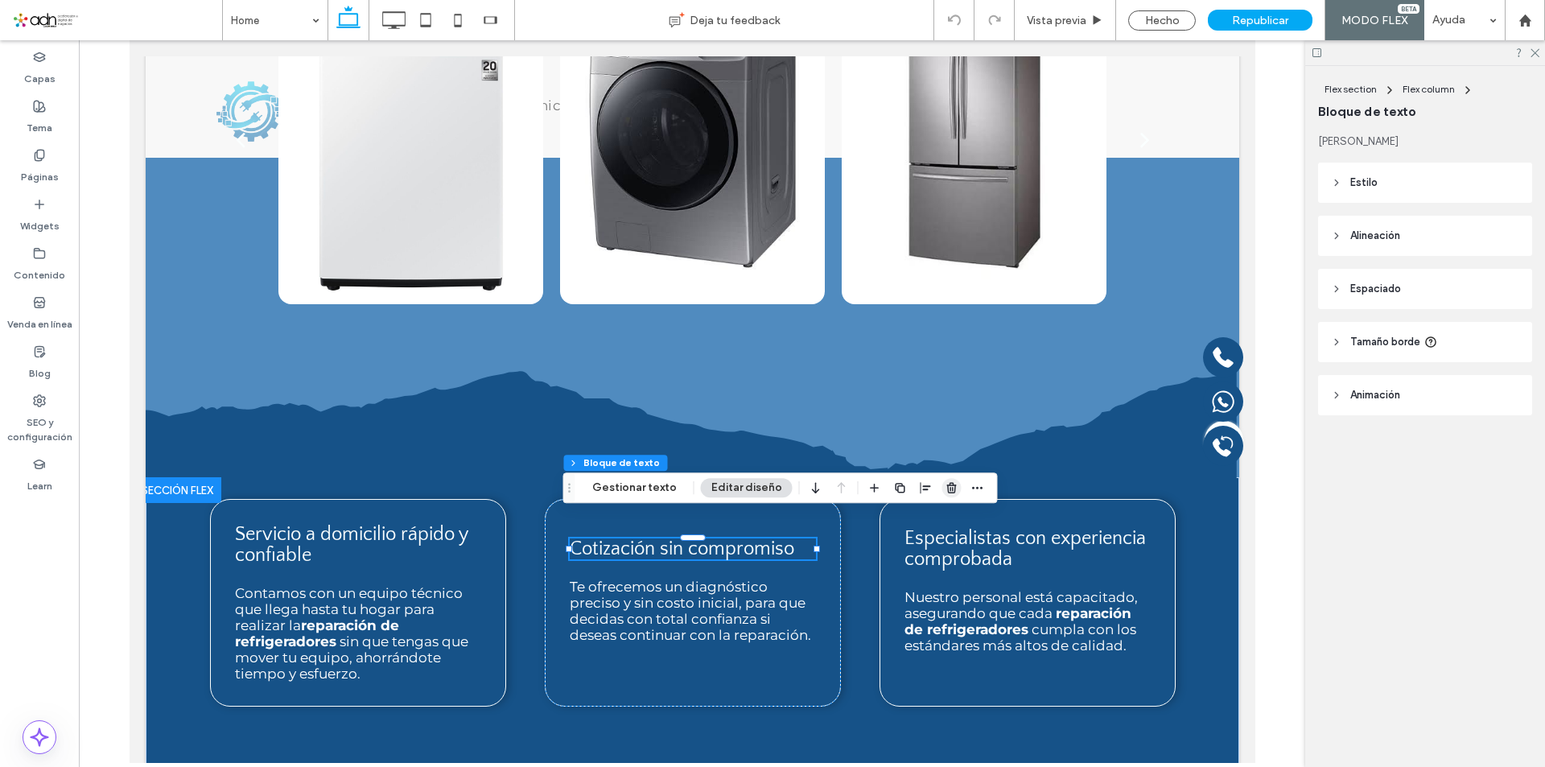
drag, startPoint x: 951, startPoint y: 490, endPoint x: 474, endPoint y: 493, distance: 477.2
click at [951, 490] on icon "button" at bounding box center [952, 487] width 13 height 13
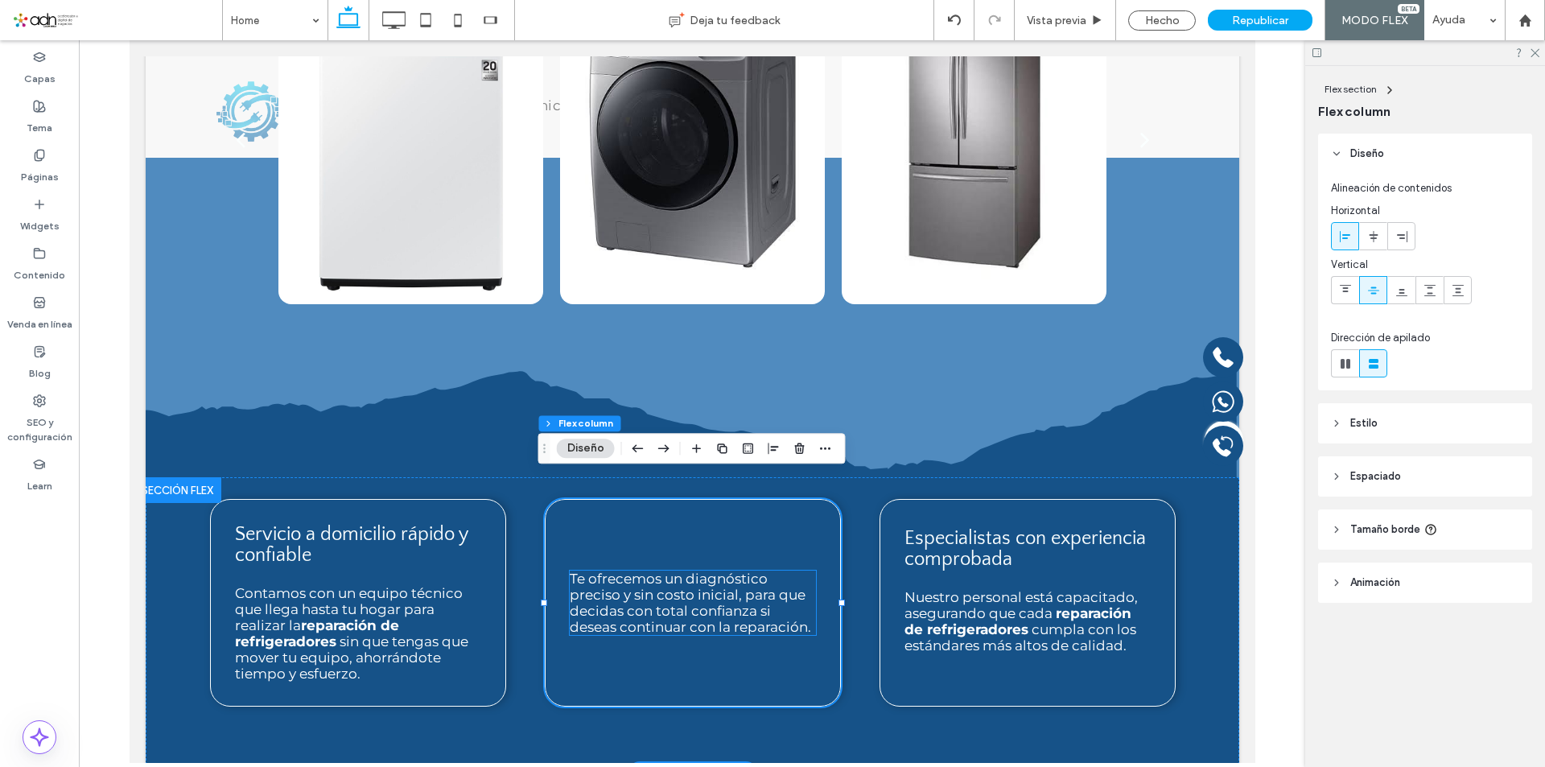
click at [634, 571] on span "Te ofrecemos un diagnóstico preciso y sin costo inicial, para que decidas con t…" at bounding box center [689, 603] width 241 height 64
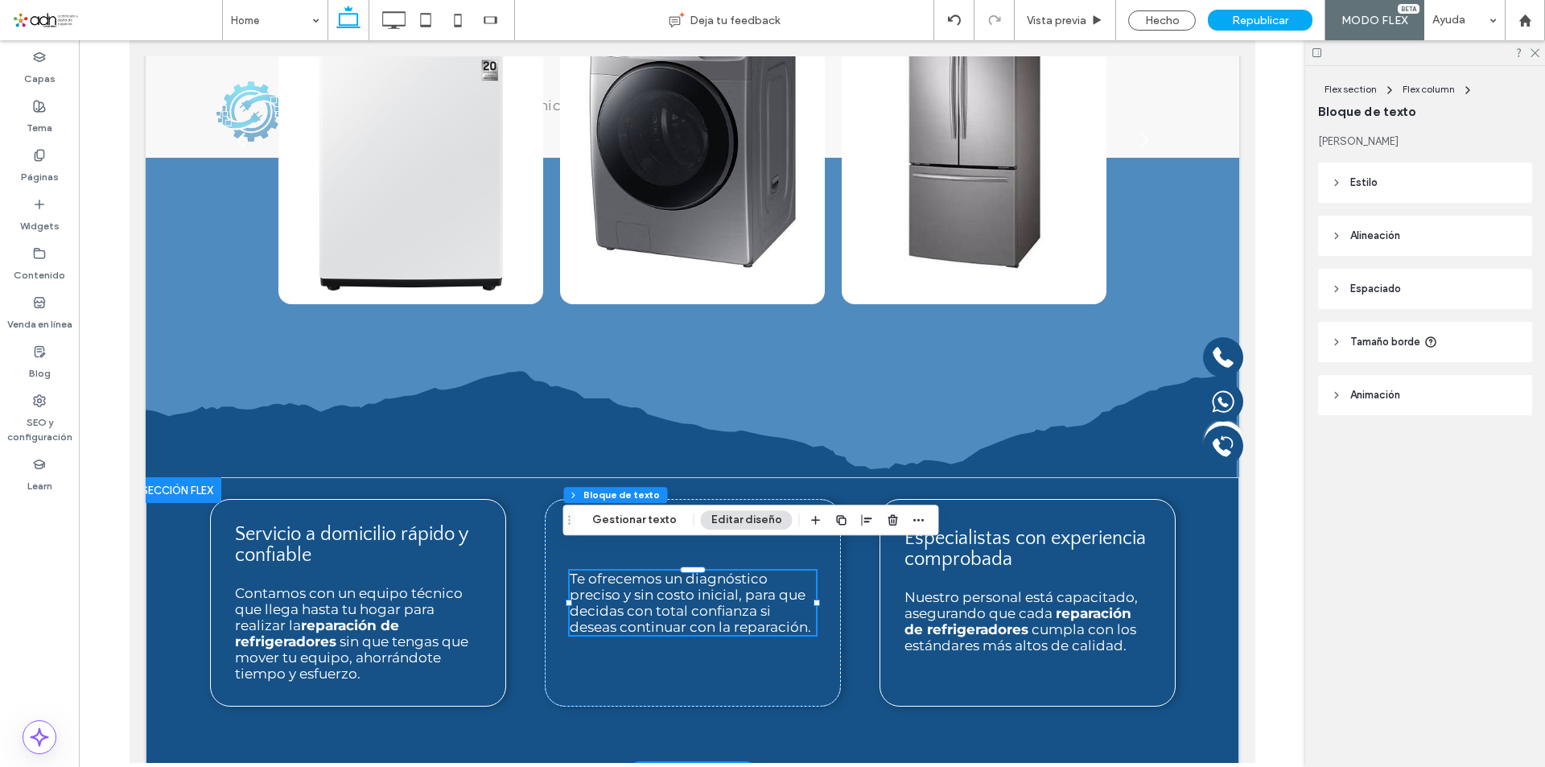
click at [665, 571] on span "Te ofrecemos un diagnóstico preciso y sin costo inicial, para que decidas con t…" at bounding box center [689, 603] width 241 height 64
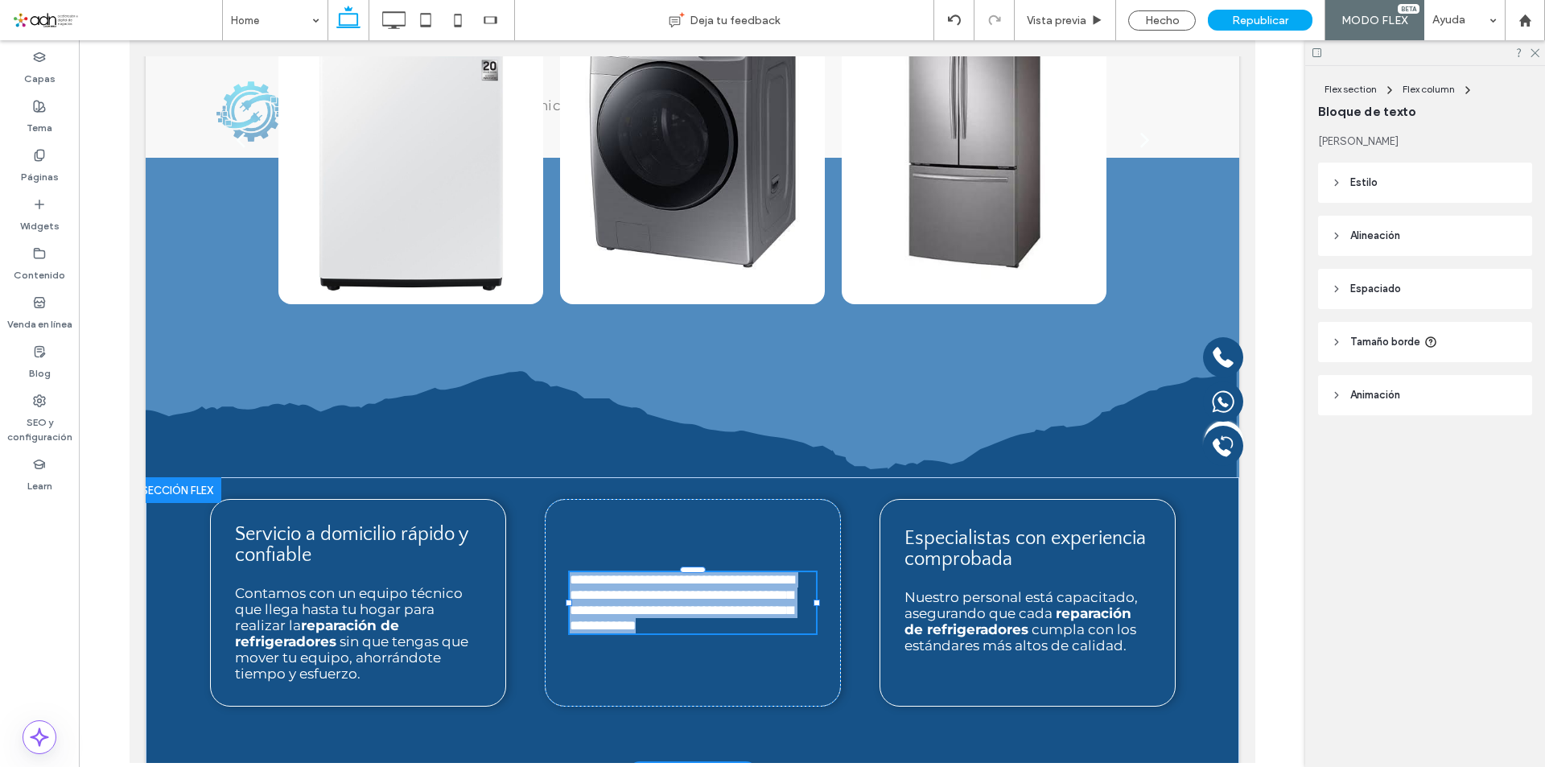
click at [628, 577] on span "**********" at bounding box center [681, 603] width 225 height 60
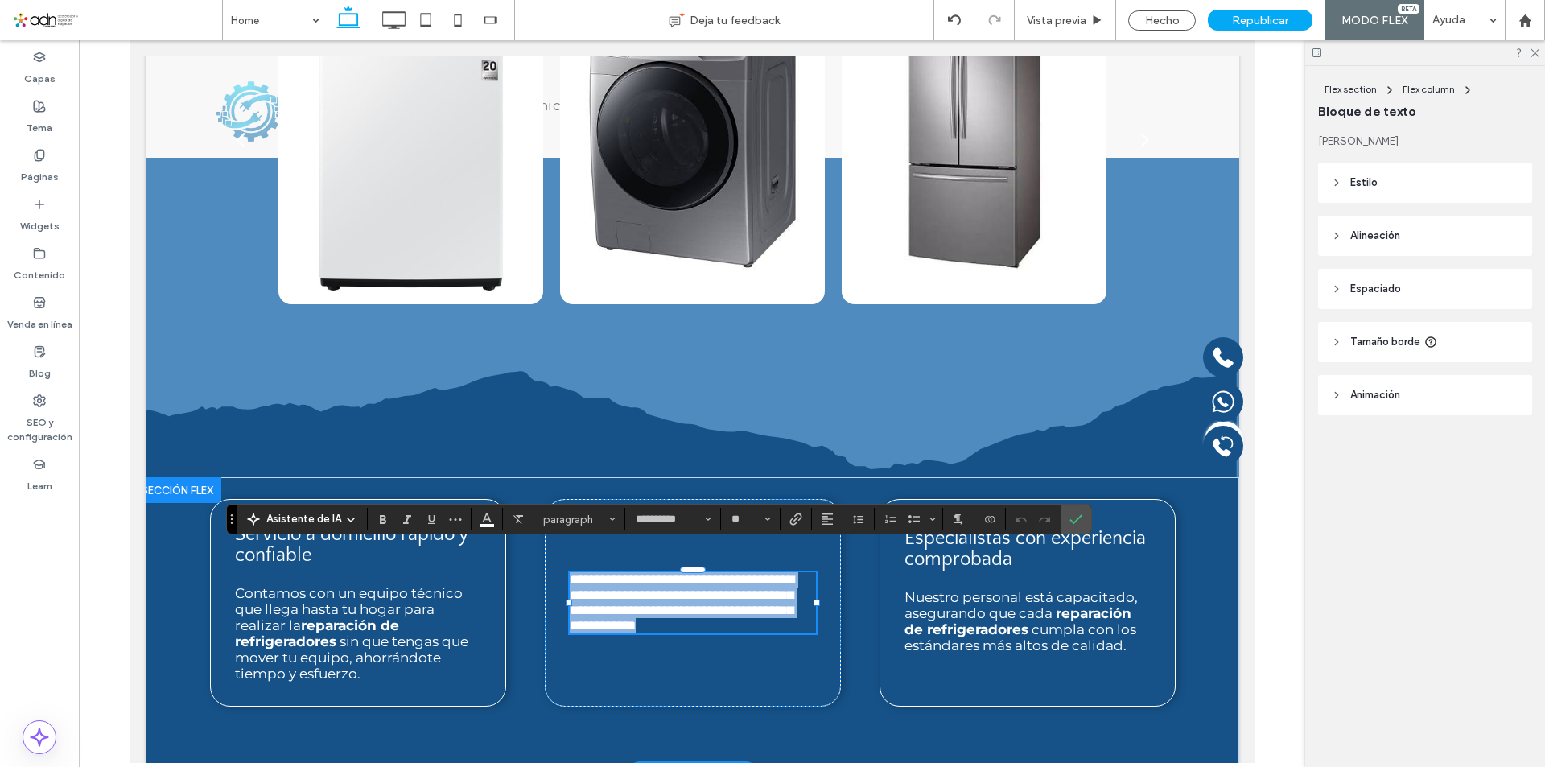
type input "**********"
type input "**"
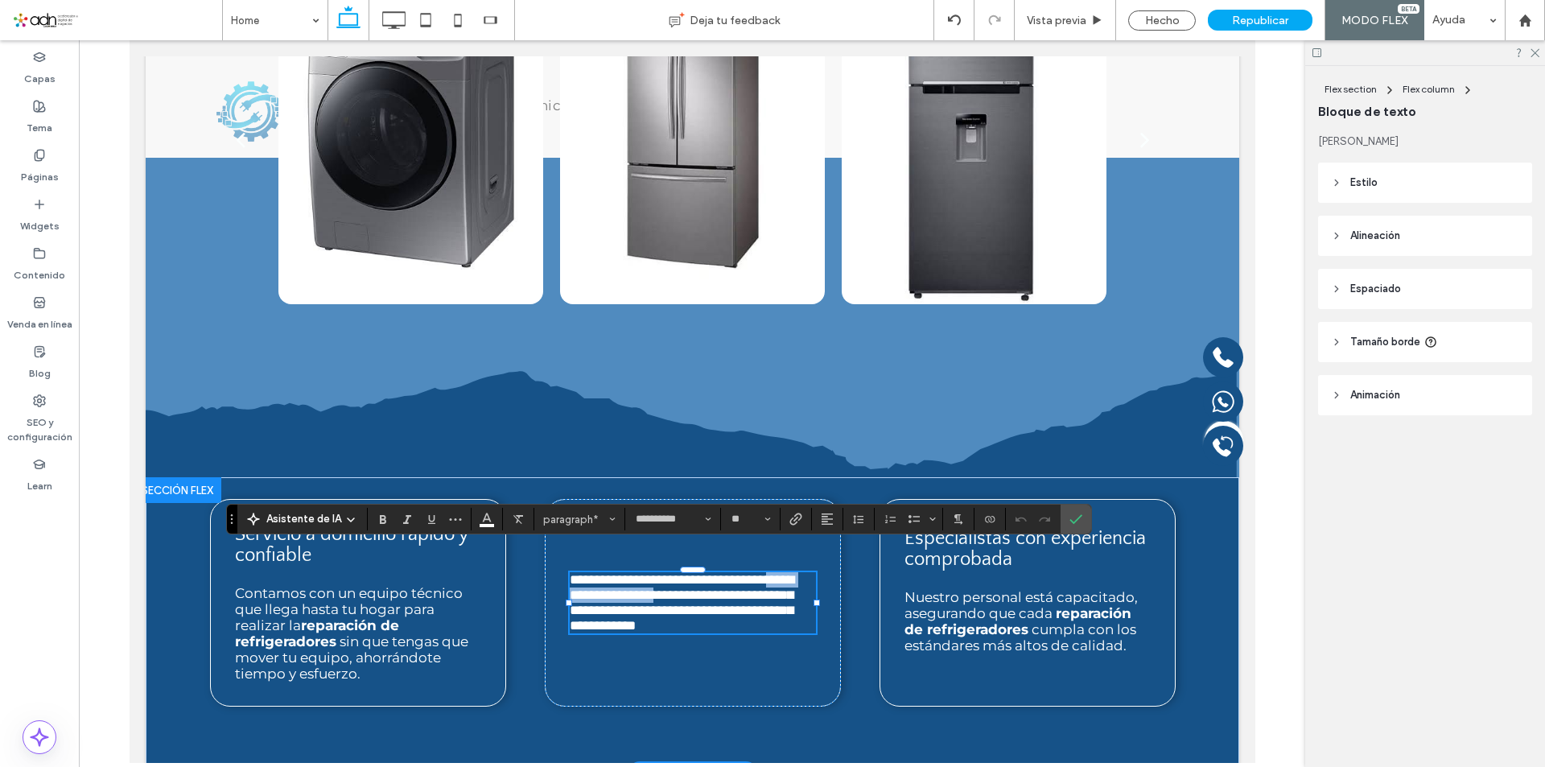
drag, startPoint x: 612, startPoint y: 571, endPoint x: 728, endPoint y: 572, distance: 116.7
click at [728, 573] on span "**********" at bounding box center [681, 603] width 225 height 60
click at [1080, 521] on icon "Confirmar" at bounding box center [1076, 519] width 13 height 13
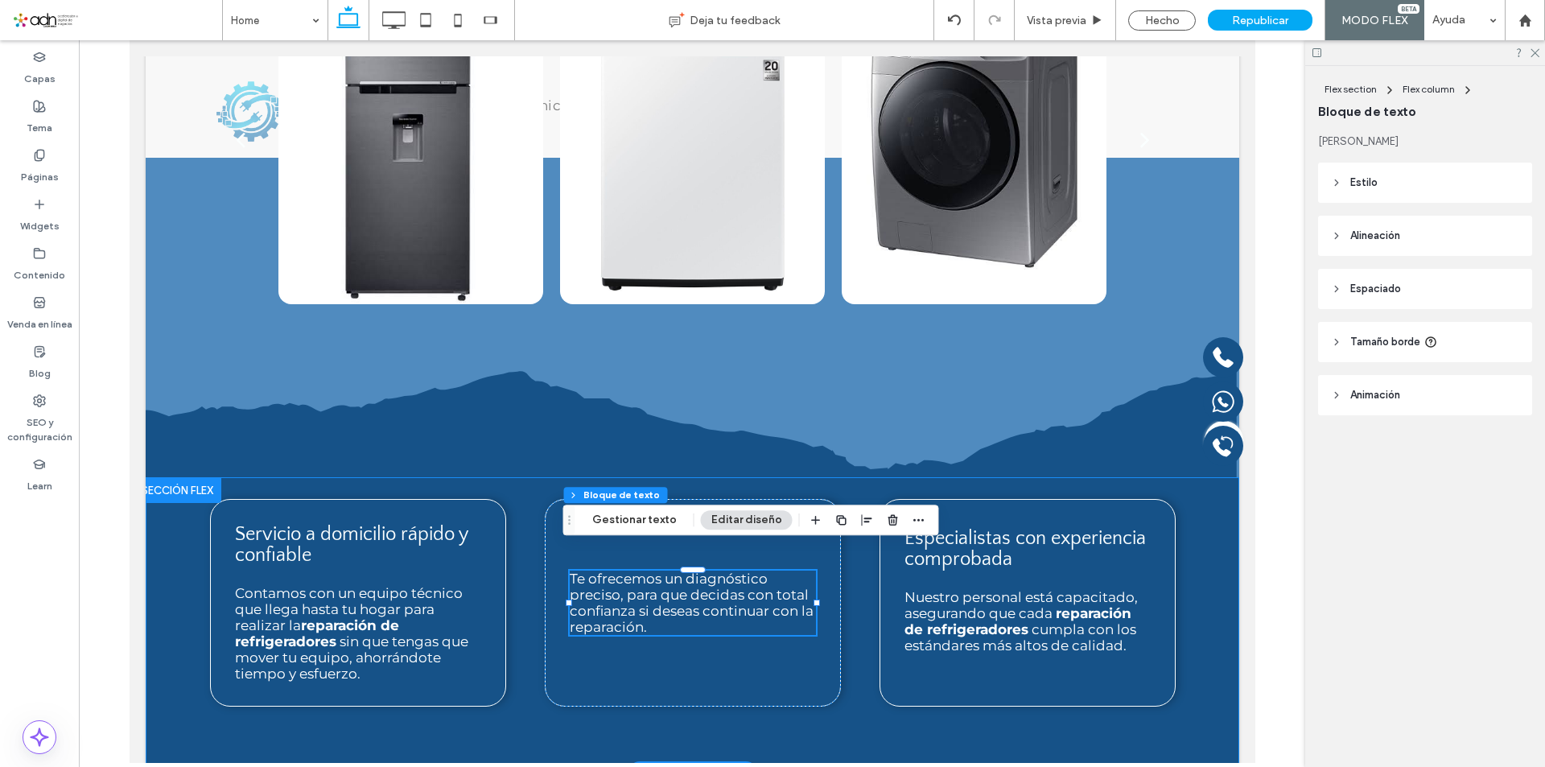
drag, startPoint x: 522, startPoint y: 690, endPoint x: 482, endPoint y: 719, distance: 50.1
click at [521, 690] on div "Servicio a domicilio rápido y confiable Contamos con un equipo técnico que lleg…" at bounding box center [692, 624] width 966 height 295
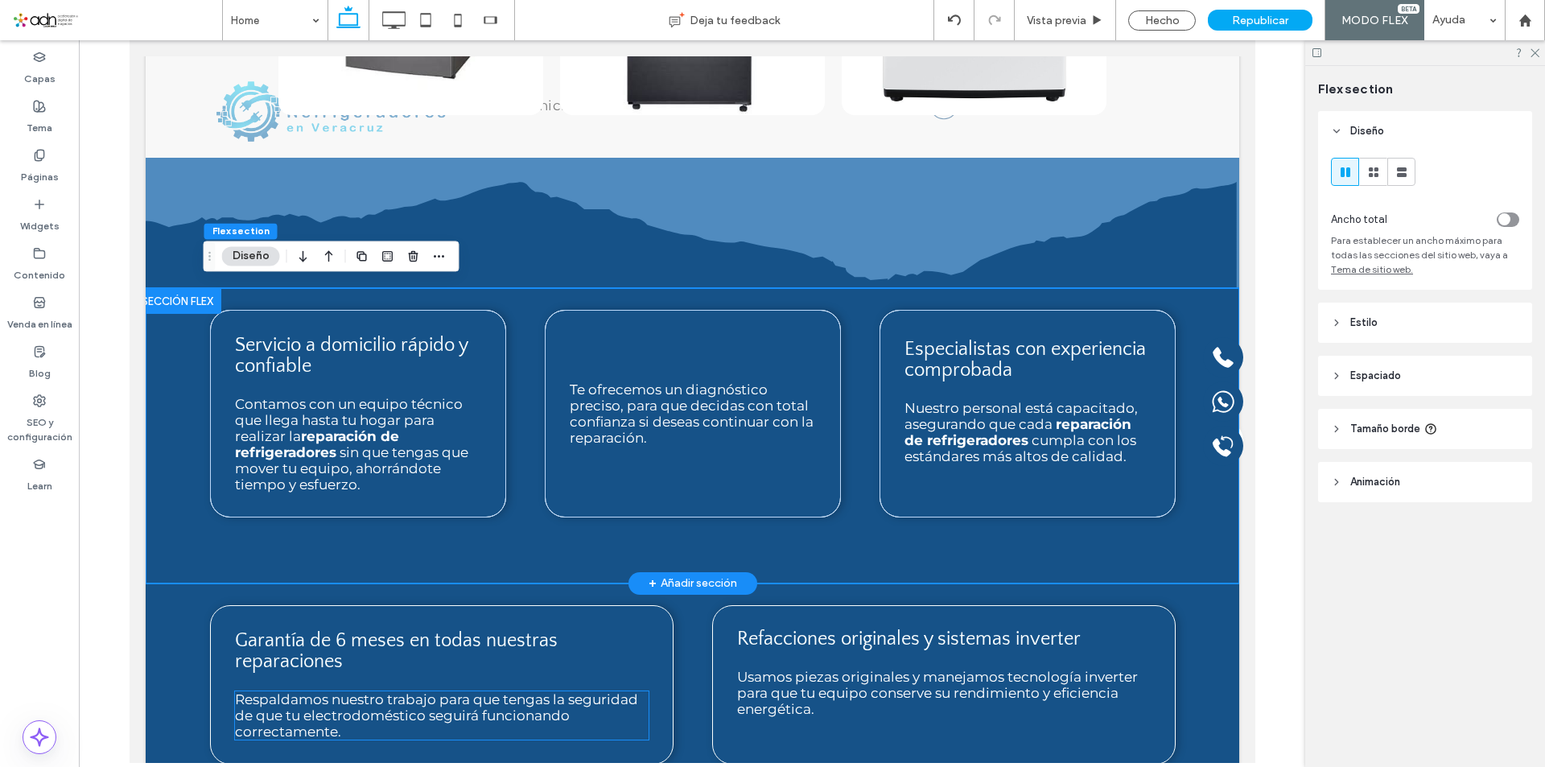
scroll to position [1362, 0]
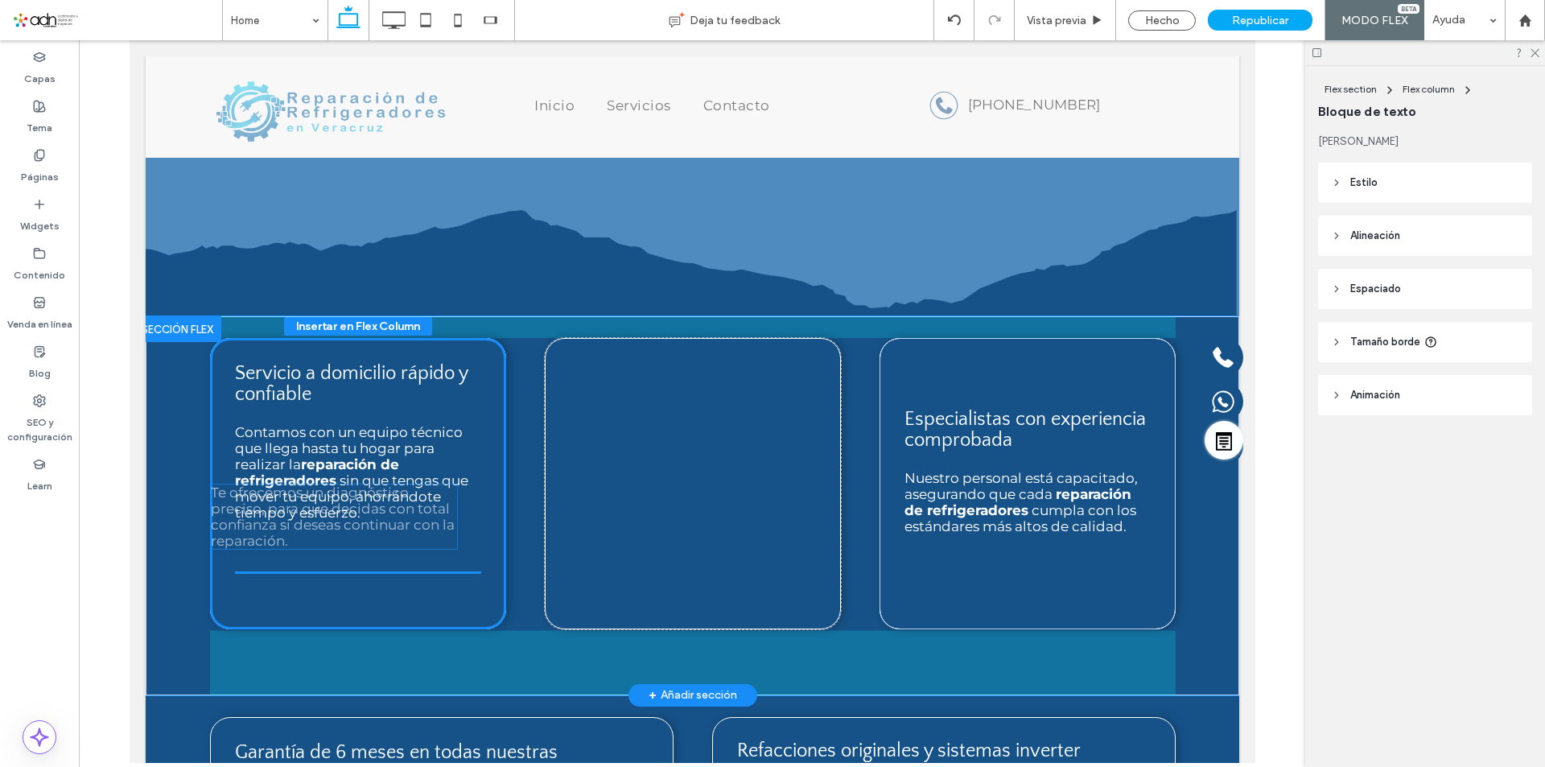
drag, startPoint x: 721, startPoint y: 413, endPoint x: 369, endPoint y: 512, distance: 366.1
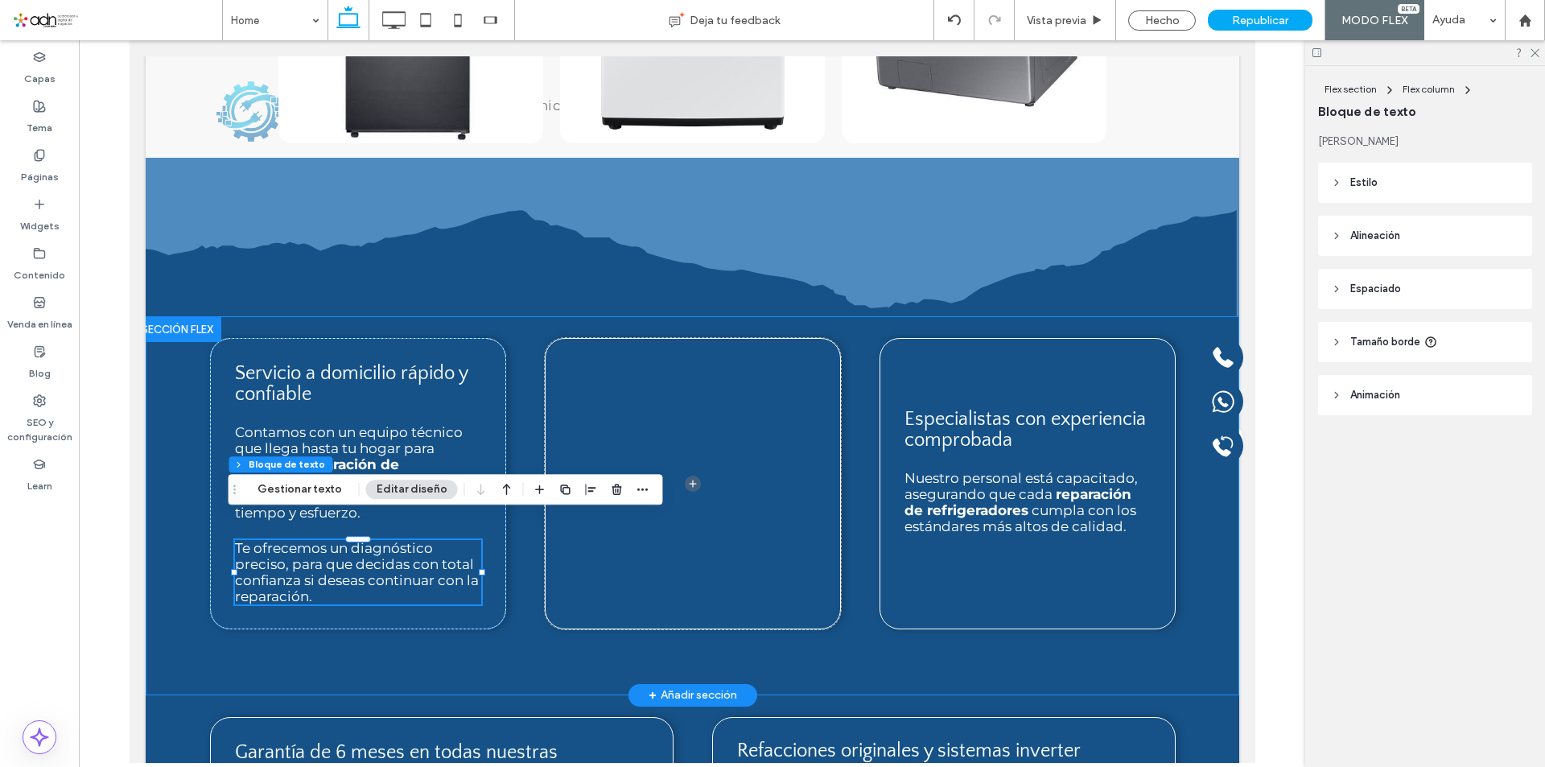
click at [815, 368] on span at bounding box center [692, 484] width 295 height 290
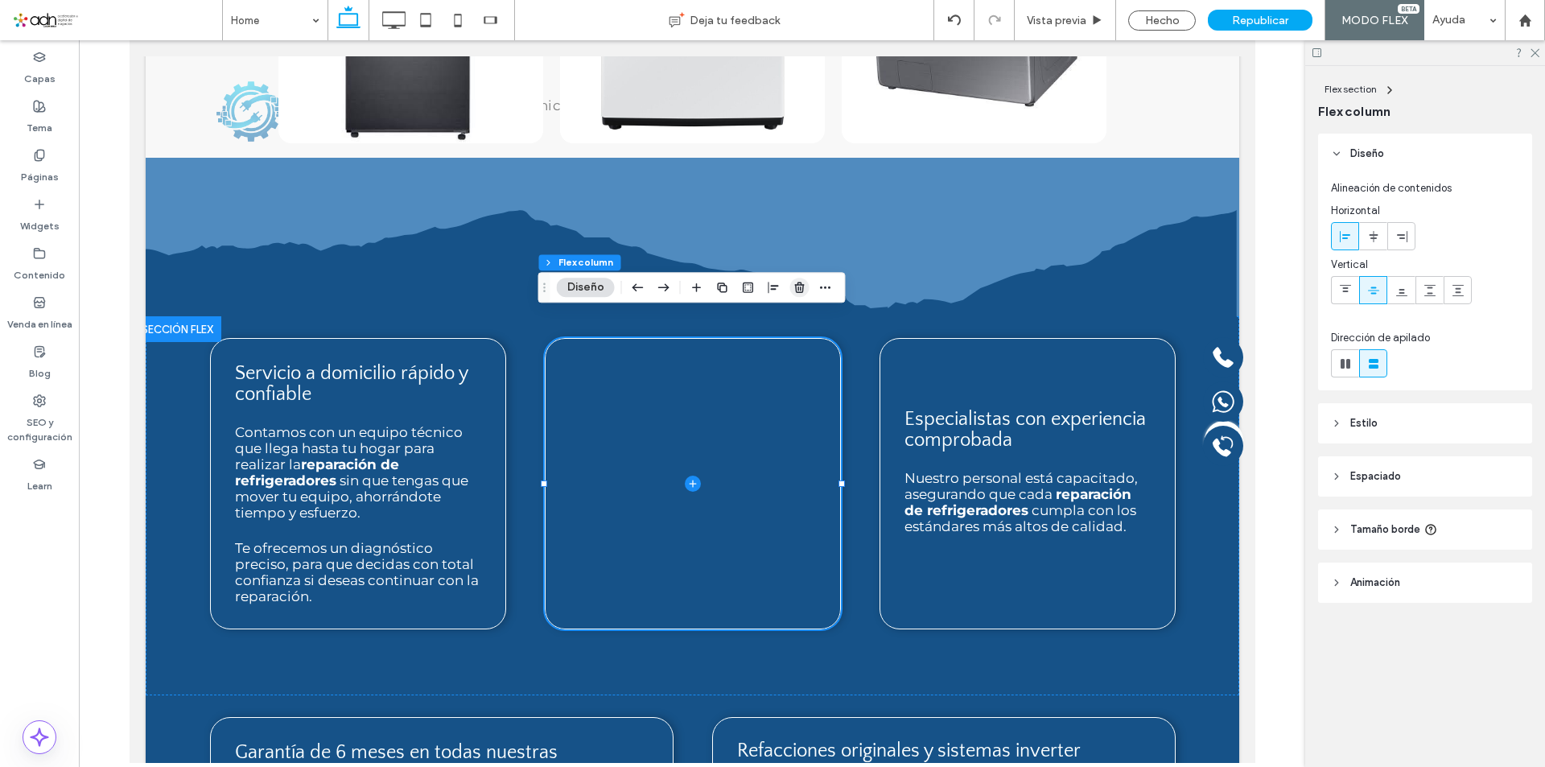
click at [801, 286] on use "button" at bounding box center [799, 287] width 10 height 10
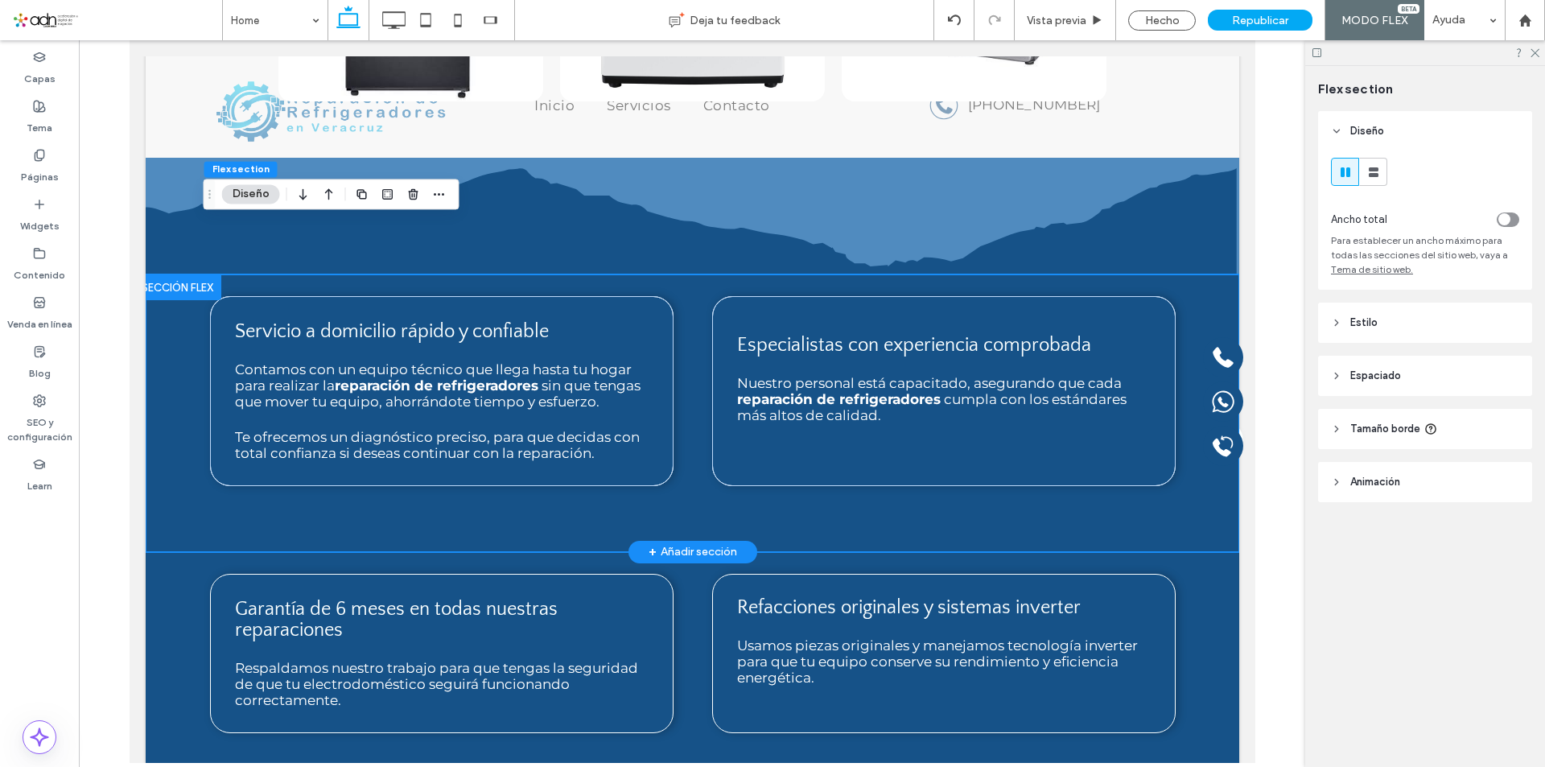
scroll to position [1443, 0]
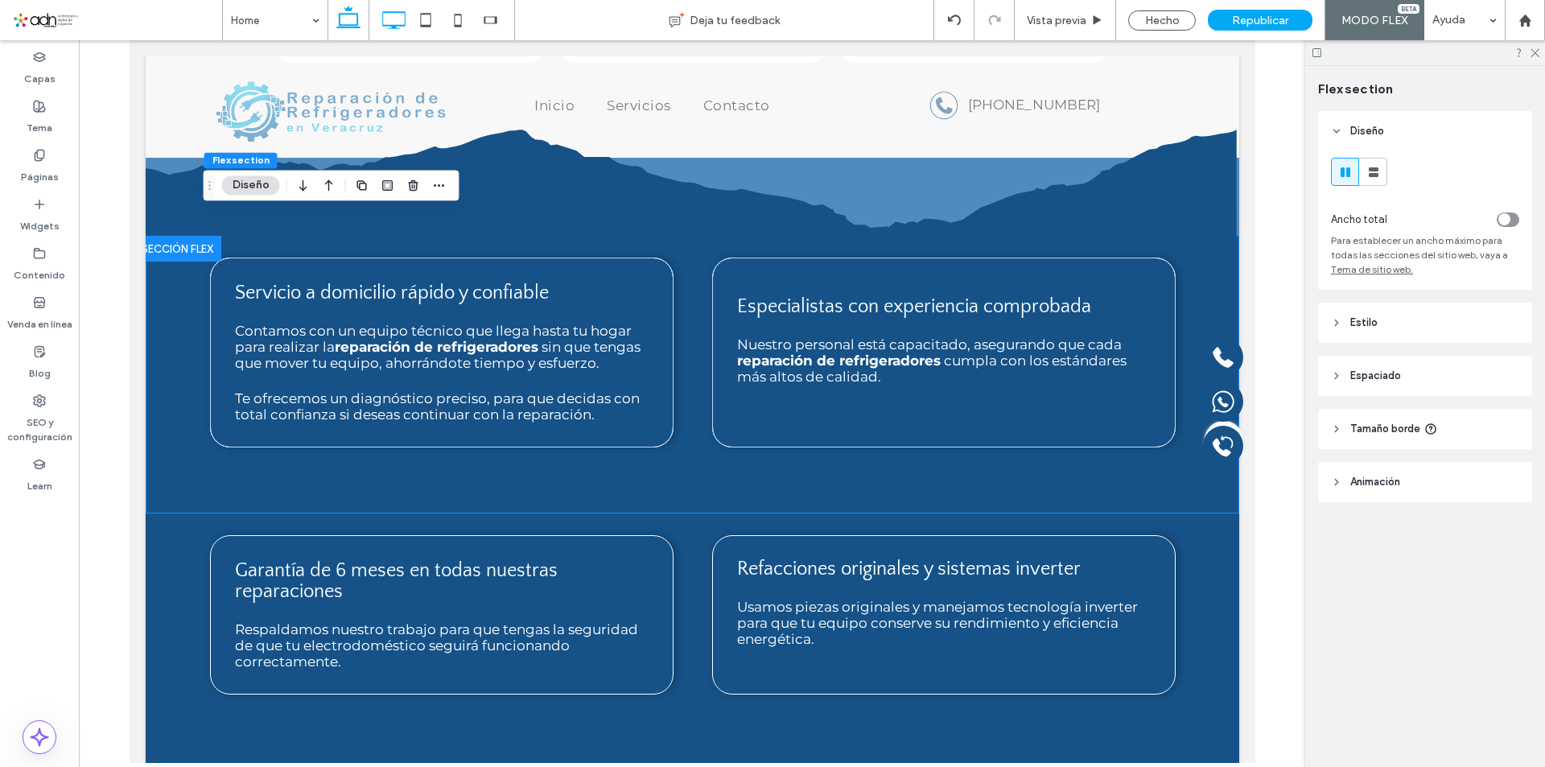
click at [406, 11] on icon at bounding box center [393, 20] width 32 height 32
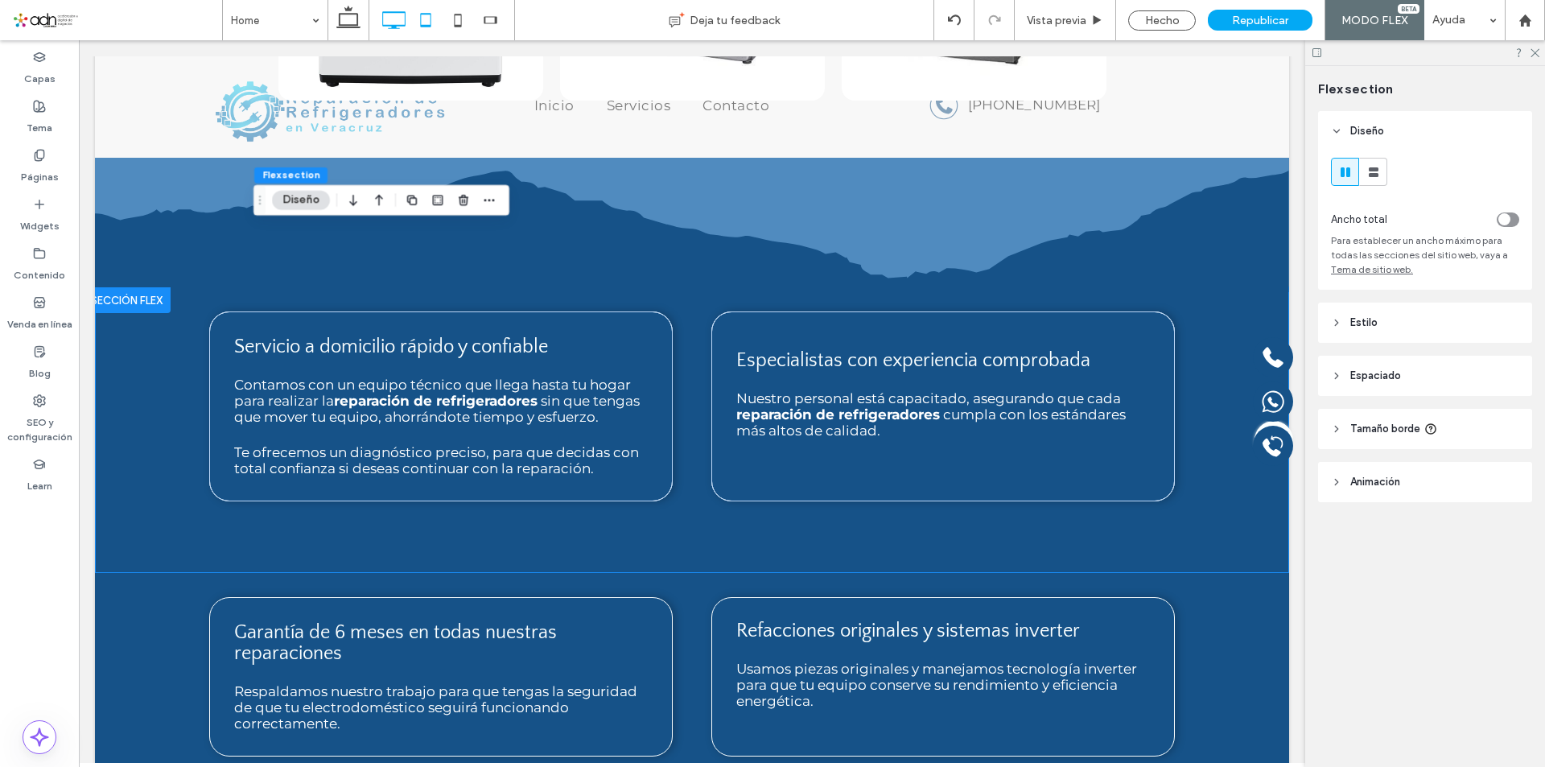
scroll to position [1480, 0]
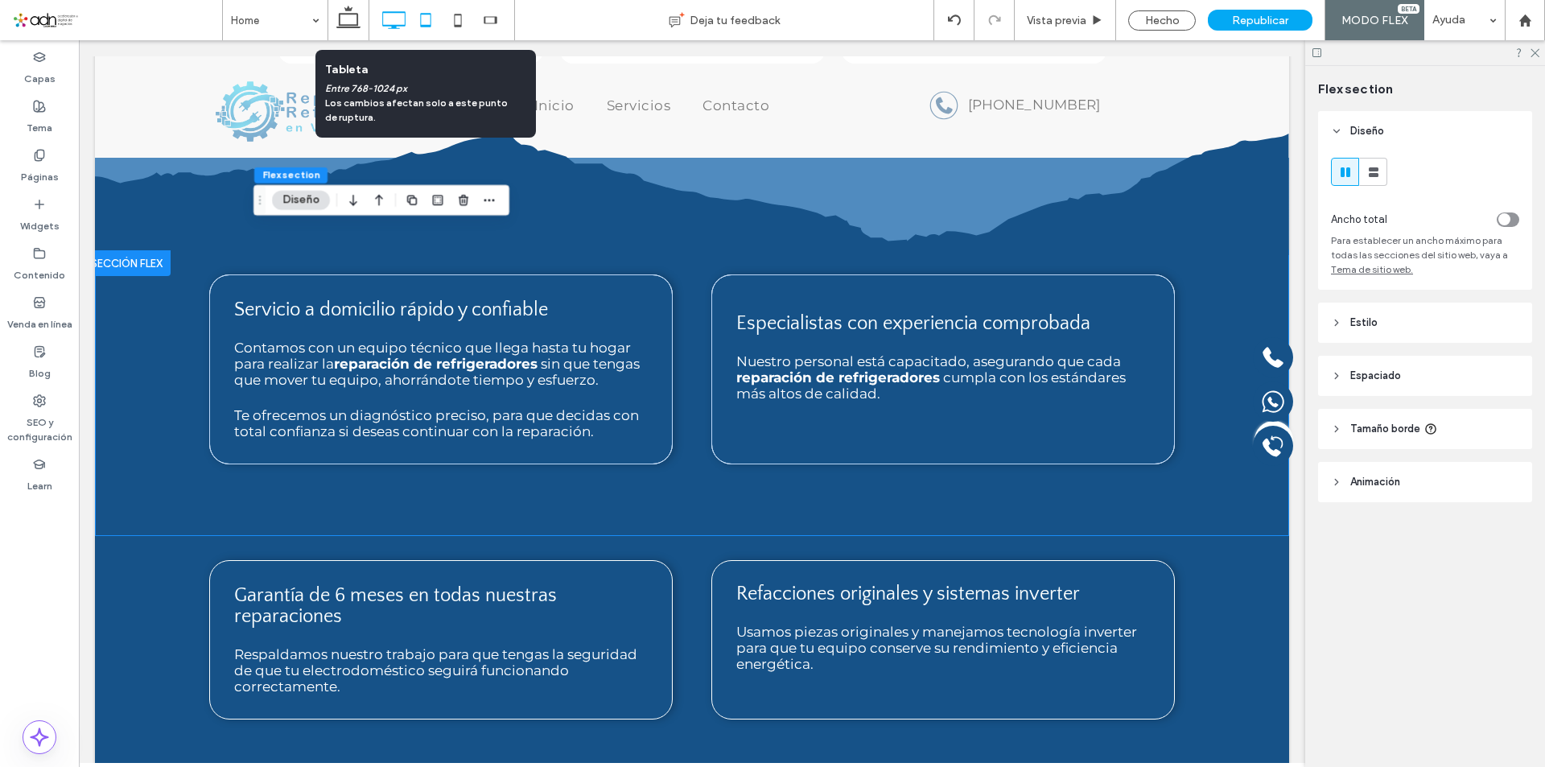
click at [420, 15] on icon at bounding box center [426, 20] width 32 height 32
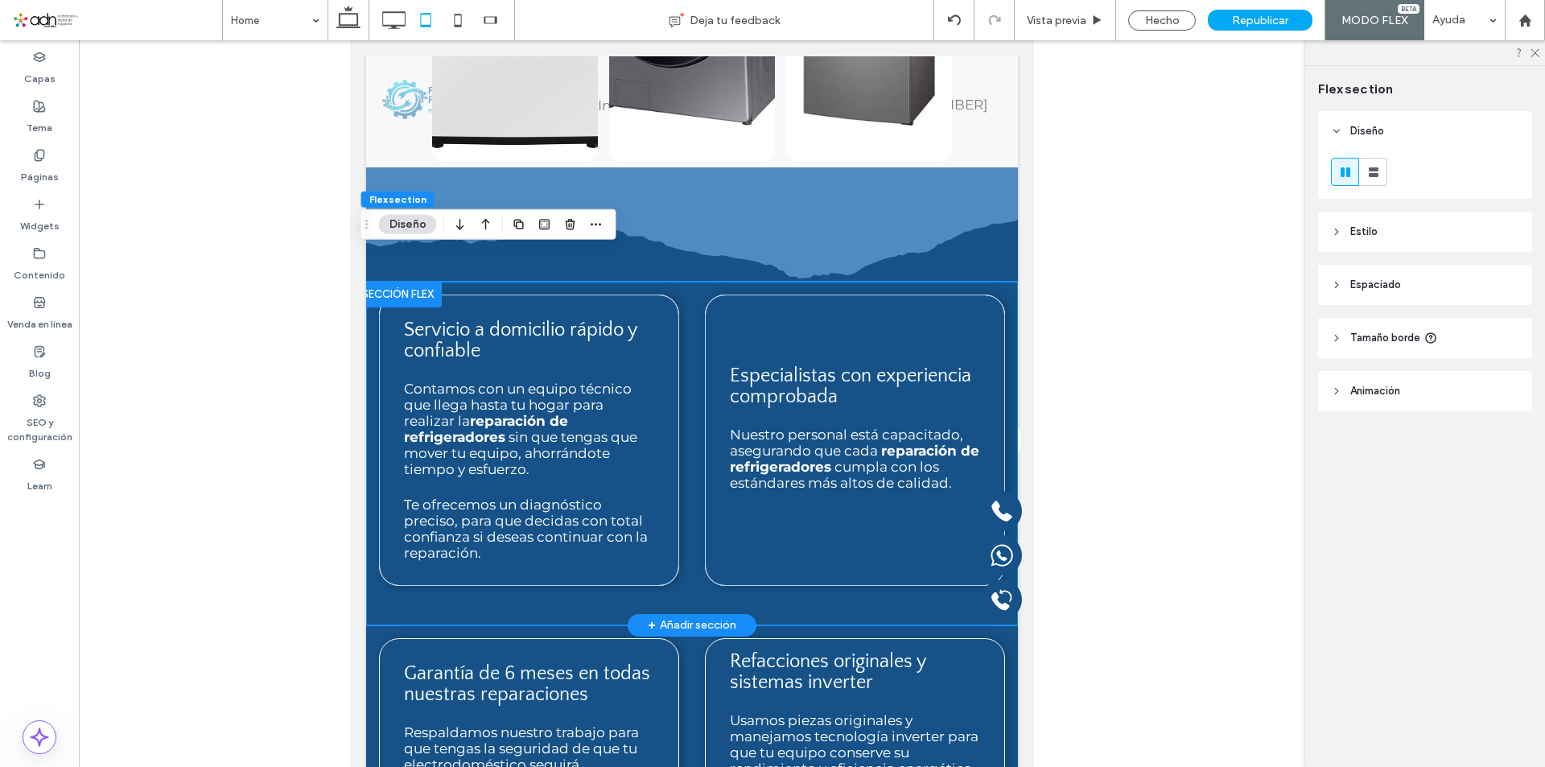
scroll to position [1239, 0]
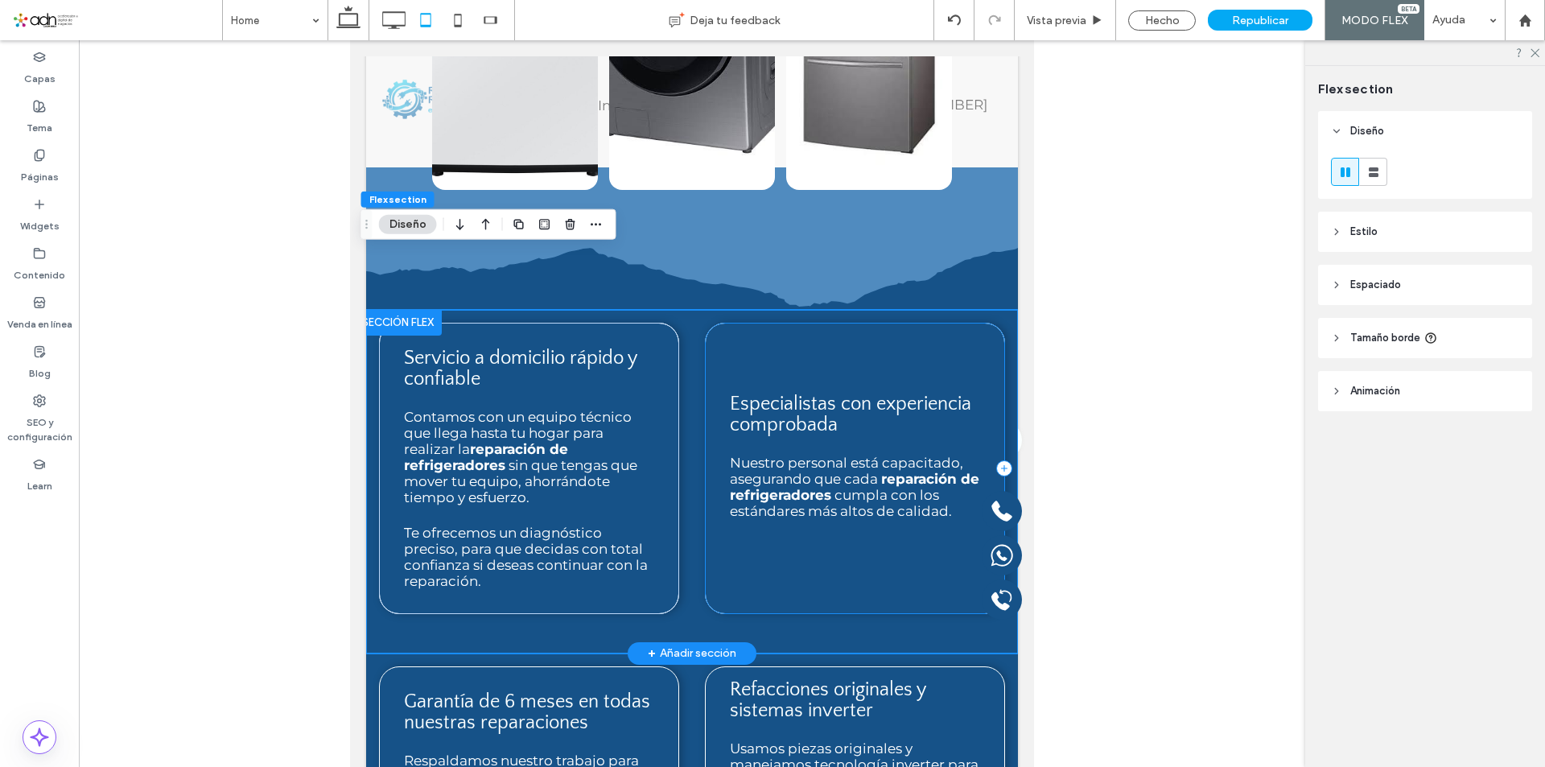
click at [760, 487] on span "cumpla con los estándares más altos de calidad." at bounding box center [841, 503] width 222 height 32
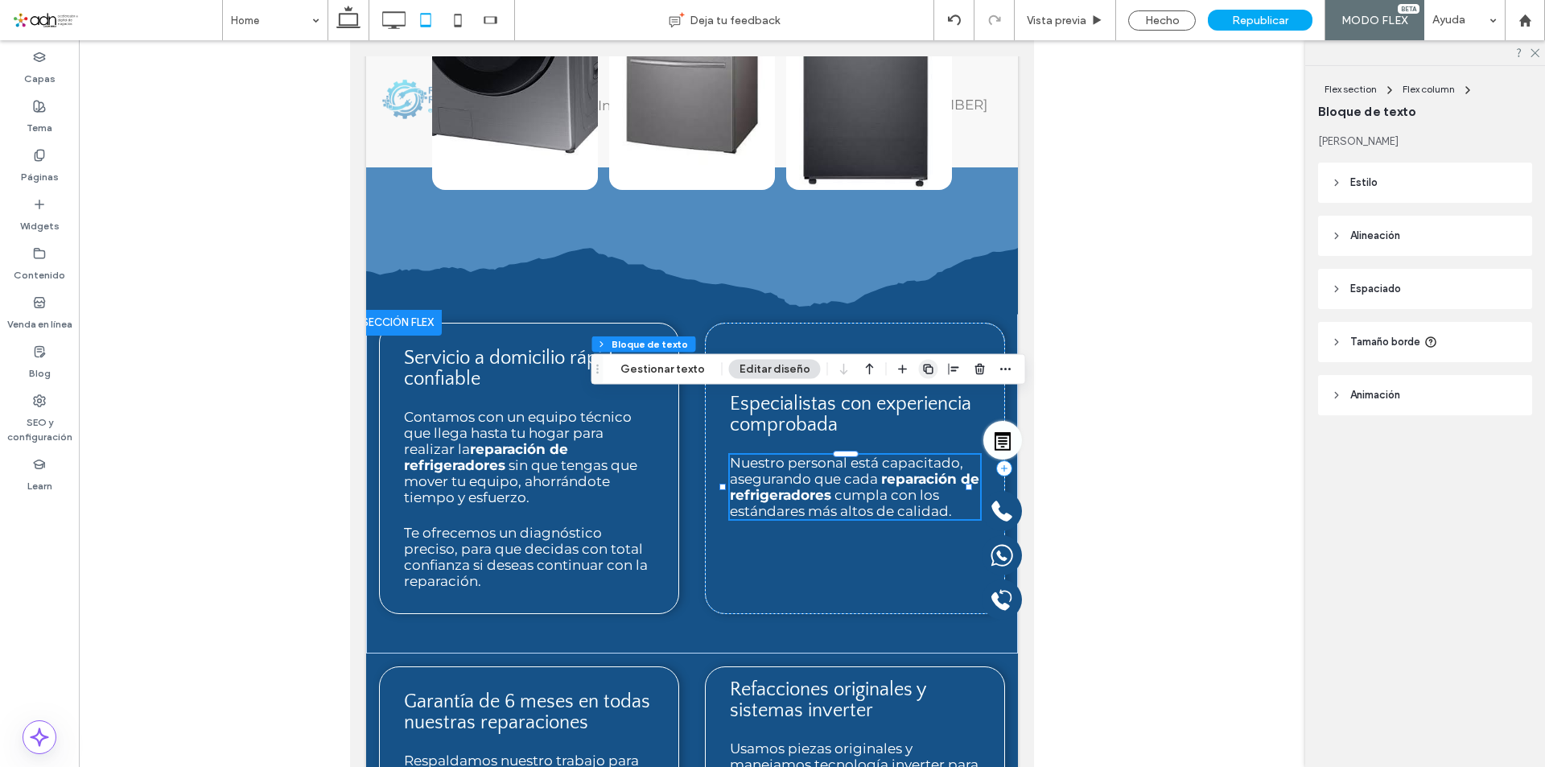
click at [923, 367] on use "button" at bounding box center [928, 369] width 10 height 10
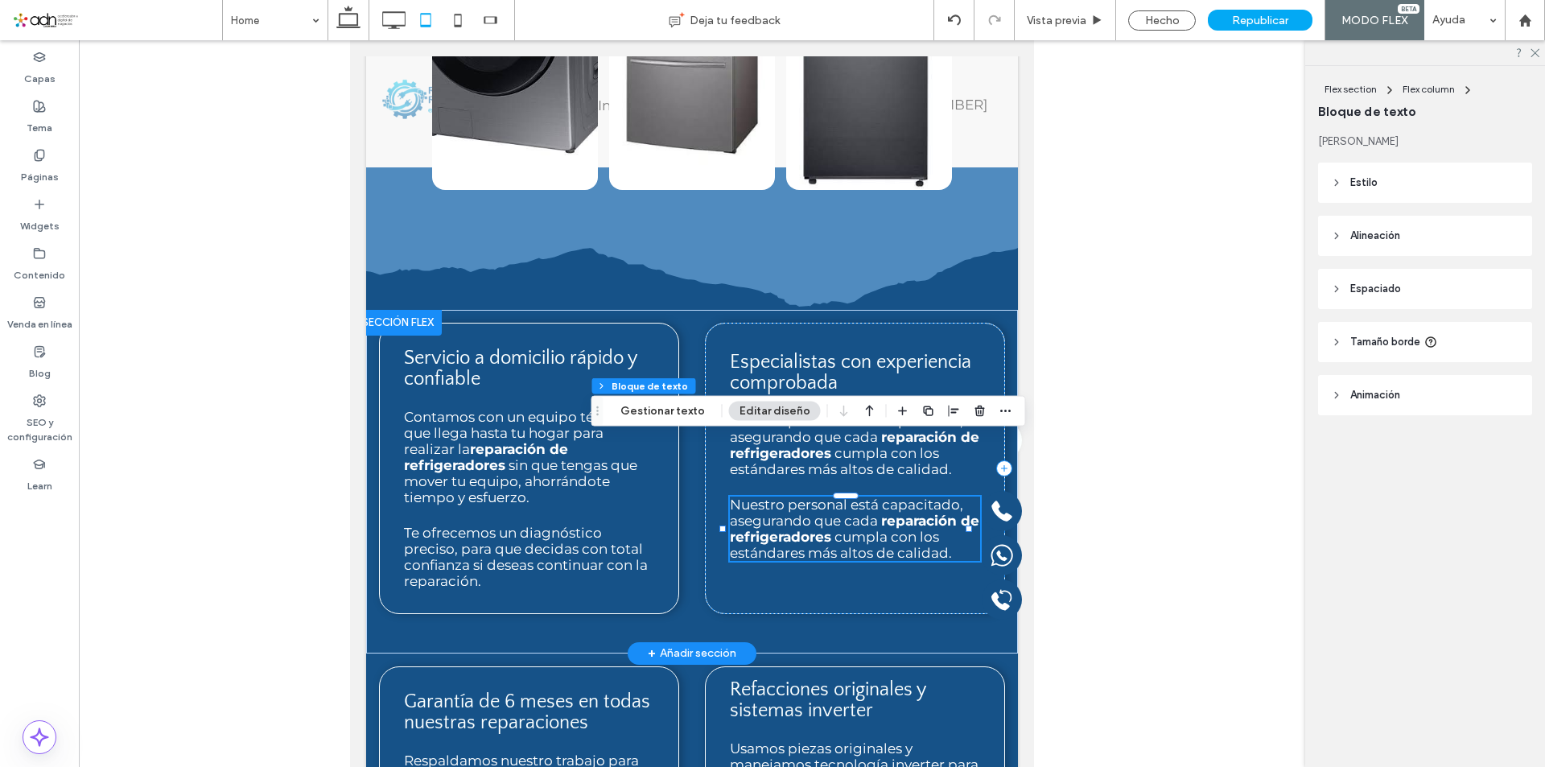
click at [837, 513] on strong "reparación de refrigeradores" at bounding box center [854, 529] width 249 height 32
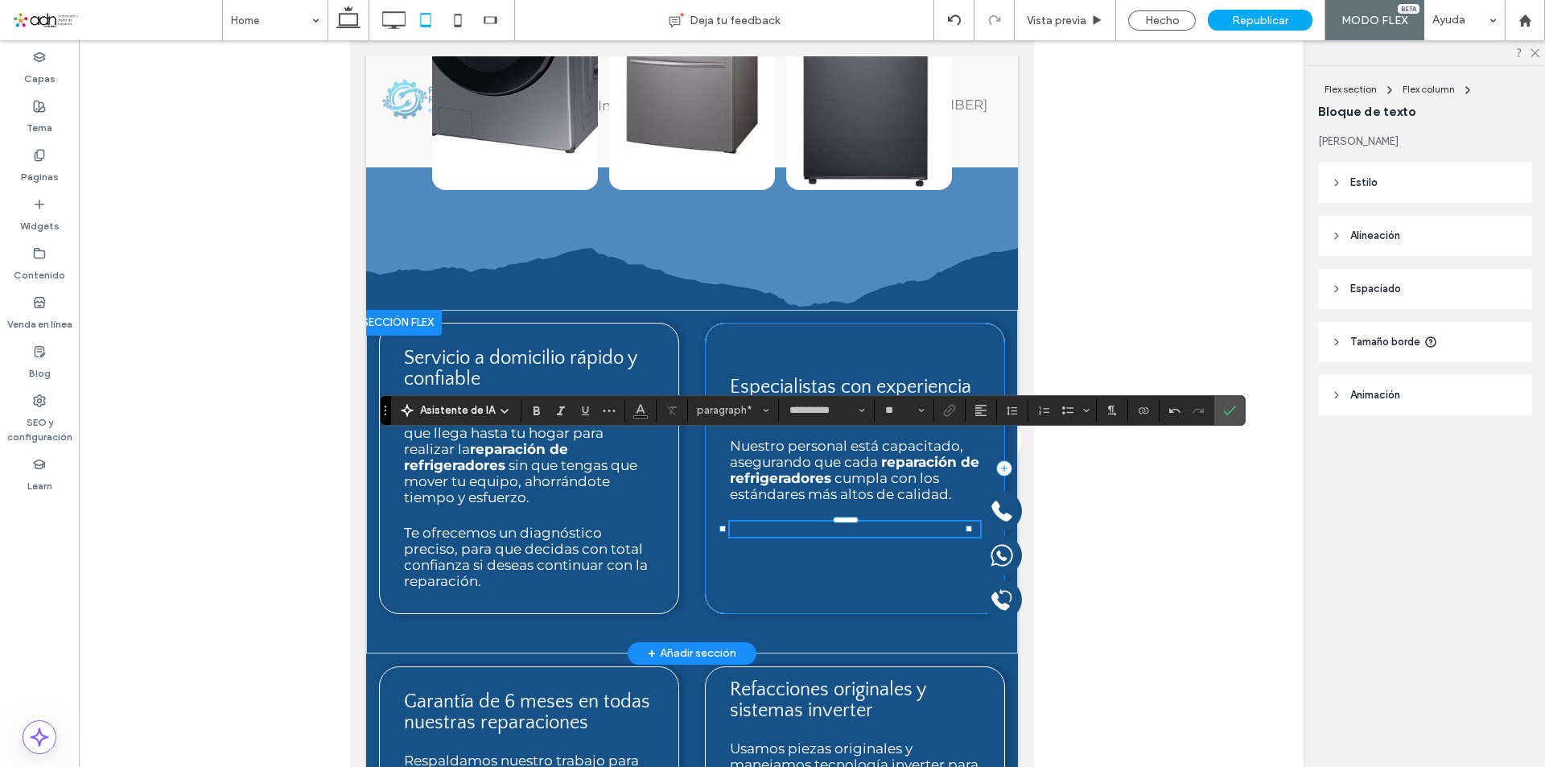
click at [909, 513] on div "Especialistas con experiencia comprobada Nuestro personal está capacitado, aseg…" at bounding box center [855, 468] width 300 height 291
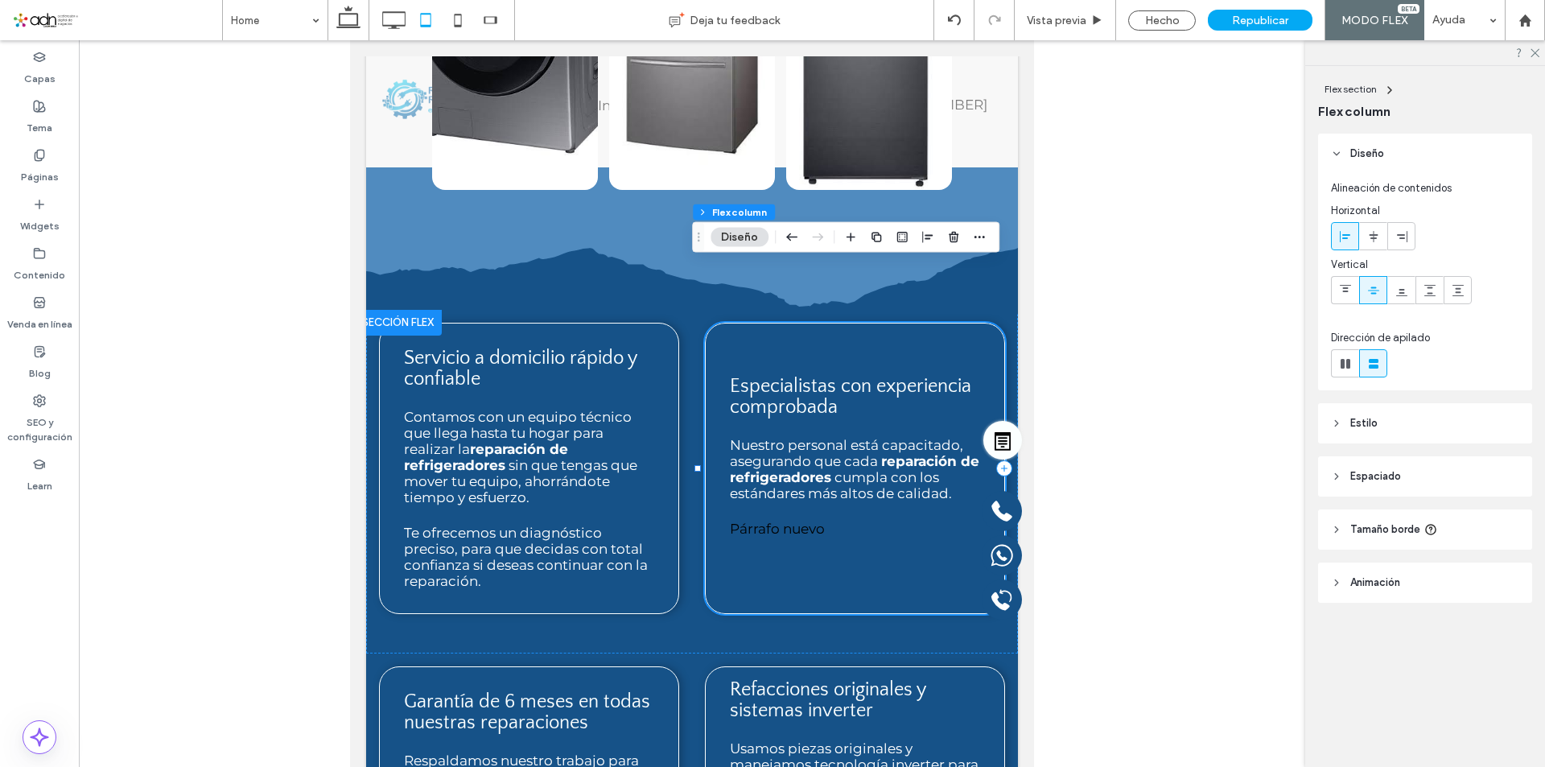
click at [893, 521] on p "Párrafo nuevo" at bounding box center [855, 529] width 250 height 16
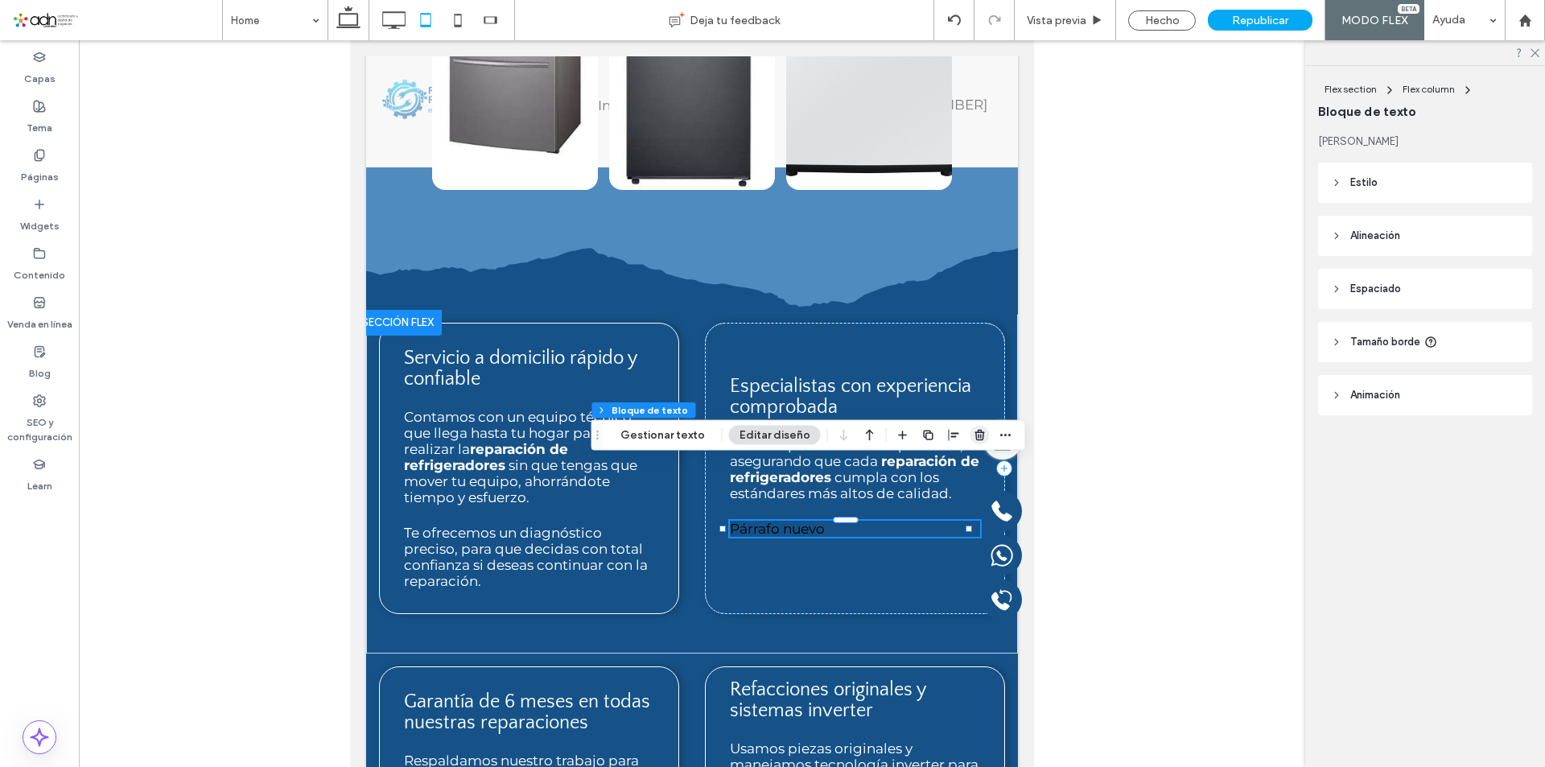
click at [974, 429] on icon "button" at bounding box center [980, 435] width 13 height 13
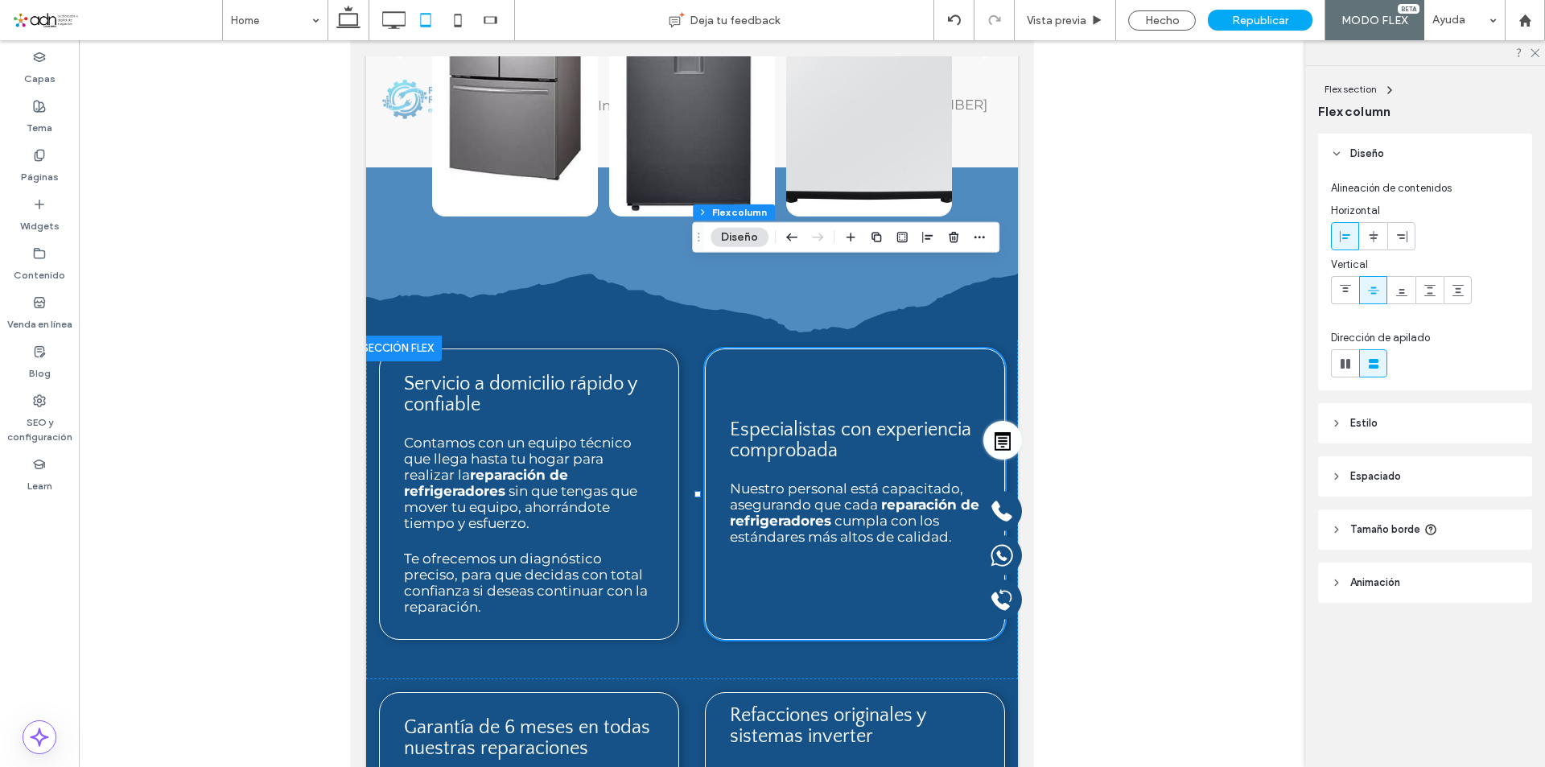
scroll to position [1264, 0]
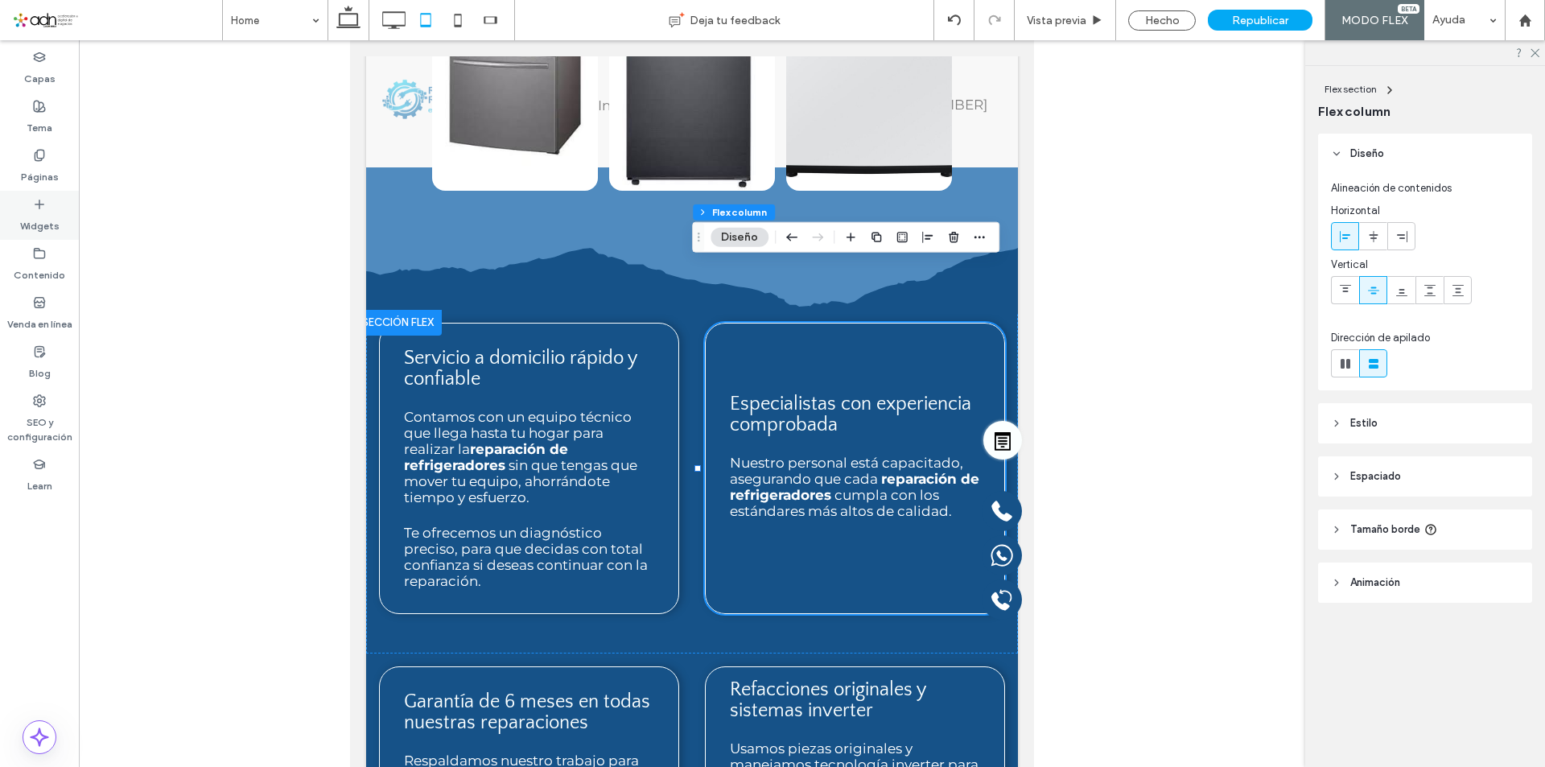
click at [27, 207] on div "Widgets" at bounding box center [39, 215] width 79 height 49
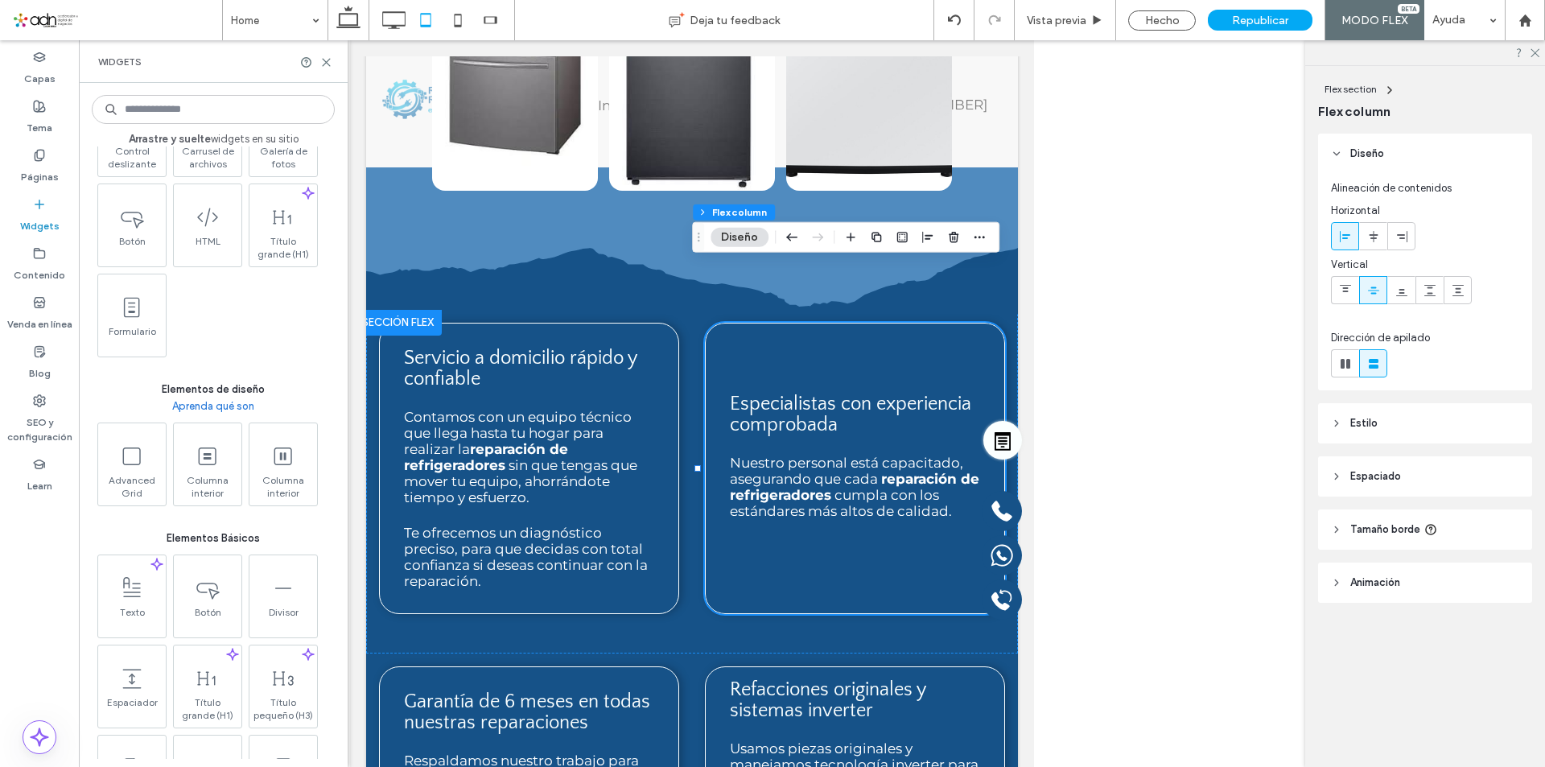
scroll to position [563, 0]
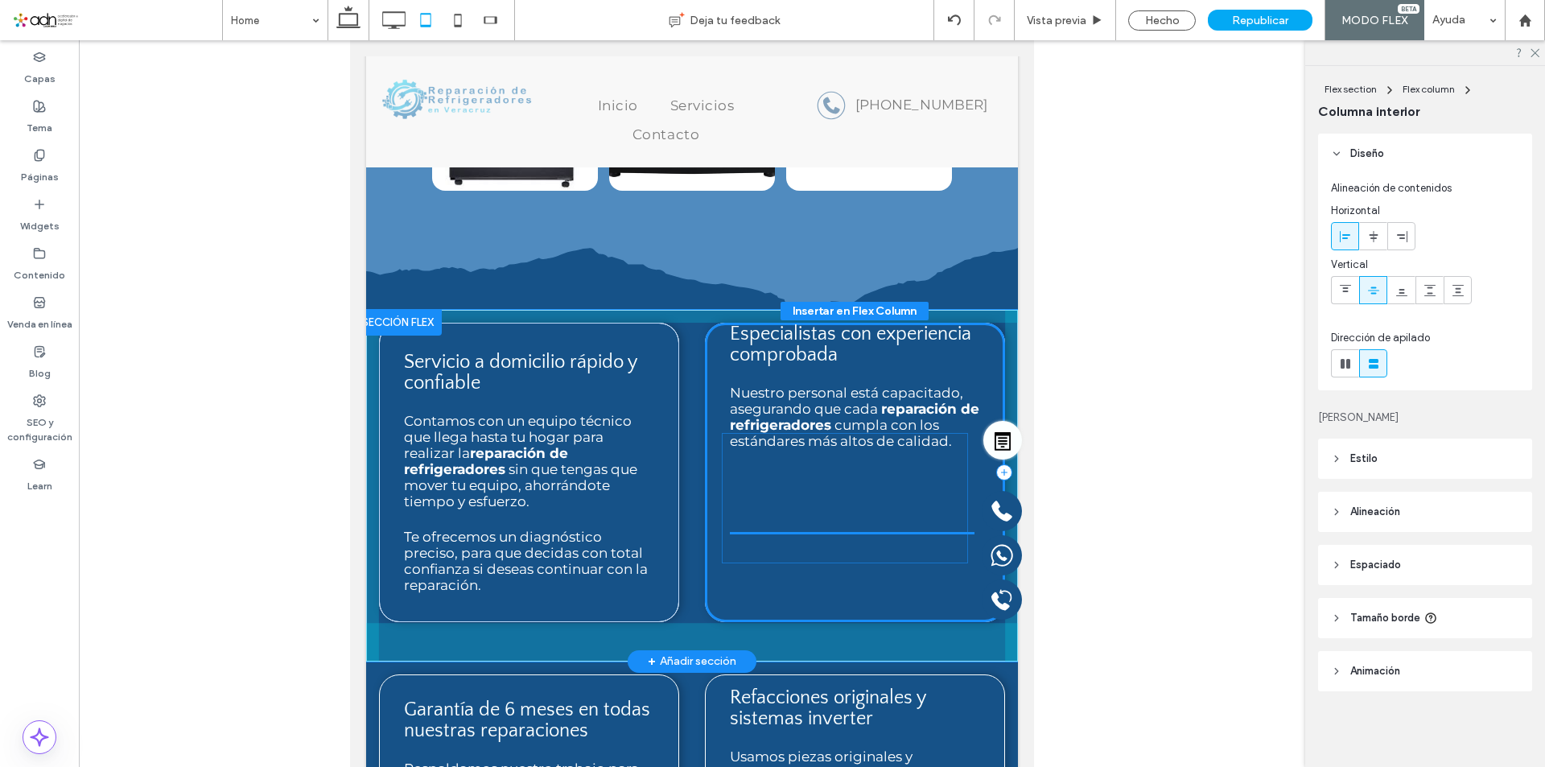
drag, startPoint x: 846, startPoint y: 370, endPoint x: 839, endPoint y: 489, distance: 119.3
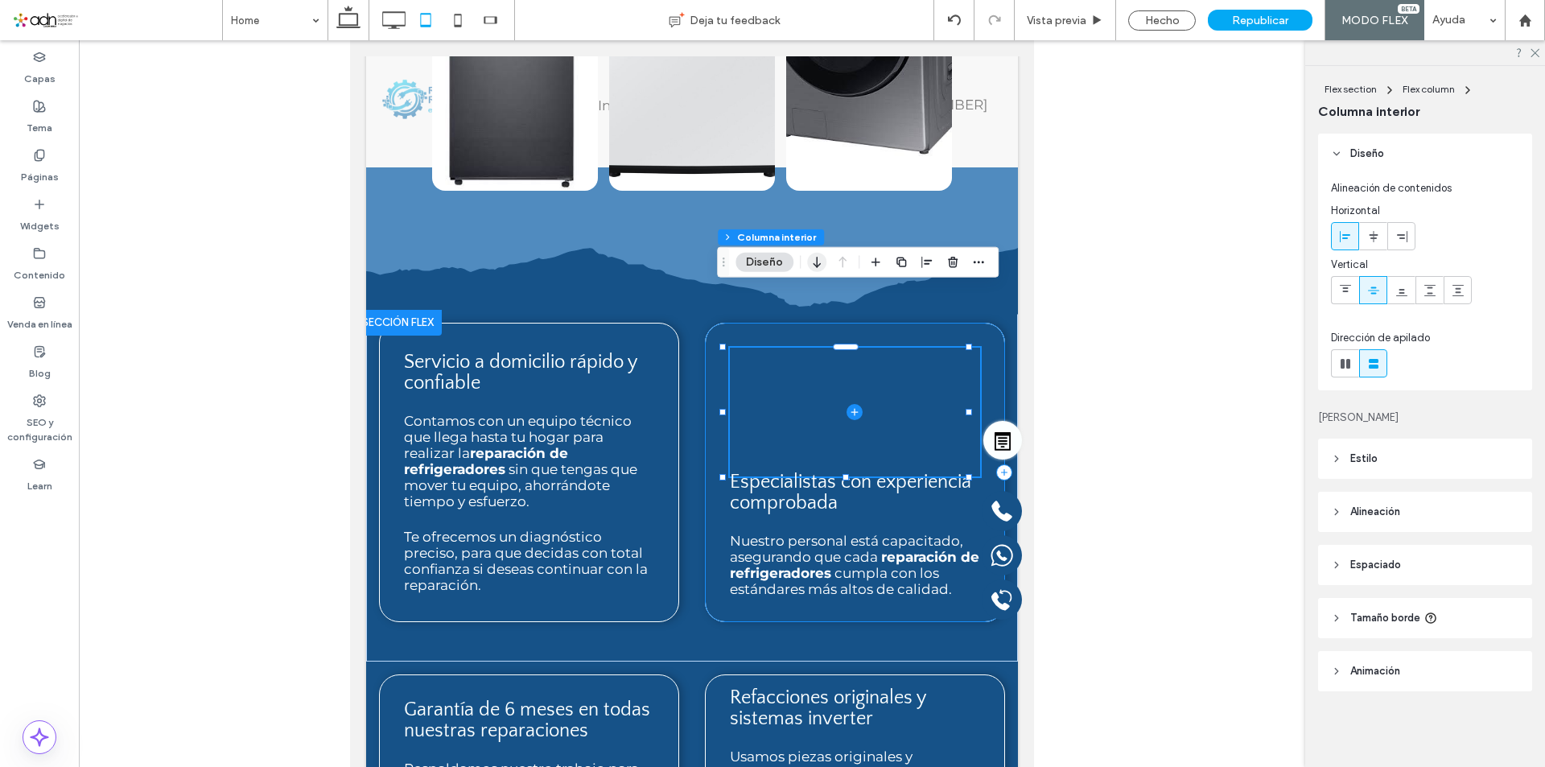
click at [822, 269] on icon "button" at bounding box center [816, 262] width 19 height 29
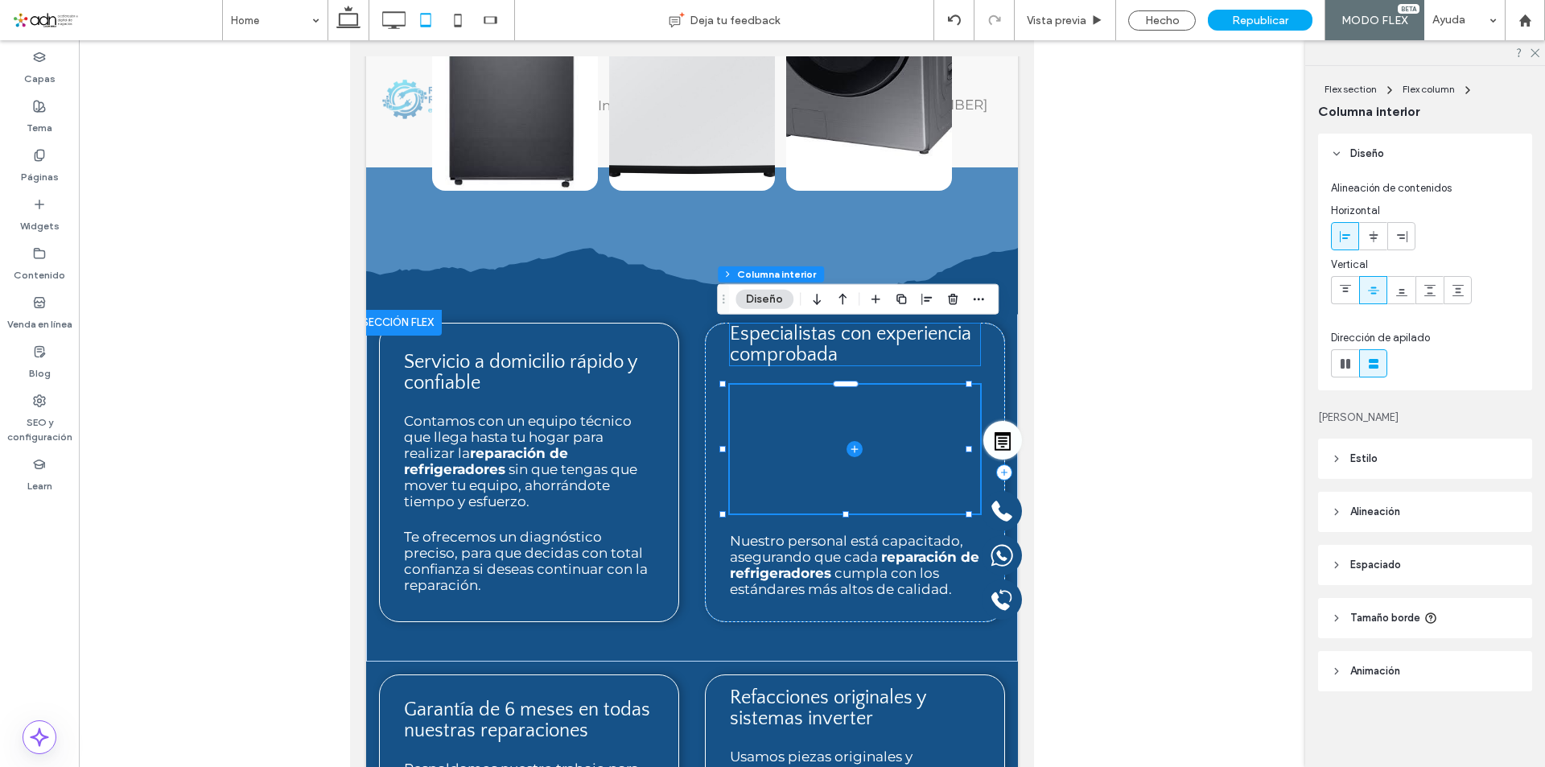
click at [827, 324] on span "Especialistas con experiencia comprobada" at bounding box center [850, 345] width 241 height 42
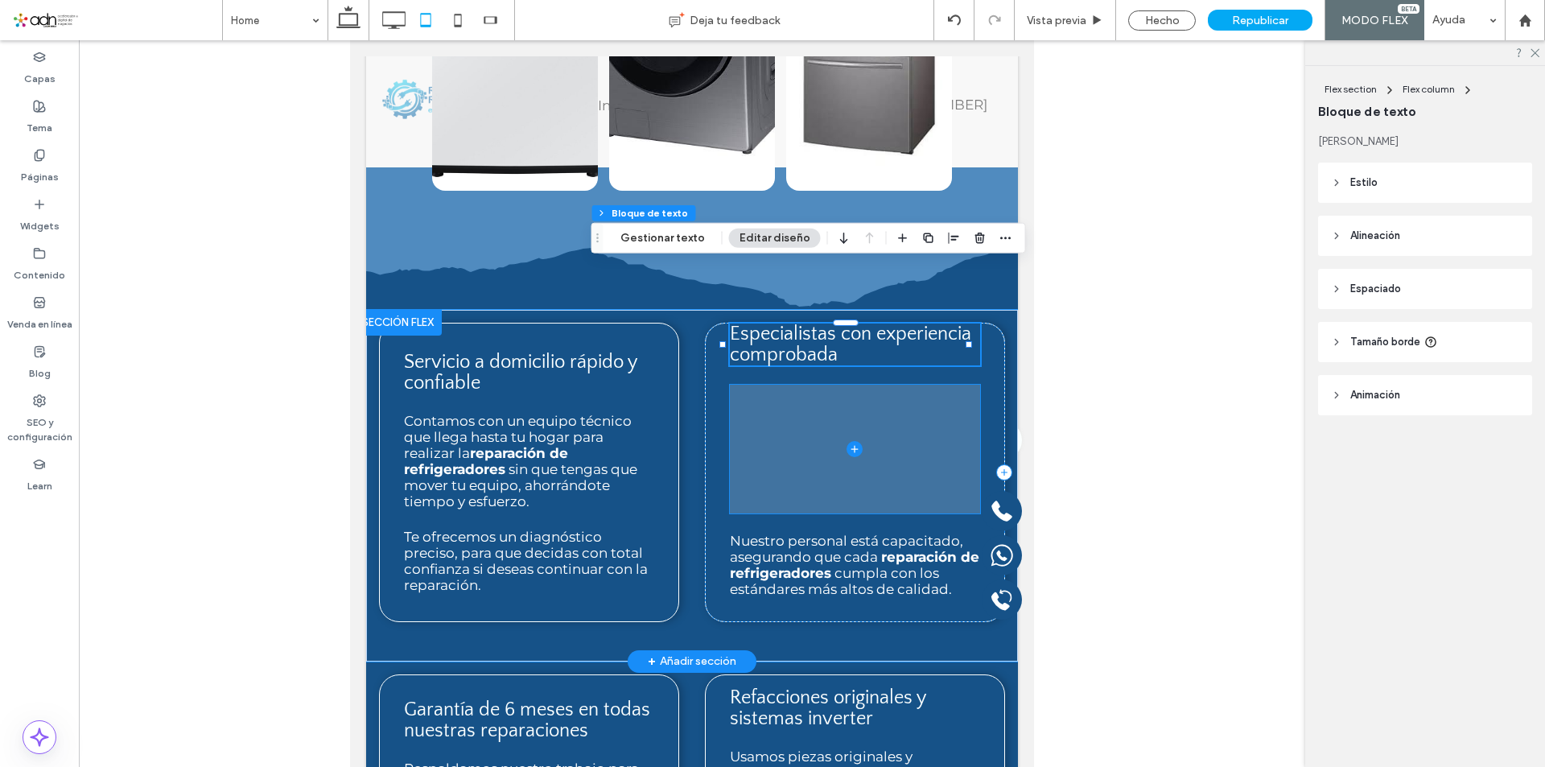
click at [821, 385] on span at bounding box center [855, 449] width 250 height 129
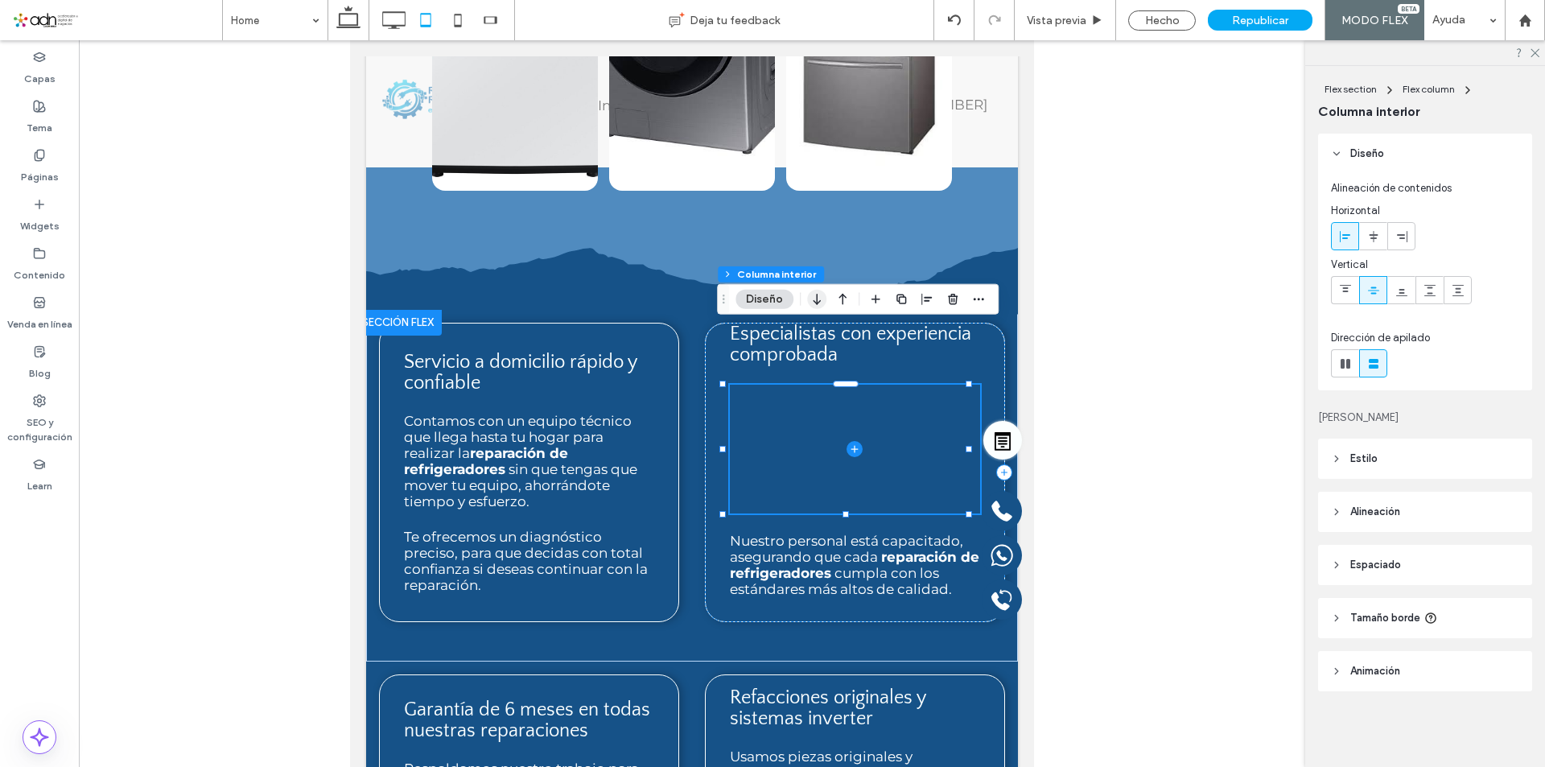
click at [820, 299] on icon "button" at bounding box center [816, 299] width 19 height 29
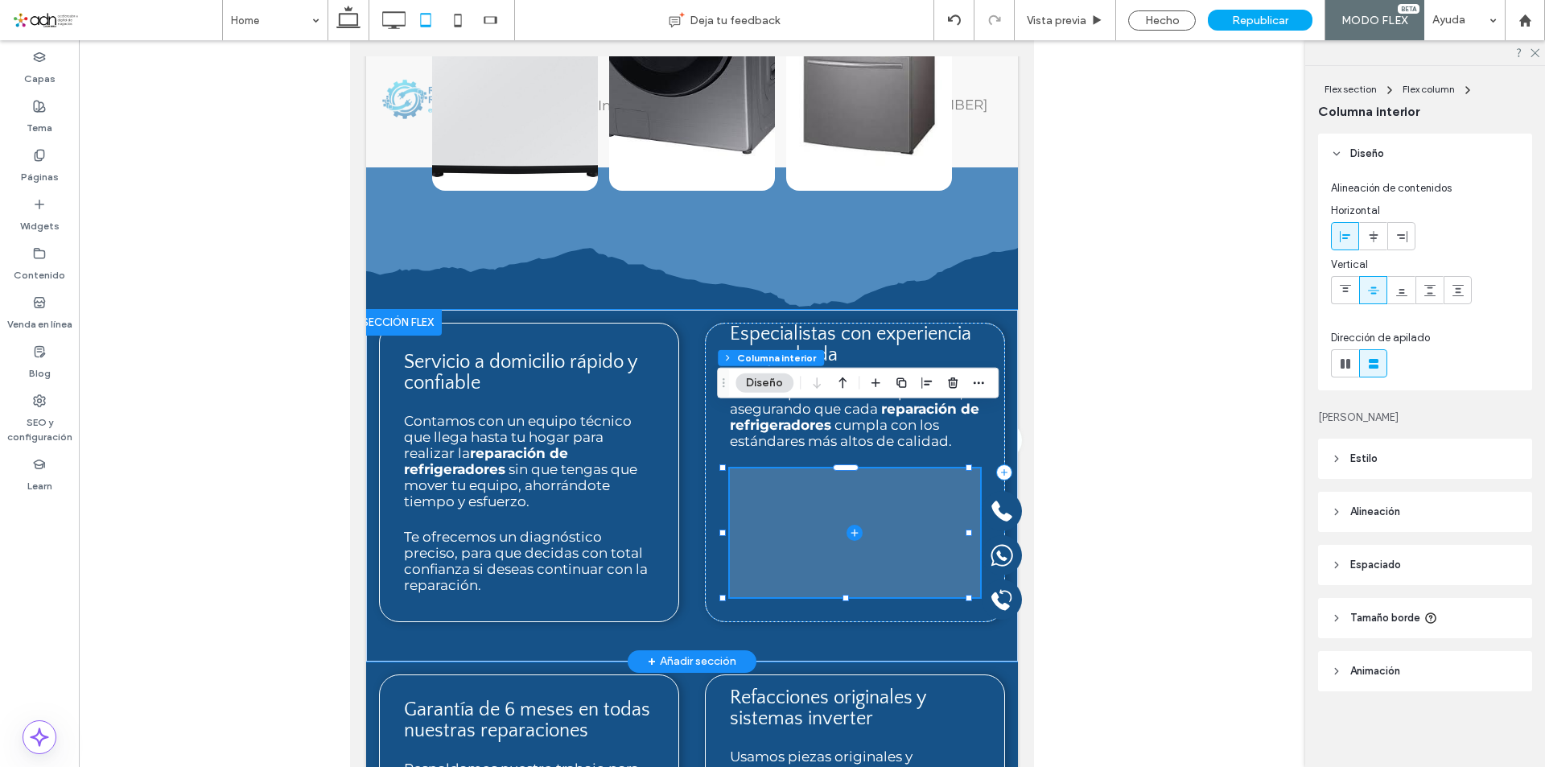
click at [908, 479] on span at bounding box center [855, 532] width 250 height 129
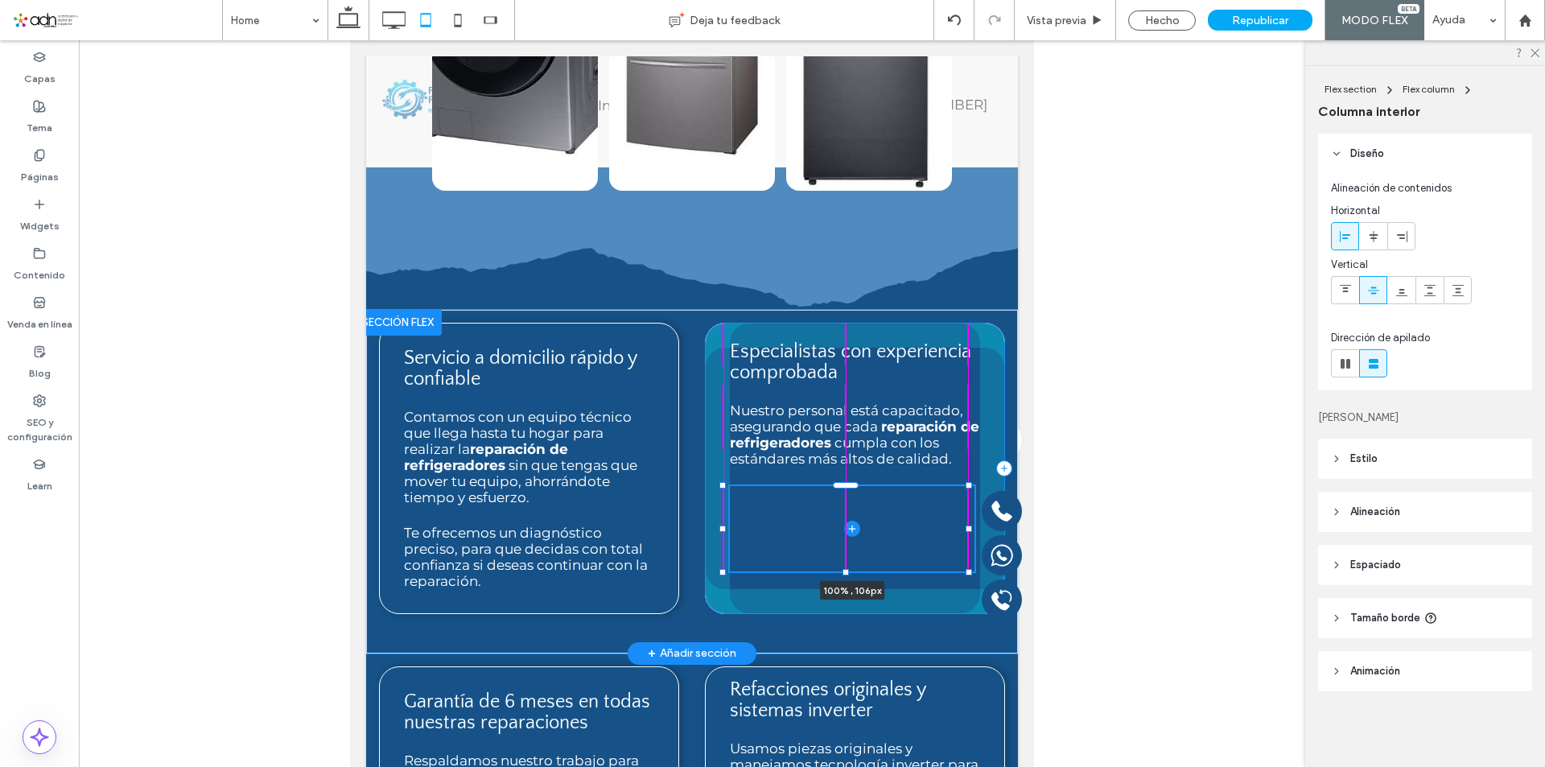
drag, startPoint x: 845, startPoint y: 538, endPoint x: 843, endPoint y: 517, distance: 21.8
click at [843, 517] on div "Servicio a domicilio rápido y confiable Contamos con un equipo técnico que lleg…" at bounding box center [692, 482] width 652 height 344
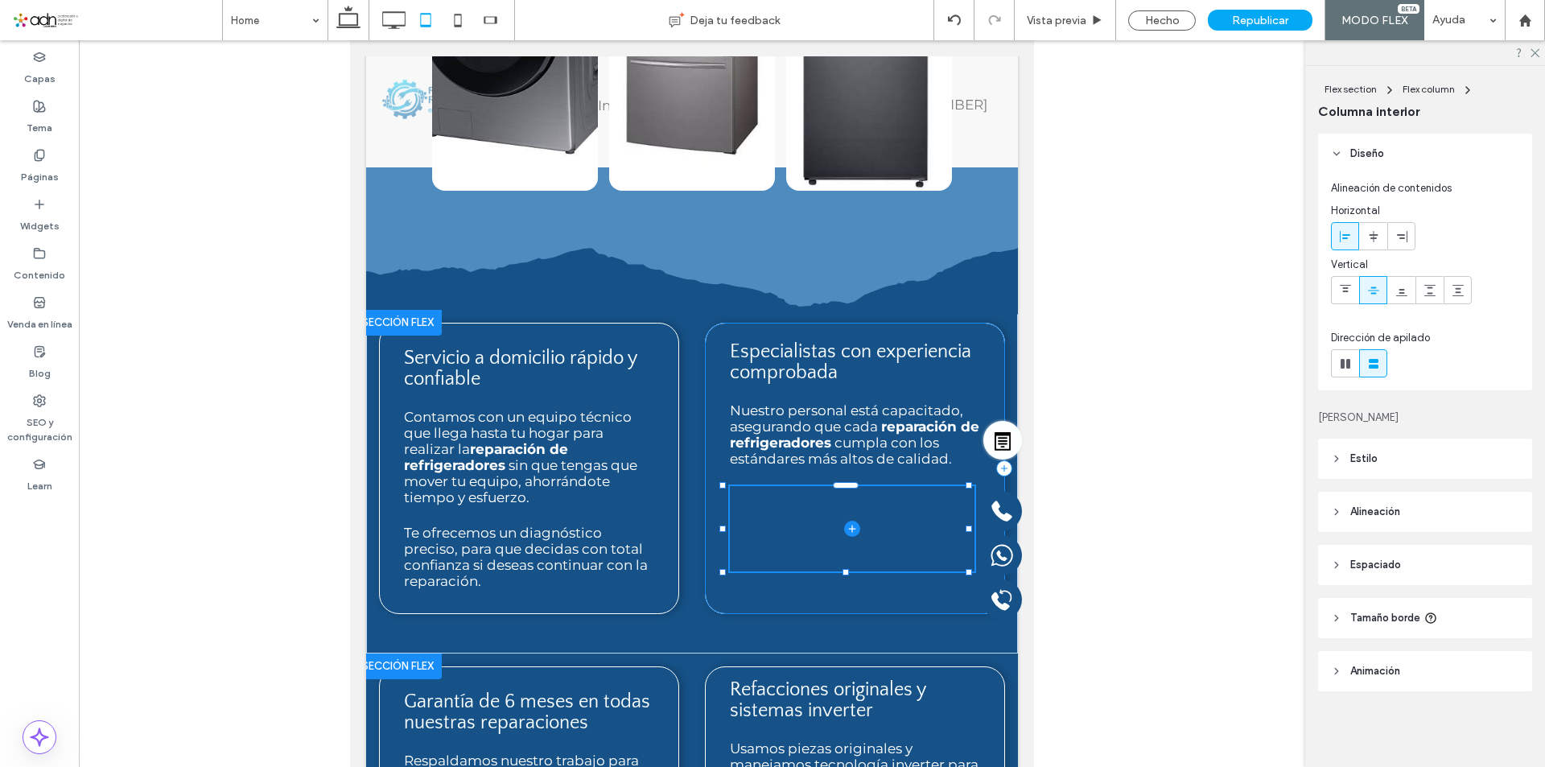
type input "***"
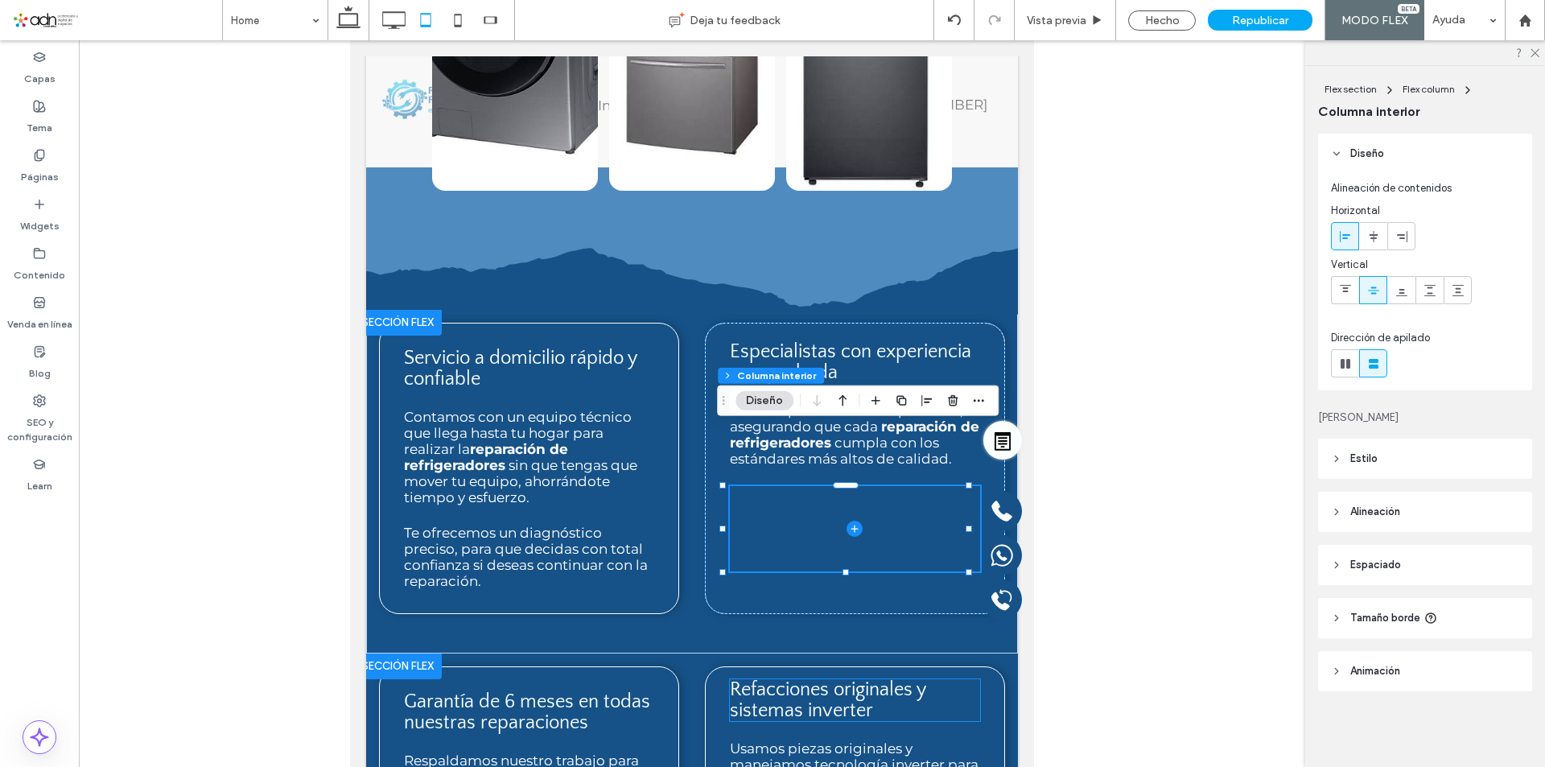
type input "***"
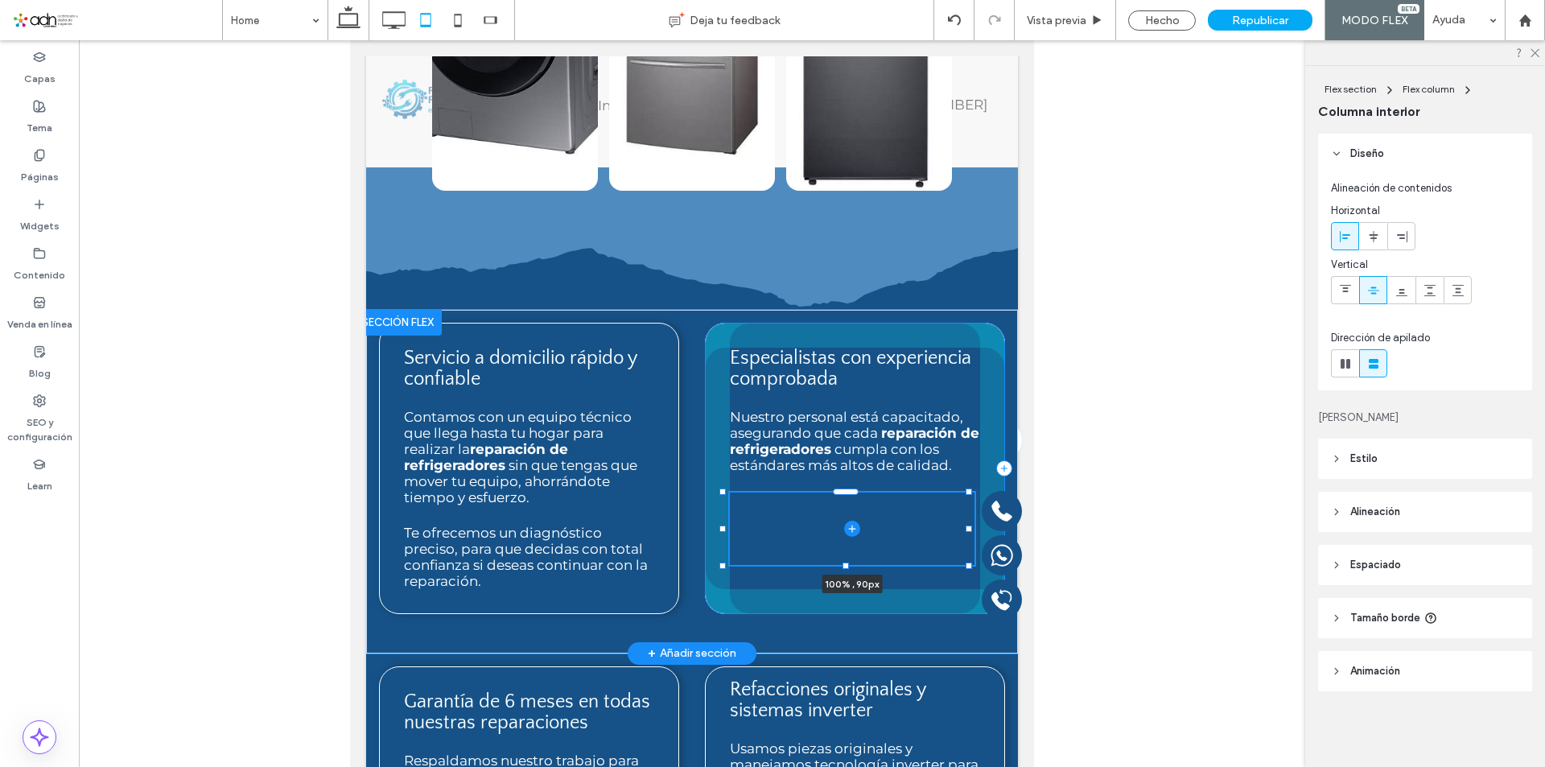
click at [845, 562] on div at bounding box center [846, 565] width 6 height 6
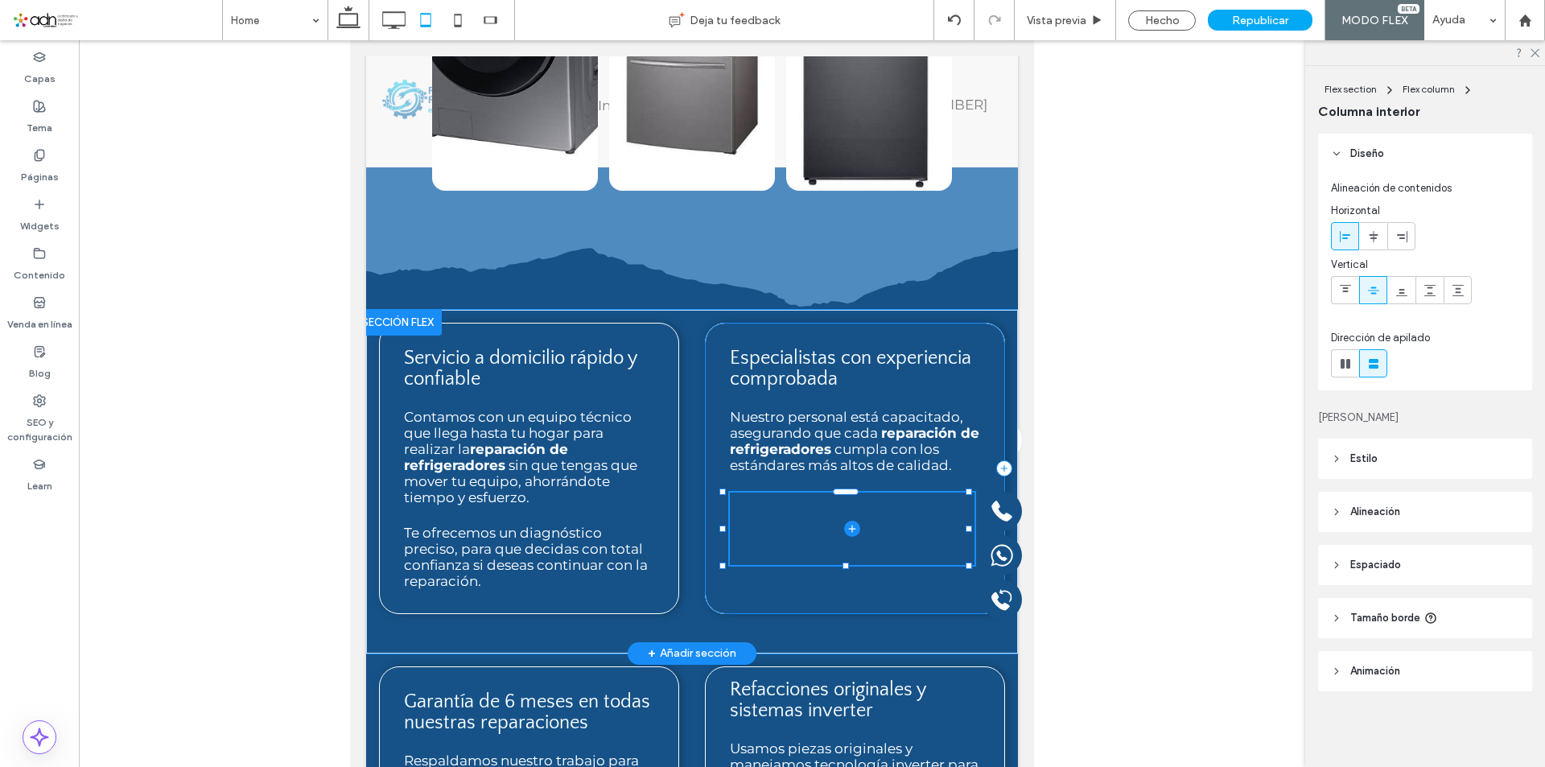
type input "**"
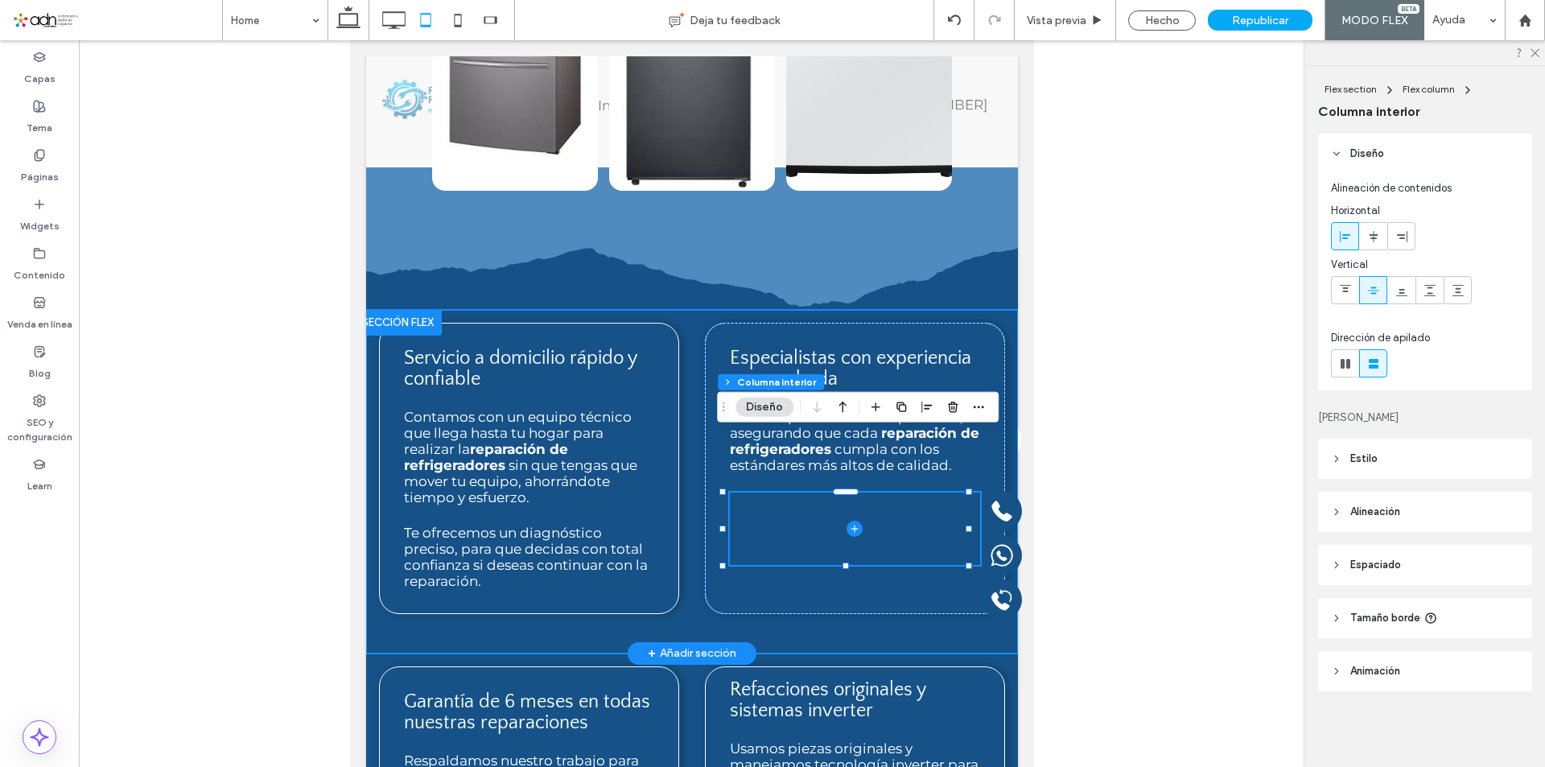
click at [680, 545] on div "Servicio a domicilio rápido y confiable Contamos con un equipo técnico que lleg…" at bounding box center [692, 482] width 652 height 344
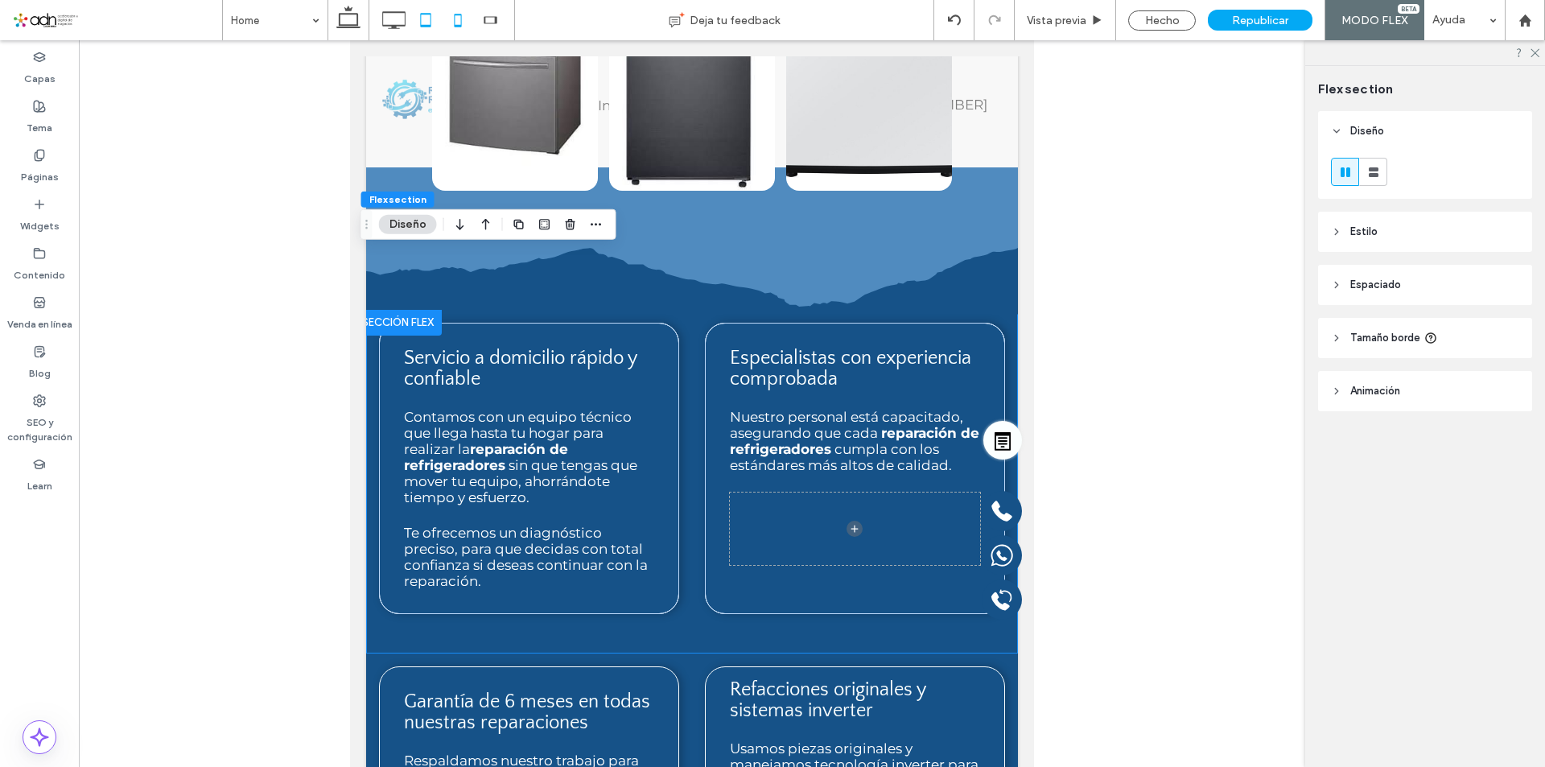
click at [456, 25] on use at bounding box center [458, 20] width 7 height 13
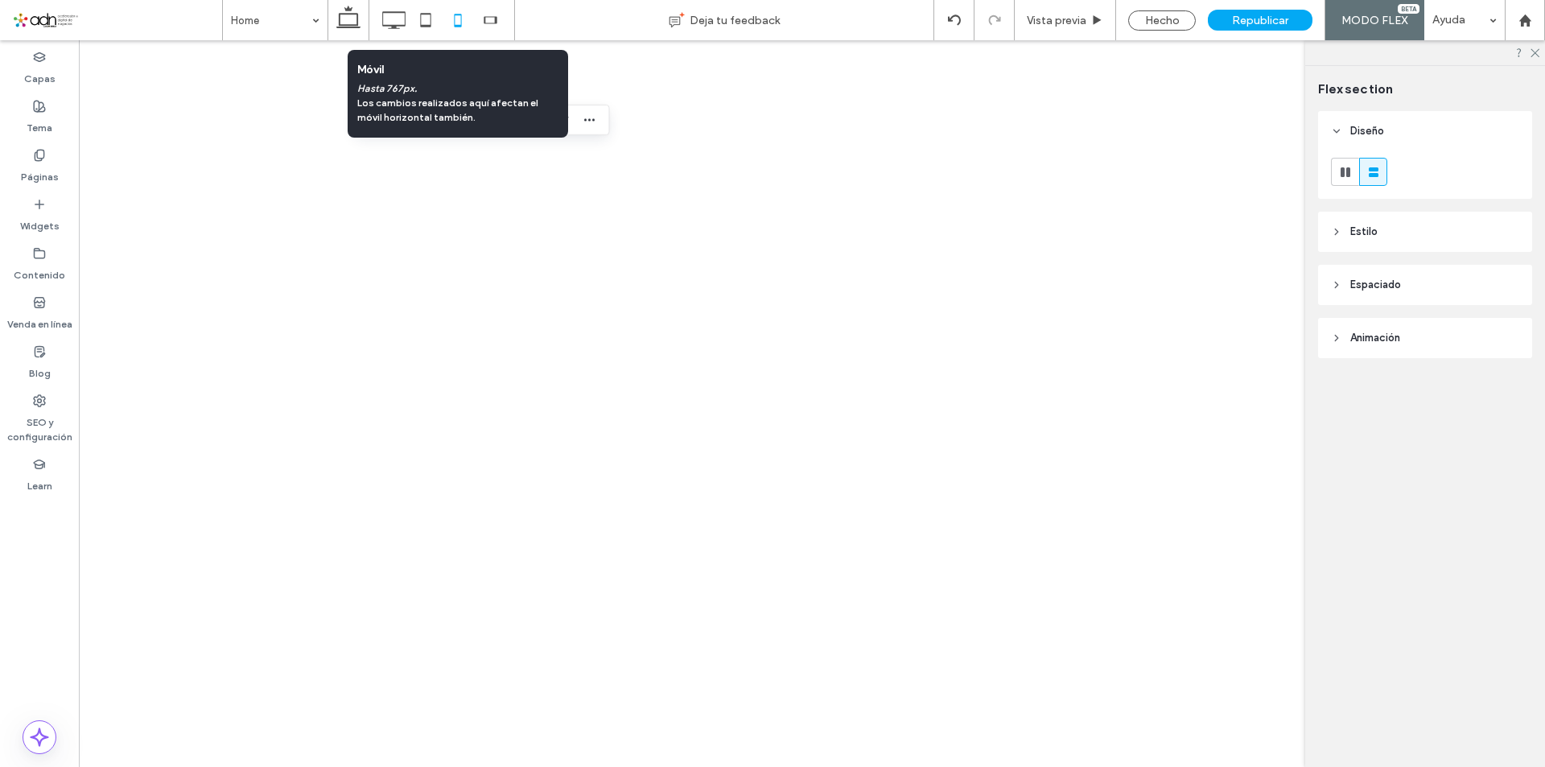
scroll to position [0, 0]
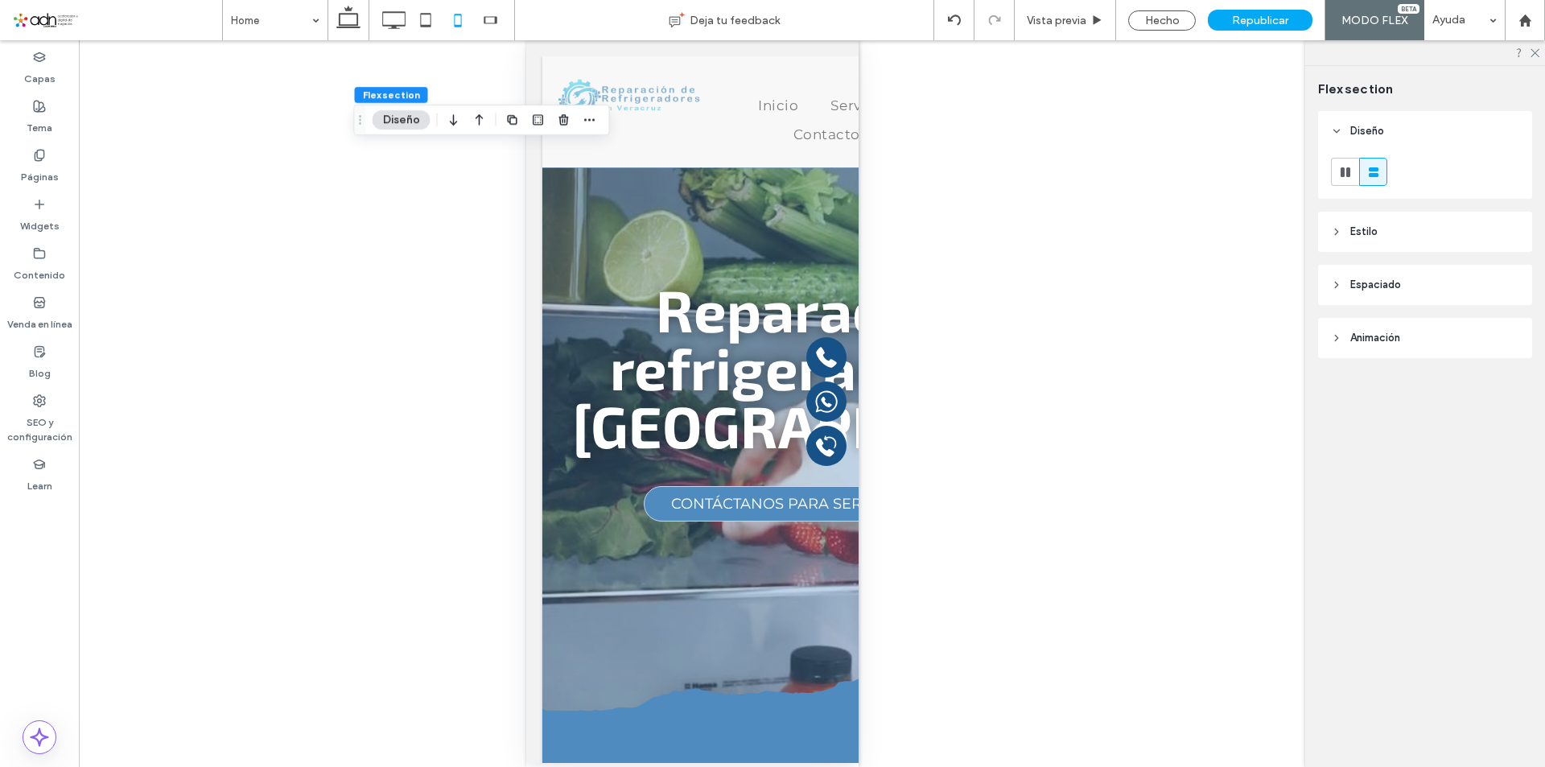
click at [393, 20] on icon at bounding box center [393, 20] width 32 height 32
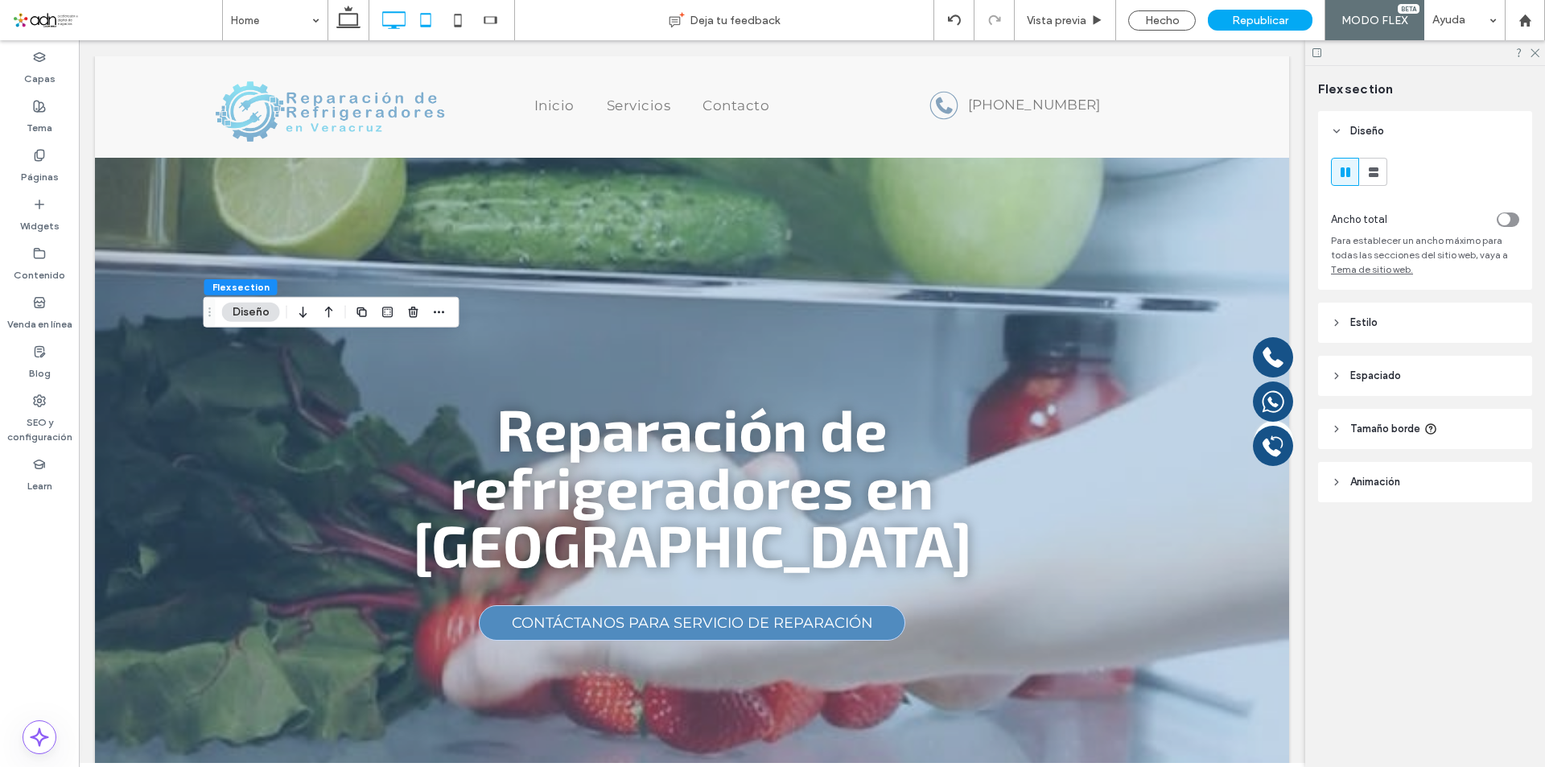
click at [429, 23] on icon at bounding box center [426, 20] width 32 height 32
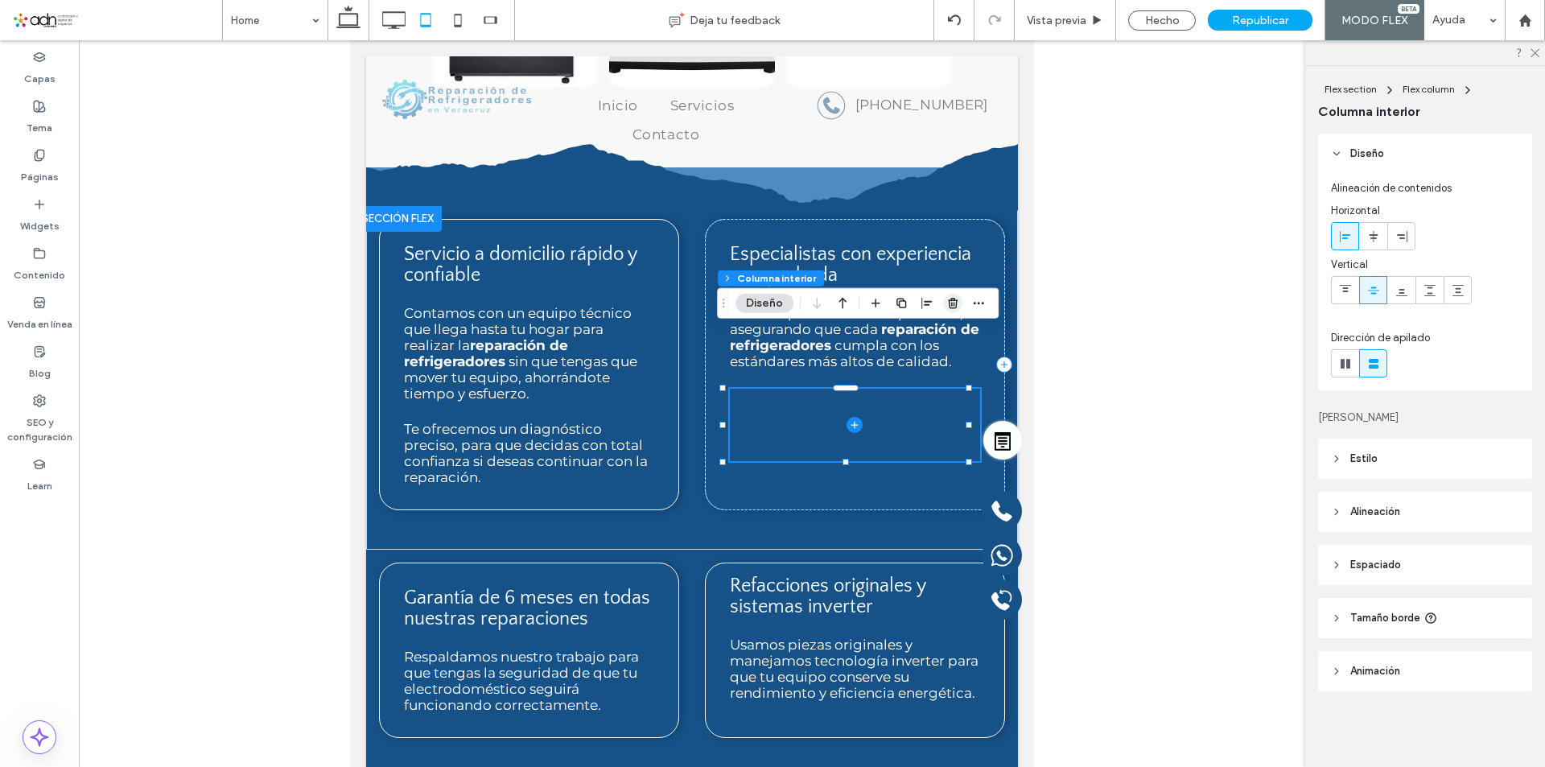
click at [946, 303] on icon "button" at bounding box center [952, 303] width 13 height 13
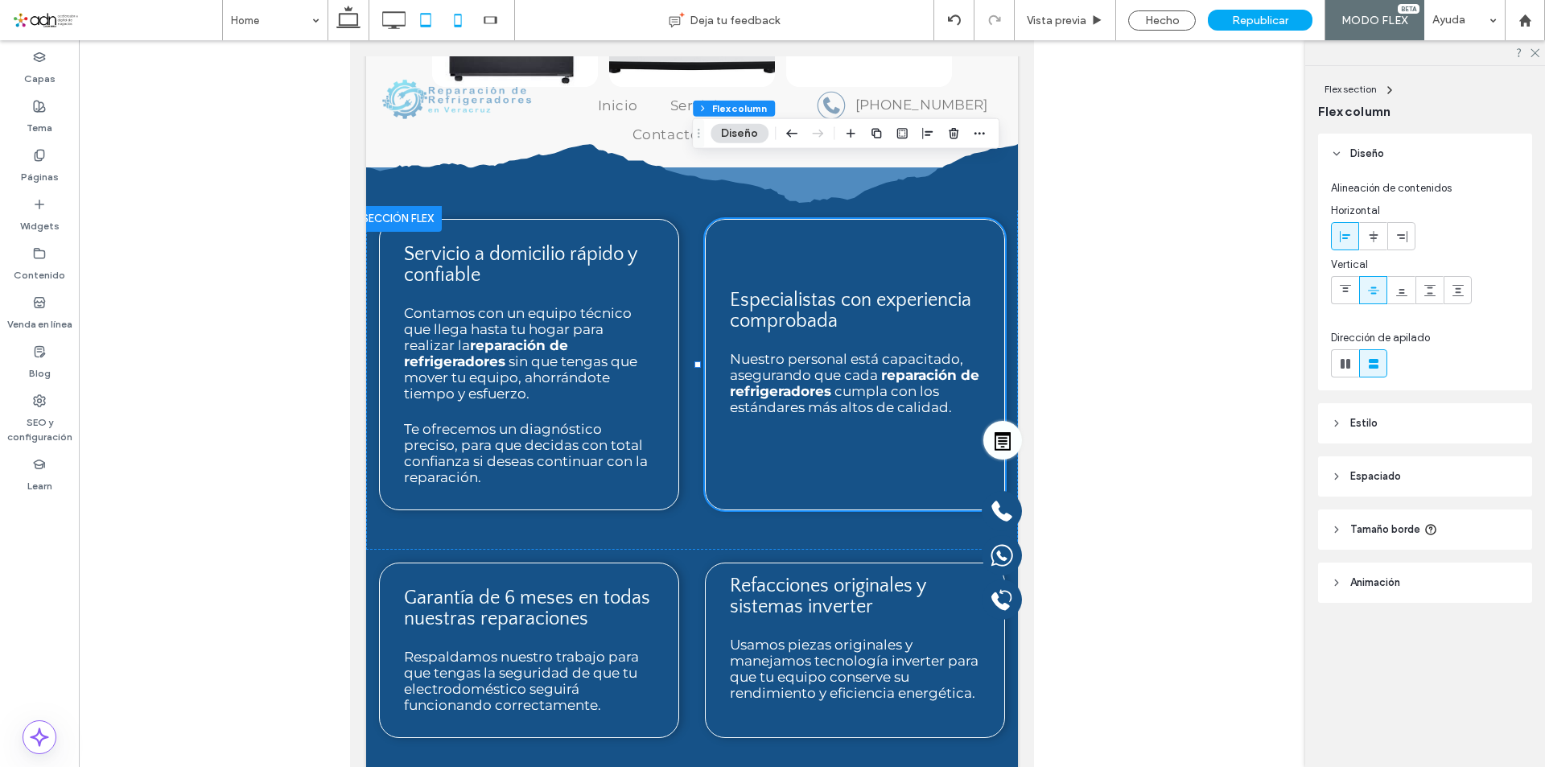
click at [463, 23] on icon at bounding box center [458, 20] width 32 height 32
type input "**"
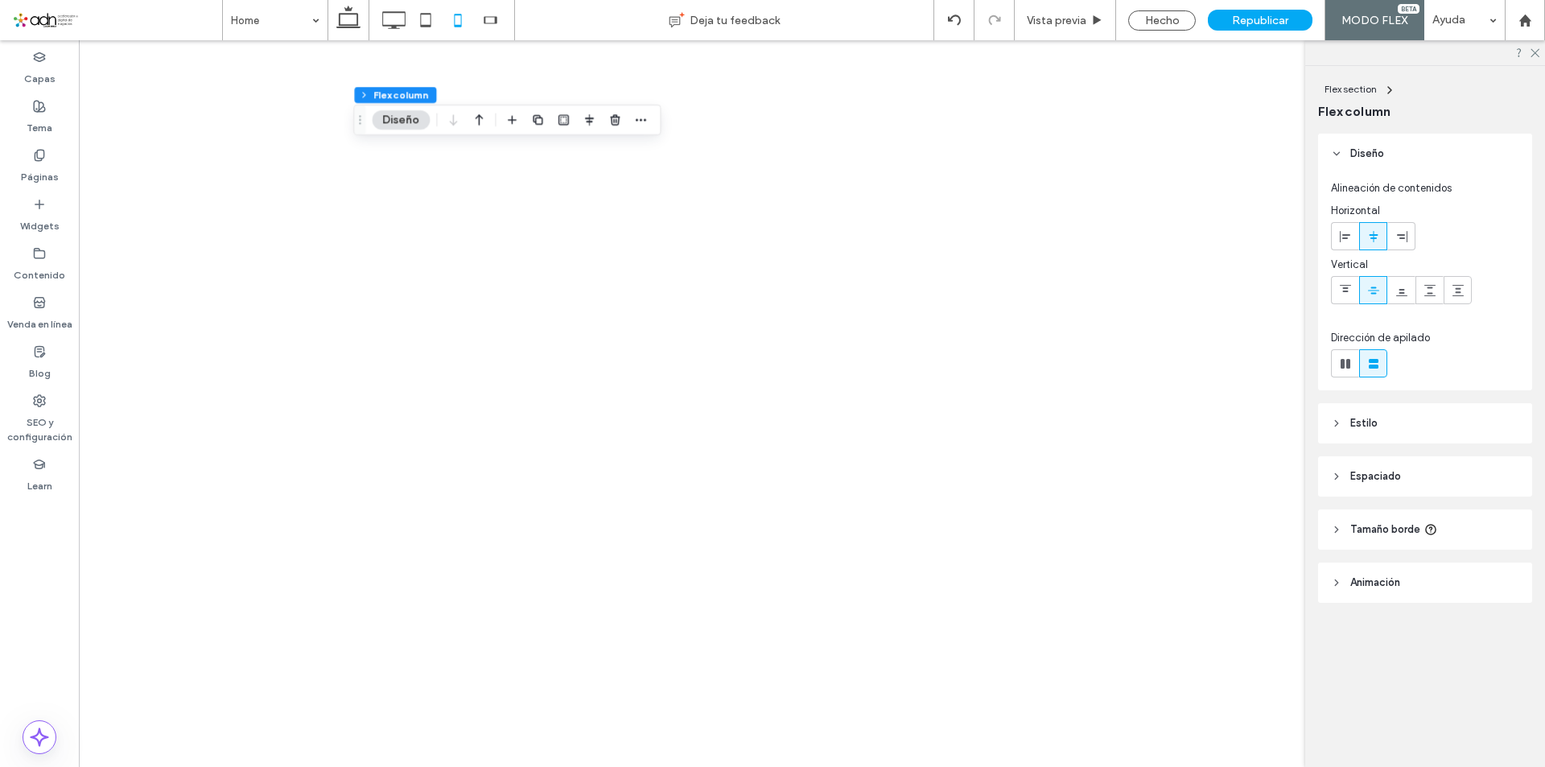
type input "**"
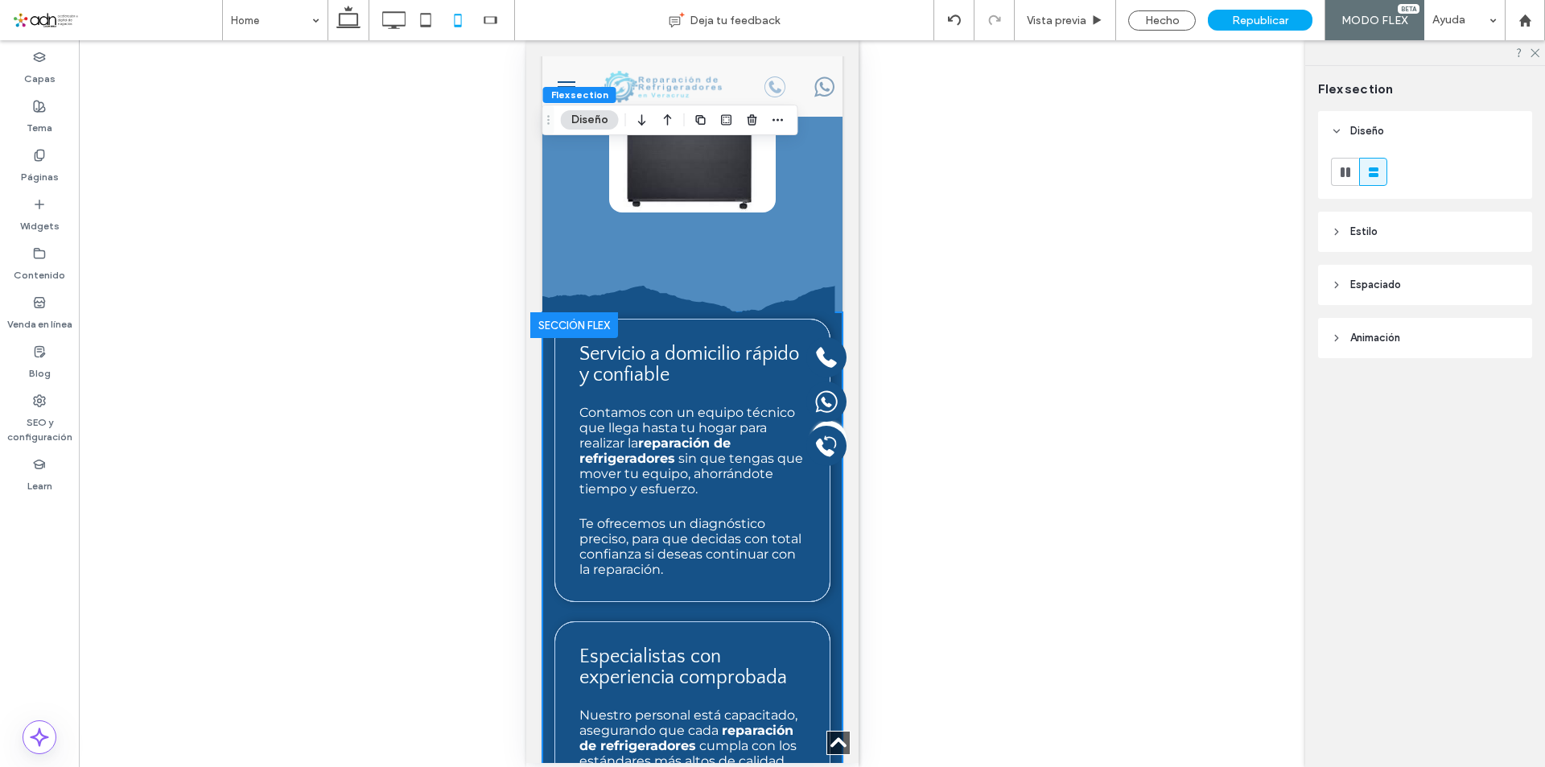
scroll to position [1214, 0]
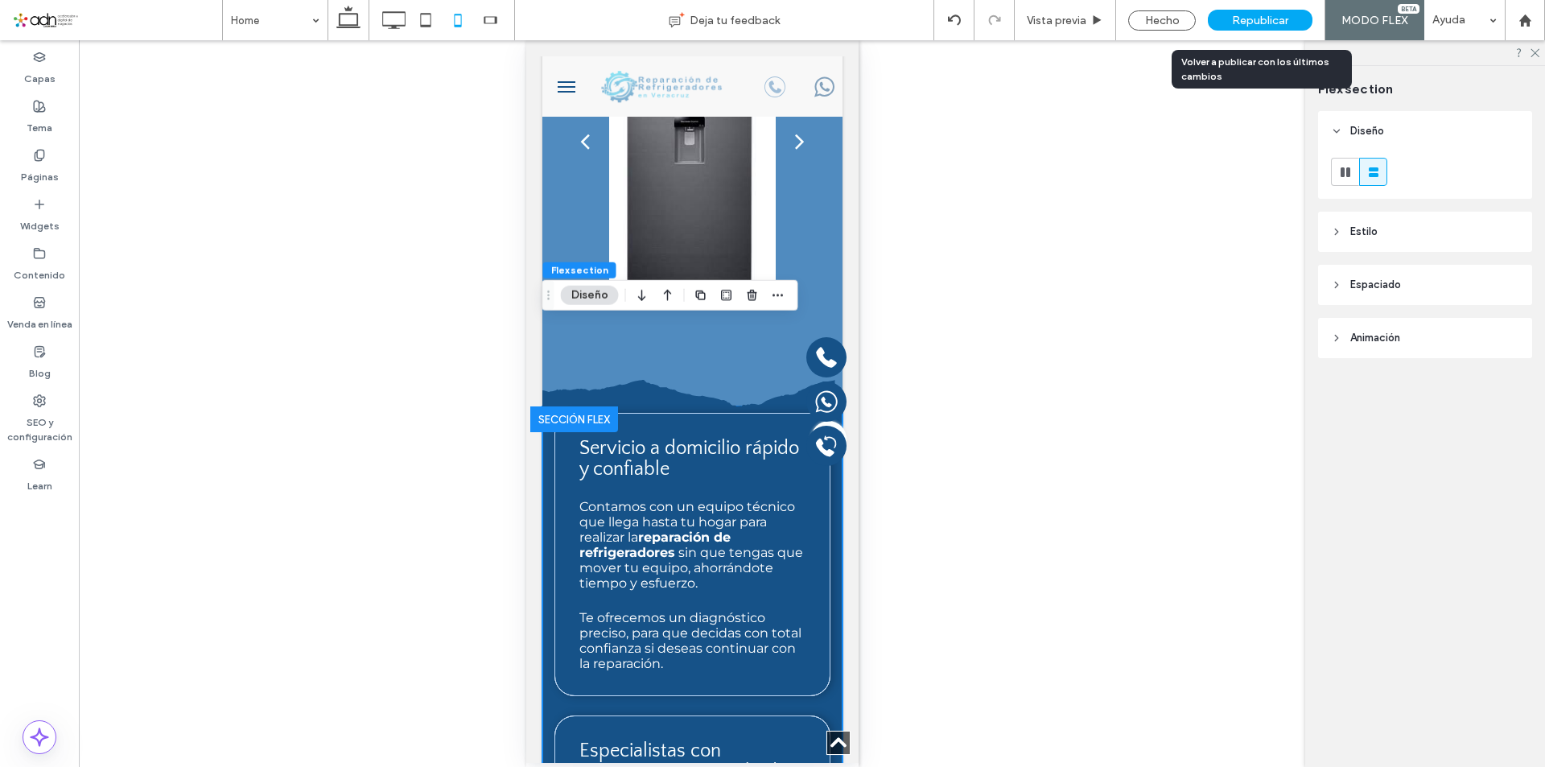
click at [1268, 22] on span "Republicar" at bounding box center [1260, 21] width 56 height 14
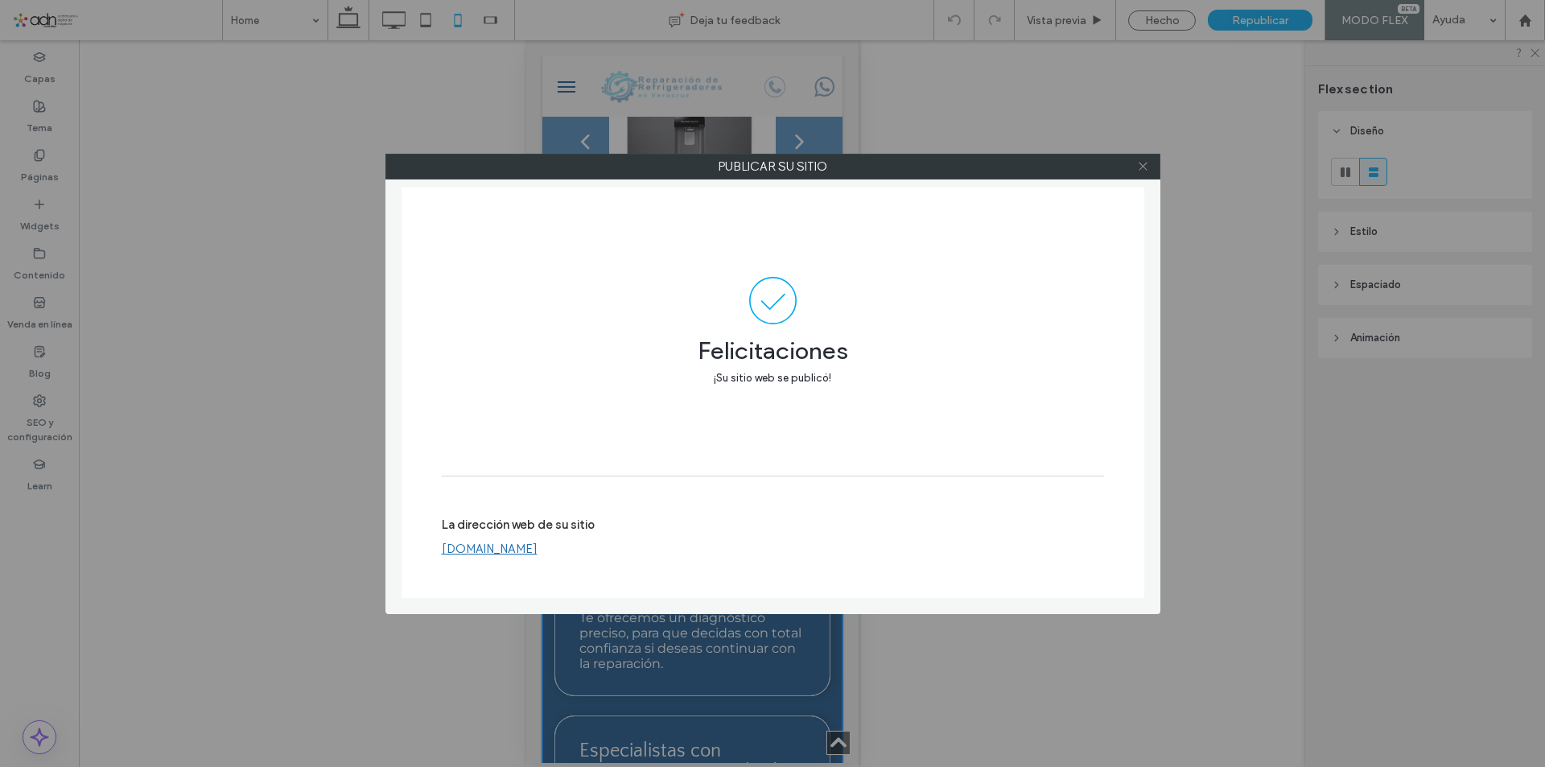
click at [1145, 171] on icon at bounding box center [1143, 166] width 12 height 12
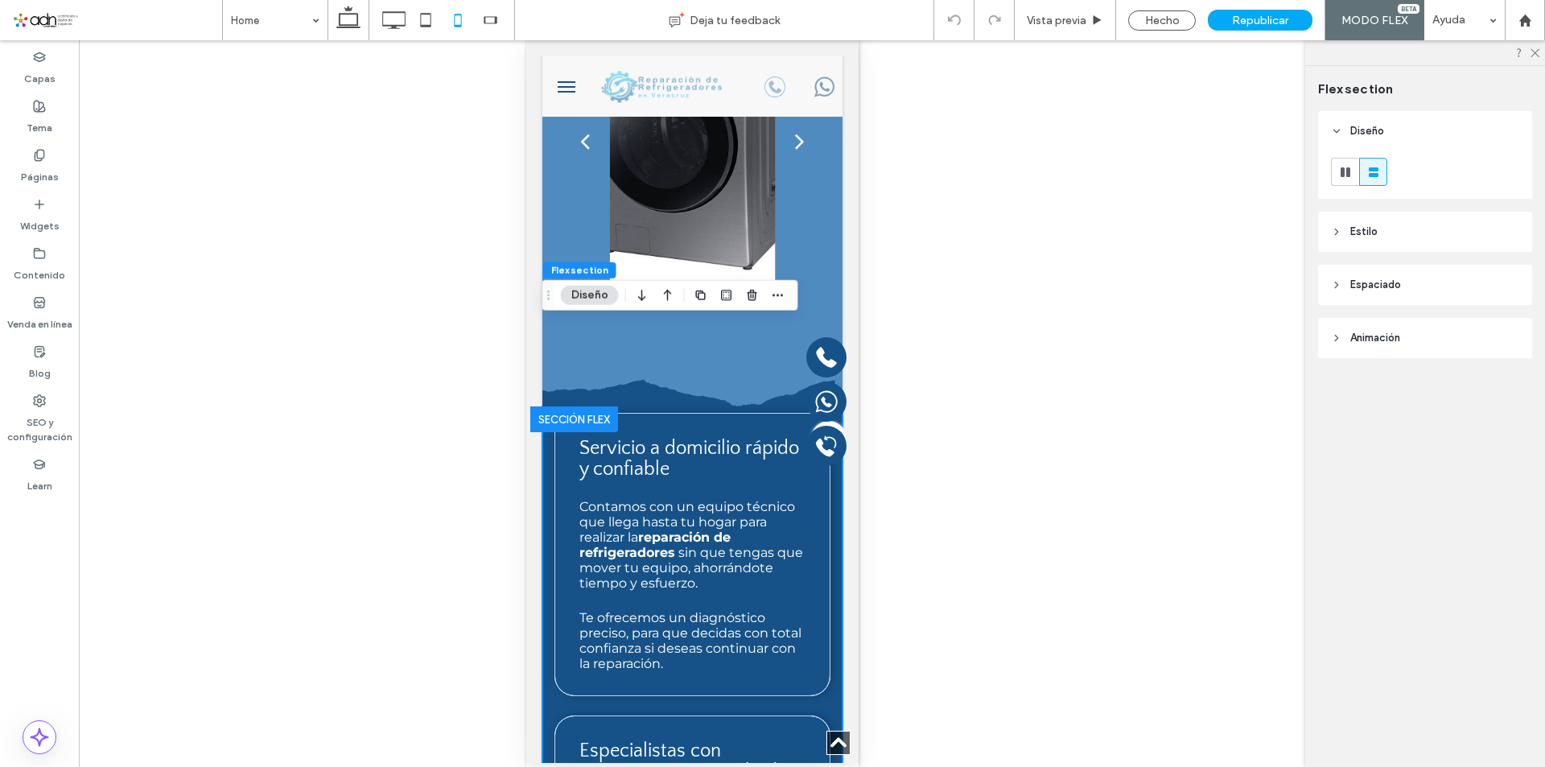
click at [377, 23] on div at bounding box center [442, 20] width 146 height 40
click at [394, 22] on icon at bounding box center [393, 20] width 32 height 32
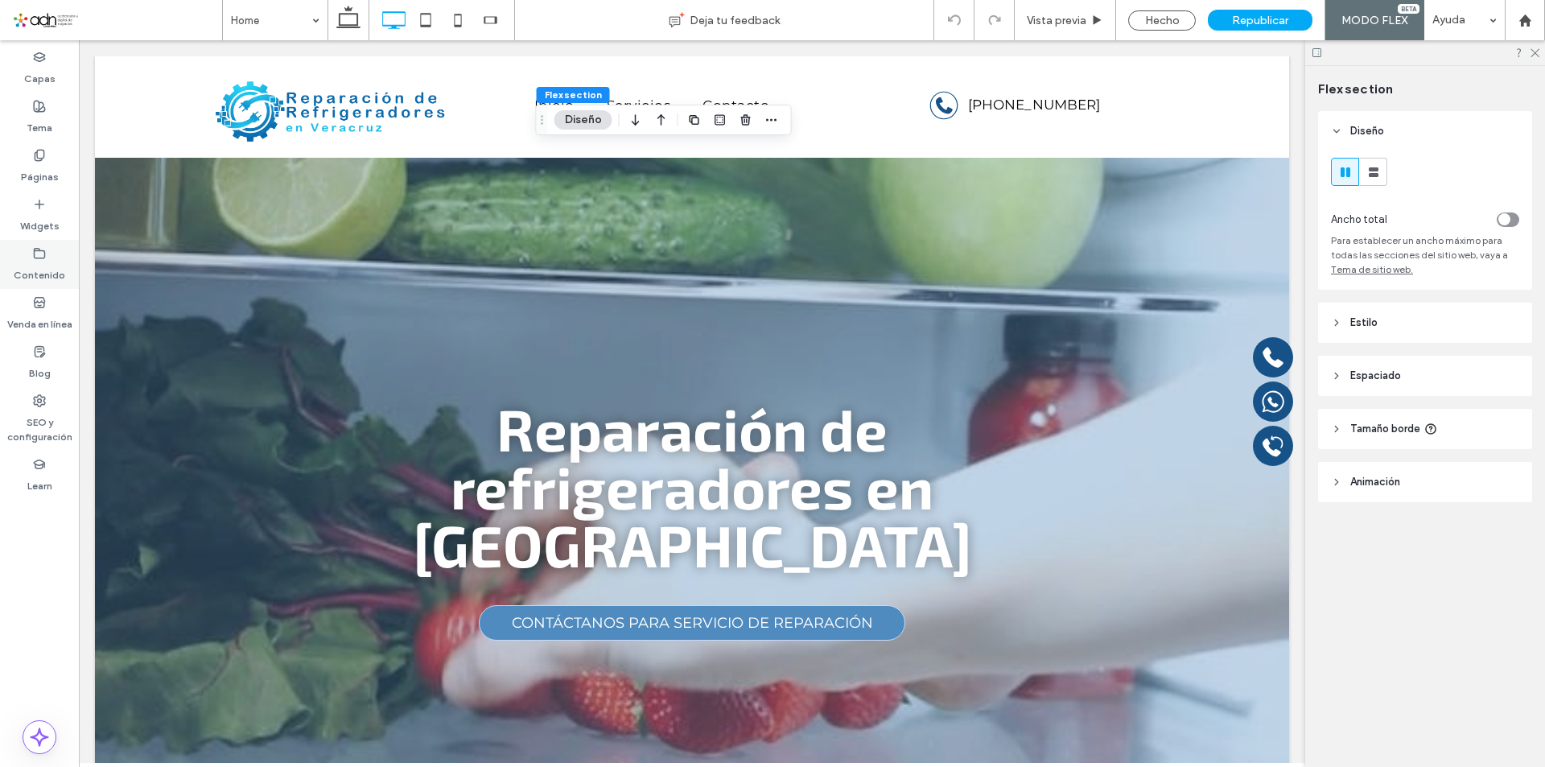
scroll to position [0, 0]
click at [20, 259] on div "Contenido" at bounding box center [39, 264] width 79 height 49
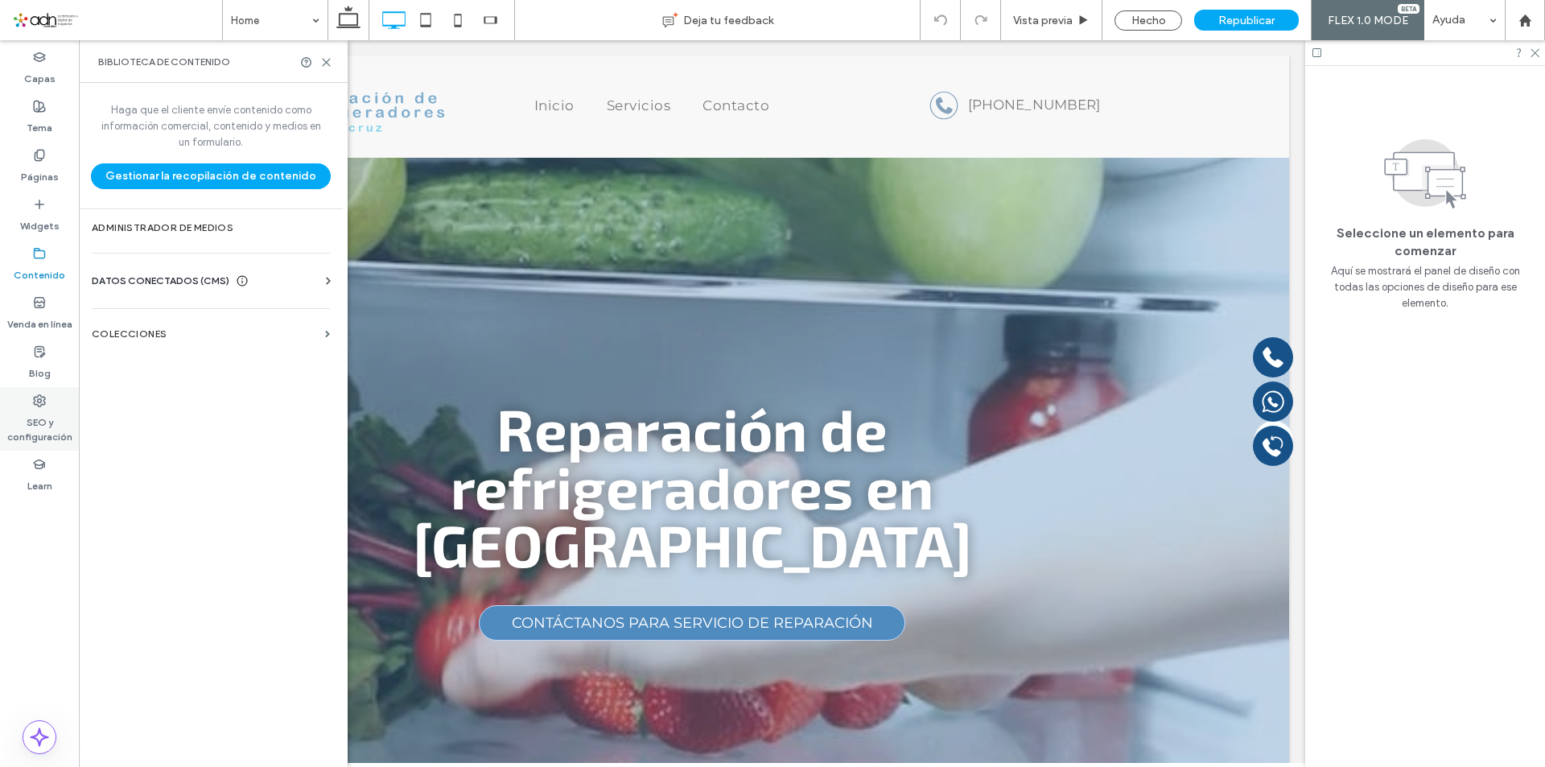
scroll to position [504, 0]
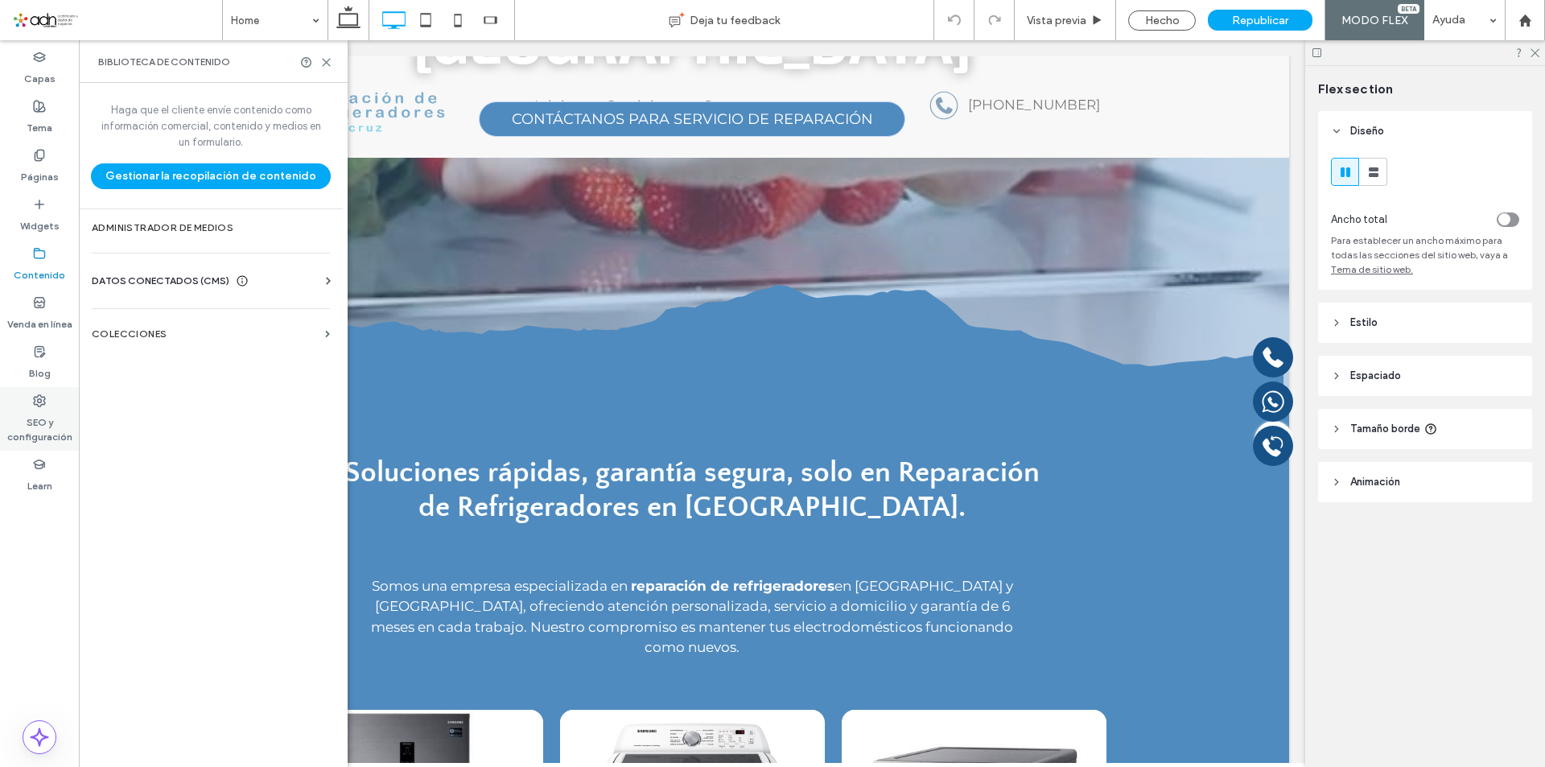
click at [48, 411] on label "SEO y configuración" at bounding box center [39, 425] width 79 height 37
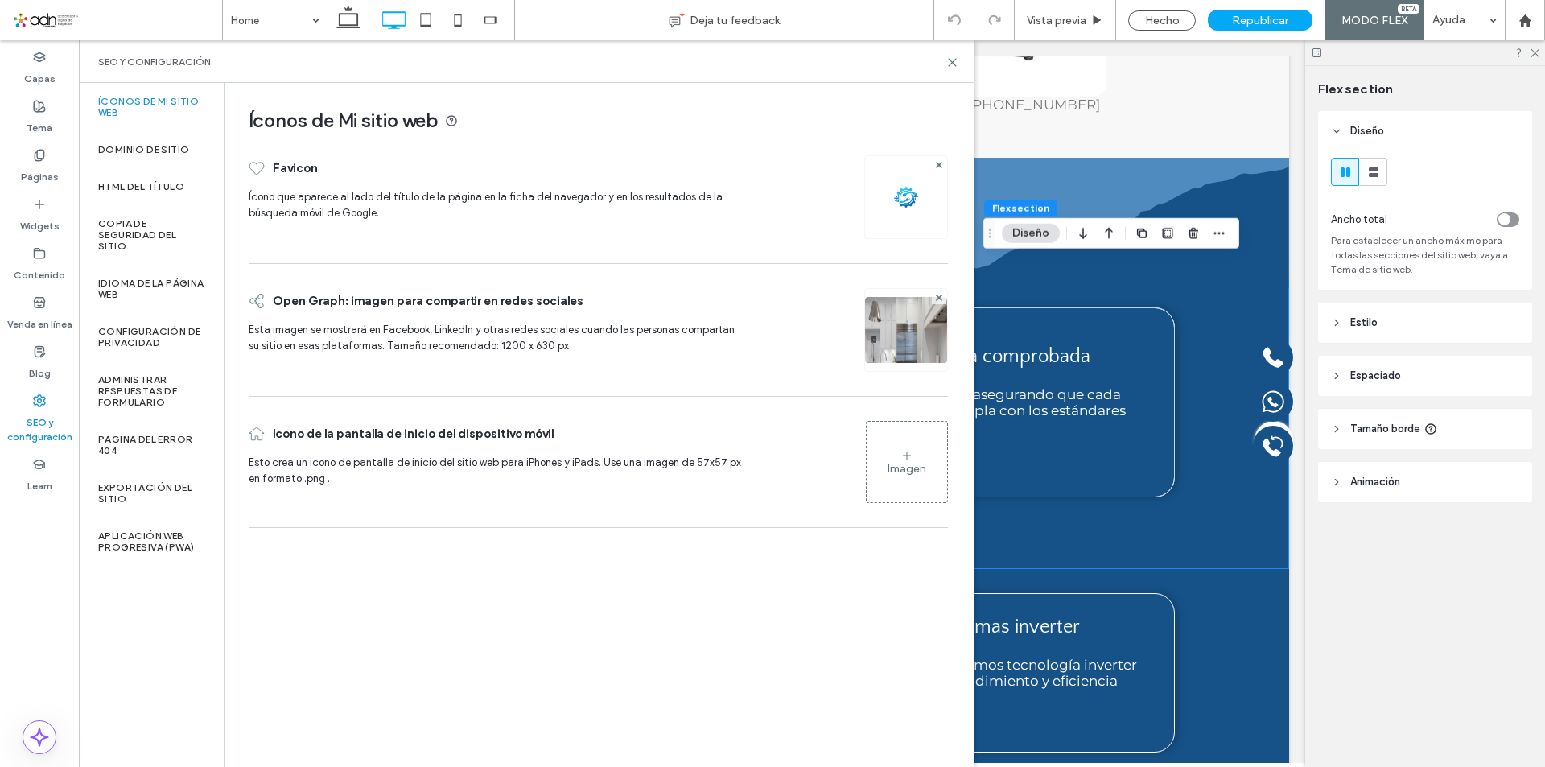
scroll to position [0, 0]
click at [157, 250] on label "Copia de seguridad del sitio" at bounding box center [151, 235] width 106 height 34
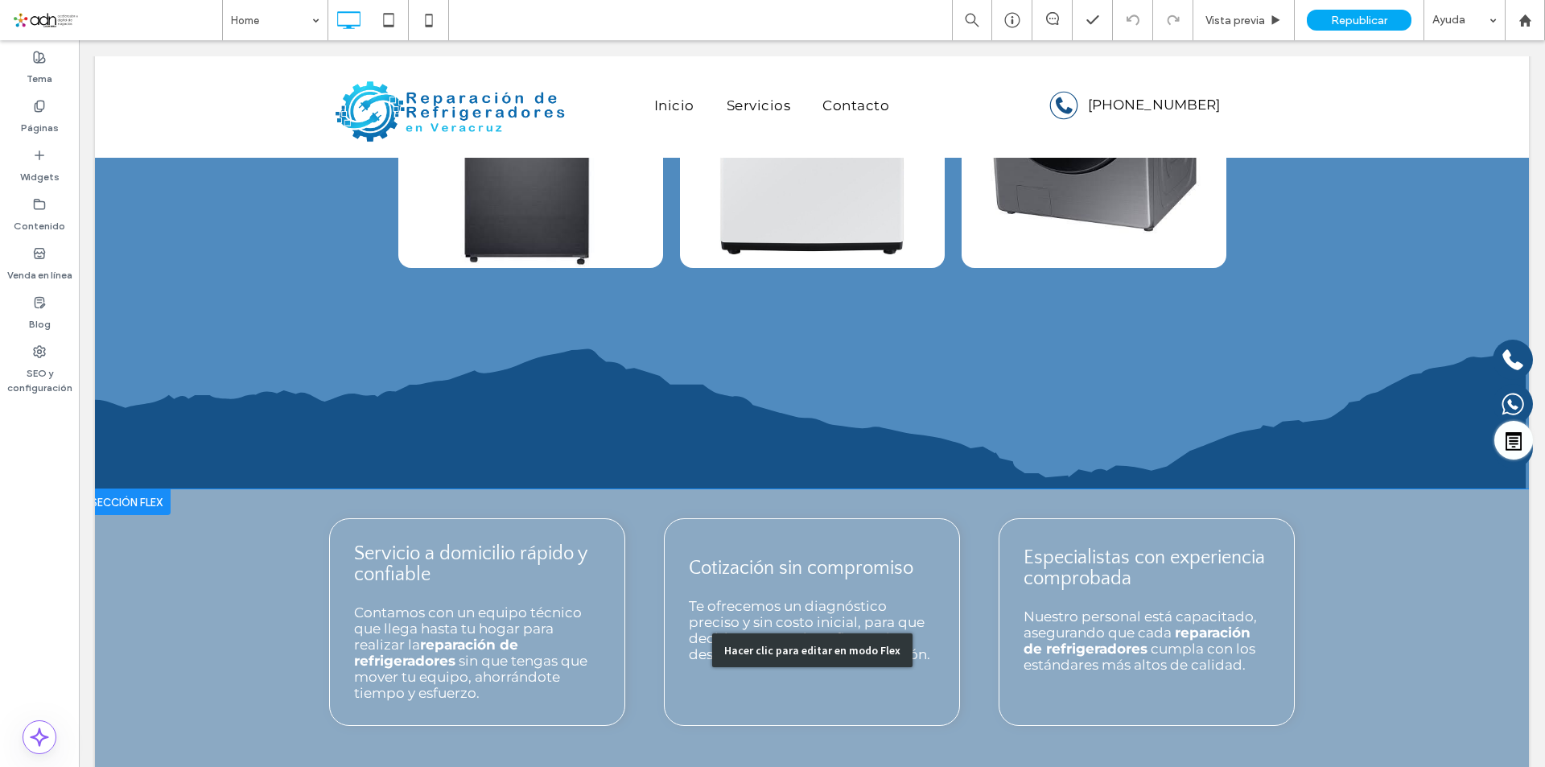
click at [848, 489] on div "Hacer clic para editar en modo Flex" at bounding box center [812, 650] width 1434 height 323
click at [848, 518] on div "Cotización sin compromiso Te ofrecemos un diagnóstico preciso y sin costo inici…" at bounding box center [812, 622] width 296 height 208
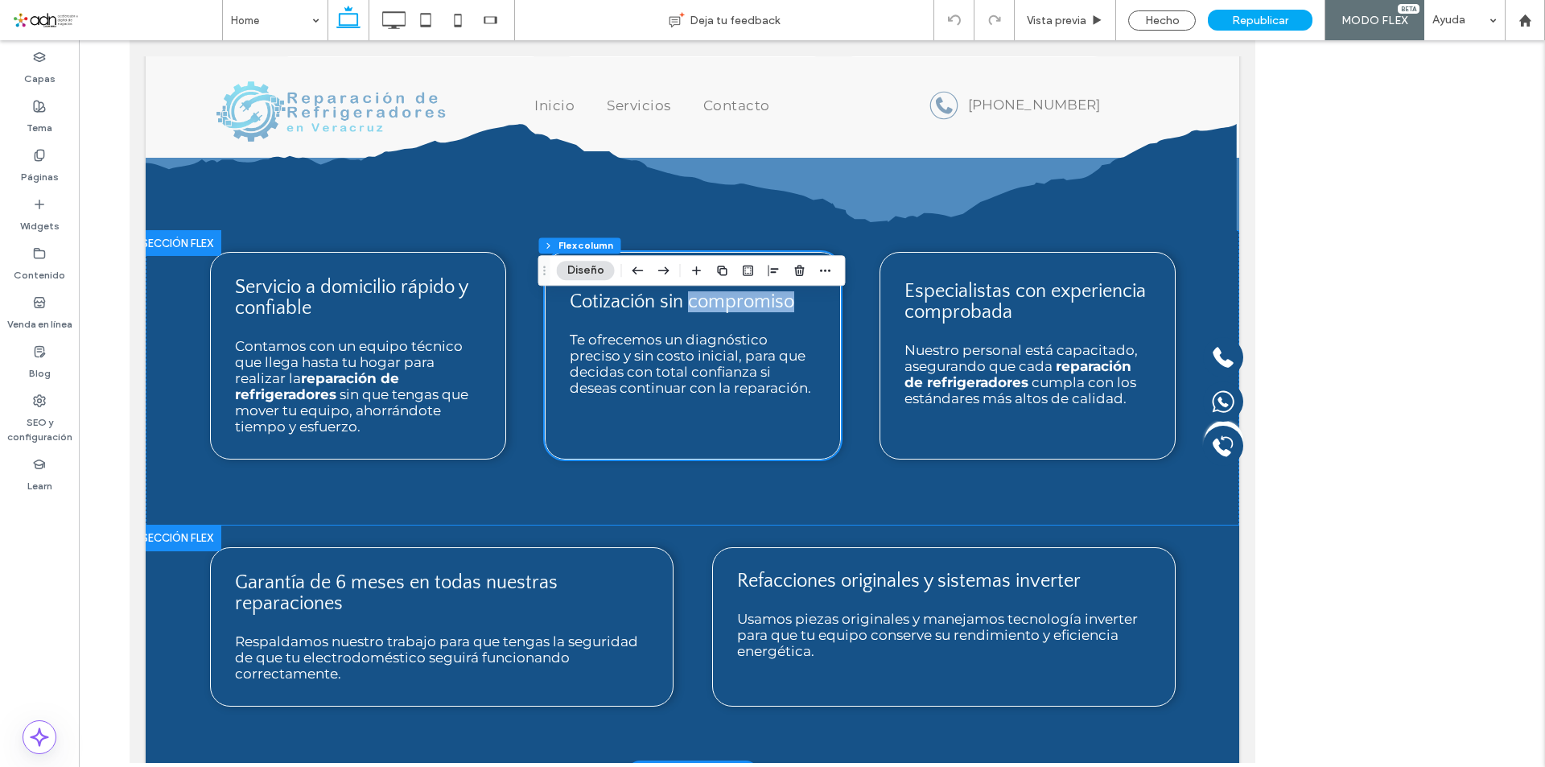
scroll to position [1379, 0]
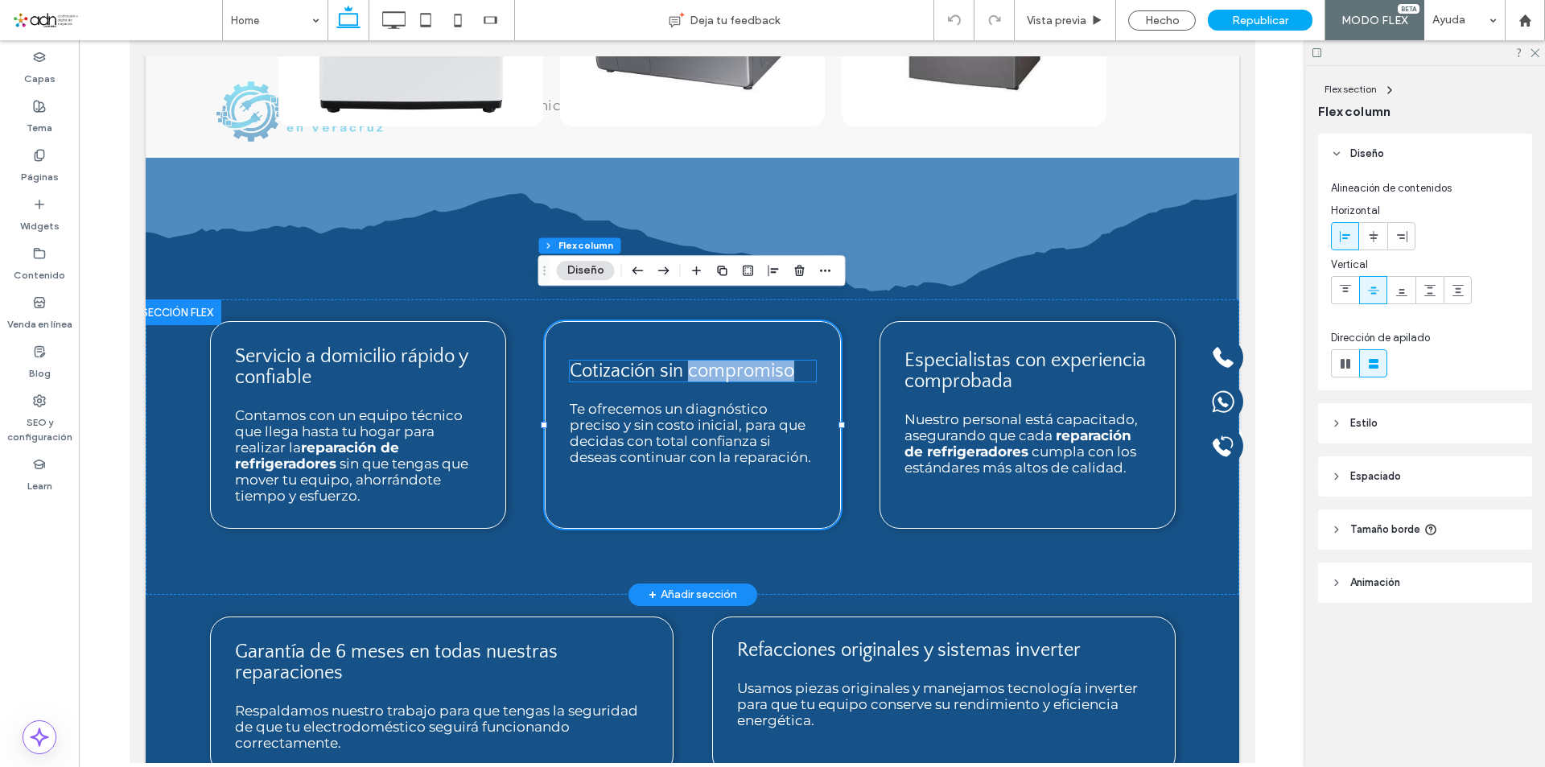
click at [796, 361] on h3 "Cotización sin compromiso" at bounding box center [692, 371] width 246 height 21
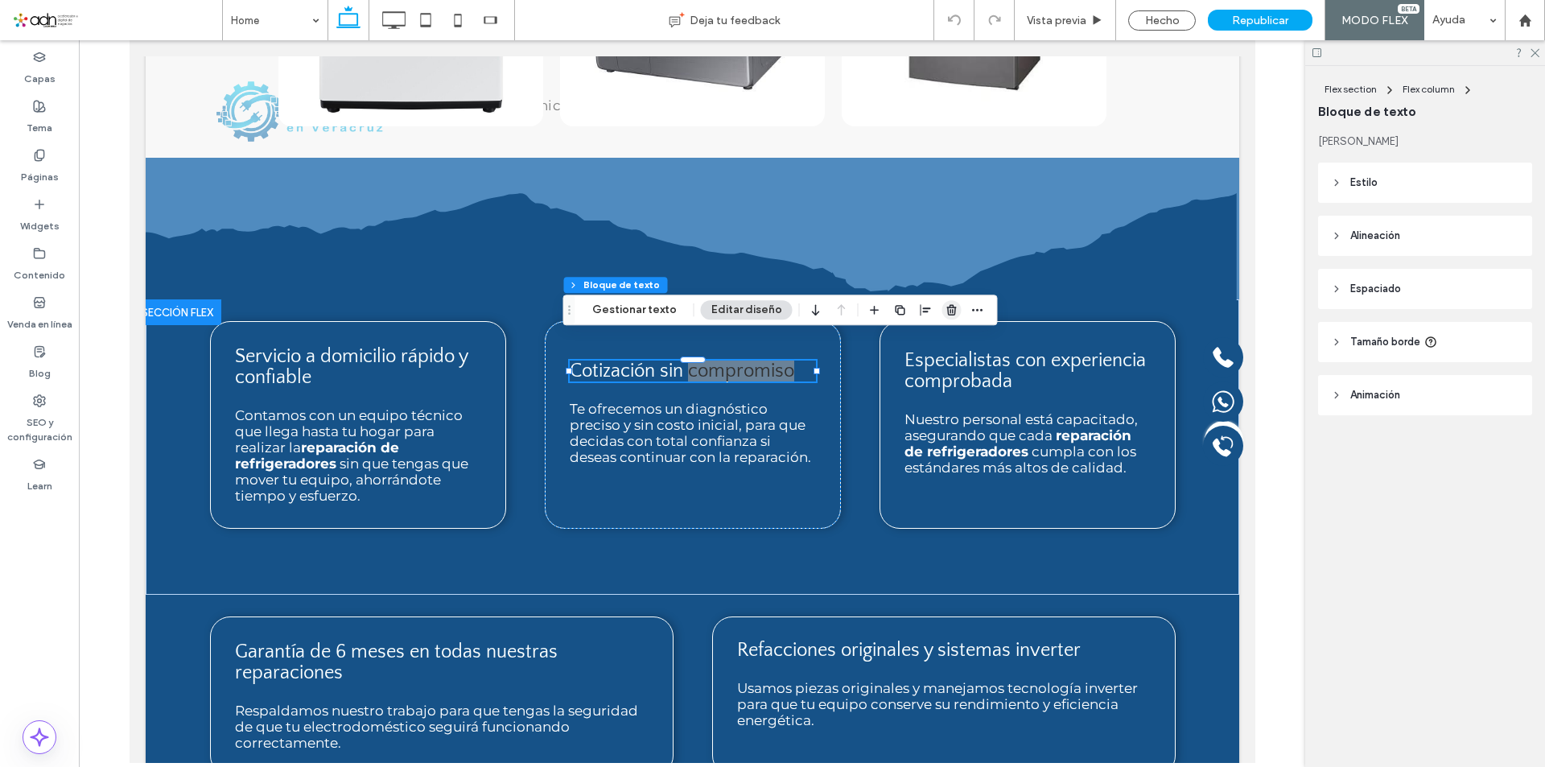
click at [948, 305] on use "button" at bounding box center [951, 310] width 10 height 10
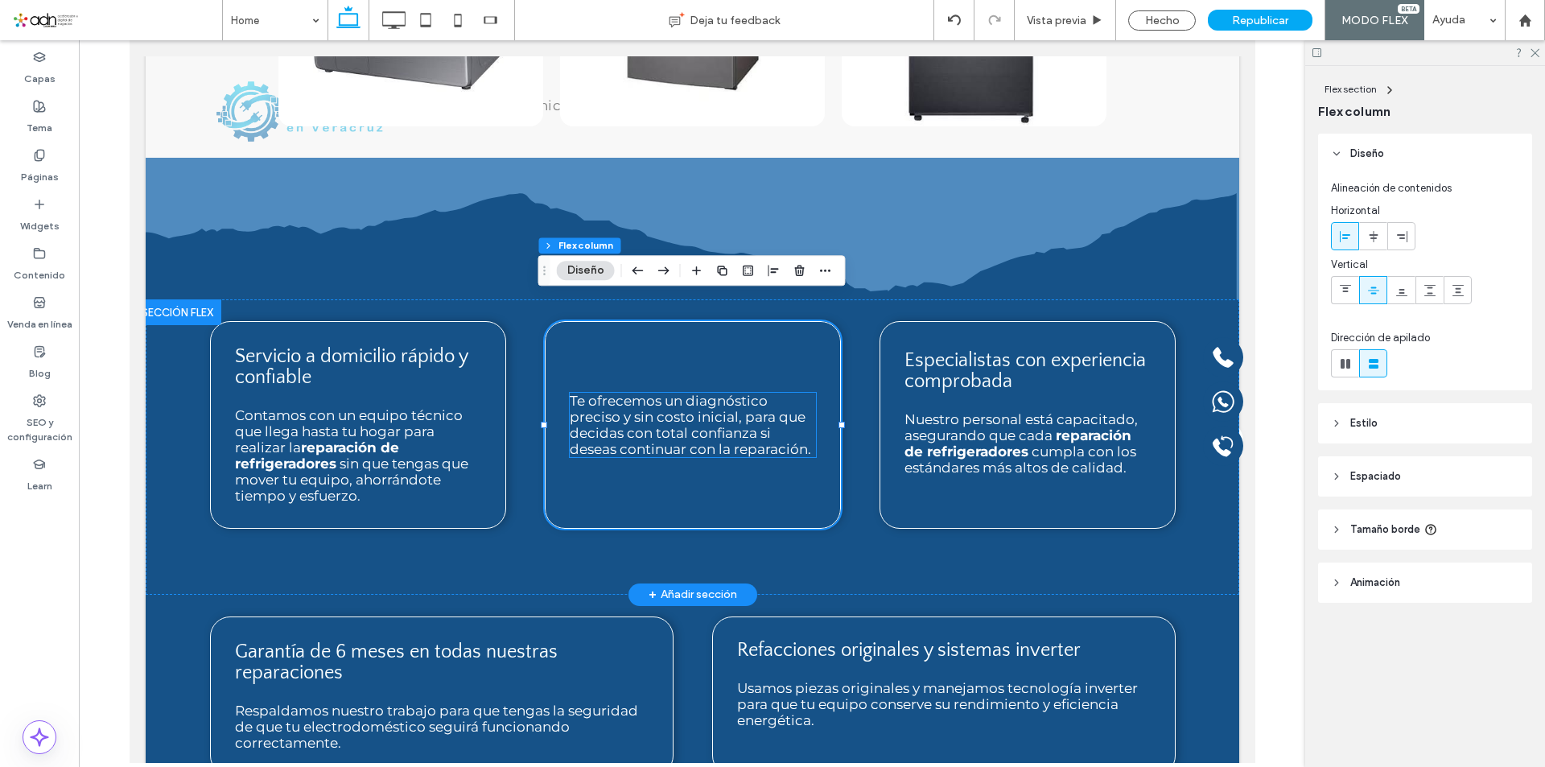
click at [629, 393] on span "Te ofrecemos un diagnóstico preciso y sin costo inicial, para que decidas con t…" at bounding box center [689, 425] width 241 height 64
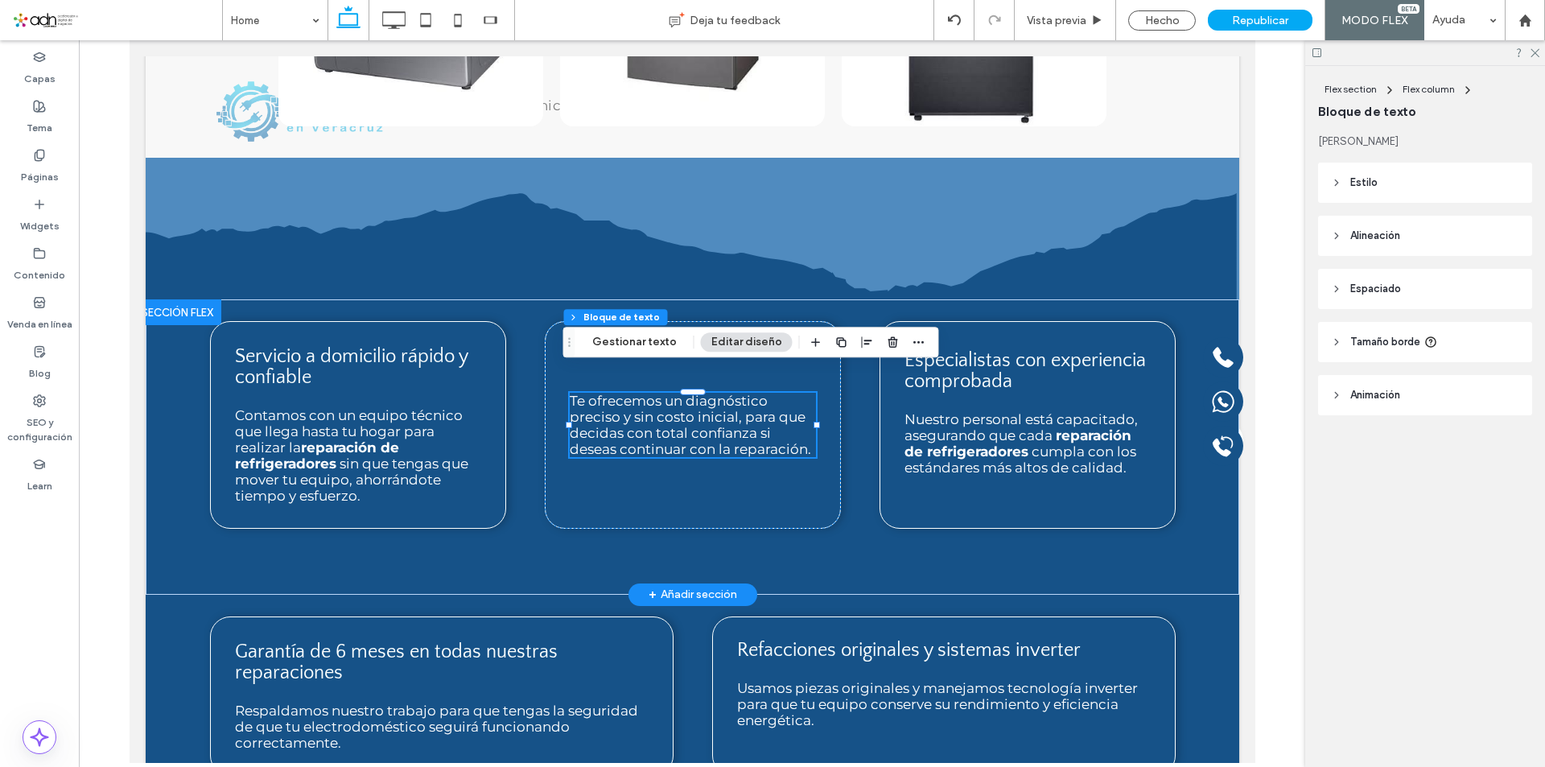
click at [621, 393] on span "Te ofrecemos un diagnóstico preciso y sin costo inicial, para que decidas con t…" at bounding box center [689, 425] width 241 height 64
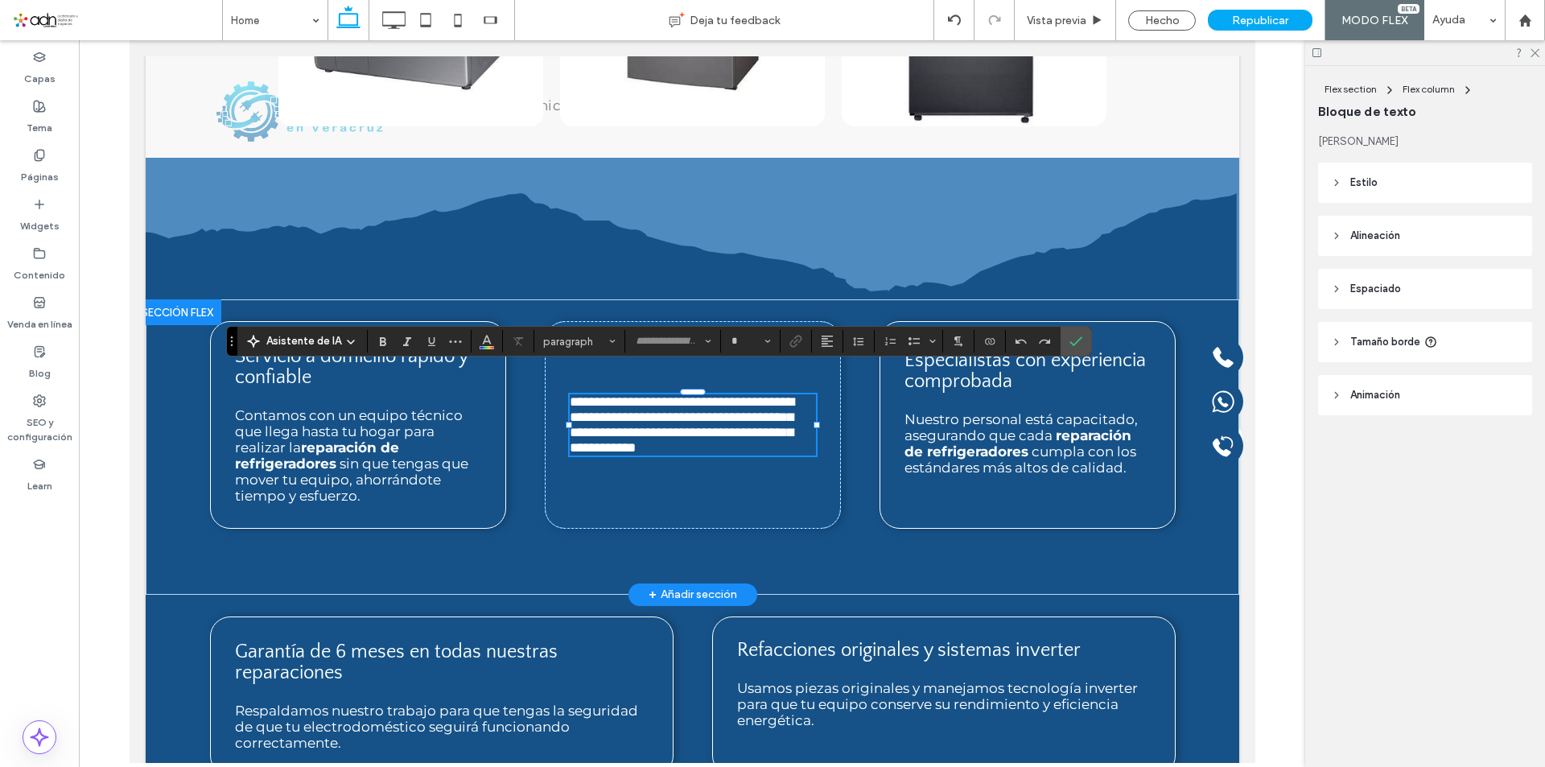
click at [614, 395] on span "**********" at bounding box center [681, 425] width 225 height 60
type input "**********"
type input "**"
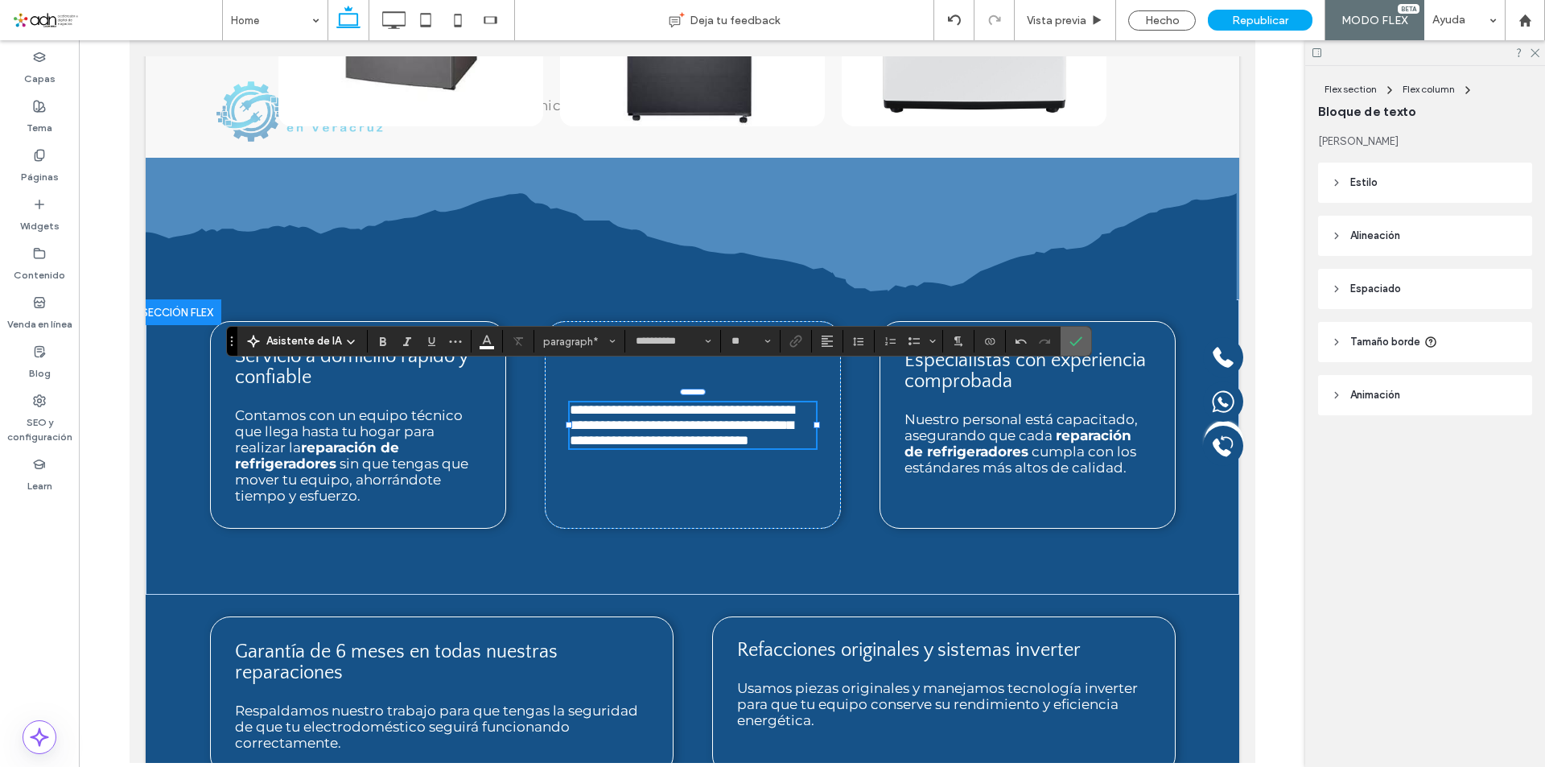
click at [1078, 337] on icon "Confirmar" at bounding box center [1076, 341] width 13 height 13
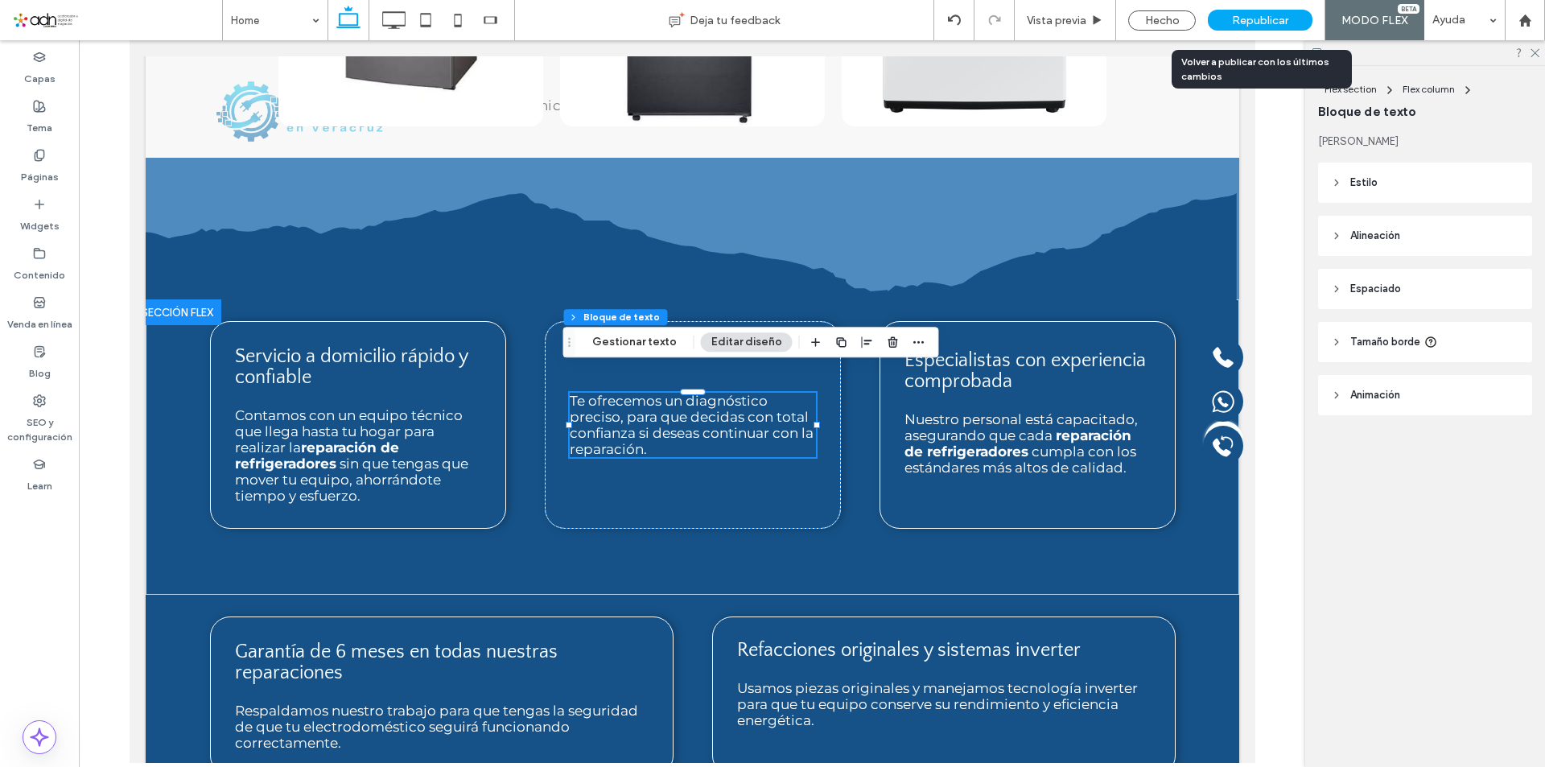
click at [1247, 19] on span "Republicar" at bounding box center [1260, 21] width 56 height 14
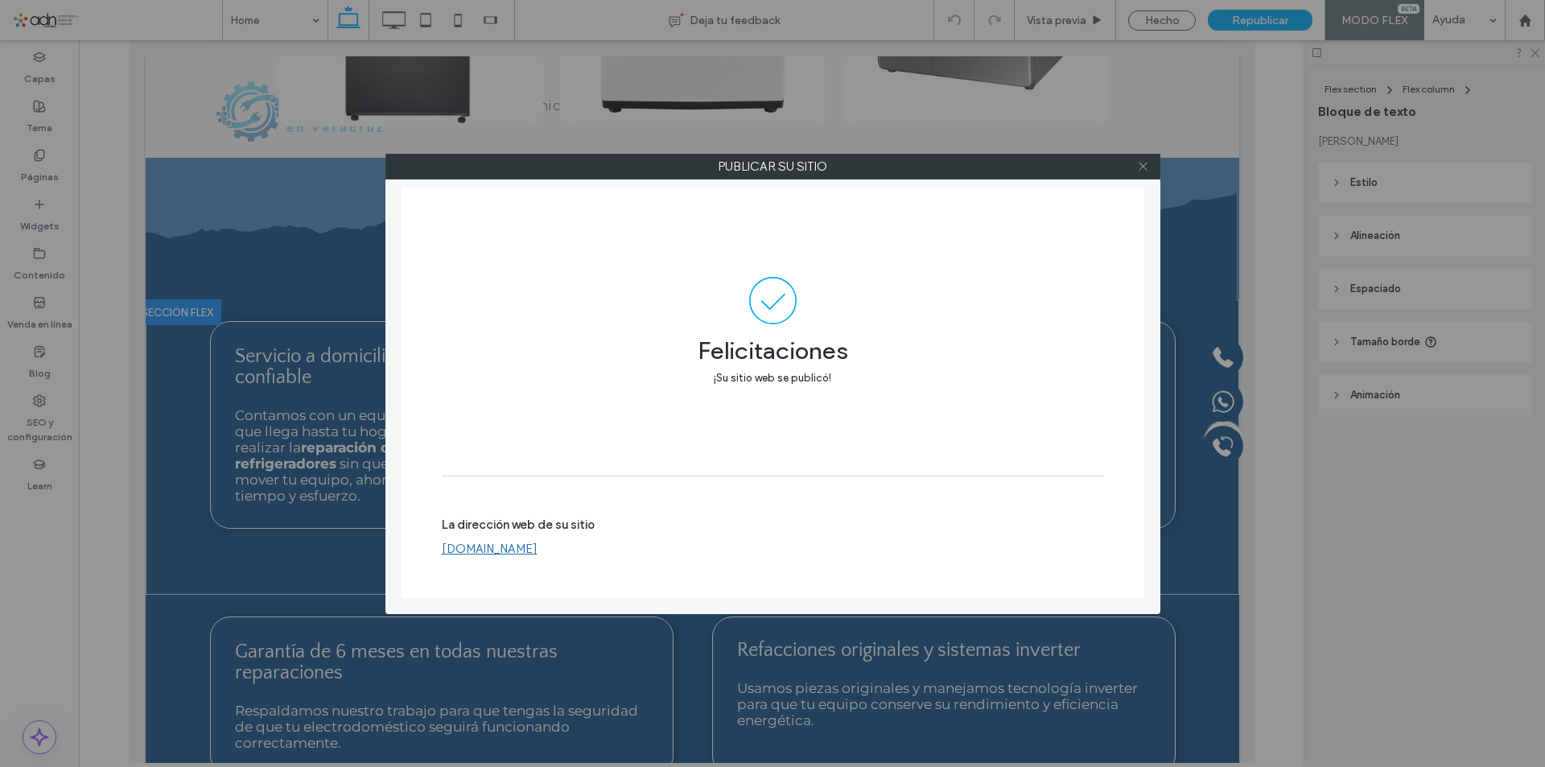
click at [1148, 172] on span at bounding box center [1143, 167] width 12 height 24
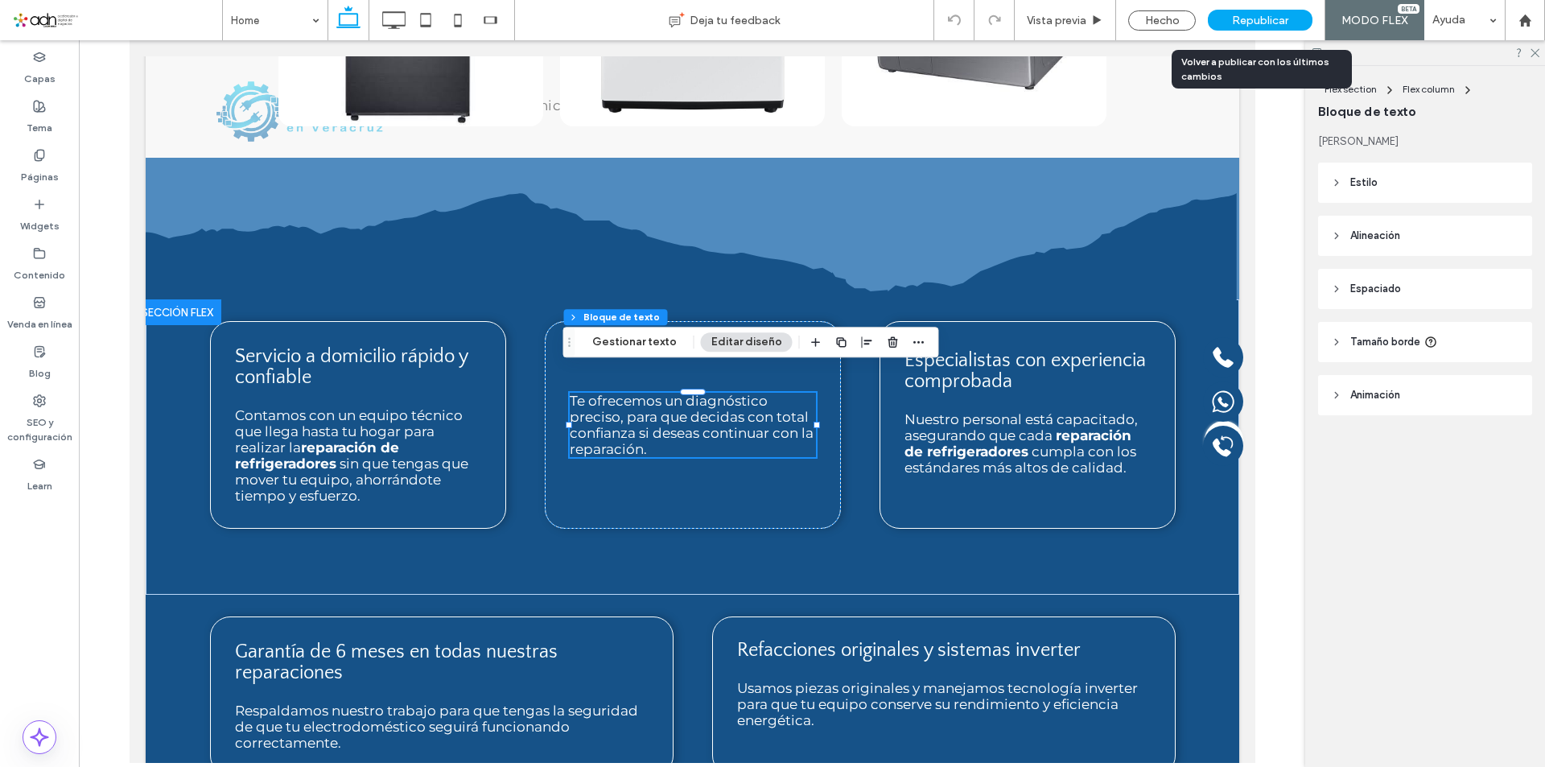
click at [1230, 11] on div "Republicar" at bounding box center [1260, 20] width 105 height 21
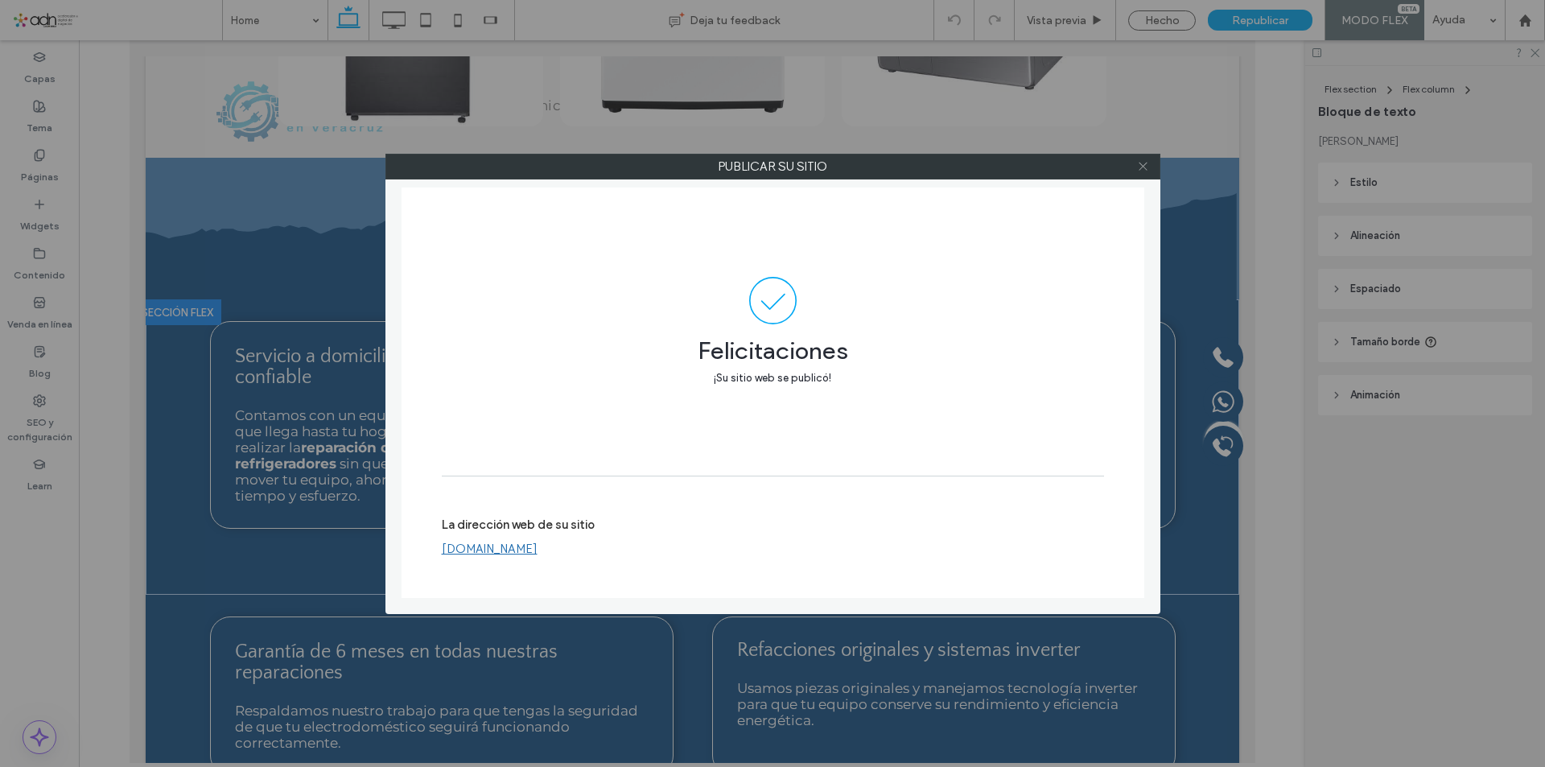
click at [1146, 169] on use at bounding box center [1143, 167] width 8 height 8
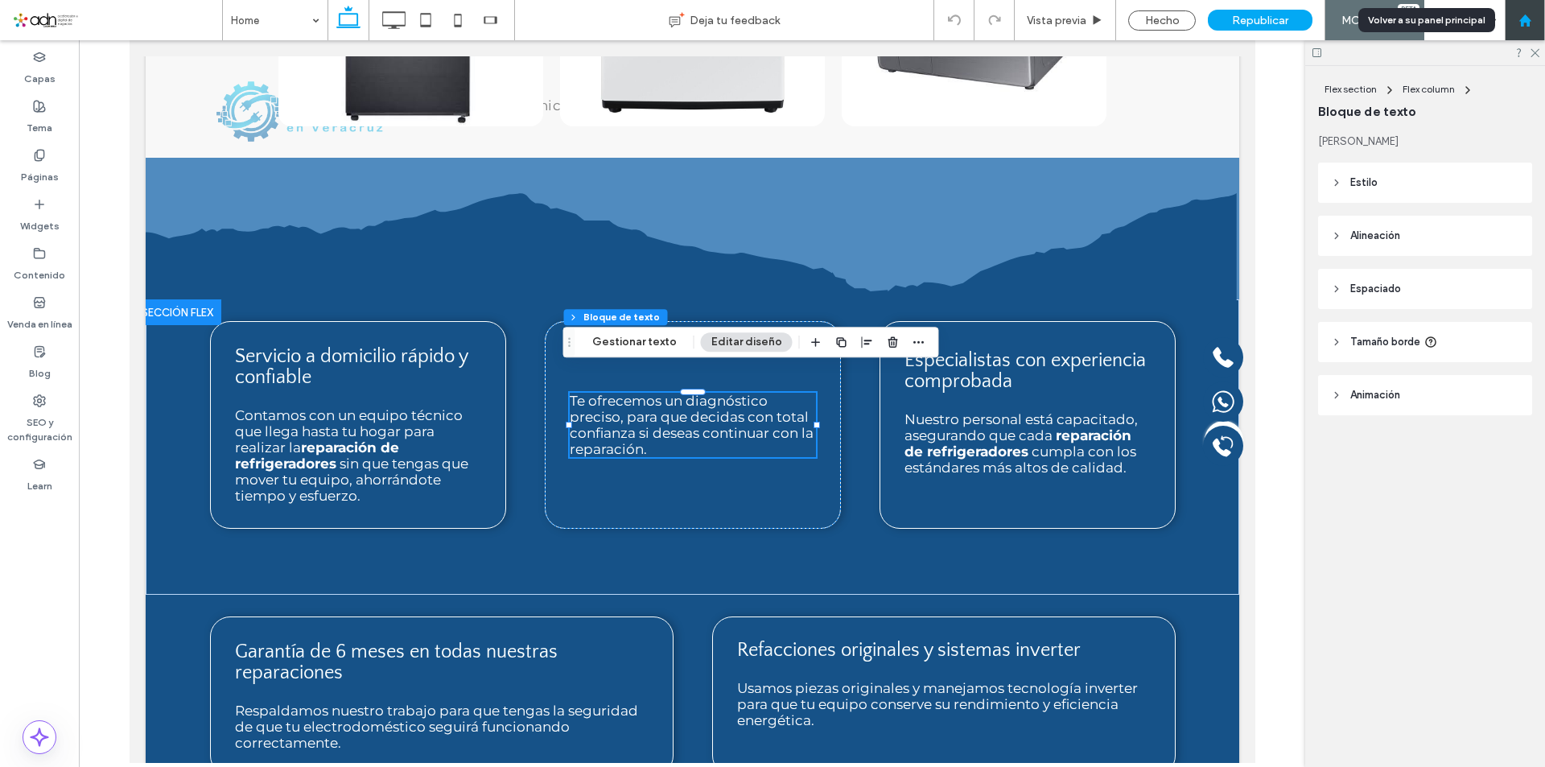
click at [1527, 14] on icon at bounding box center [1526, 21] width 14 height 14
